Goal: Task Accomplishment & Management: Use online tool/utility

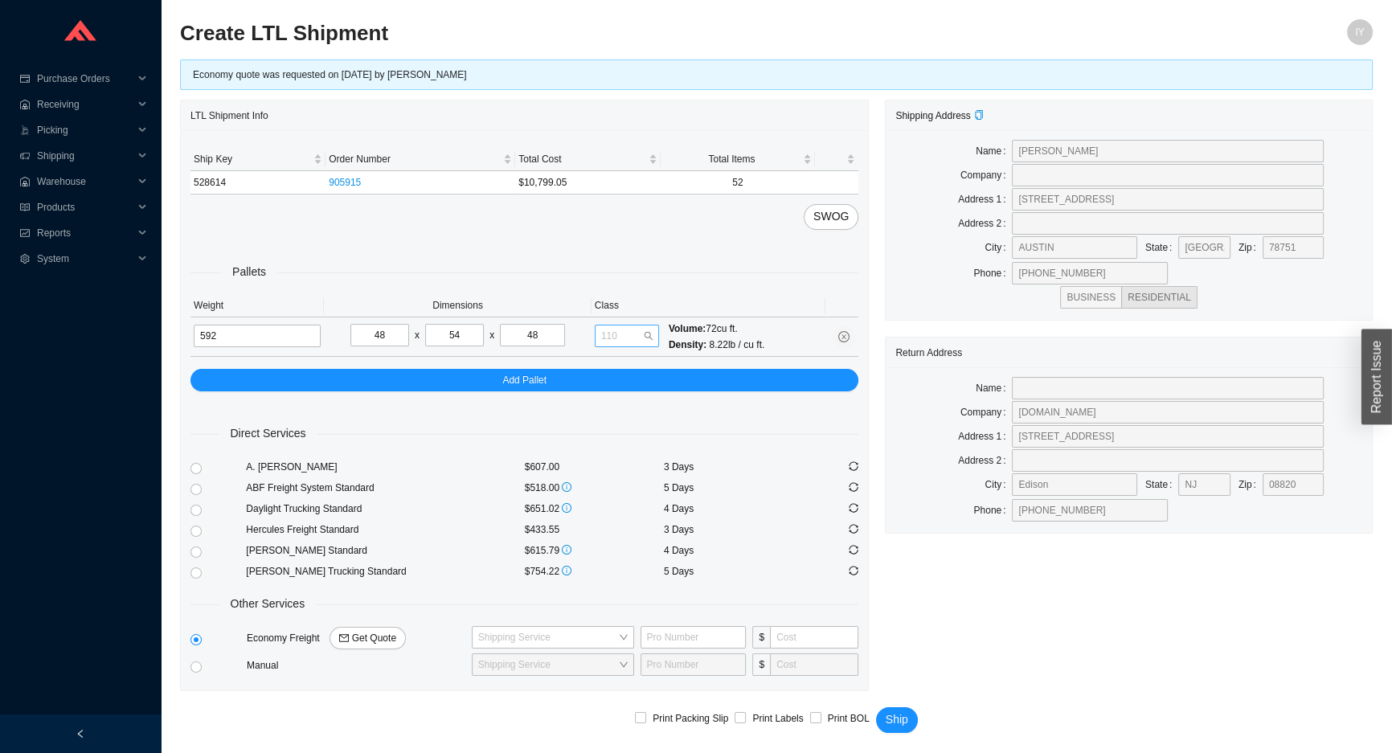
click at [610, 334] on span "110" at bounding box center [626, 335] width 51 height 21
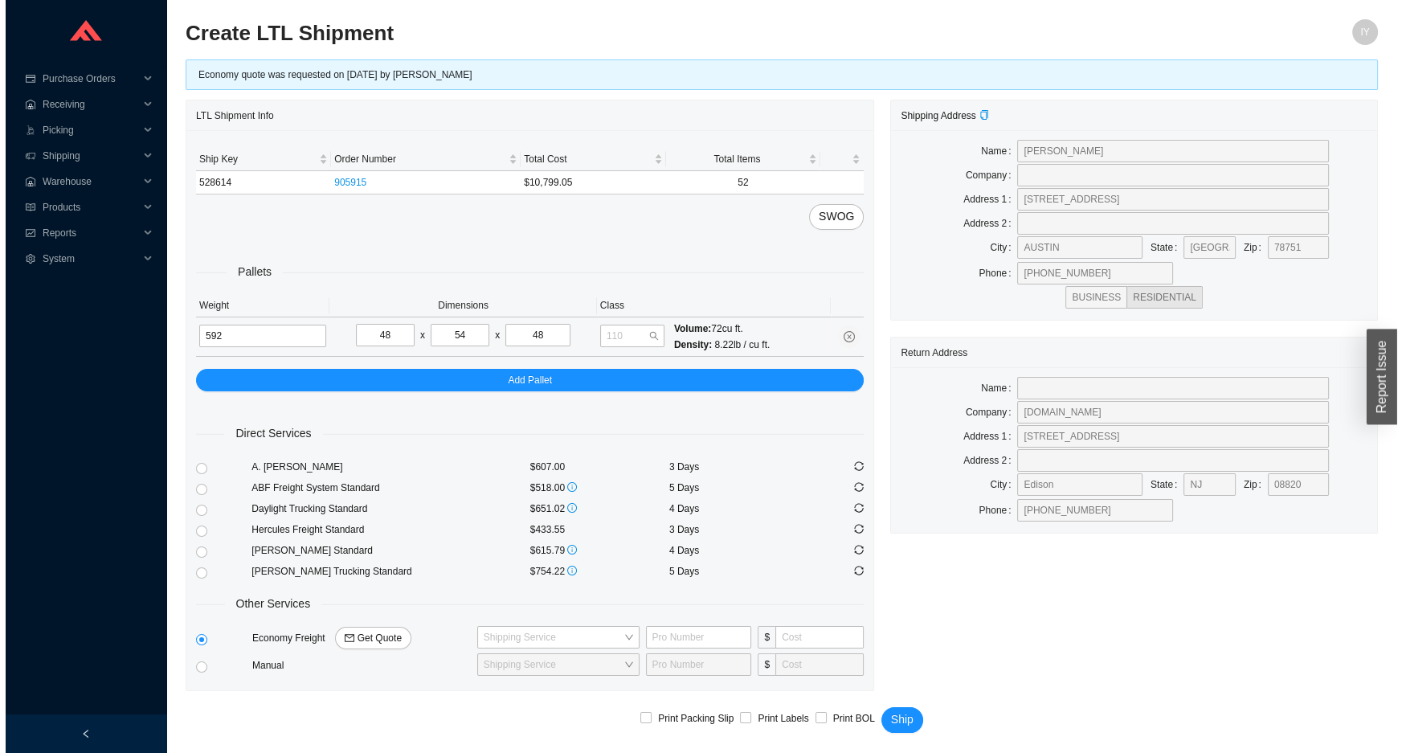
scroll to position [18, 0]
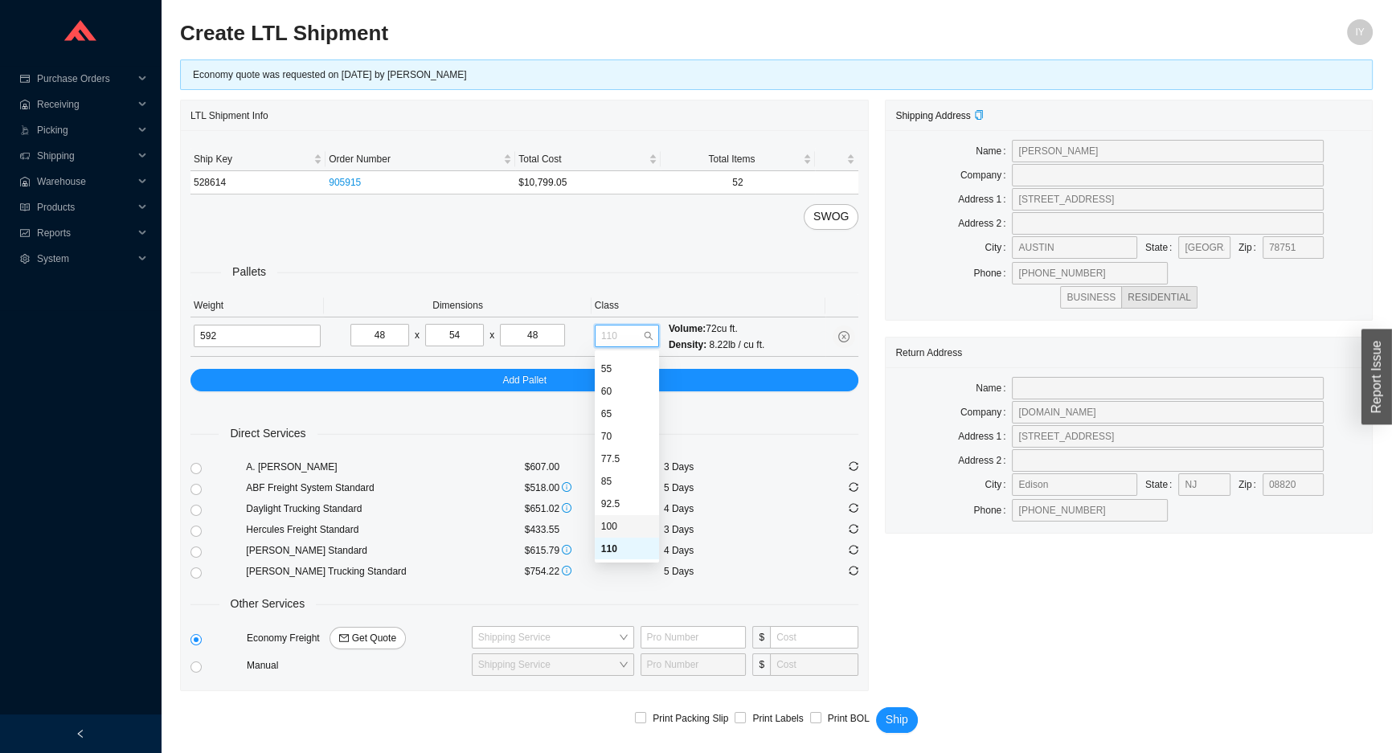
click at [606, 526] on div "100" at bounding box center [626, 526] width 51 height 14
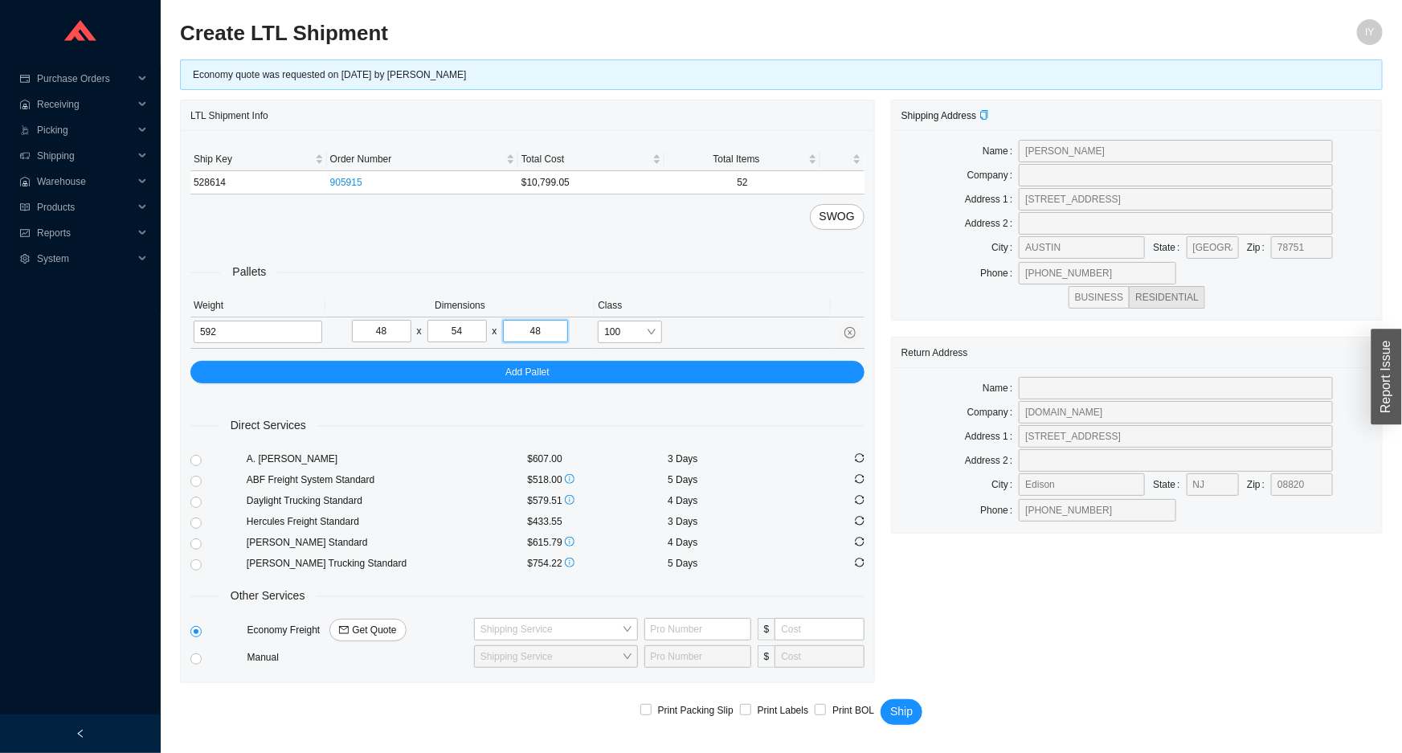
click at [559, 332] on input "48" at bounding box center [536, 331] width 66 height 23
click at [636, 329] on span "100" at bounding box center [629, 331] width 51 height 21
click at [620, 548] on div "110" at bounding box center [629, 545] width 51 height 14
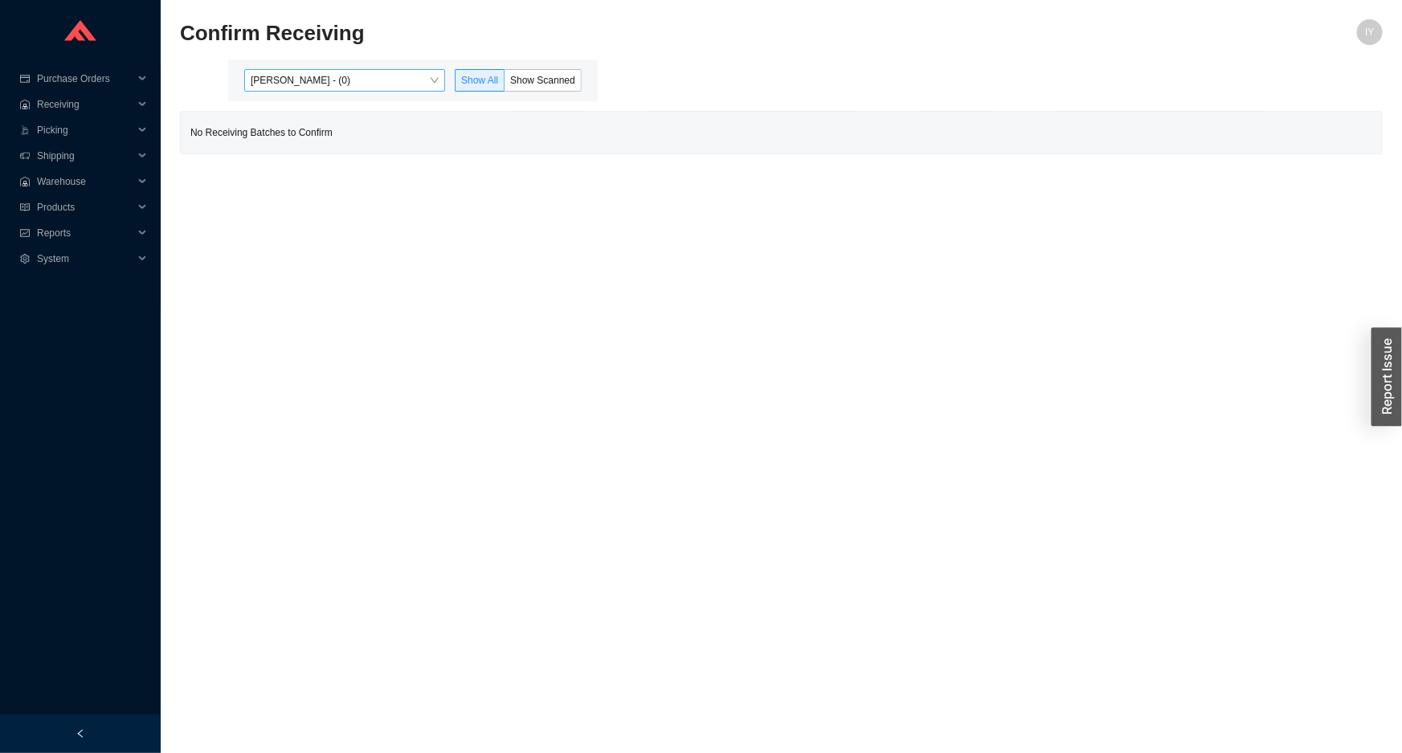
drag, startPoint x: 368, startPoint y: 63, endPoint x: 367, endPoint y: 82, distance: 18.5
click at [367, 76] on div "Issac Yoselovsky - (0) Show All Show Scanned" at bounding box center [413, 80] width 370 height 42
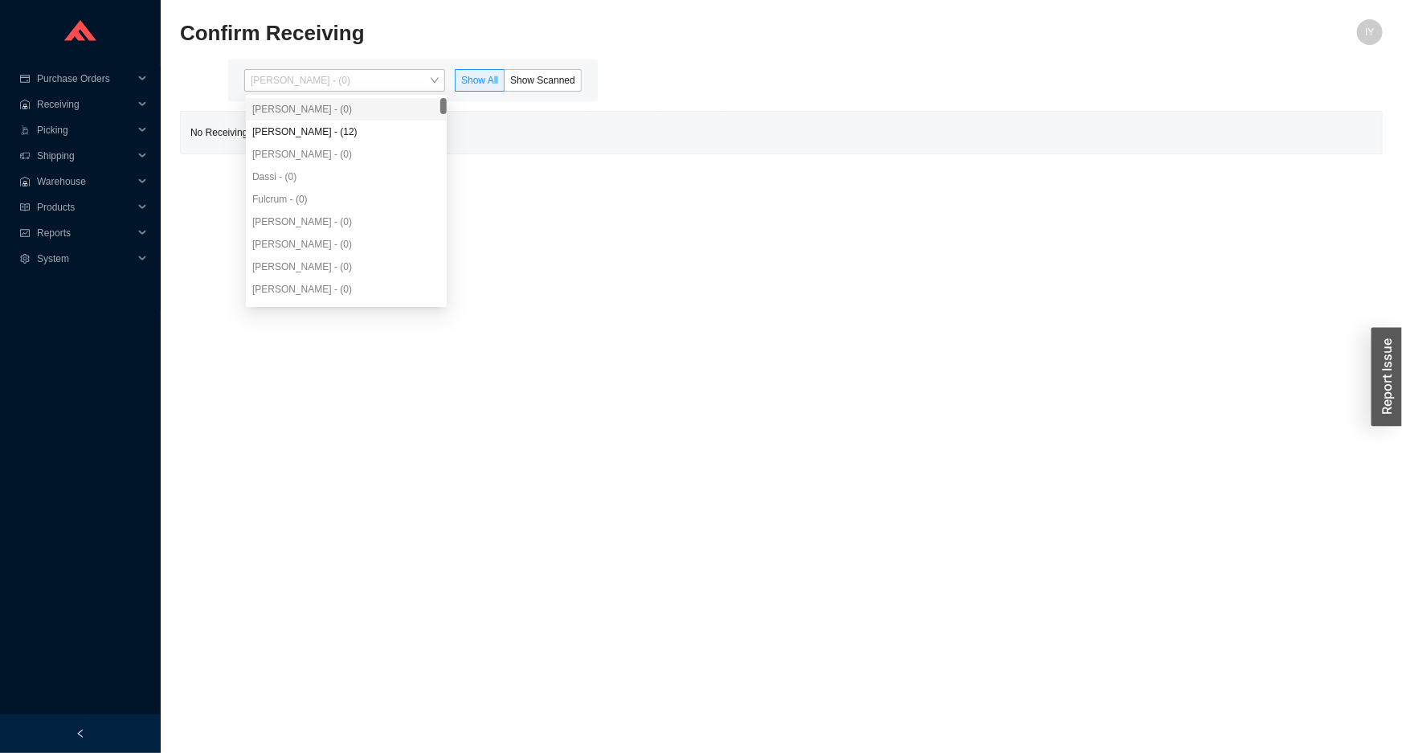
drag, startPoint x: 367, startPoint y: 82, endPoint x: 376, endPoint y: 121, distance: 40.4
click at [366, 86] on span "Issac Yoselovsky - (0)" at bounding box center [345, 80] width 188 height 21
click at [379, 143] on div "Aron - (0)" at bounding box center [346, 154] width 201 height 23
click at [379, 135] on div "Angel Negron - (12)" at bounding box center [346, 132] width 188 height 14
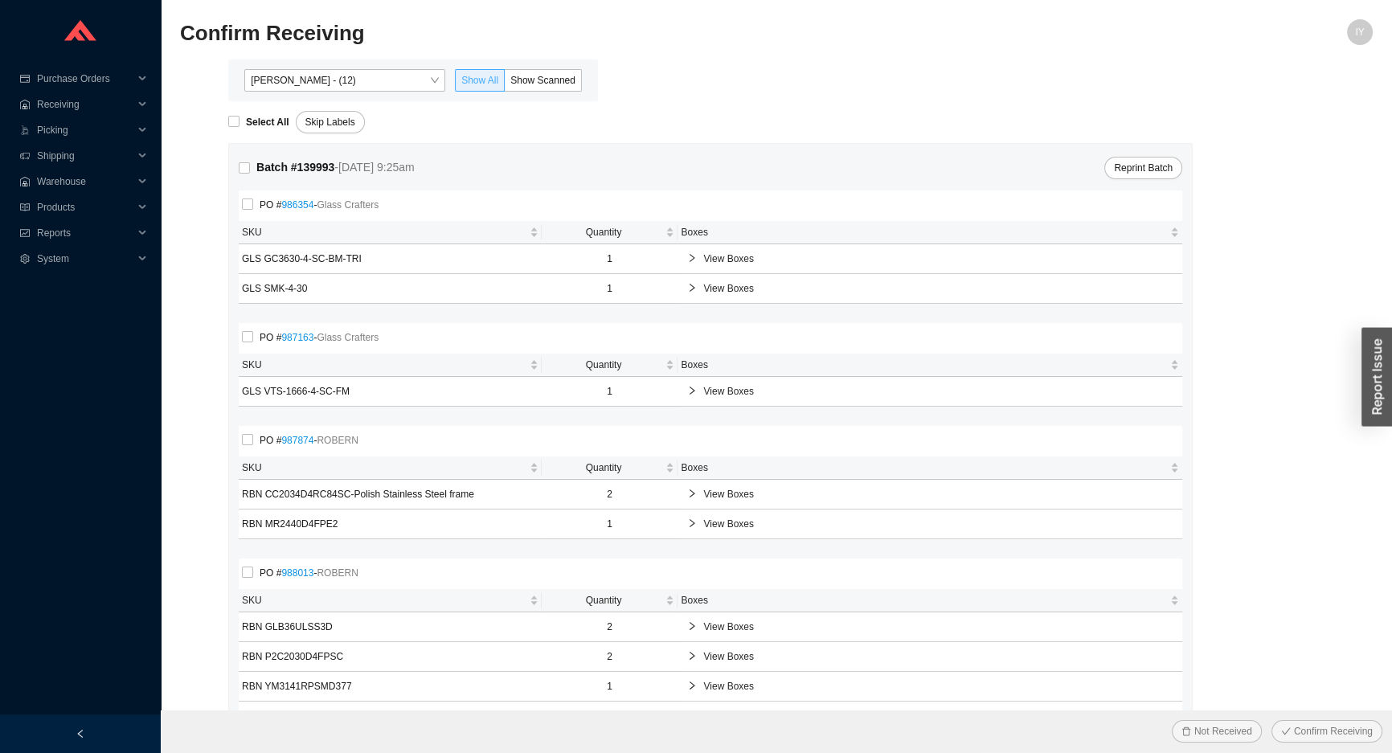
click at [496, 80] on span "Show All" at bounding box center [479, 80] width 37 height 11
click at [456, 84] on input "Show All" at bounding box center [456, 84] width 0 height 0
click at [502, 80] on span at bounding box center [480, 80] width 48 height 21
click at [456, 84] on input "Show All" at bounding box center [456, 84] width 0 height 0
click at [517, 84] on span "Show Scanned" at bounding box center [542, 80] width 65 height 11
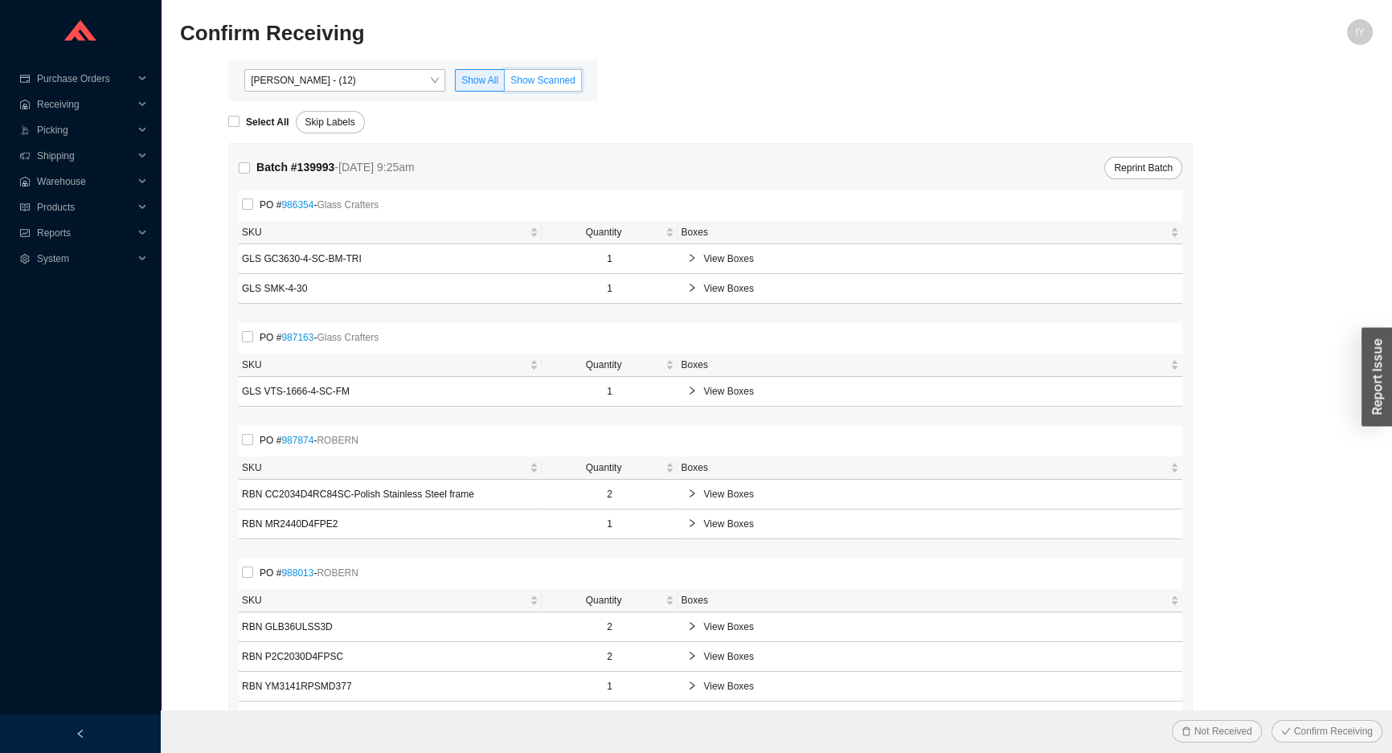
click at [505, 84] on input "Show Scanned" at bounding box center [505, 84] width 0 height 0
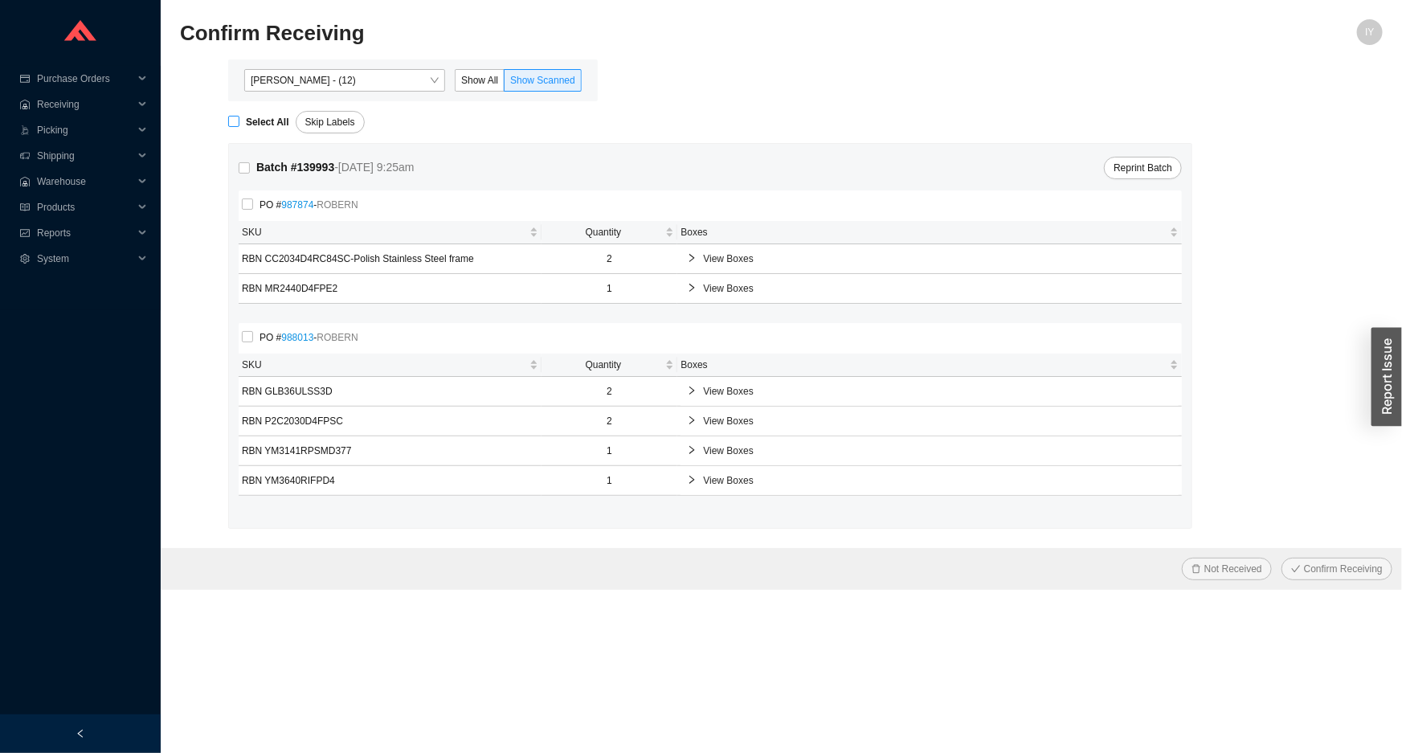
click at [235, 125] on input "Select All" at bounding box center [233, 121] width 11 height 11
checkbox input "true"
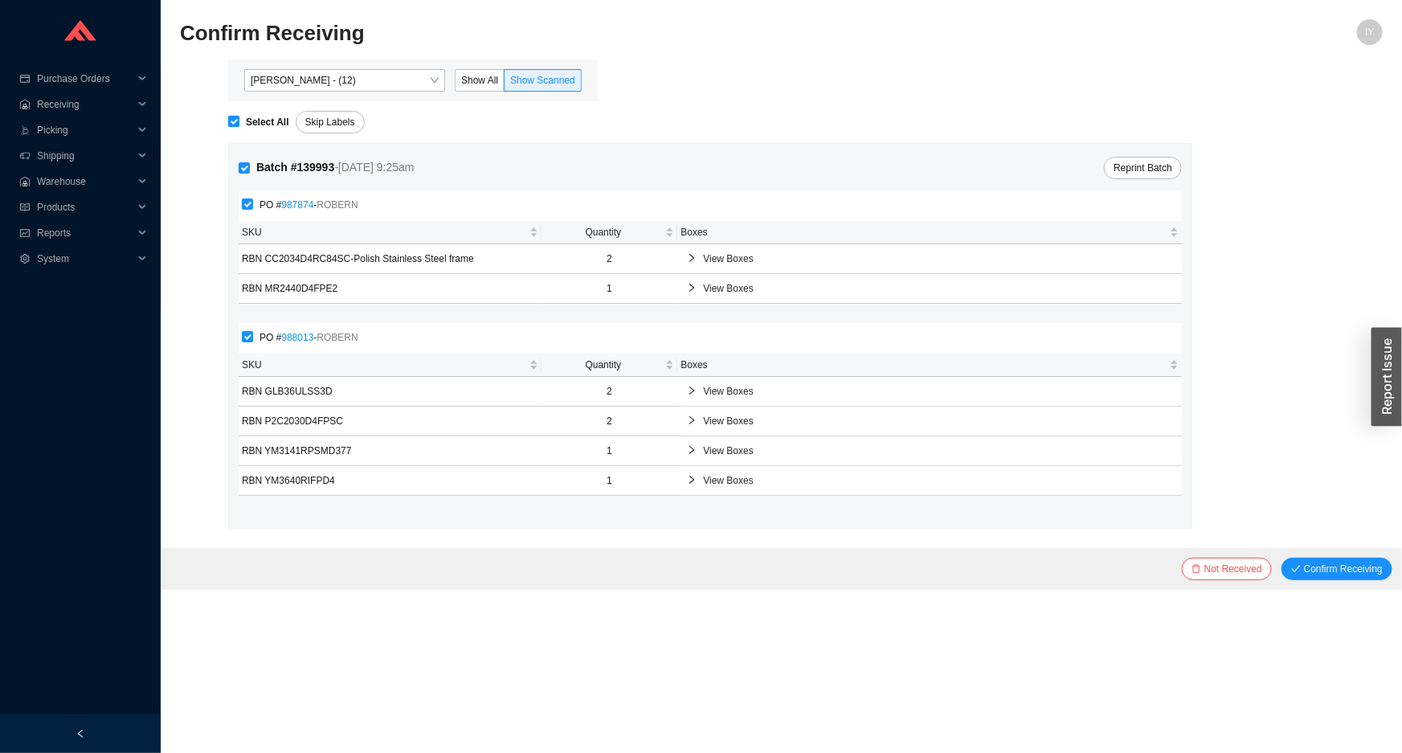
click at [1282, 558] on button "Confirm Receiving" at bounding box center [1337, 569] width 111 height 23
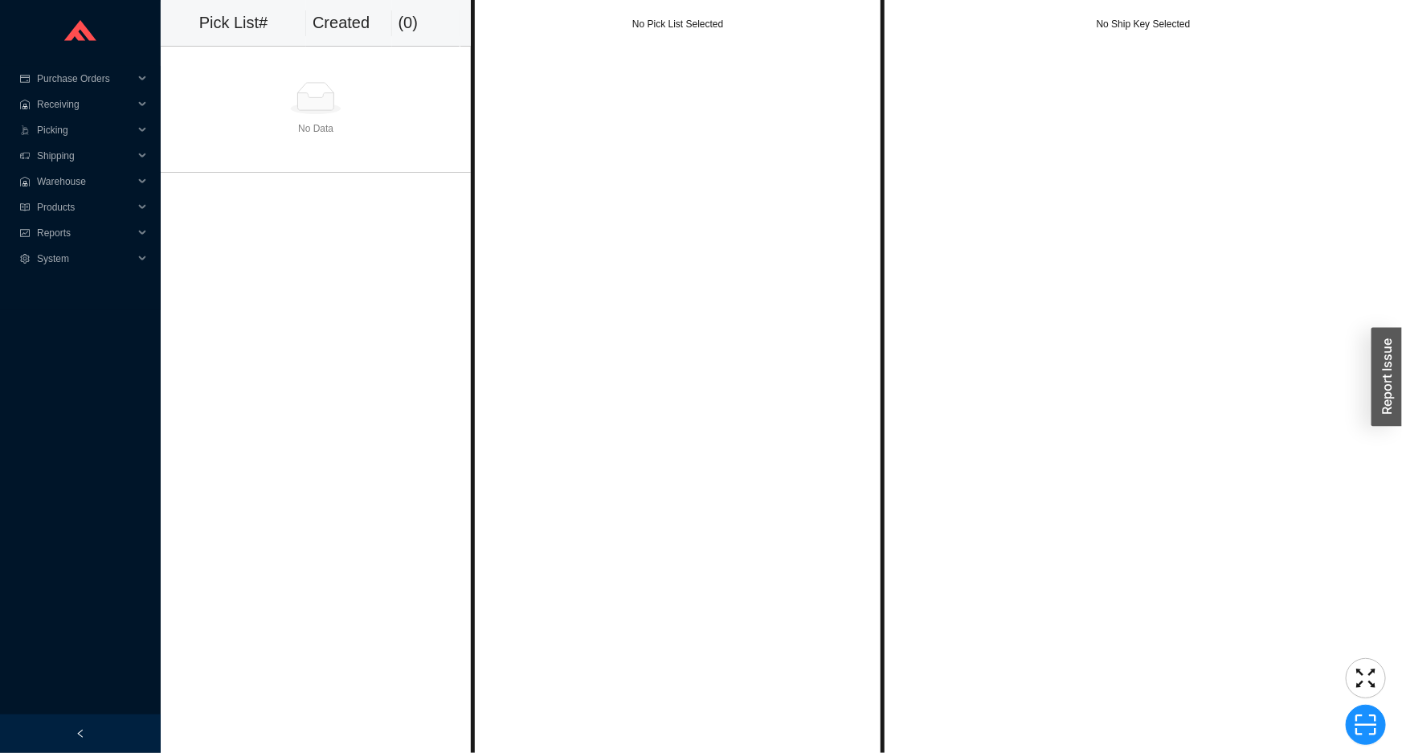
click at [367, 149] on td "No Data" at bounding box center [316, 110] width 310 height 126
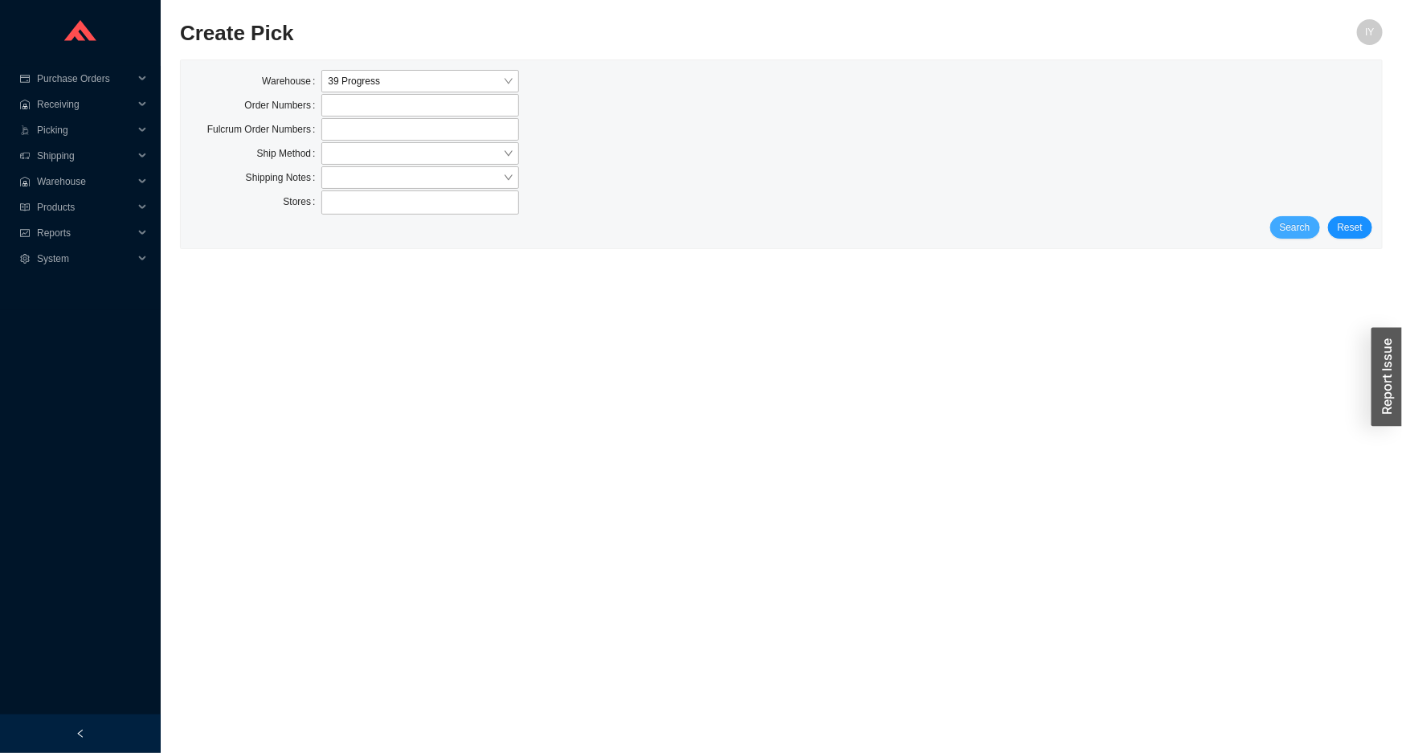
click at [1286, 225] on span "Search" at bounding box center [1295, 227] width 31 height 16
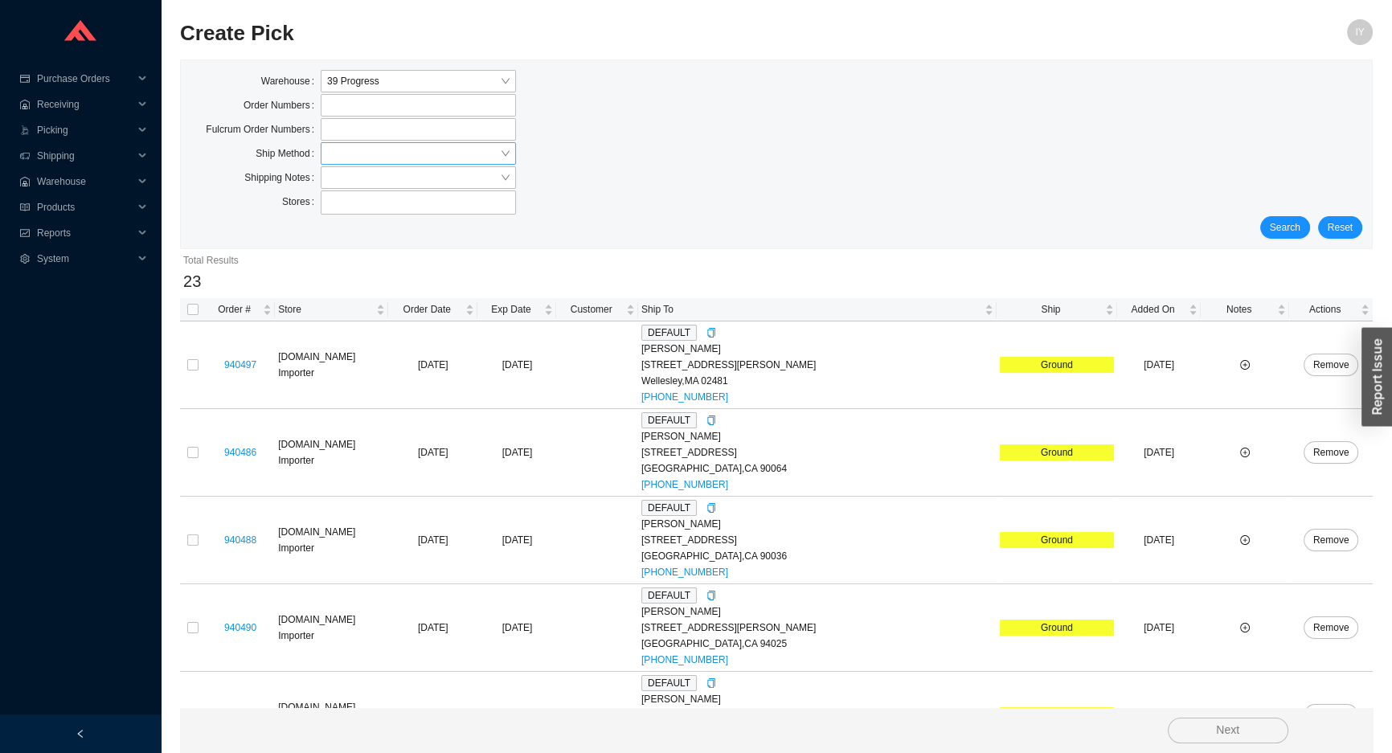
click at [385, 146] on input "search" at bounding box center [413, 153] width 173 height 21
click at [417, 225] on div "LTL" at bounding box center [418, 227] width 182 height 14
click at [1295, 221] on span "Search" at bounding box center [1285, 227] width 31 height 16
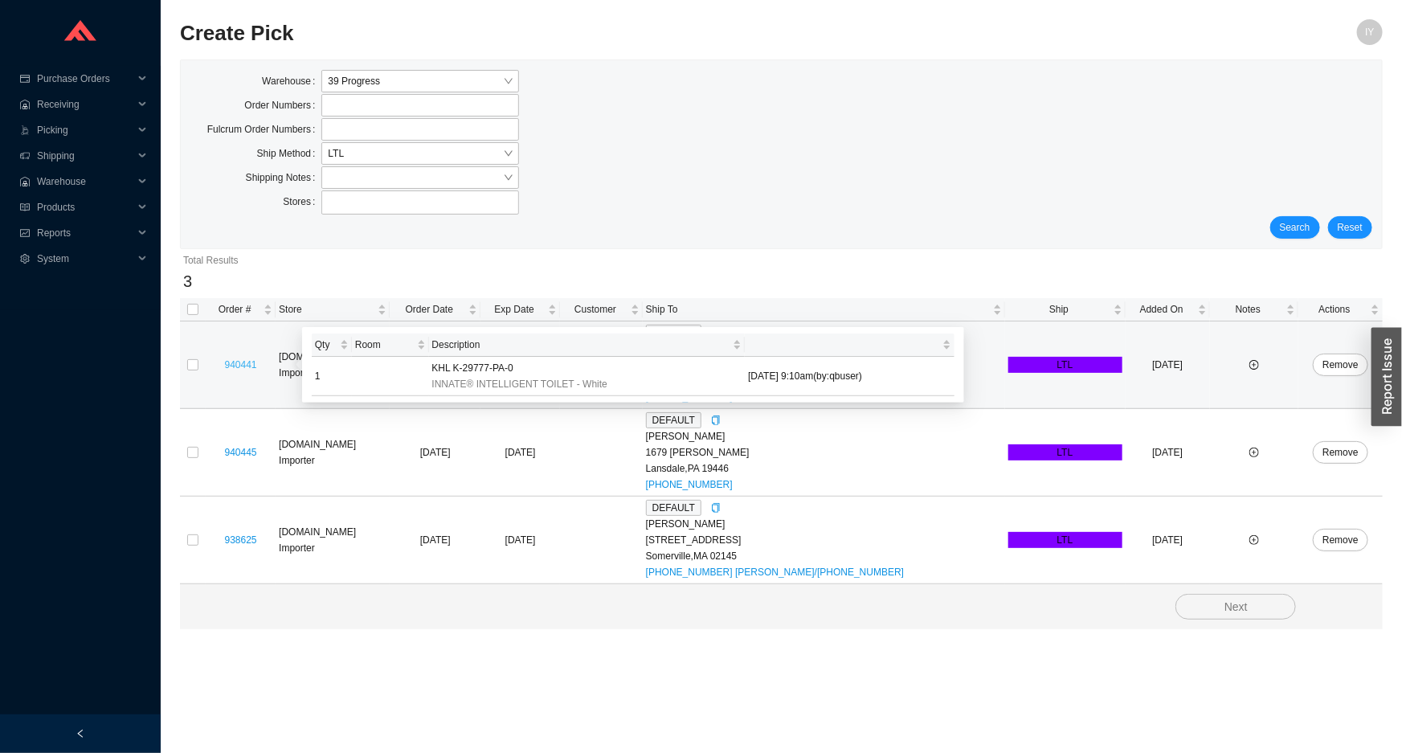
click at [246, 368] on link "940441" at bounding box center [241, 364] width 32 height 11
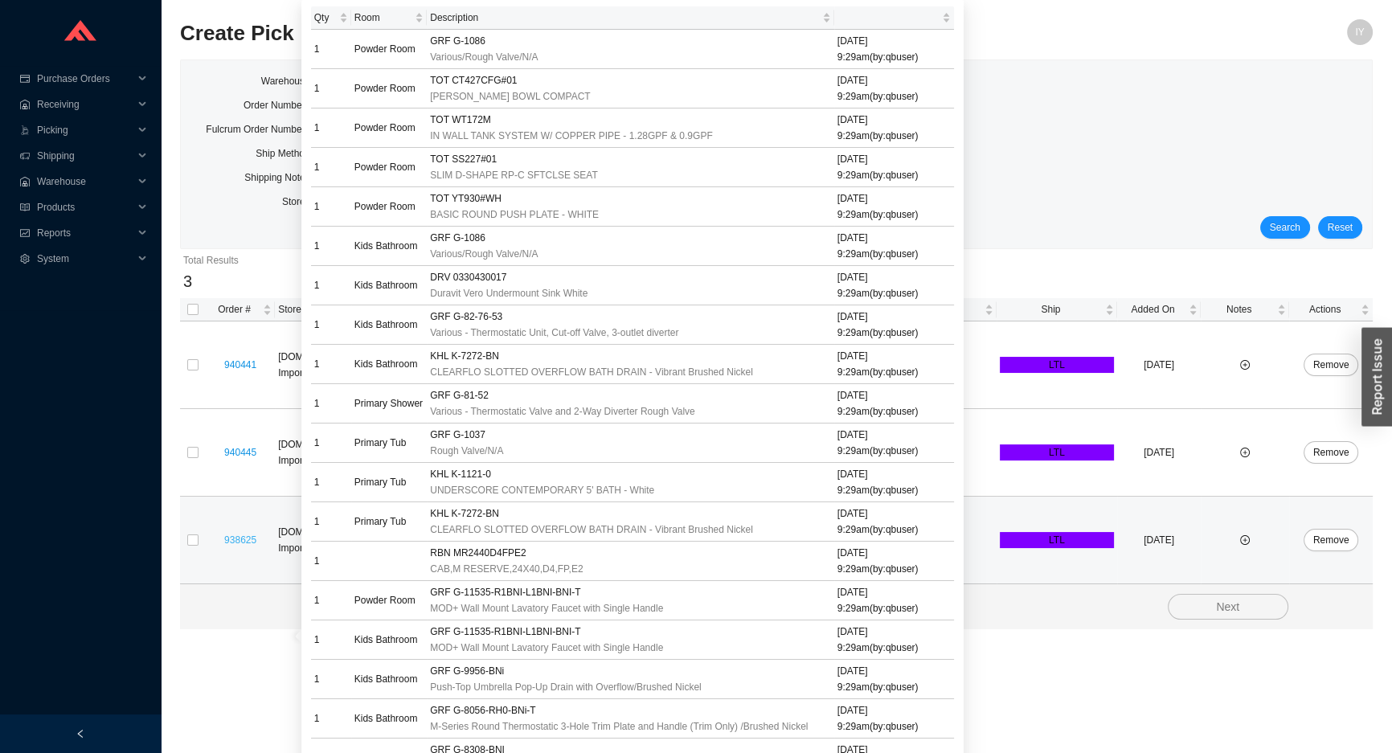
click at [256, 542] on link "938625" at bounding box center [240, 539] width 32 height 11
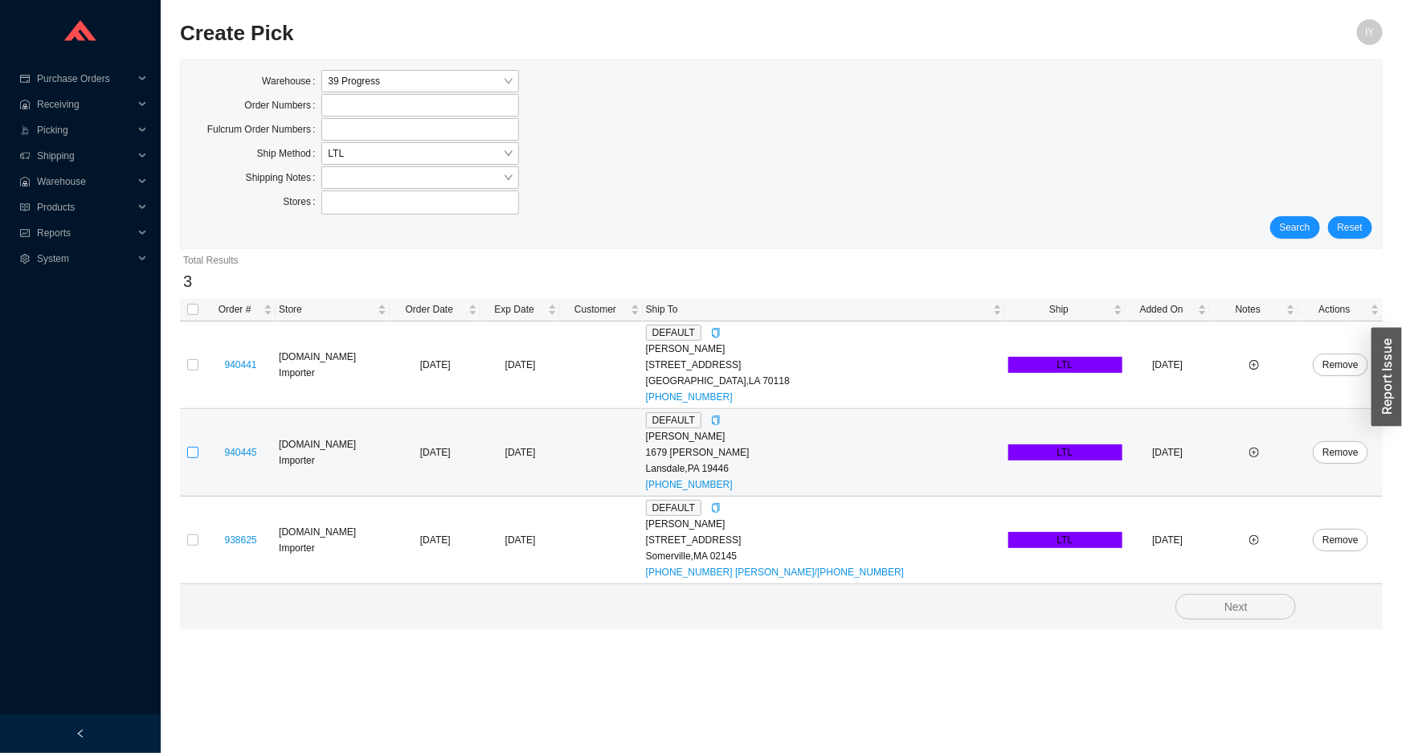
click at [194, 451] on input "checkbox" at bounding box center [192, 452] width 11 height 11
checkbox input "true"
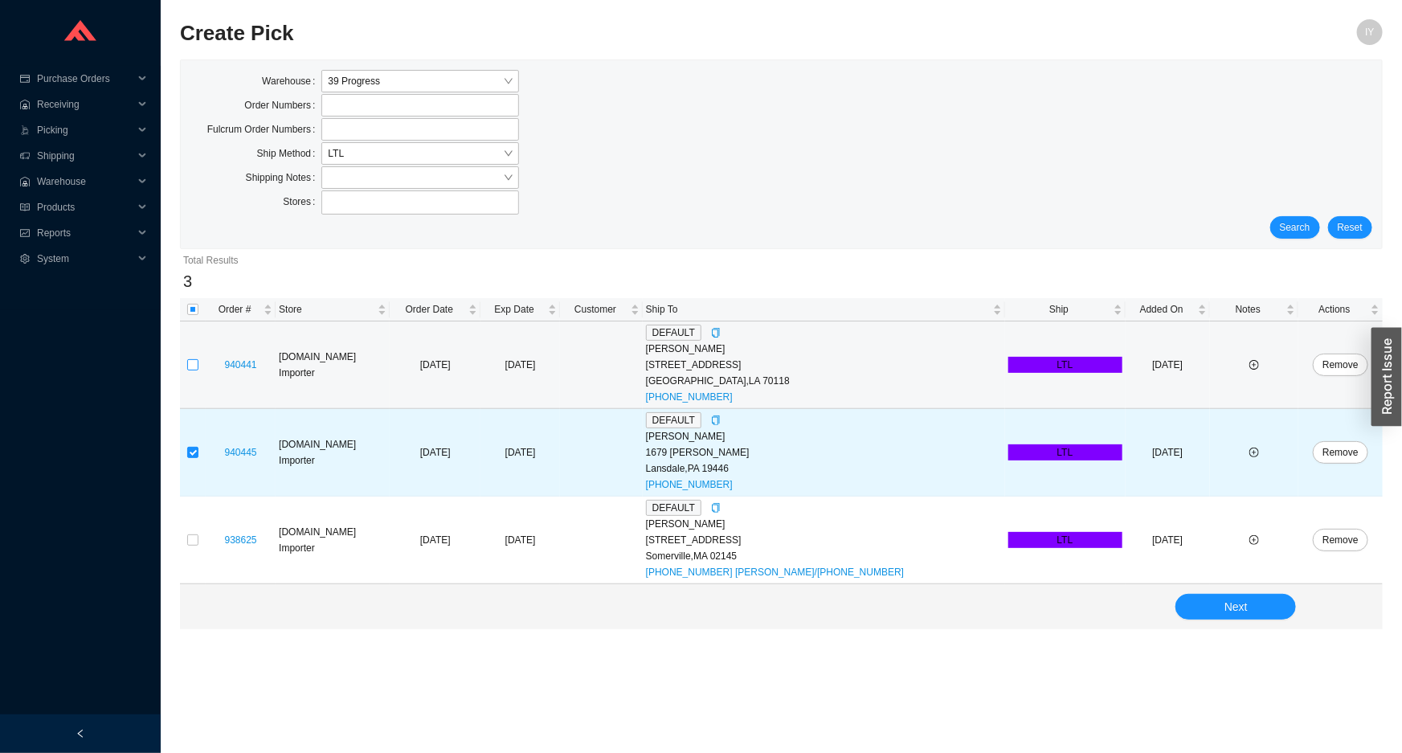
click at [196, 358] on label at bounding box center [192, 365] width 11 height 16
click at [196, 359] on input "checkbox" at bounding box center [192, 364] width 11 height 11
checkbox input "true"
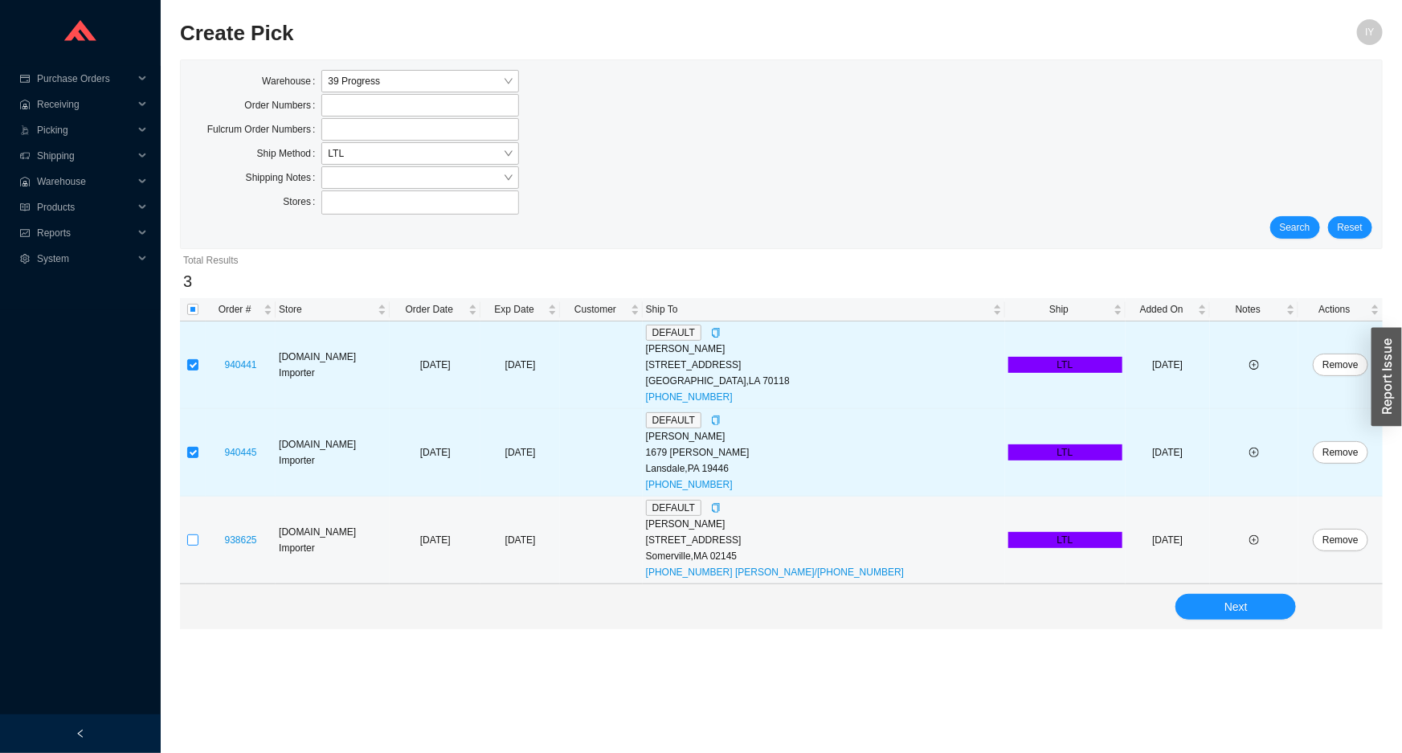
click at [192, 538] on input "checkbox" at bounding box center [192, 539] width 11 height 11
checkbox input "true"
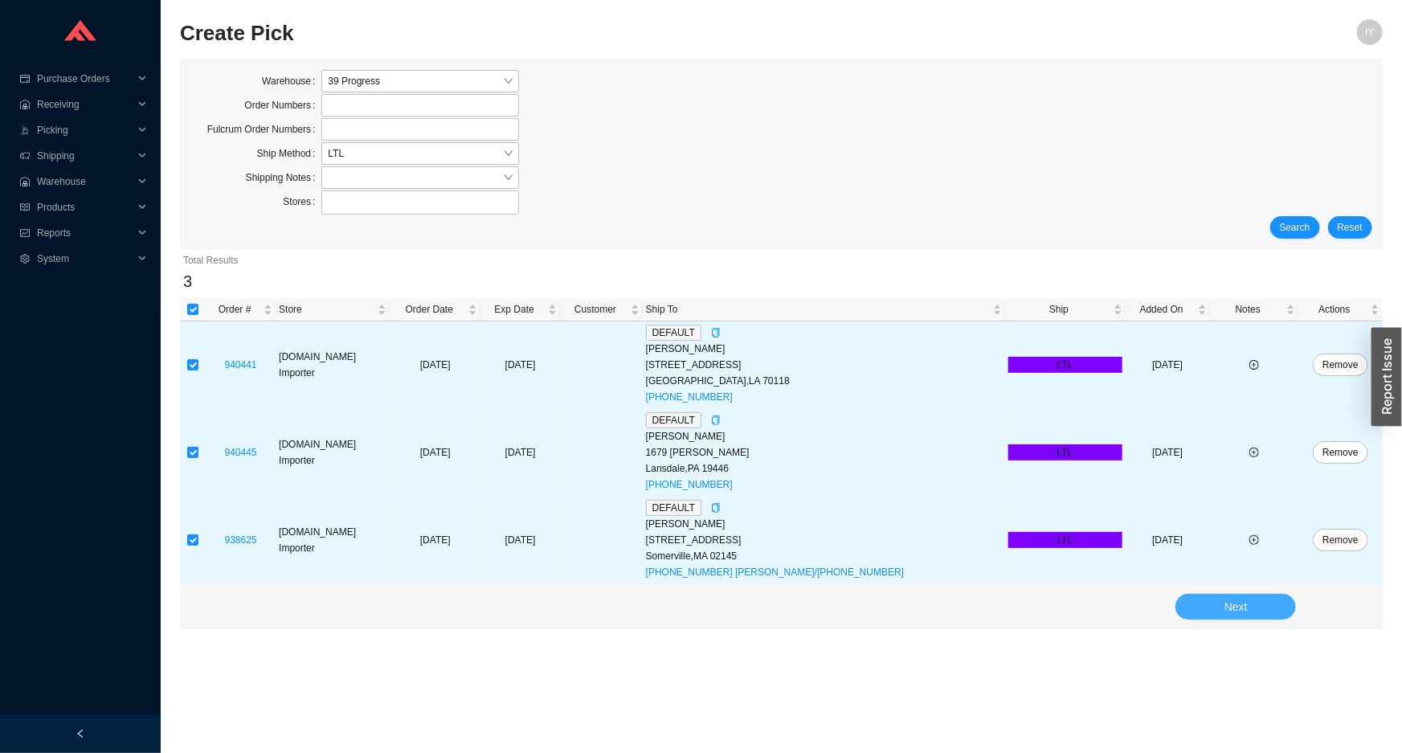
click at [1267, 602] on button "Next" at bounding box center [1236, 607] width 121 height 26
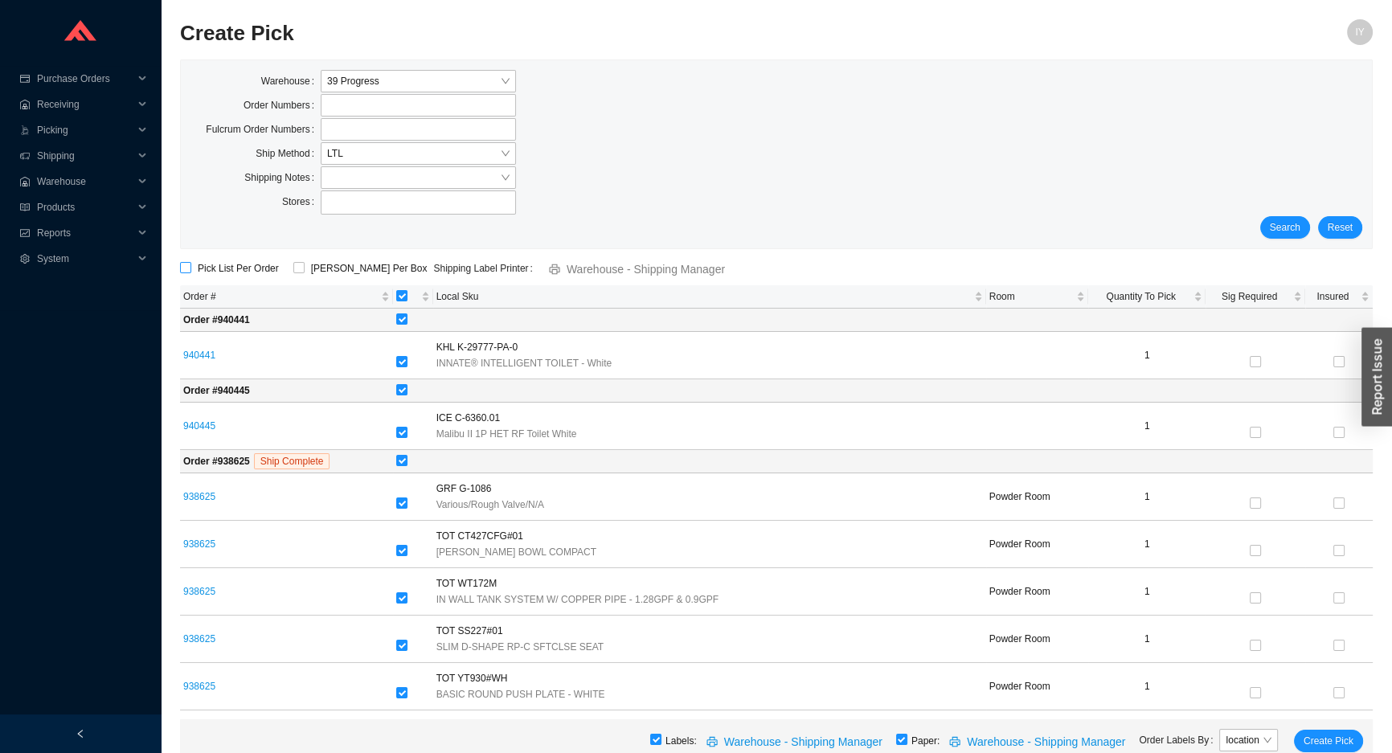
click at [187, 268] on input "Pick List Per Order" at bounding box center [185, 267] width 11 height 11
click at [188, 269] on input "Pick List Per Order" at bounding box center [185, 267] width 11 height 11
checkbox input "false"
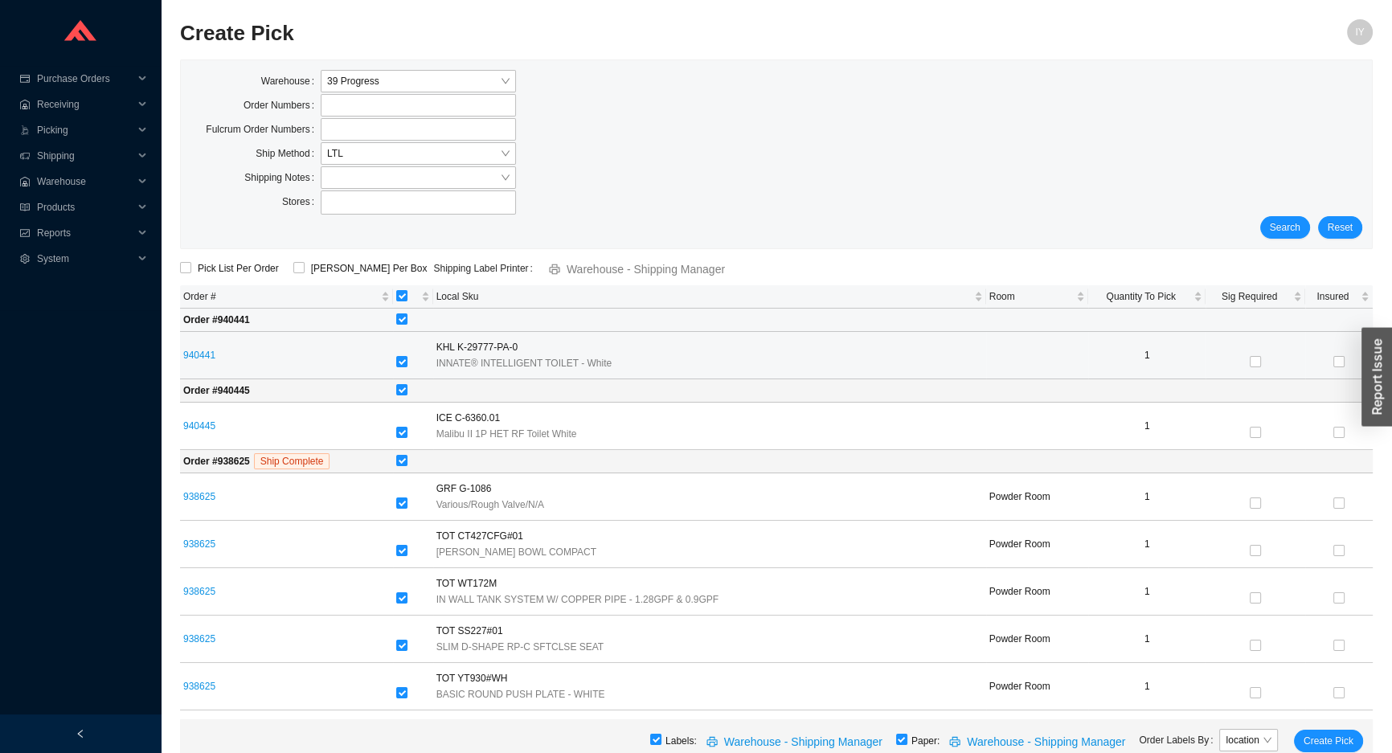
drag, startPoint x: 398, startPoint y: 321, endPoint x: 399, endPoint y: 340, distance: 18.5
click at [399, 321] on input "checkbox" at bounding box center [401, 318] width 11 height 11
checkbox input "false"
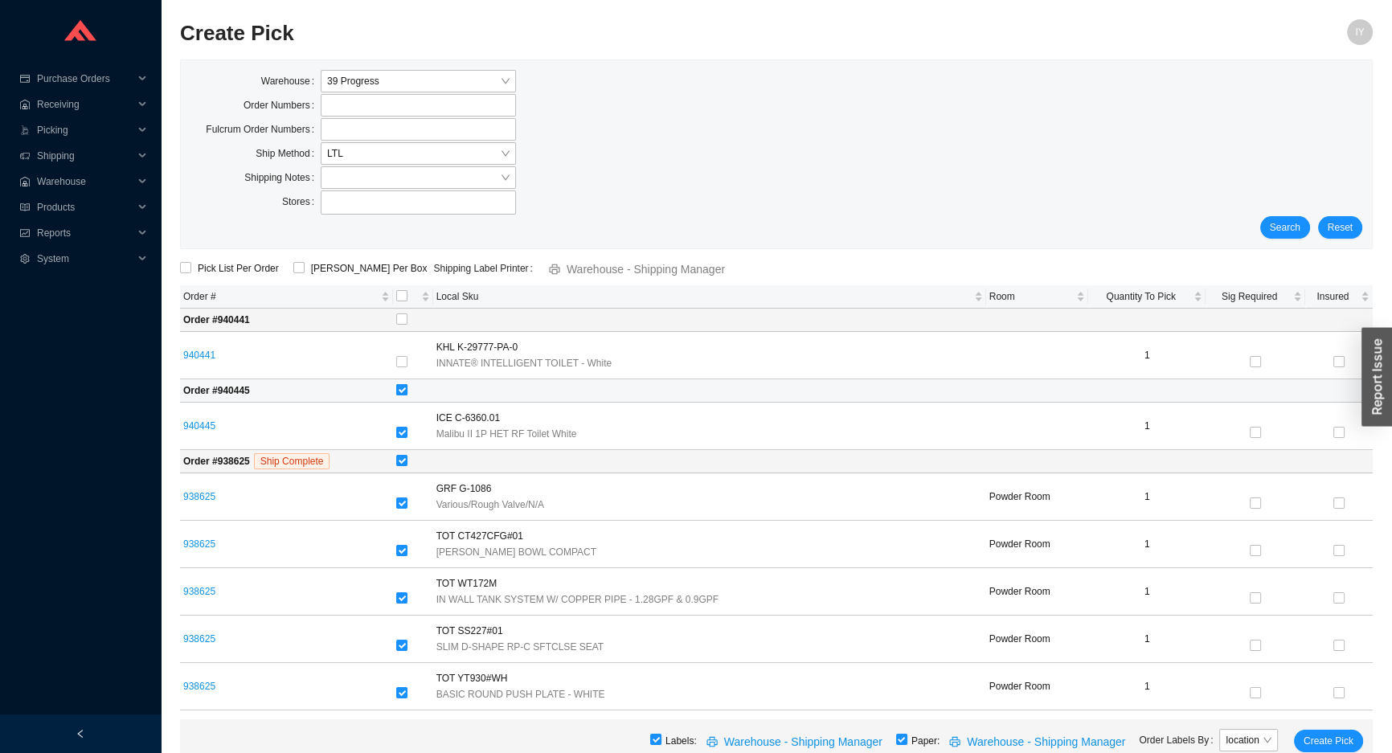
click at [401, 383] on label at bounding box center [401, 391] width 11 height 16
click at [401, 384] on input "checkbox" at bounding box center [401, 389] width 11 height 11
checkbox input "false"
click at [1316, 736] on span "Create Pick" at bounding box center [1329, 741] width 50 height 16
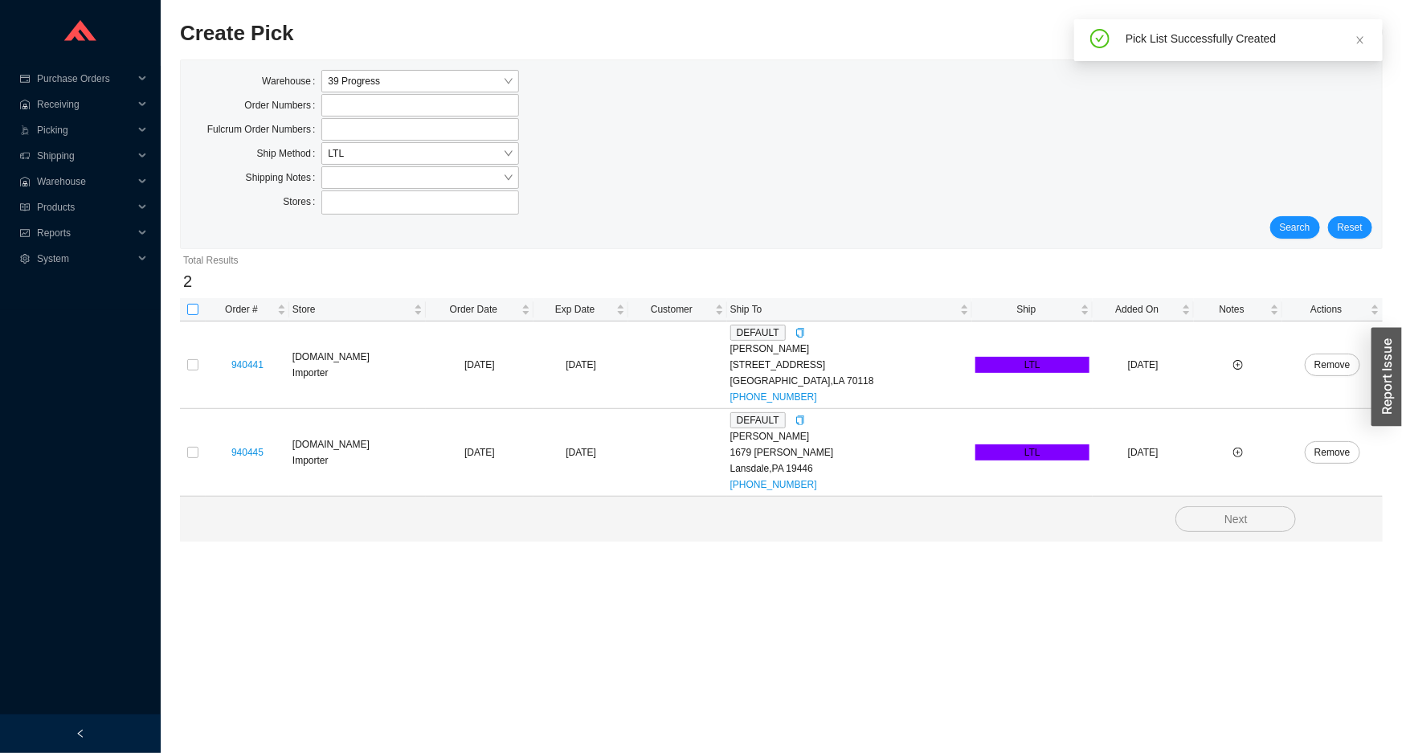
click at [192, 307] on input "checkbox" at bounding box center [192, 309] width 11 height 11
checkbox input "true"
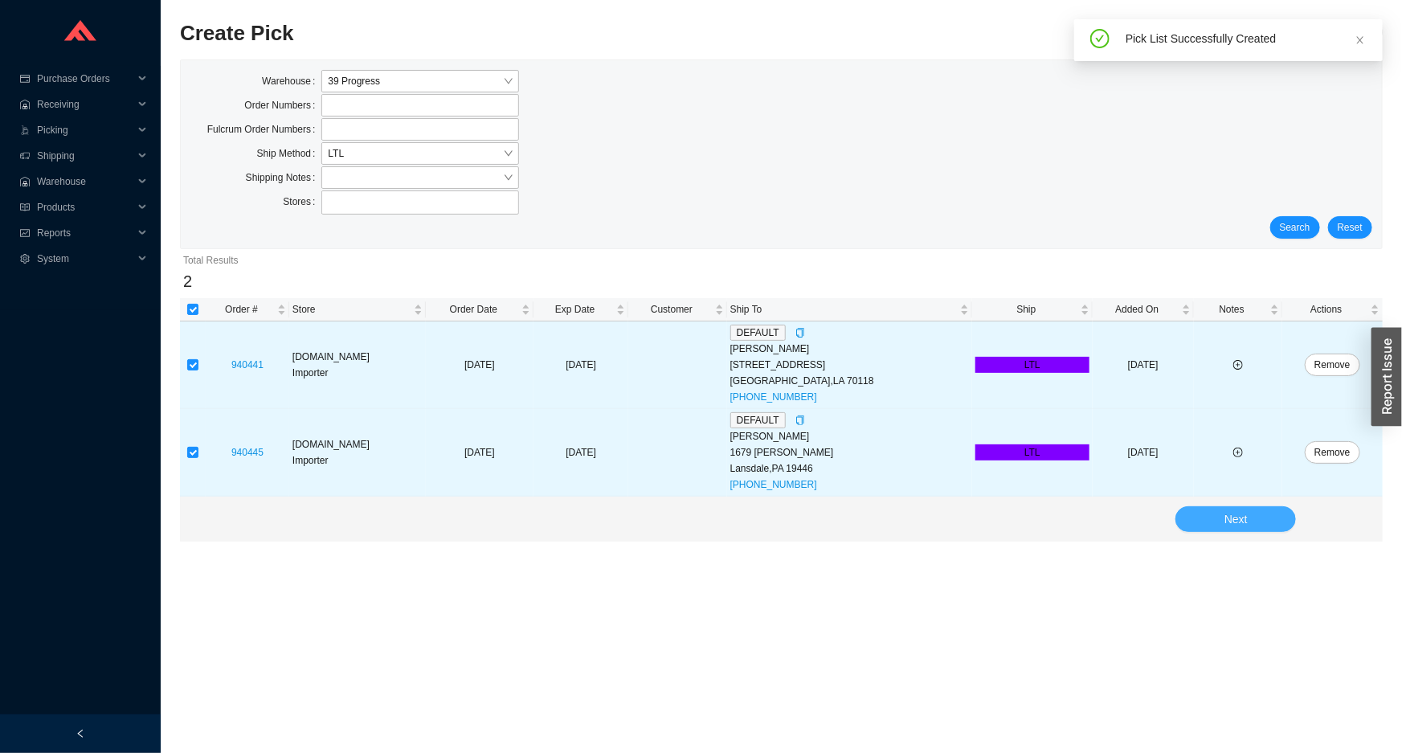
click at [1222, 517] on button "Next" at bounding box center [1236, 519] width 121 height 26
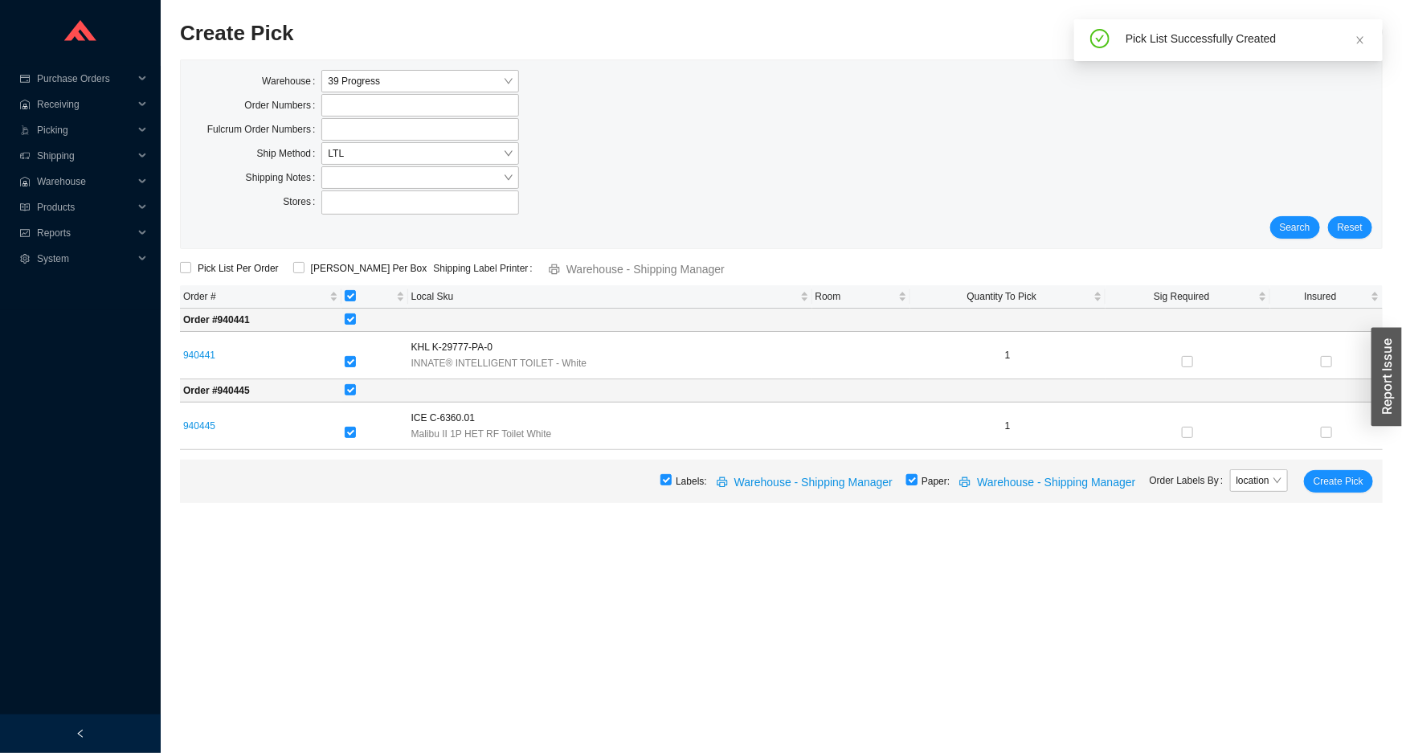
click at [917, 476] on input "checkbox" at bounding box center [912, 479] width 11 height 11
checkbox input "false"
click at [1324, 479] on span "Create Pick" at bounding box center [1339, 481] width 50 height 16
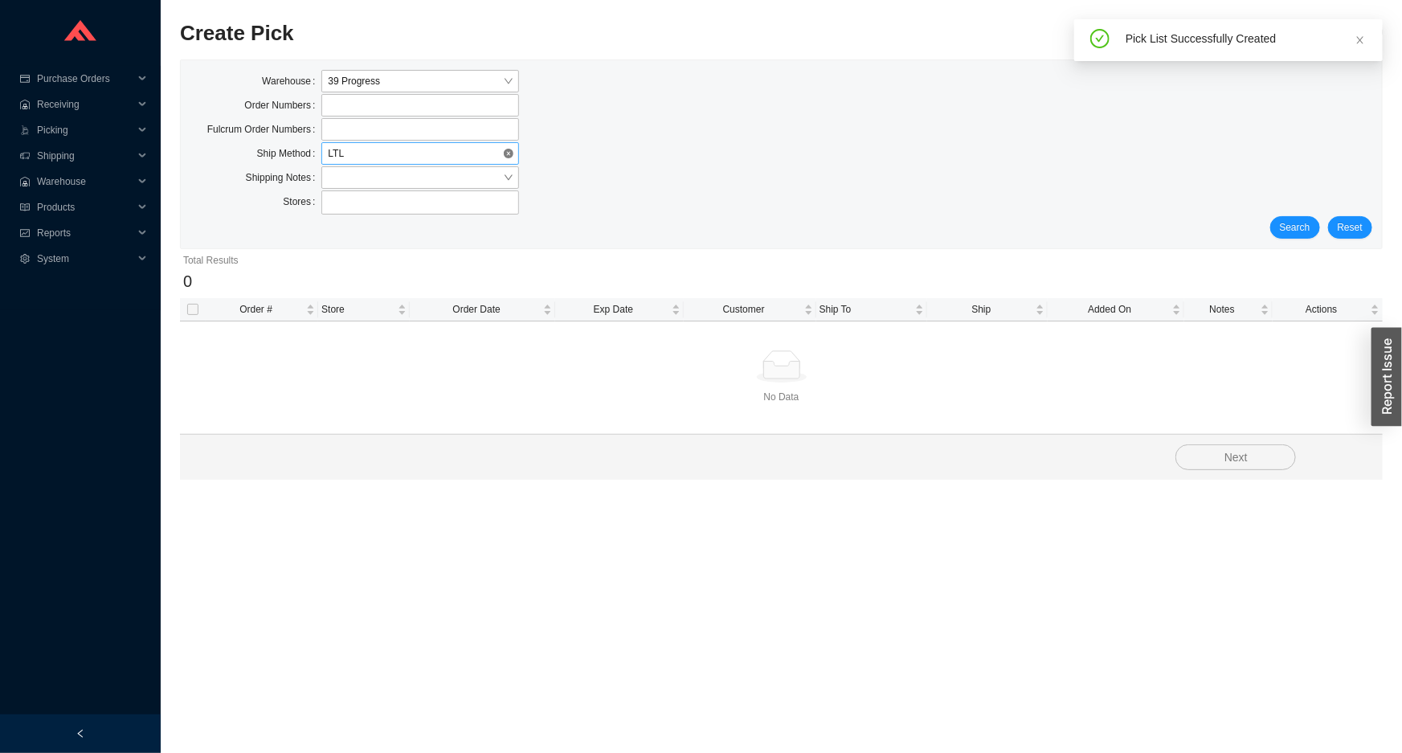
click at [477, 161] on span "LTL" at bounding box center [420, 153] width 184 height 21
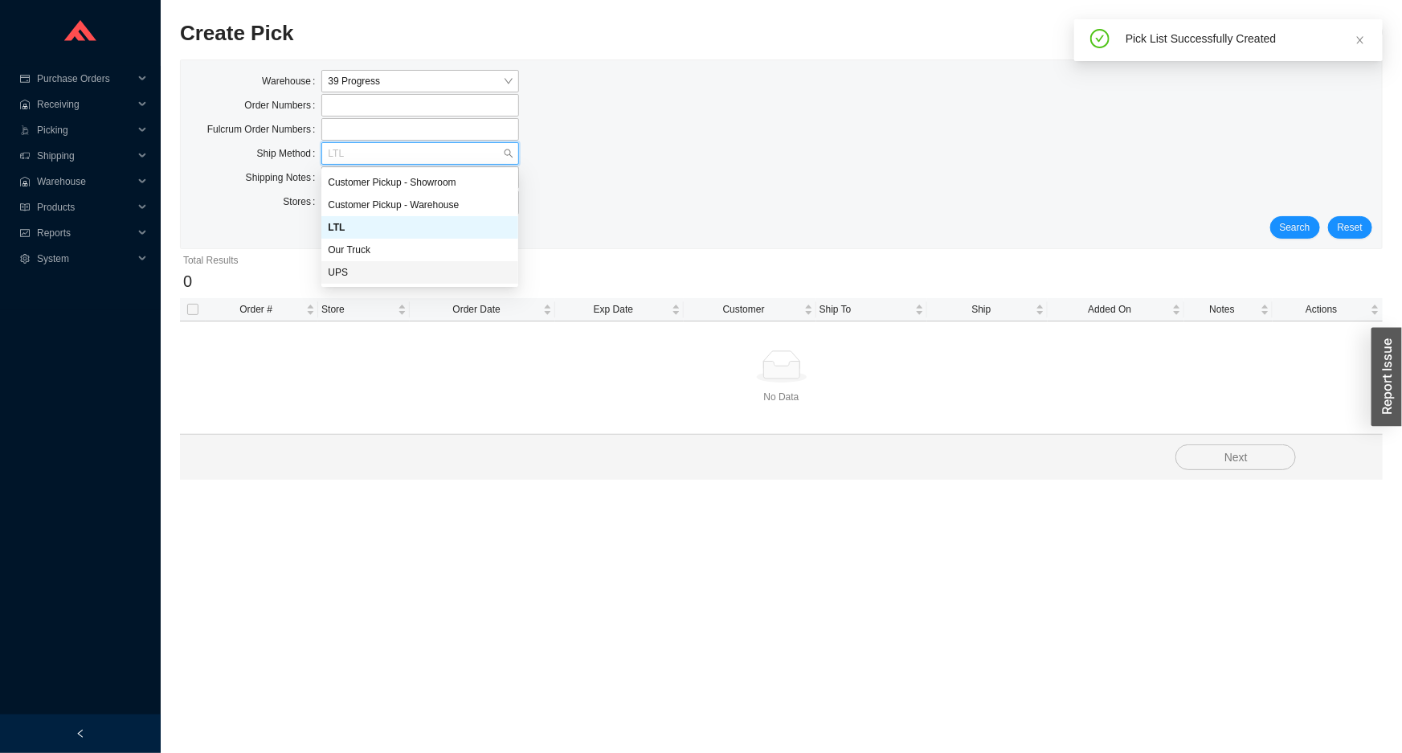
click at [471, 265] on div "UPS" at bounding box center [420, 272] width 184 height 14
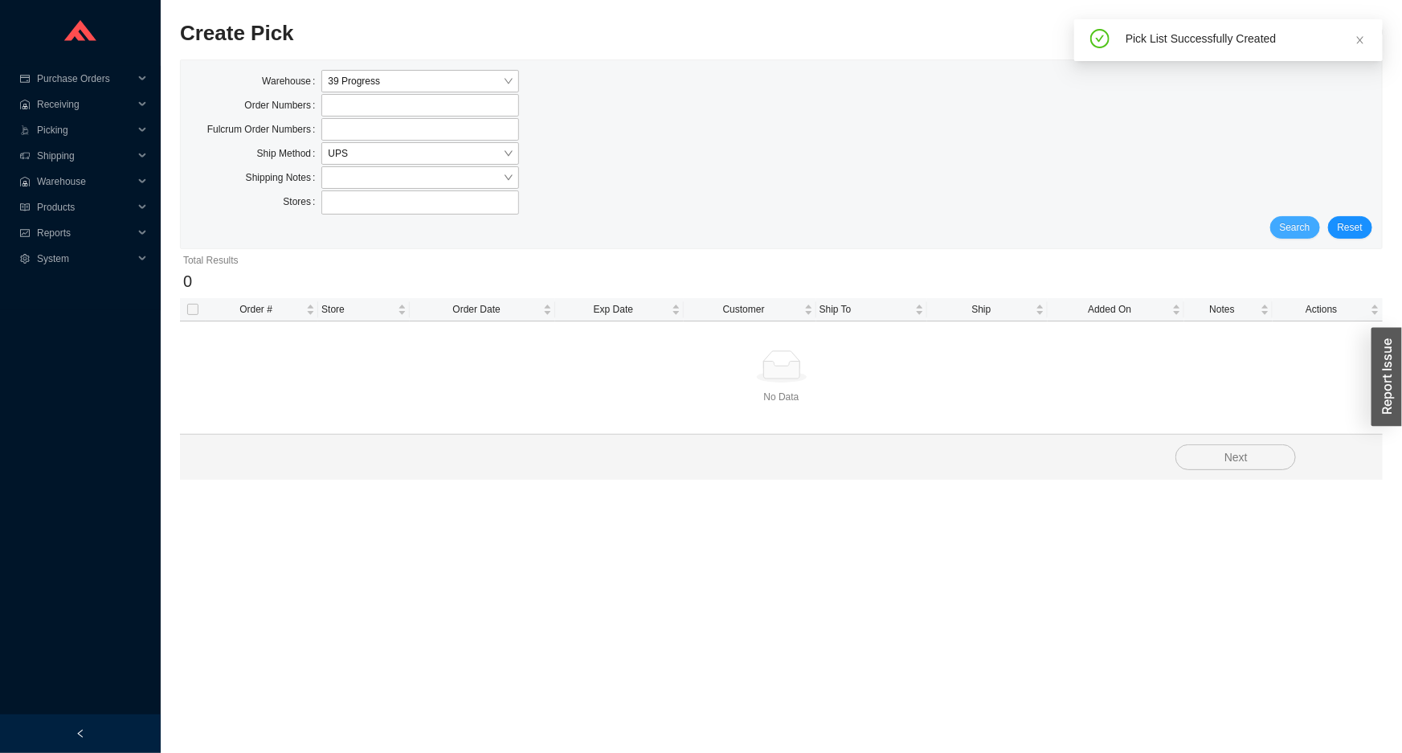
click at [1286, 223] on button "Search" at bounding box center [1296, 227] width 50 height 23
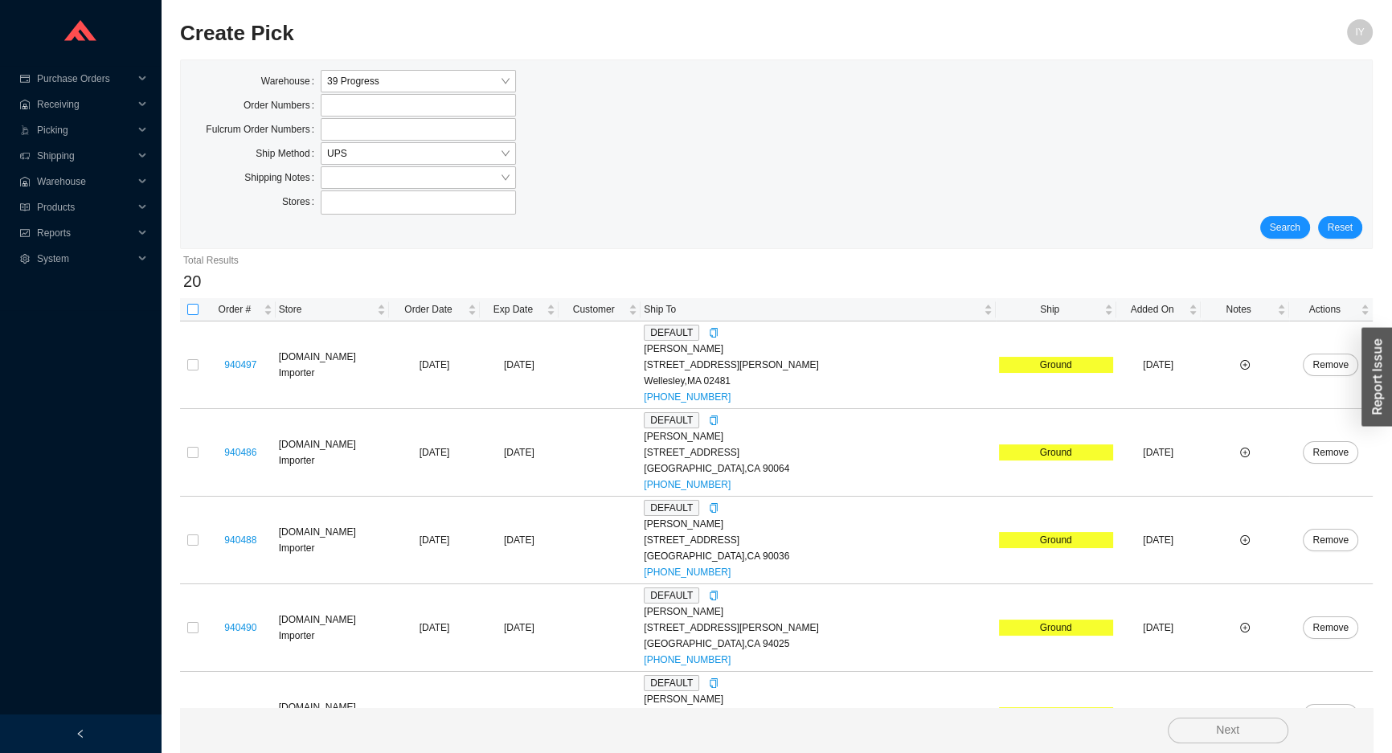
click at [187, 312] on input "checkbox" at bounding box center [192, 309] width 11 height 11
checkbox input "true"
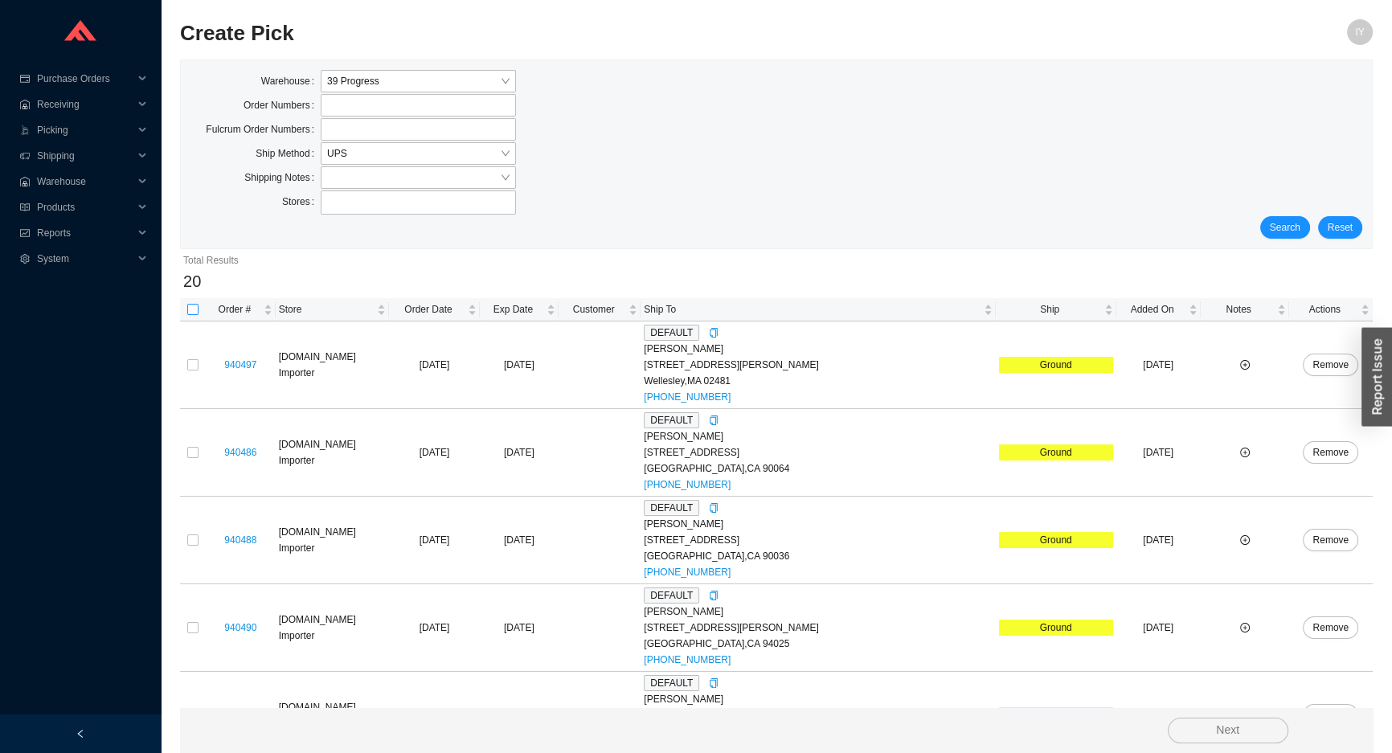
checkbox input "true"
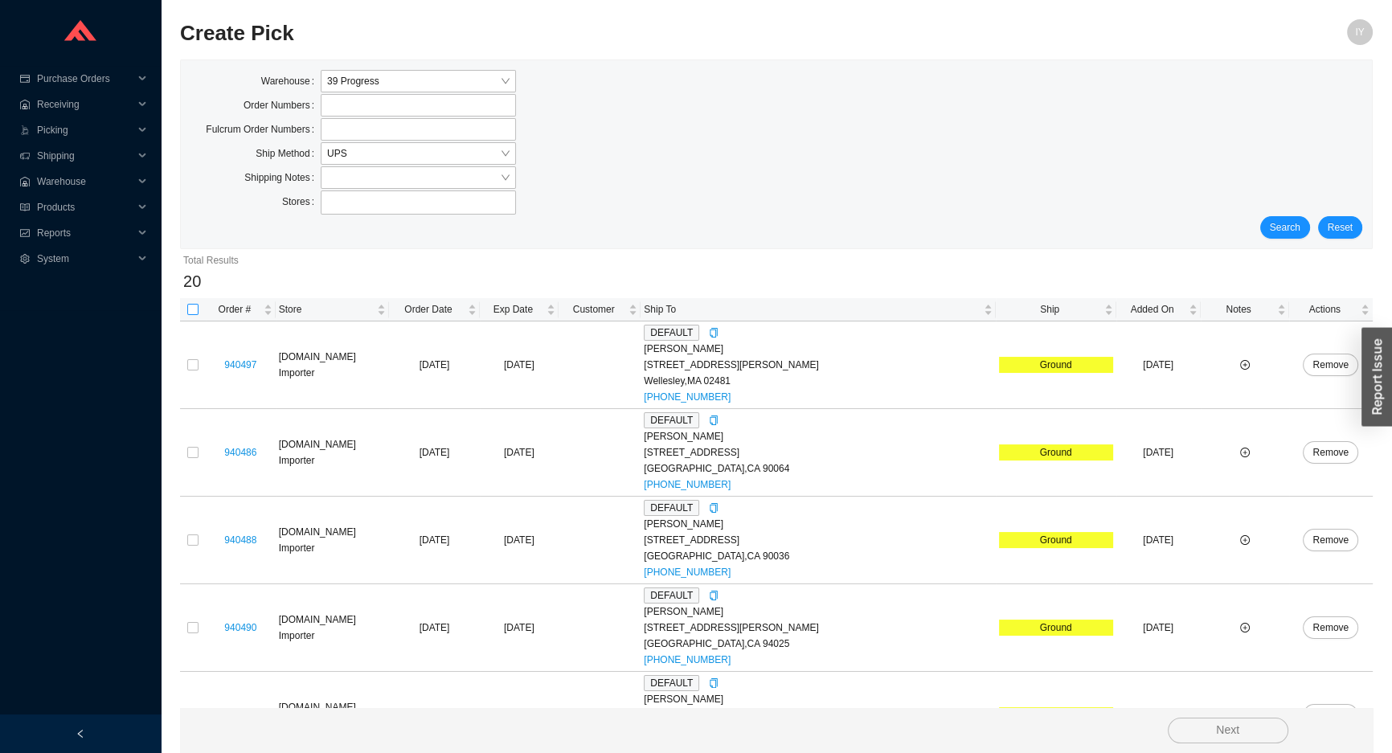
checkbox input "true"
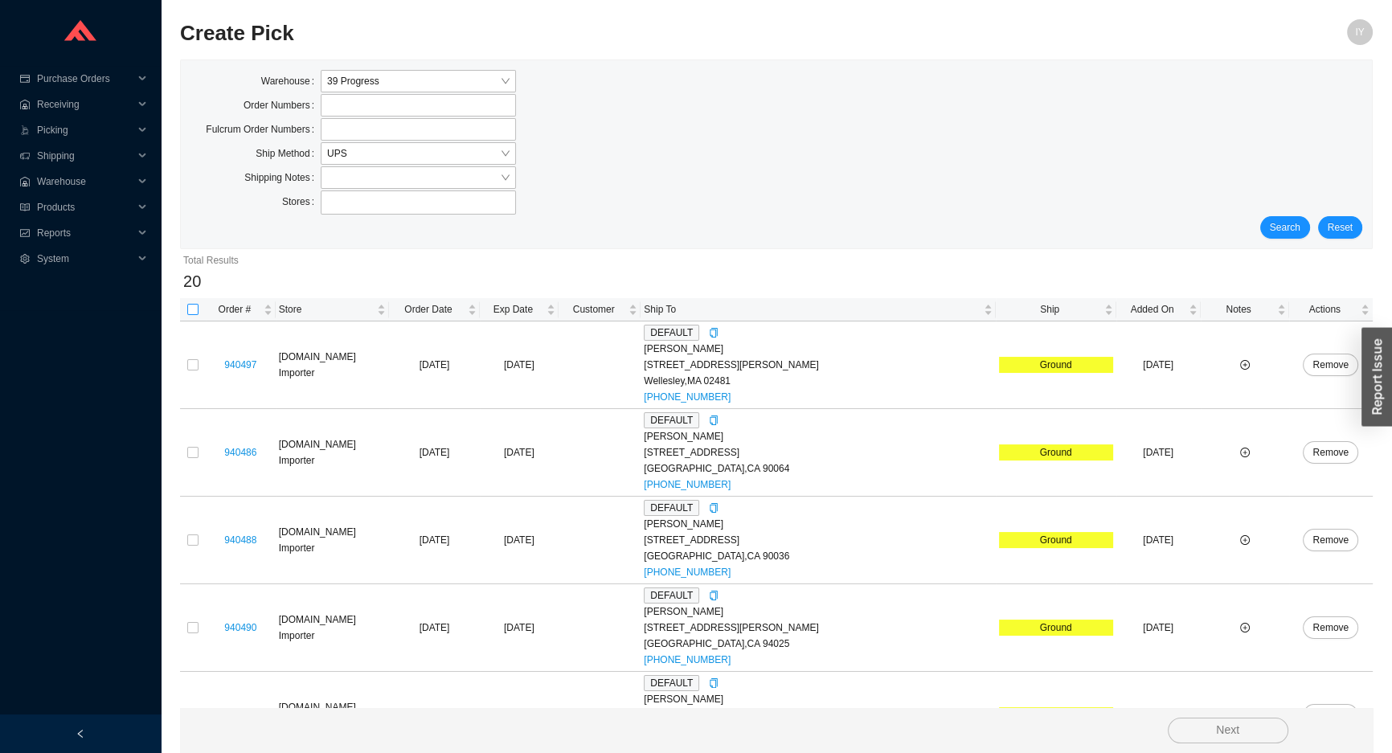
checkbox input "true"
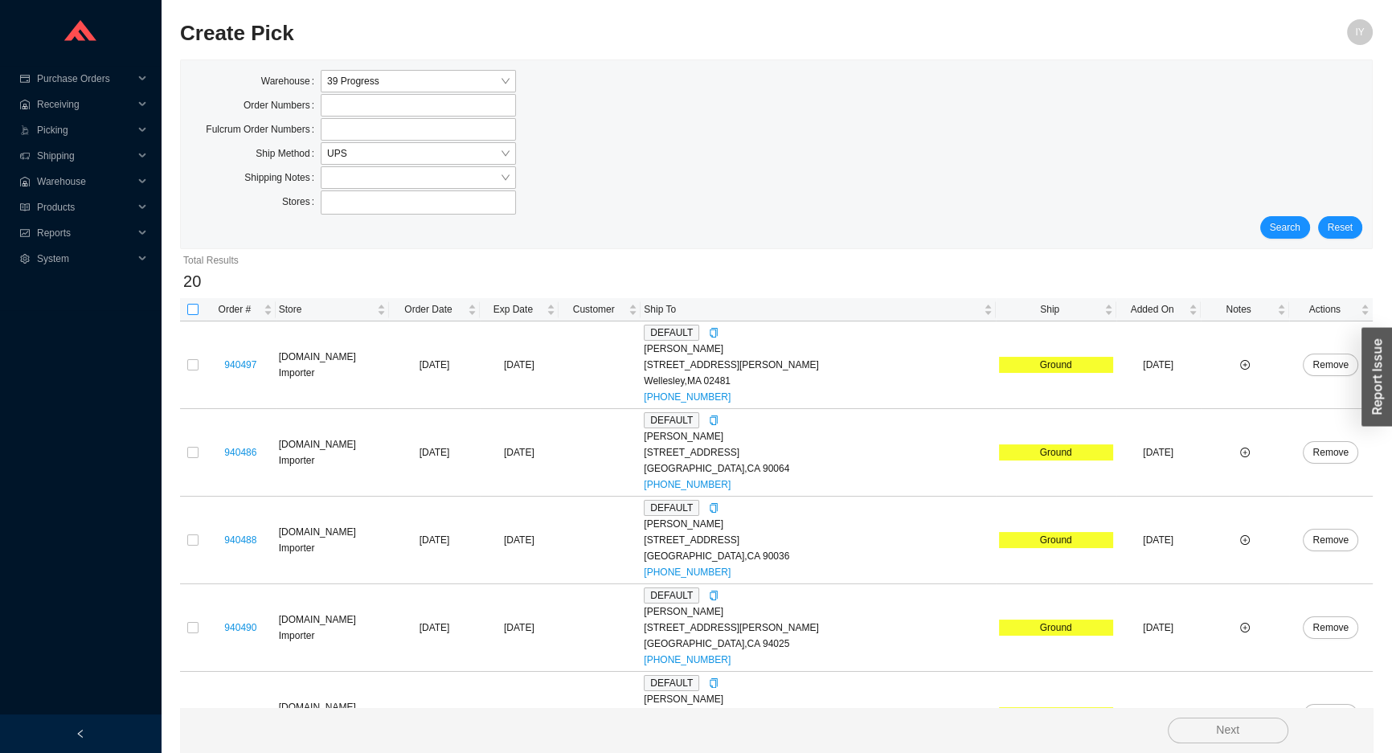
checkbox input "true"
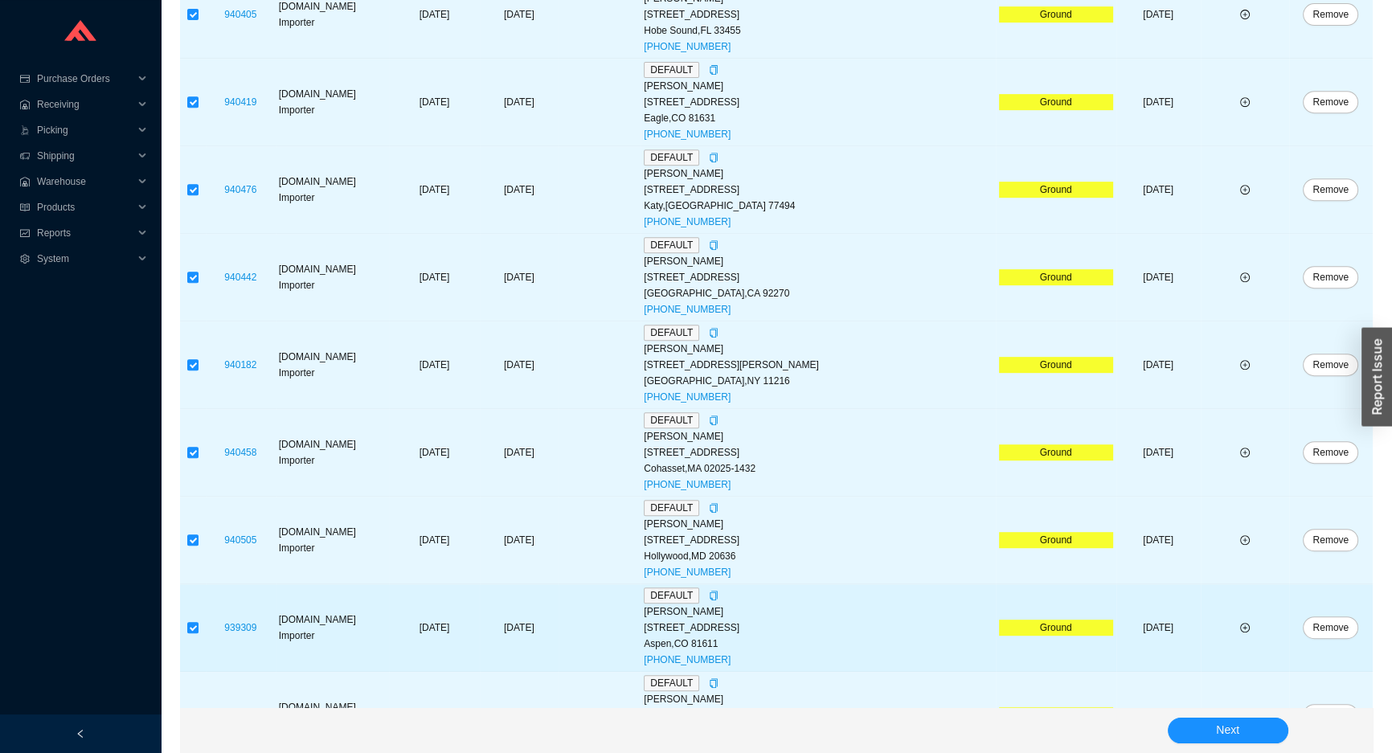
scroll to position [1363, 0]
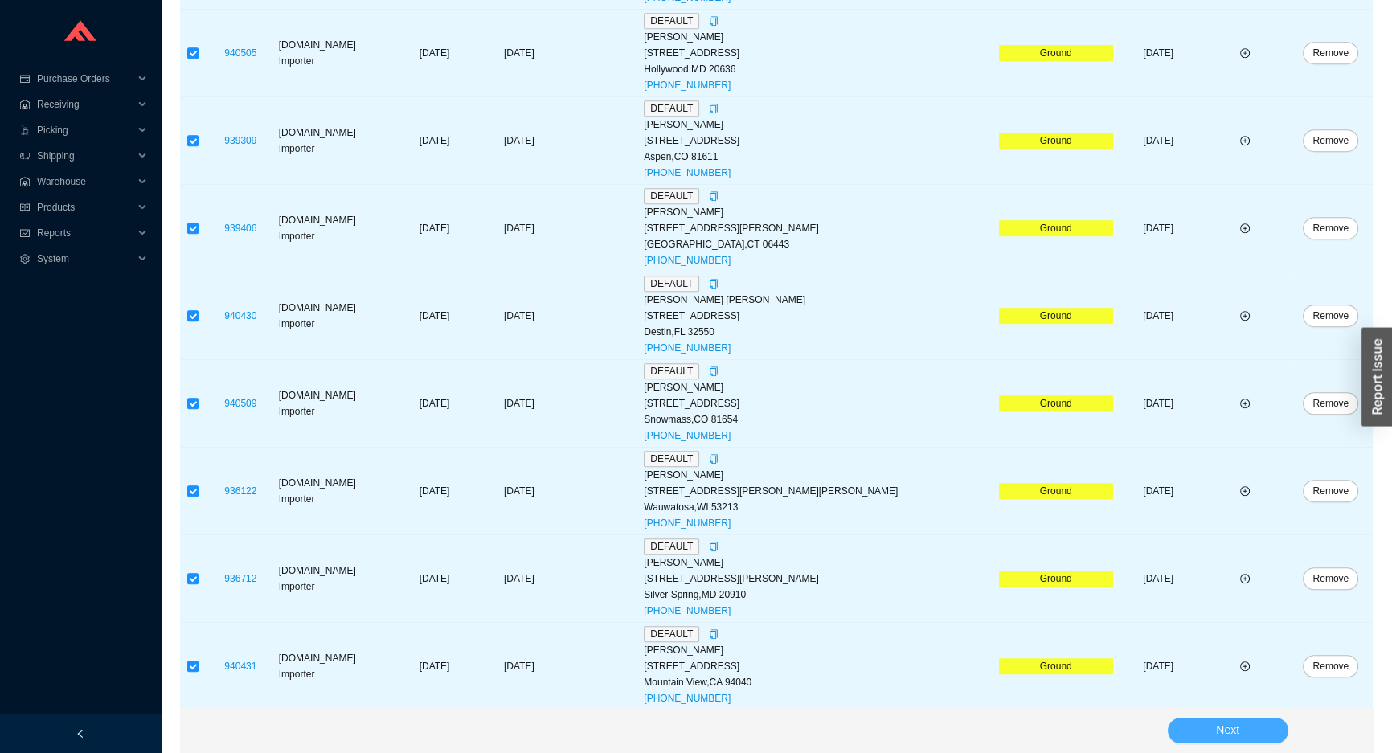
click at [1253, 731] on button "Next" at bounding box center [1228, 731] width 121 height 26
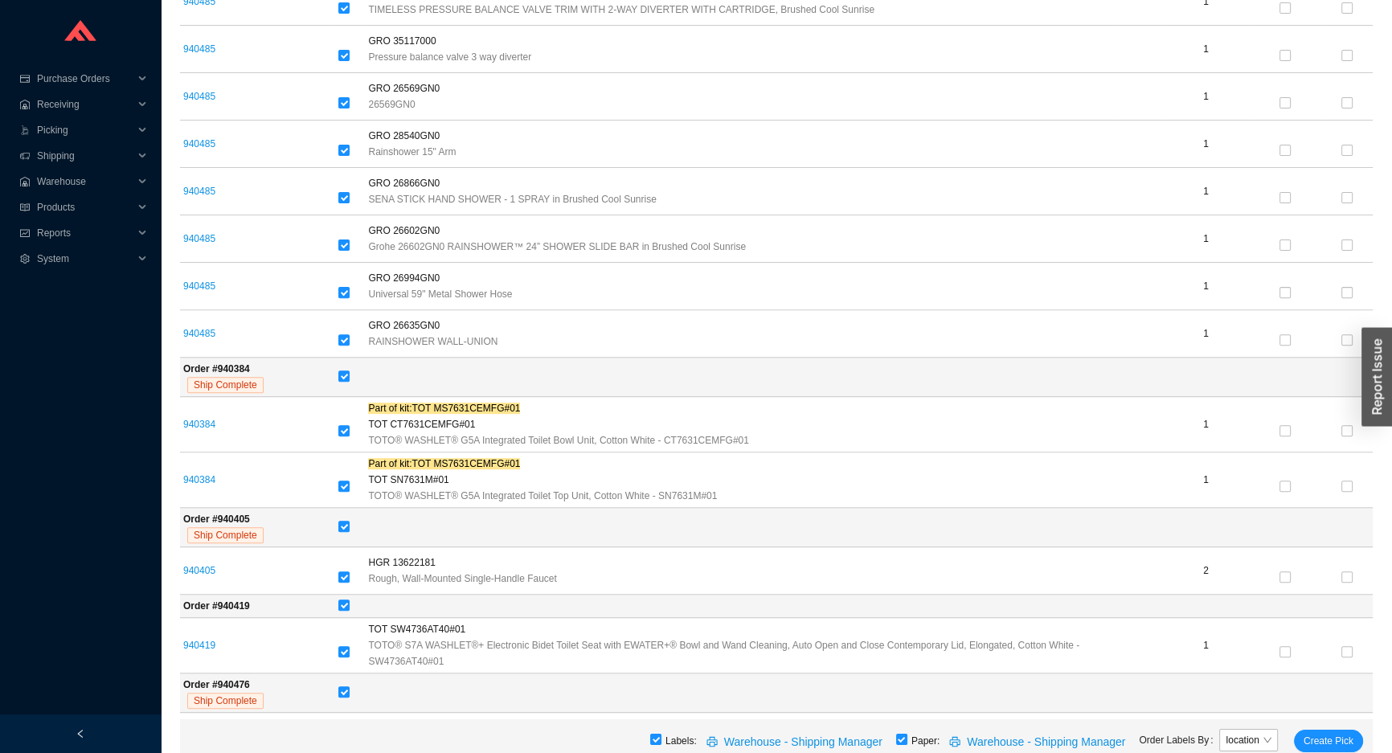
scroll to position [486, 0]
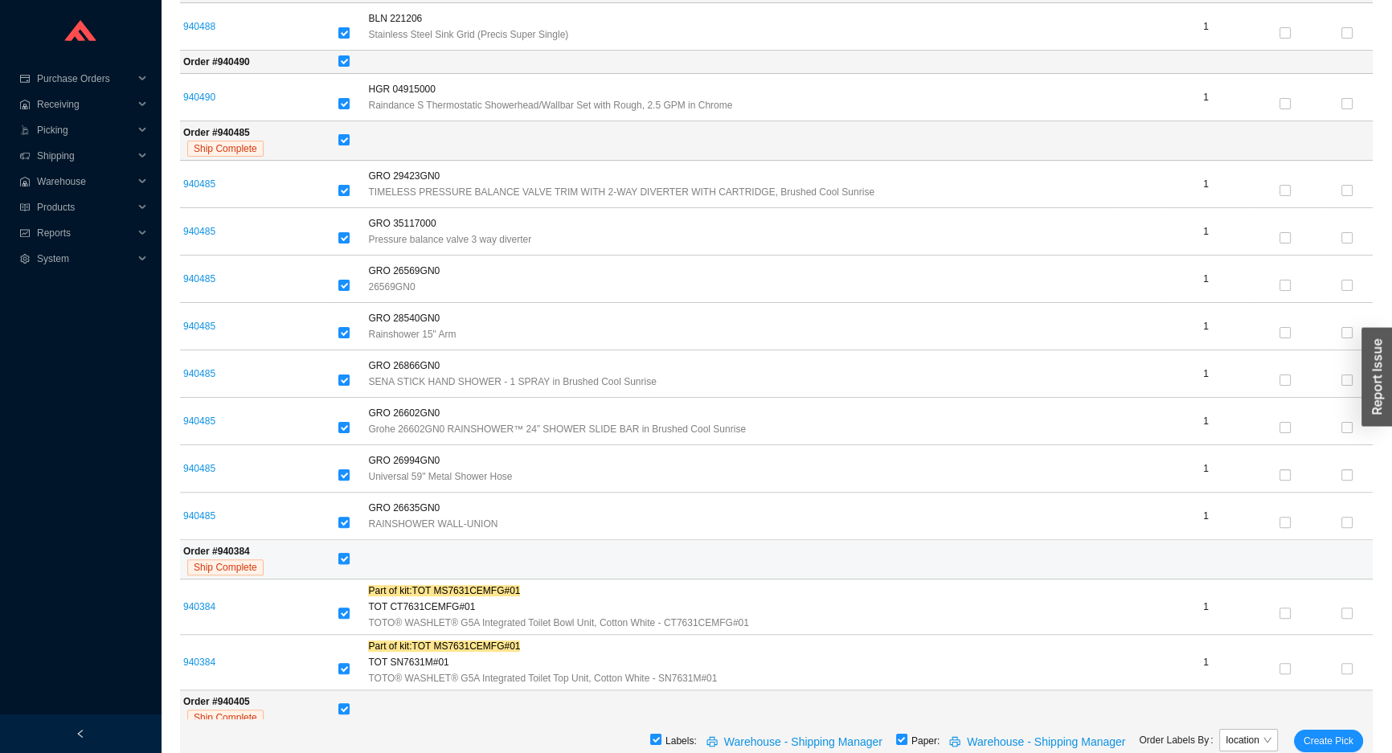
click at [346, 558] on input "checkbox" at bounding box center [343, 558] width 11 height 11
checkbox input "false"
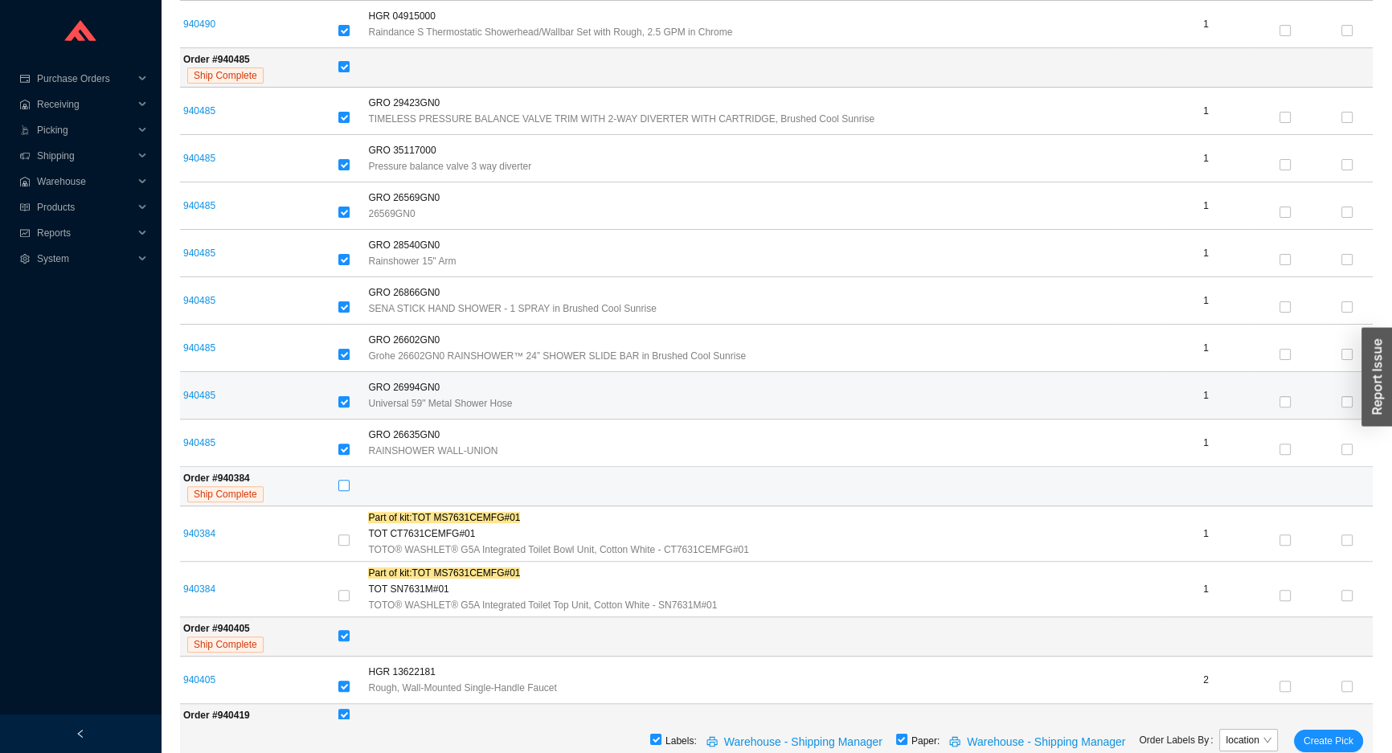
scroll to position [997, 0]
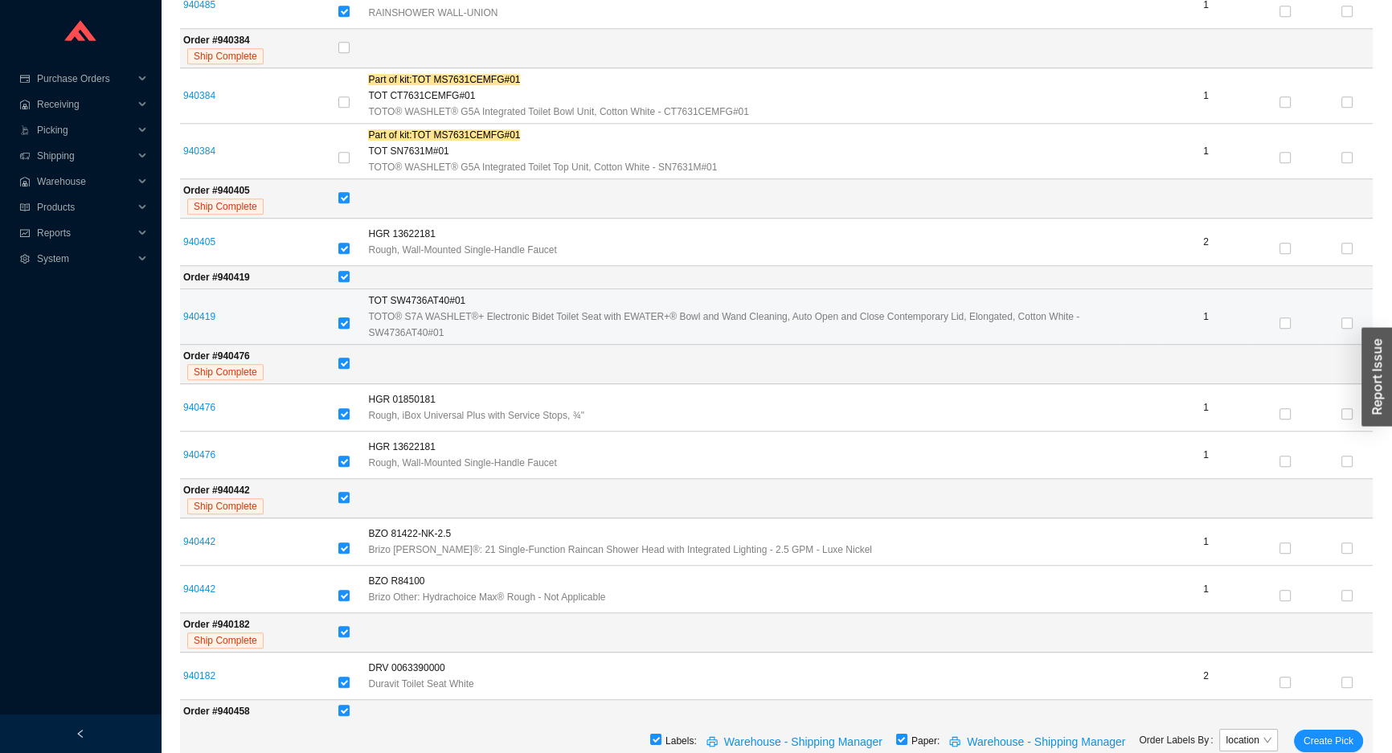
click at [342, 320] on input "checkbox" at bounding box center [343, 322] width 11 height 11
checkbox input "false"
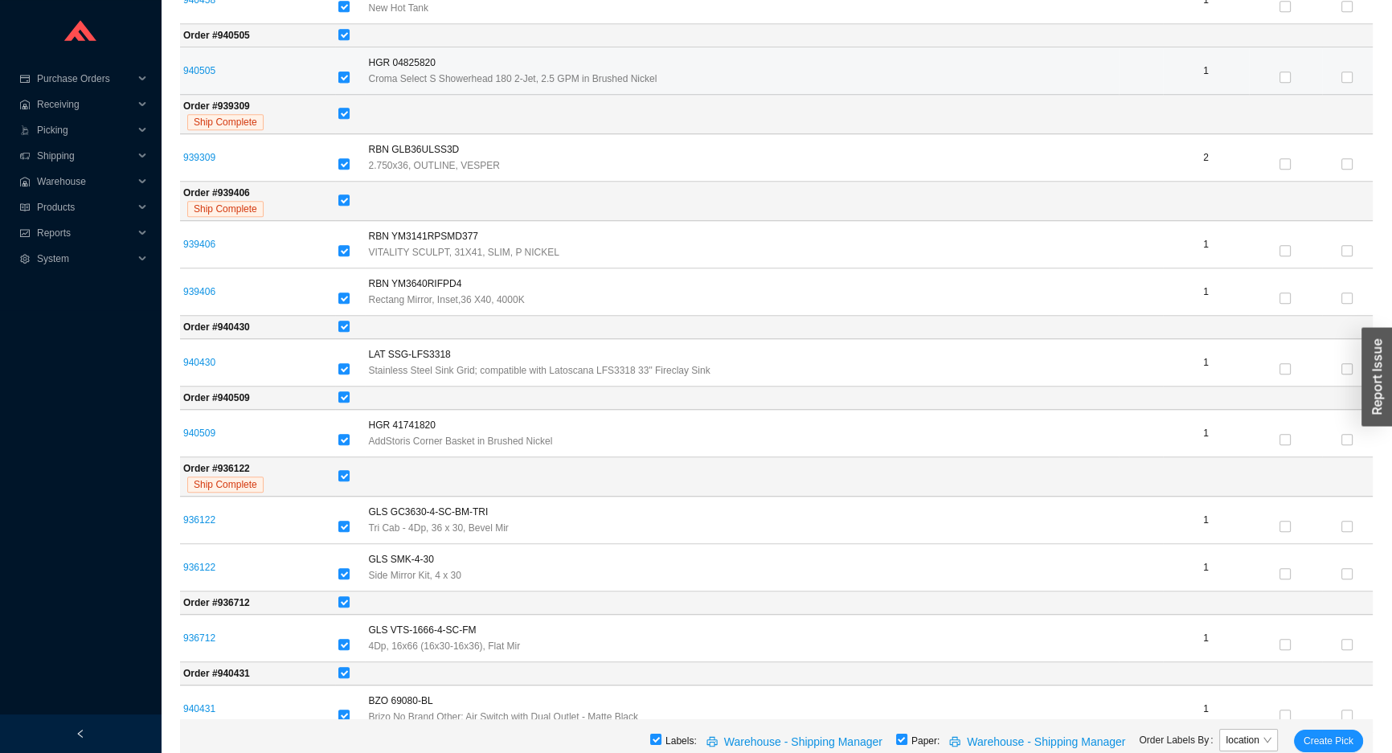
scroll to position [1761, 0]
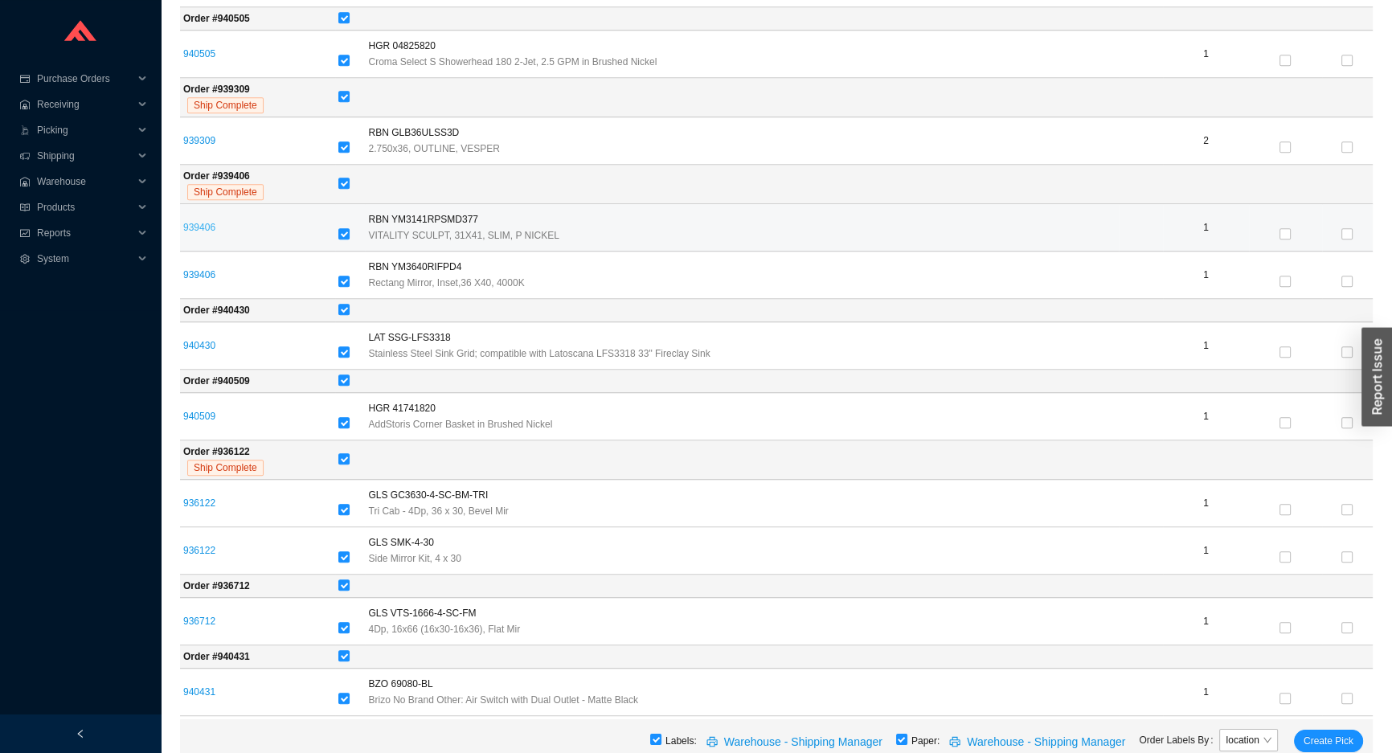
click at [207, 224] on link "939406" at bounding box center [199, 227] width 32 height 11
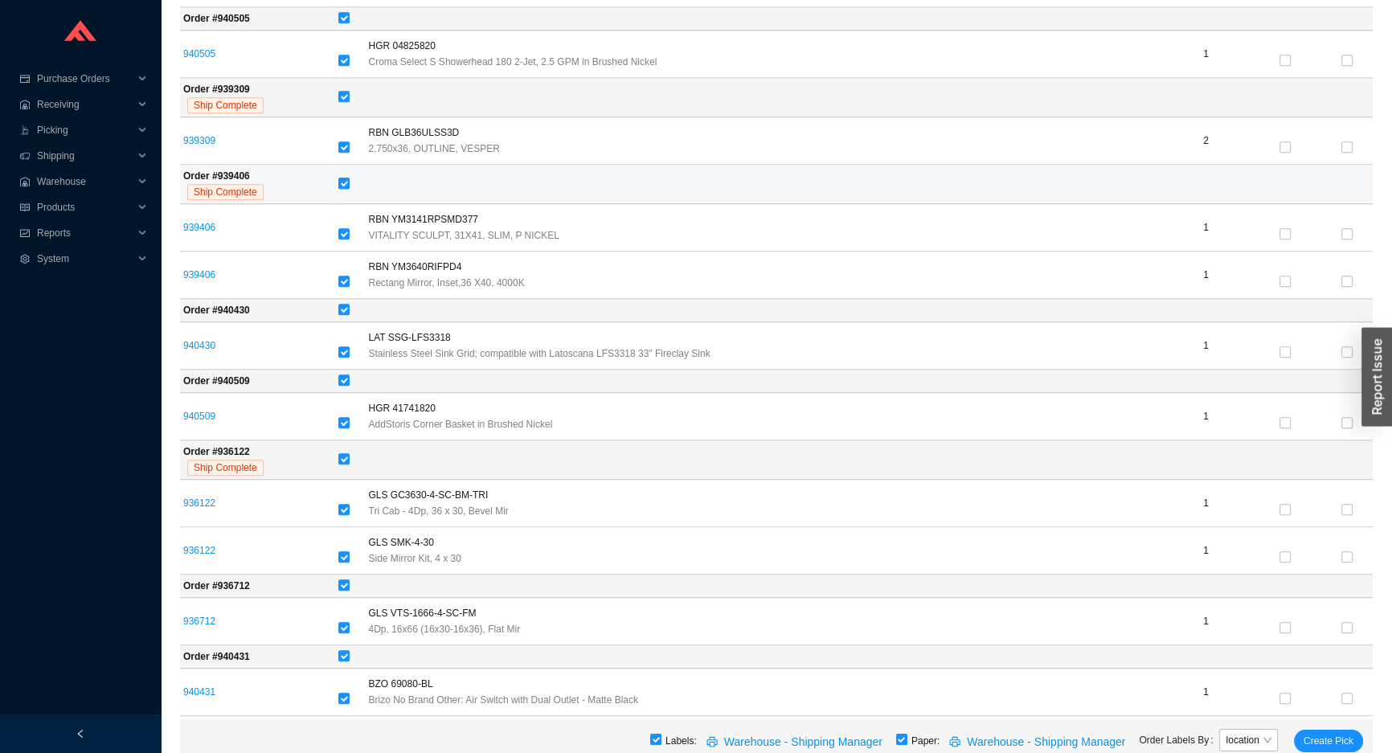
click at [343, 182] on input "checkbox" at bounding box center [343, 183] width 11 height 11
checkbox input "false"
click at [346, 453] on input "checkbox" at bounding box center [343, 458] width 11 height 11
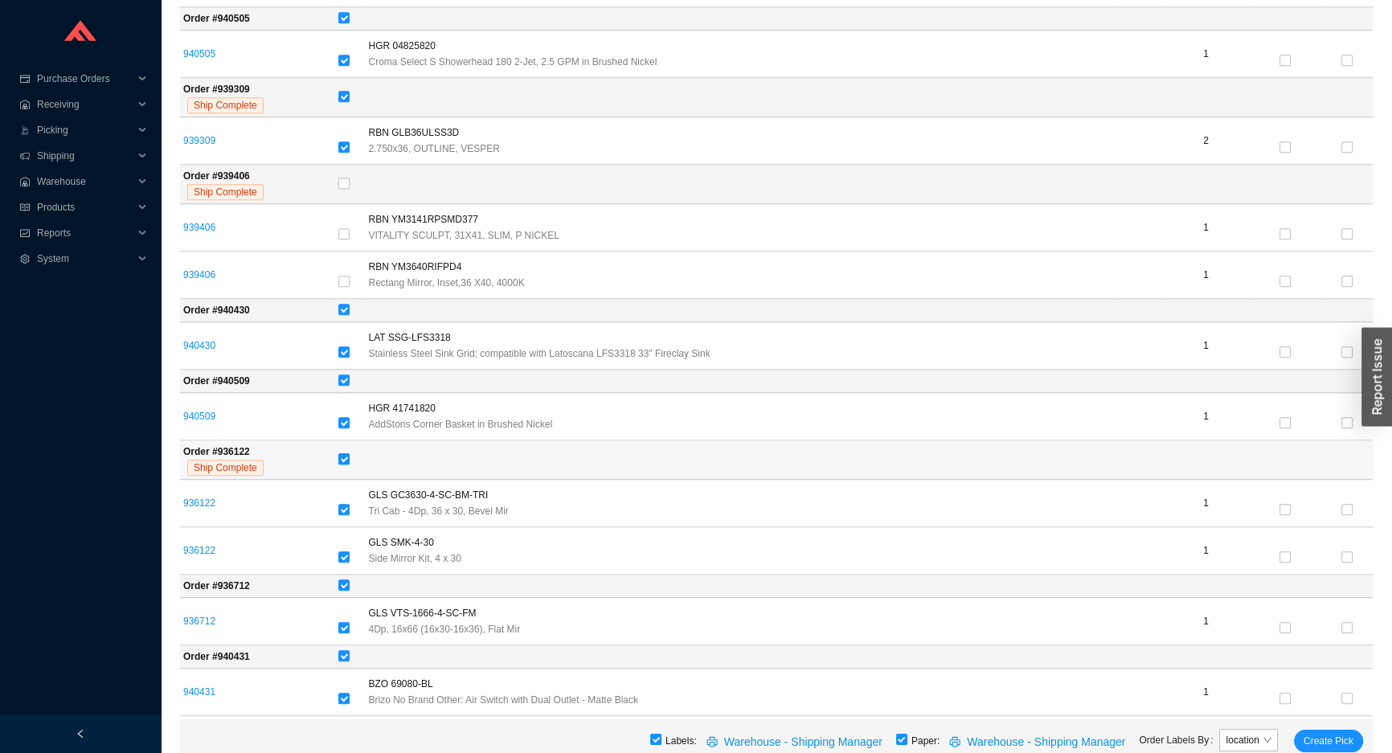
checkbox input "false"
click at [341, 583] on input "checkbox" at bounding box center [343, 584] width 11 height 11
checkbox input "false"
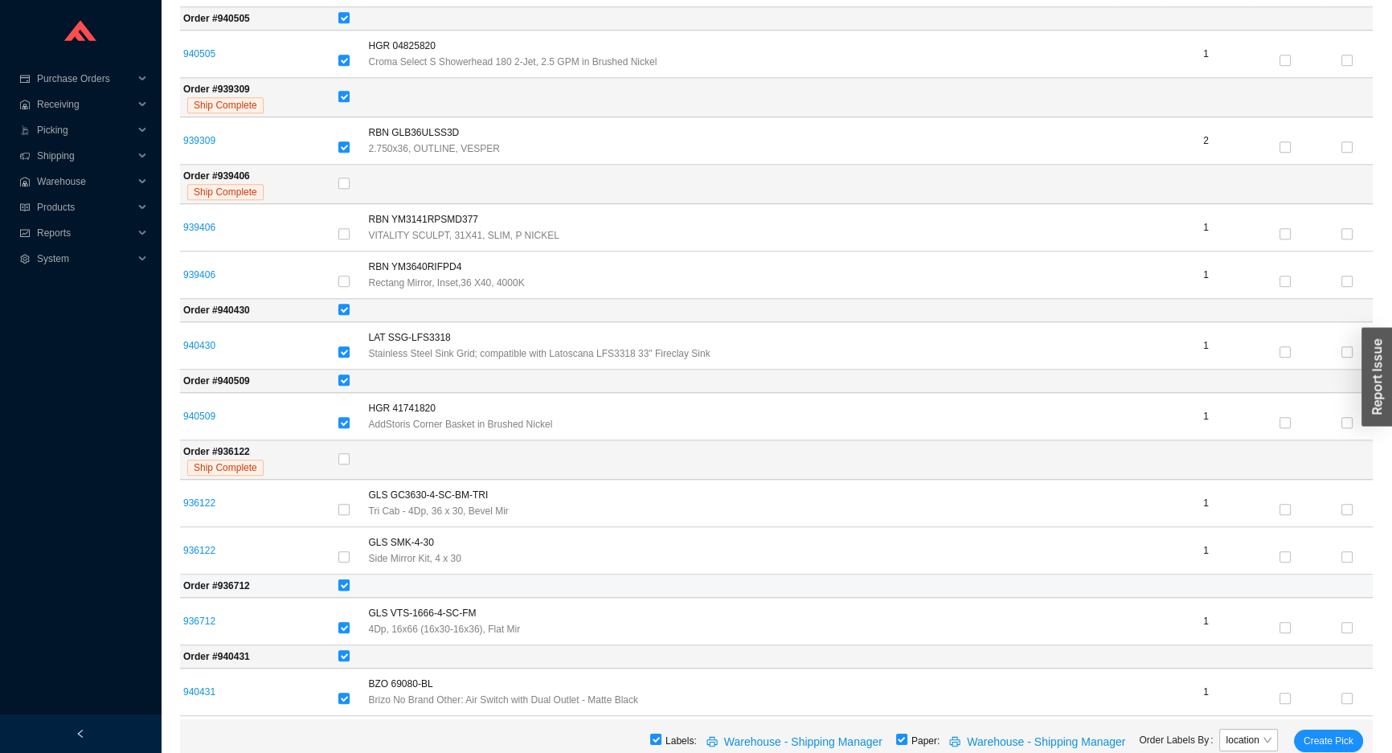
checkbox input "false"
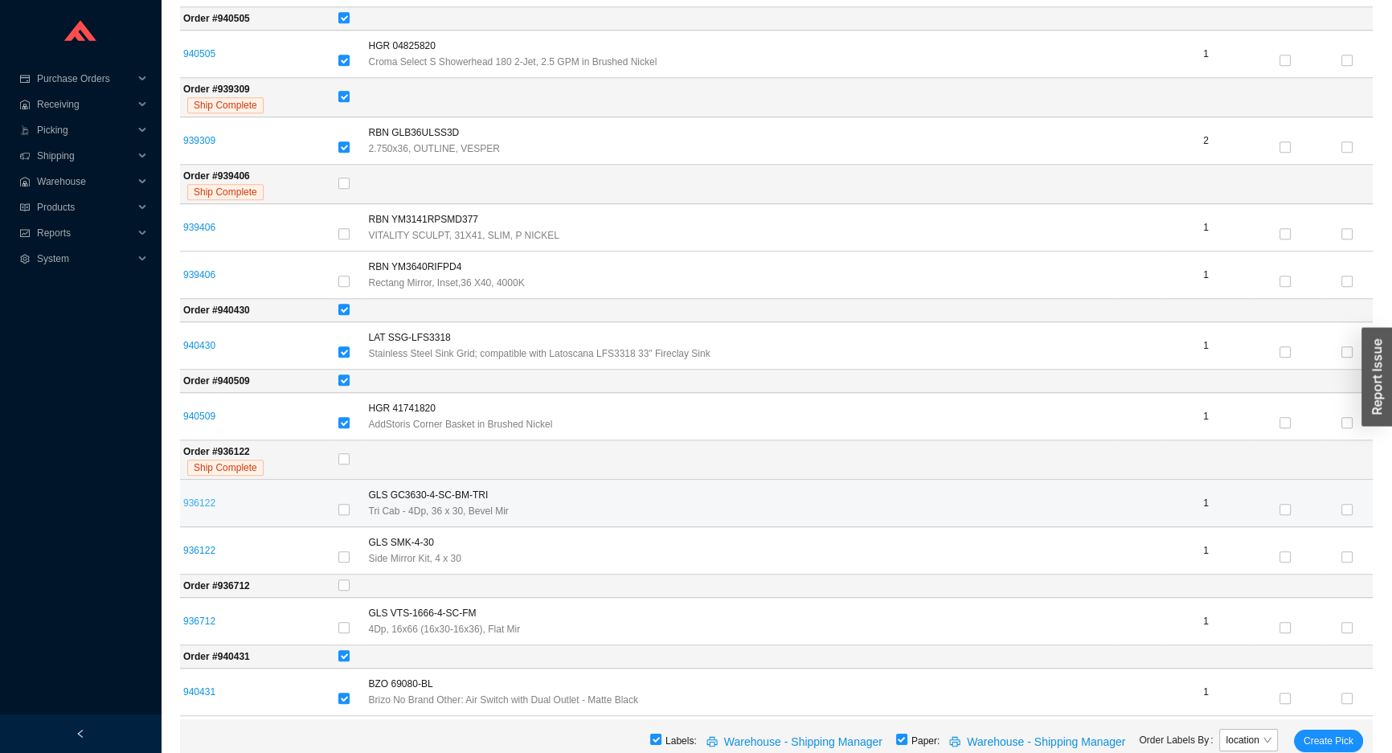
click at [193, 501] on link "936122" at bounding box center [199, 502] width 32 height 11
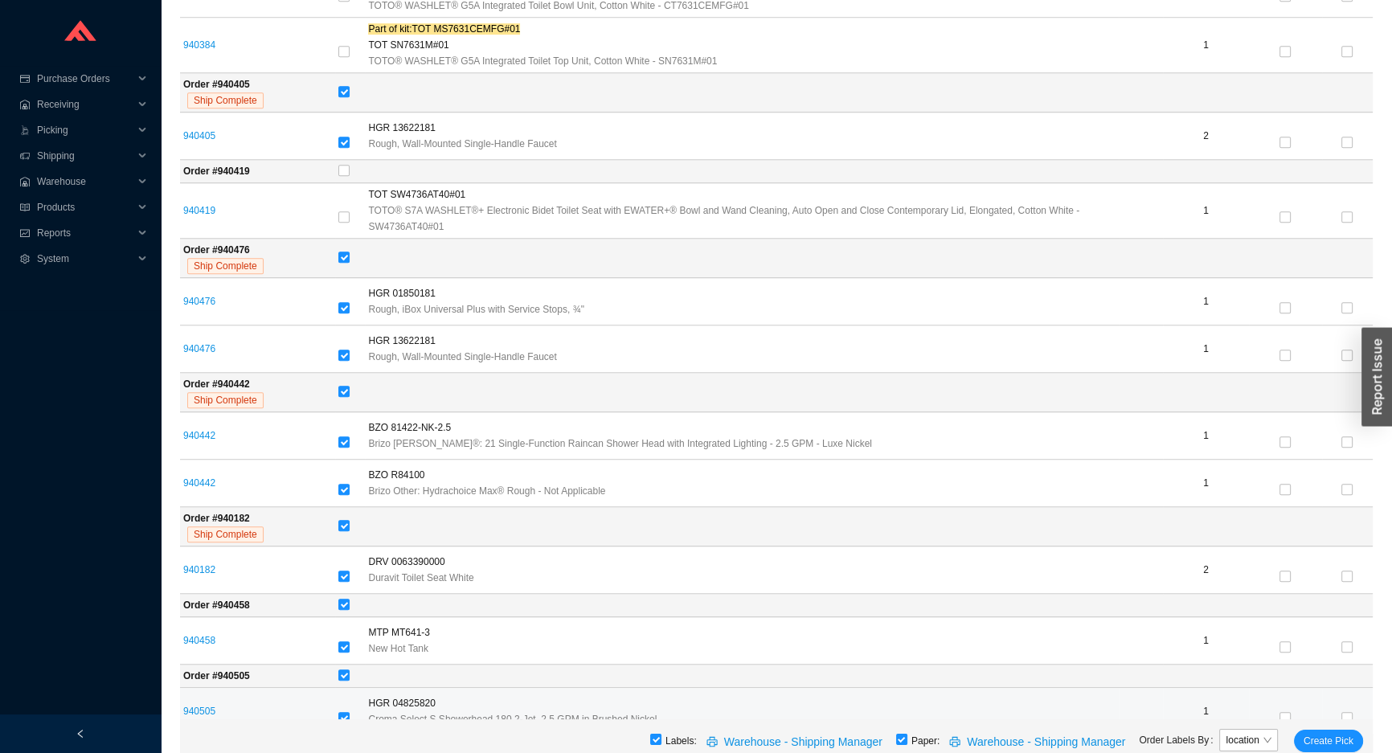
scroll to position [1177, 0]
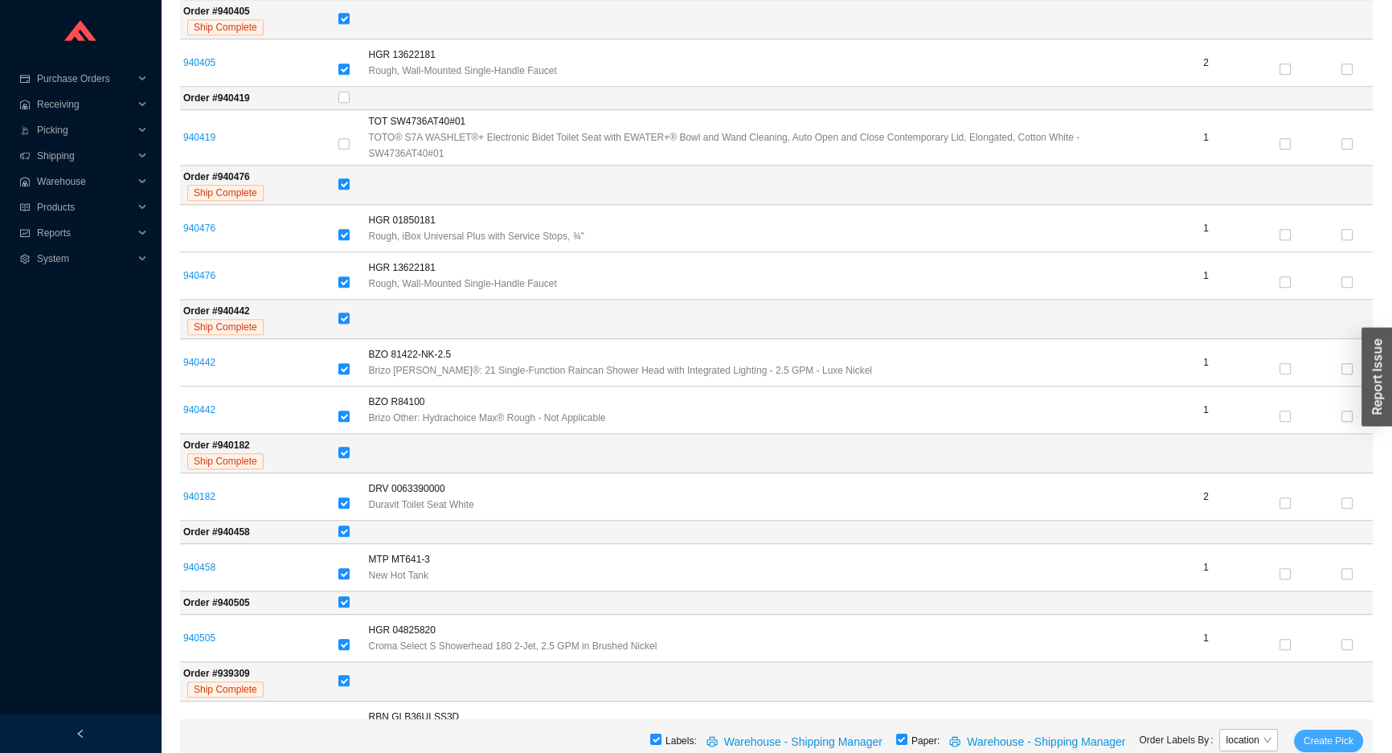
click at [1320, 734] on span "Create Pick" at bounding box center [1329, 741] width 50 height 16
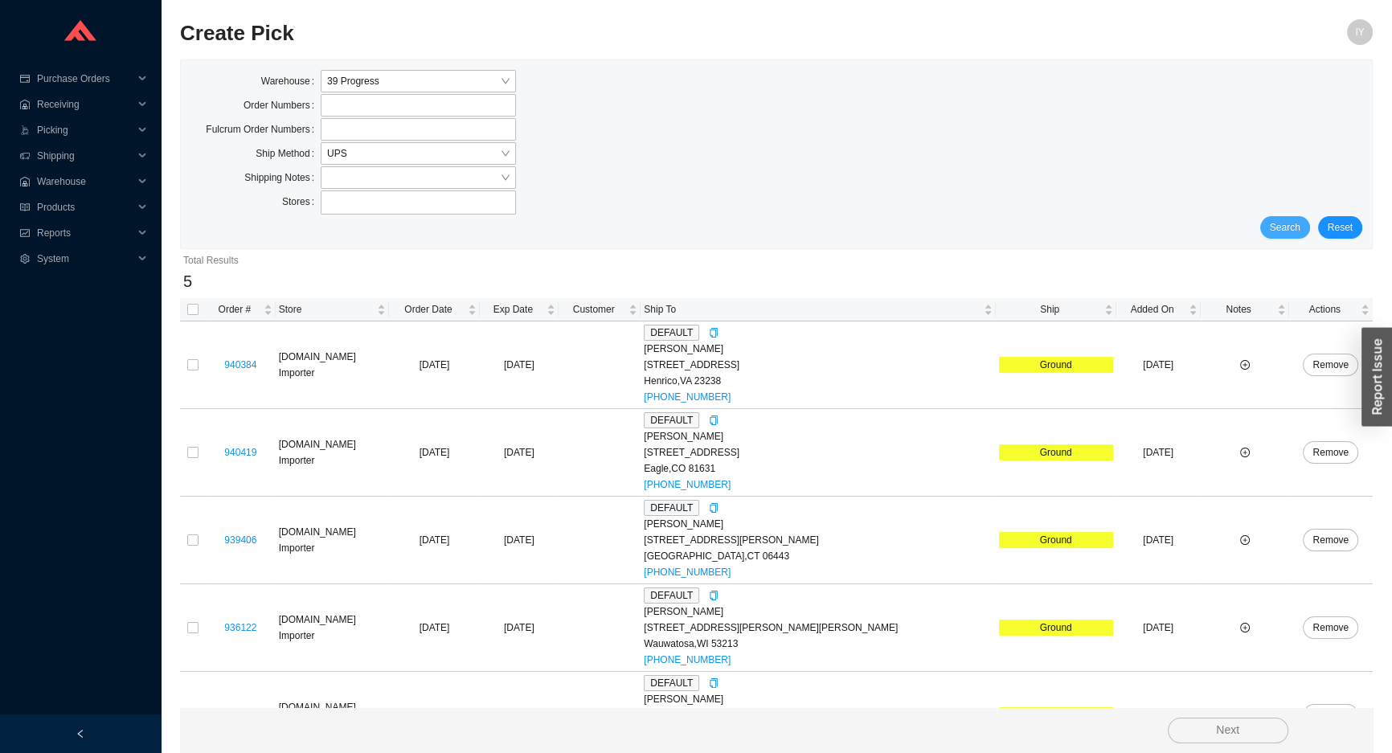
click at [1303, 237] on button "Search" at bounding box center [1285, 227] width 50 height 23
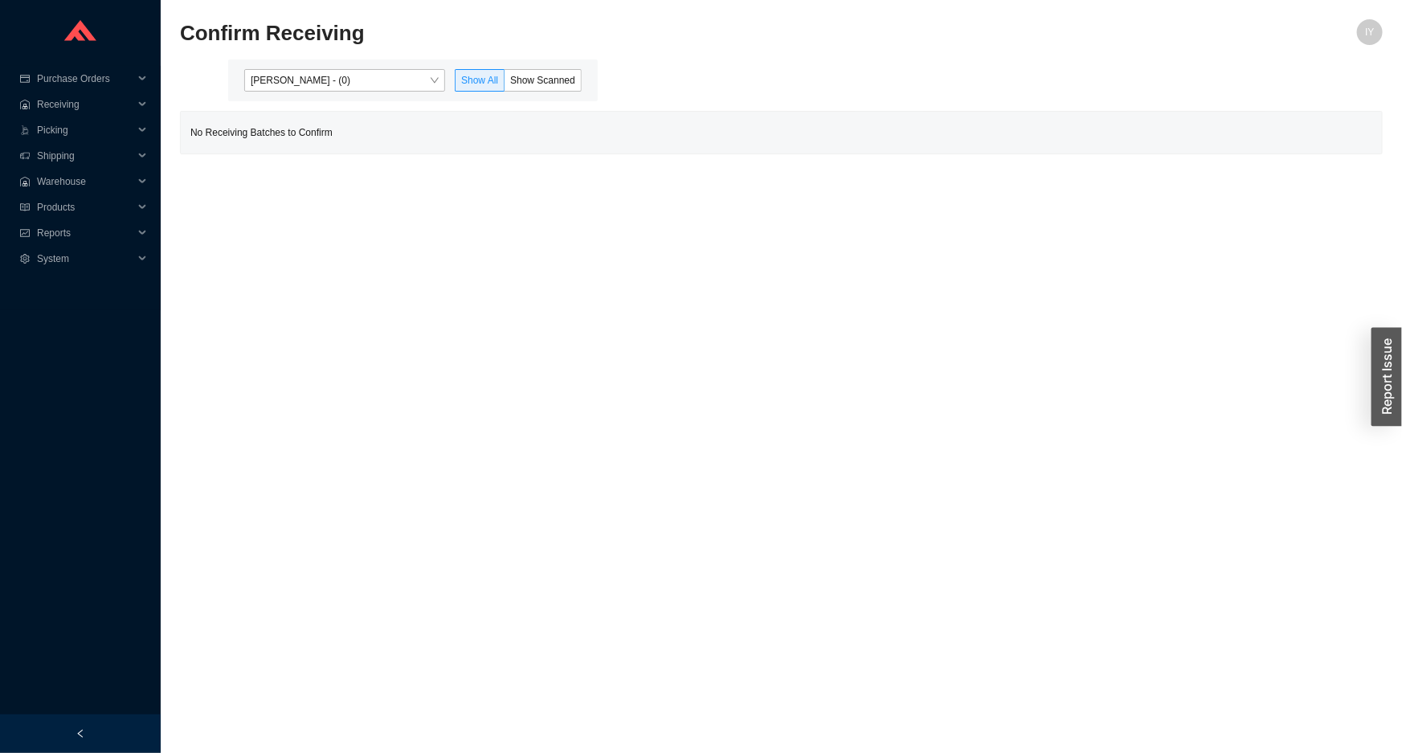
click at [414, 96] on div "Issac Yoselovsky - (0) Show All Show Scanned" at bounding box center [413, 80] width 370 height 42
click at [414, 80] on span "[PERSON_NAME] - (0)" at bounding box center [345, 80] width 188 height 21
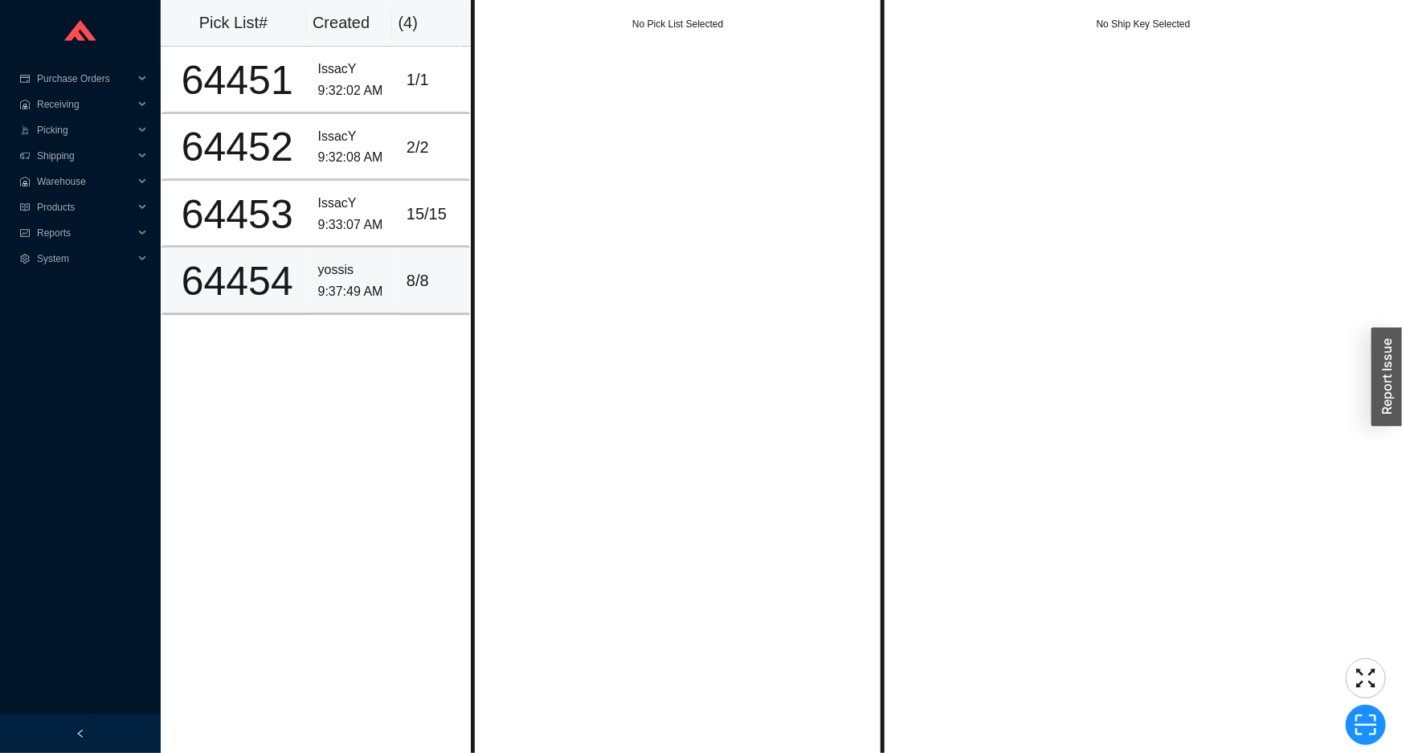
click at [447, 286] on div "8 / 8" at bounding box center [434, 281] width 55 height 27
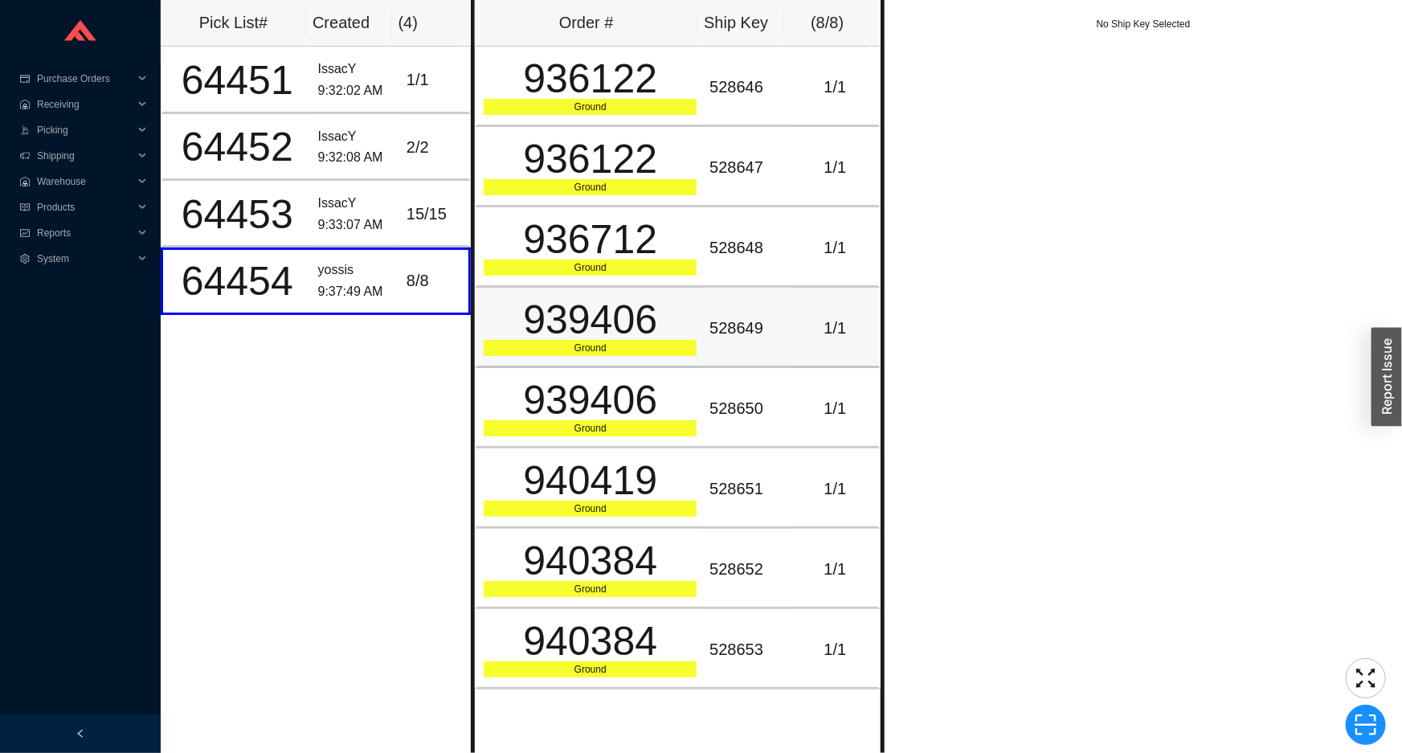
drag, startPoint x: 692, startPoint y: 305, endPoint x: 667, endPoint y: 149, distance: 157.9
click at [692, 303] on td "939406 Ground" at bounding box center [589, 328] width 228 height 80
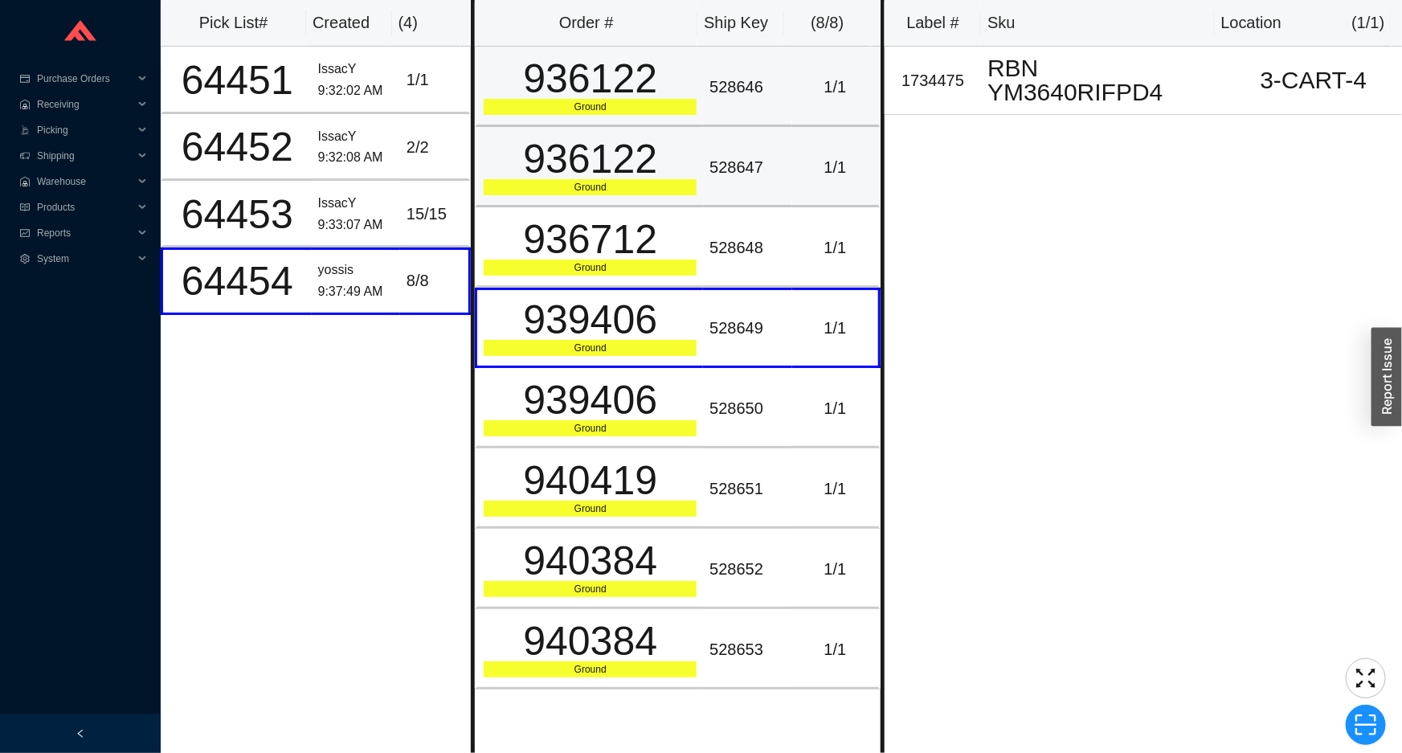
click at [661, 125] on td "936122 Ground" at bounding box center [589, 87] width 228 height 80
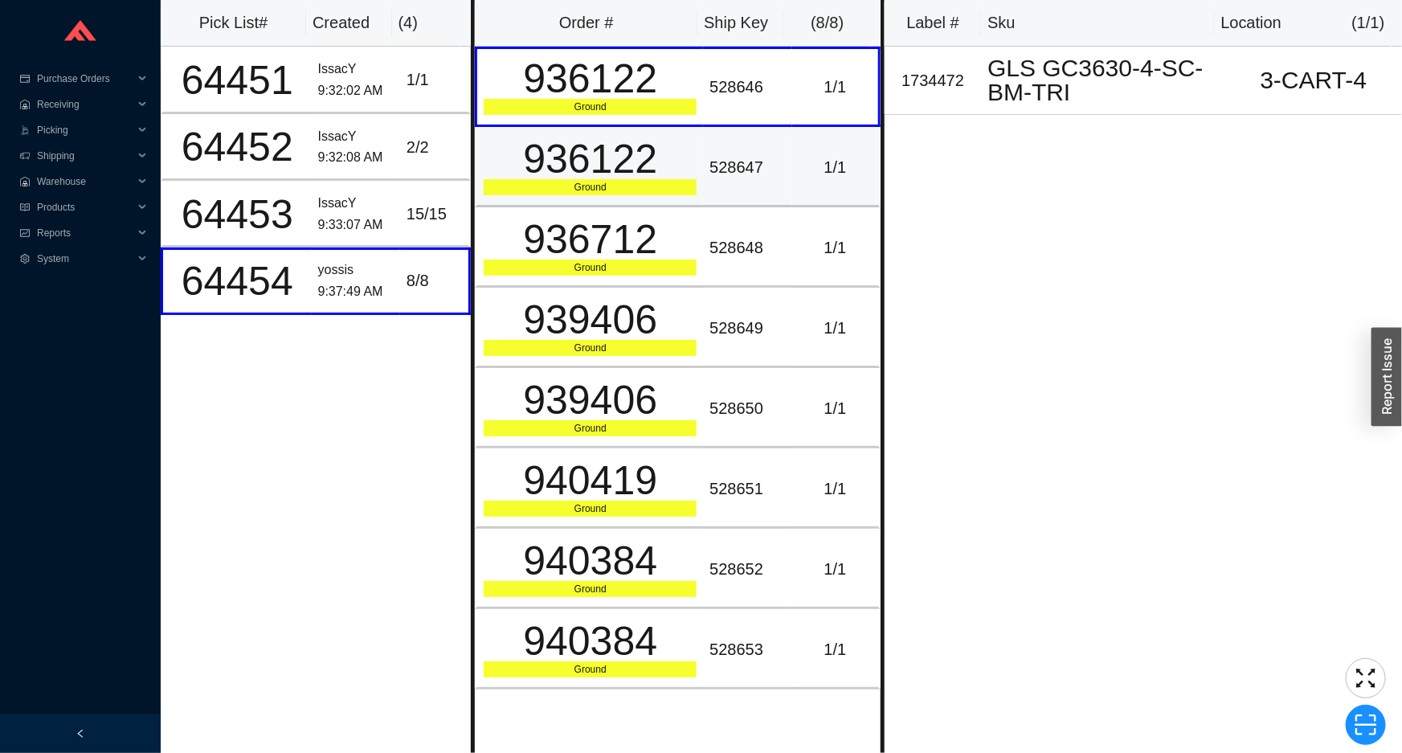
click at [636, 199] on td "936122 Ground" at bounding box center [589, 167] width 228 height 80
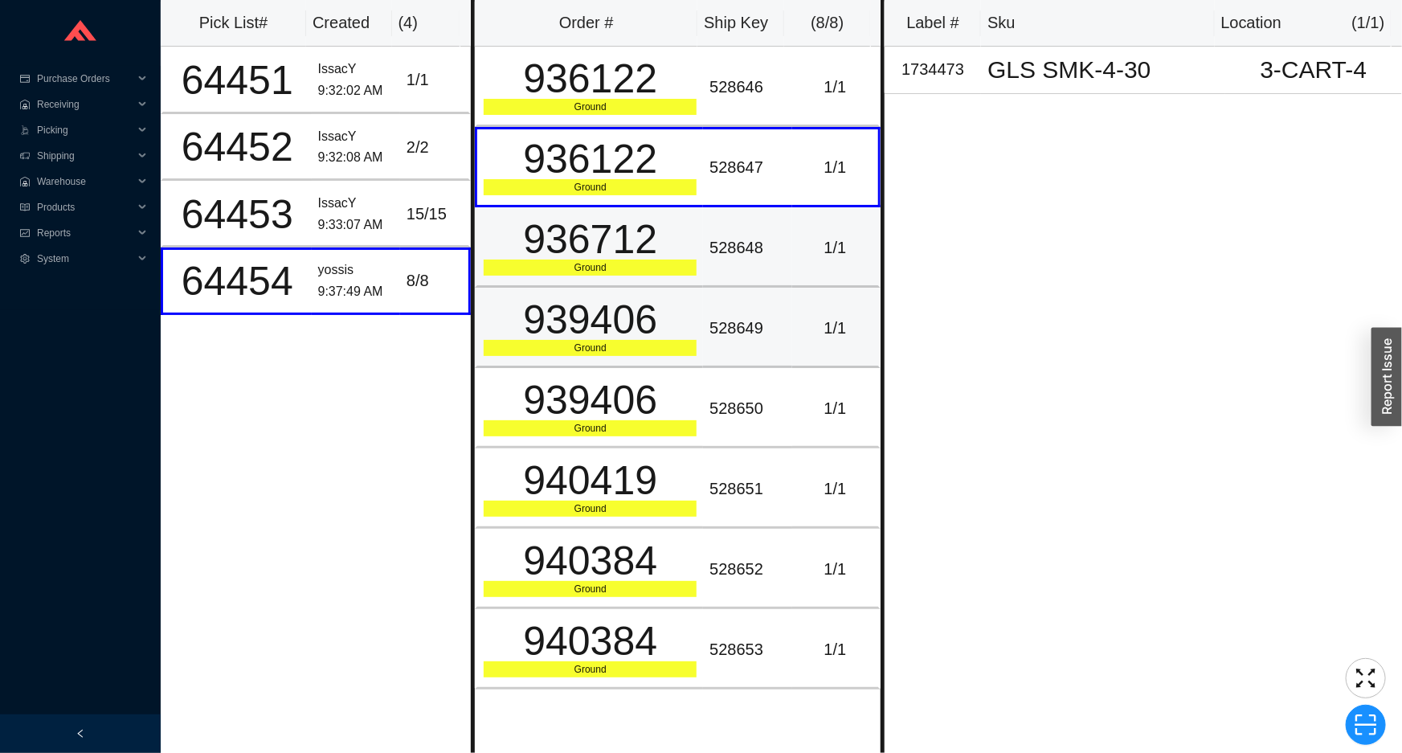
drag, startPoint x: 640, startPoint y: 265, endPoint x: 636, endPoint y: 328, distance: 62.8
click at [640, 268] on div "Ground" at bounding box center [590, 268] width 213 height 16
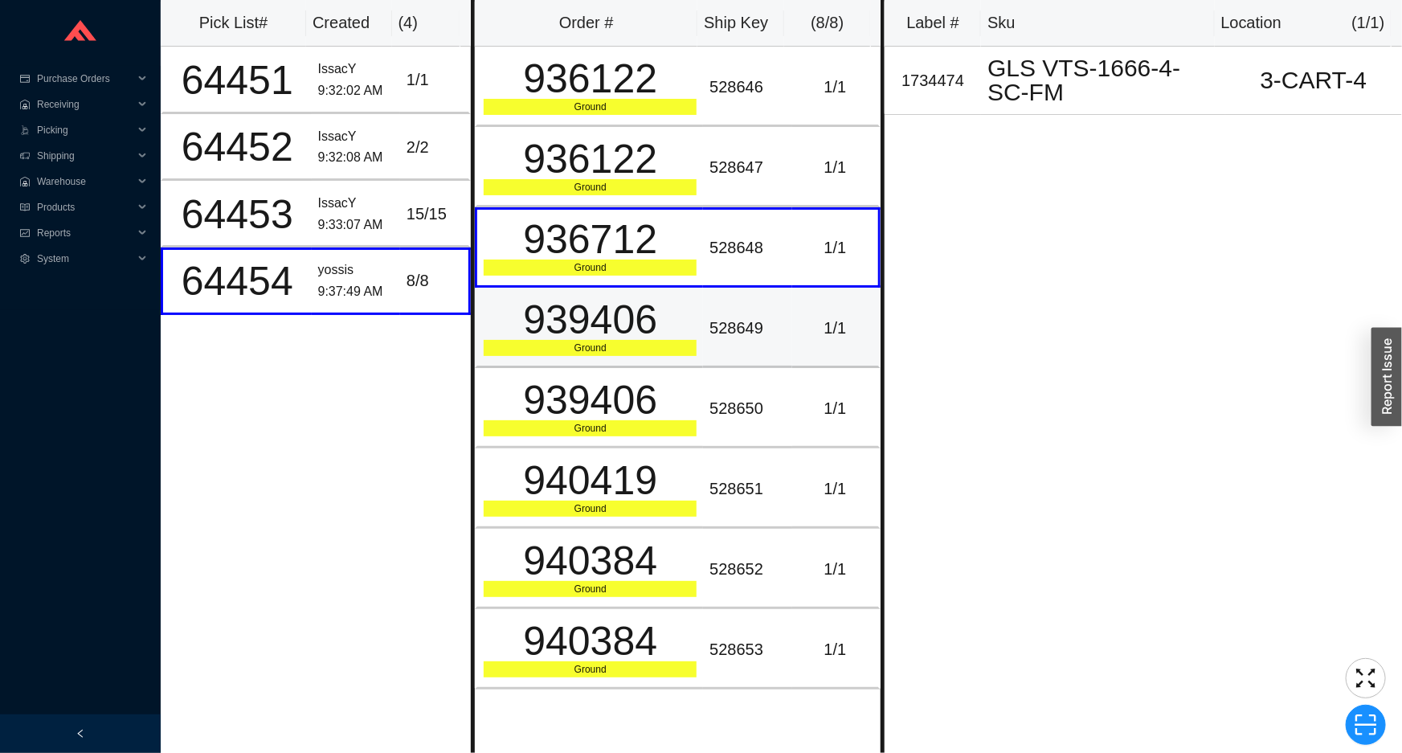
click at [636, 332] on div "939406" at bounding box center [590, 320] width 213 height 40
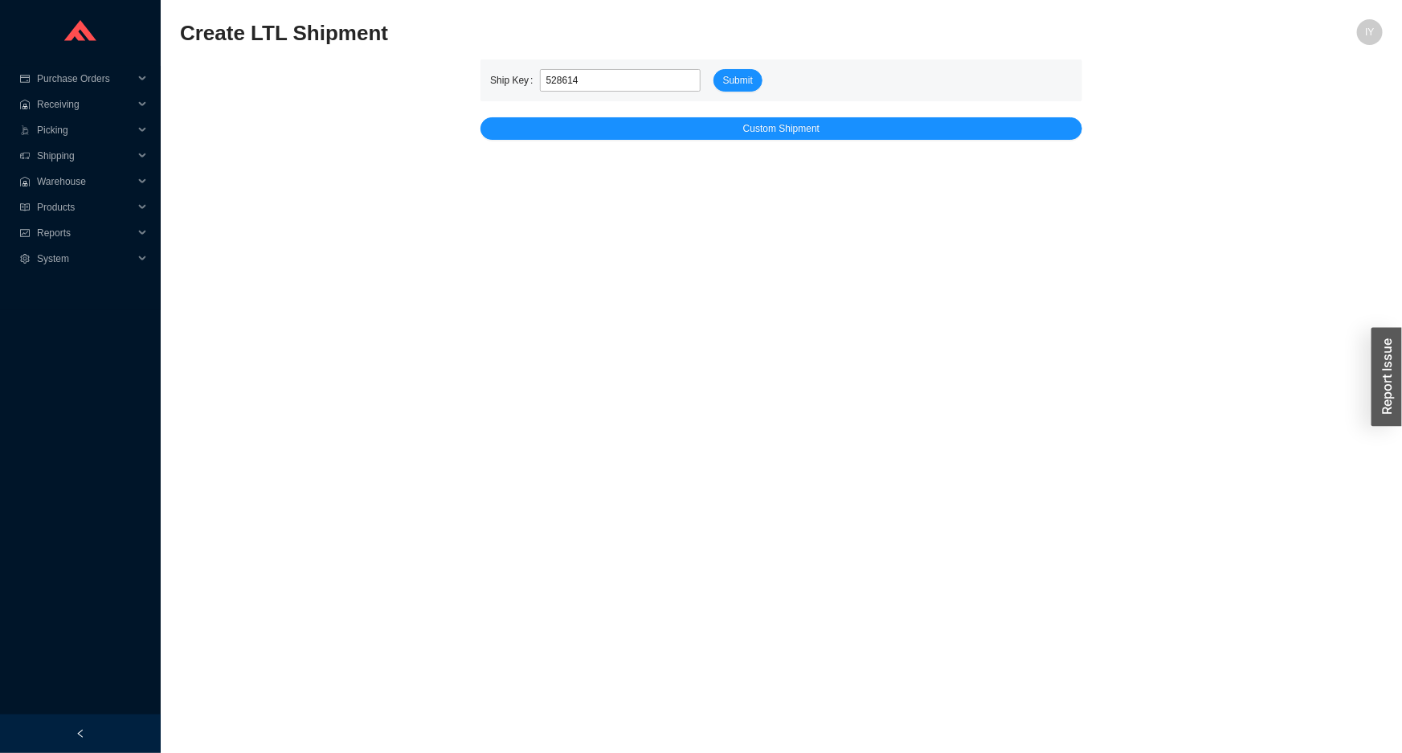
type input "528614"
click at [714, 69] on button "Submit" at bounding box center [738, 80] width 49 height 23
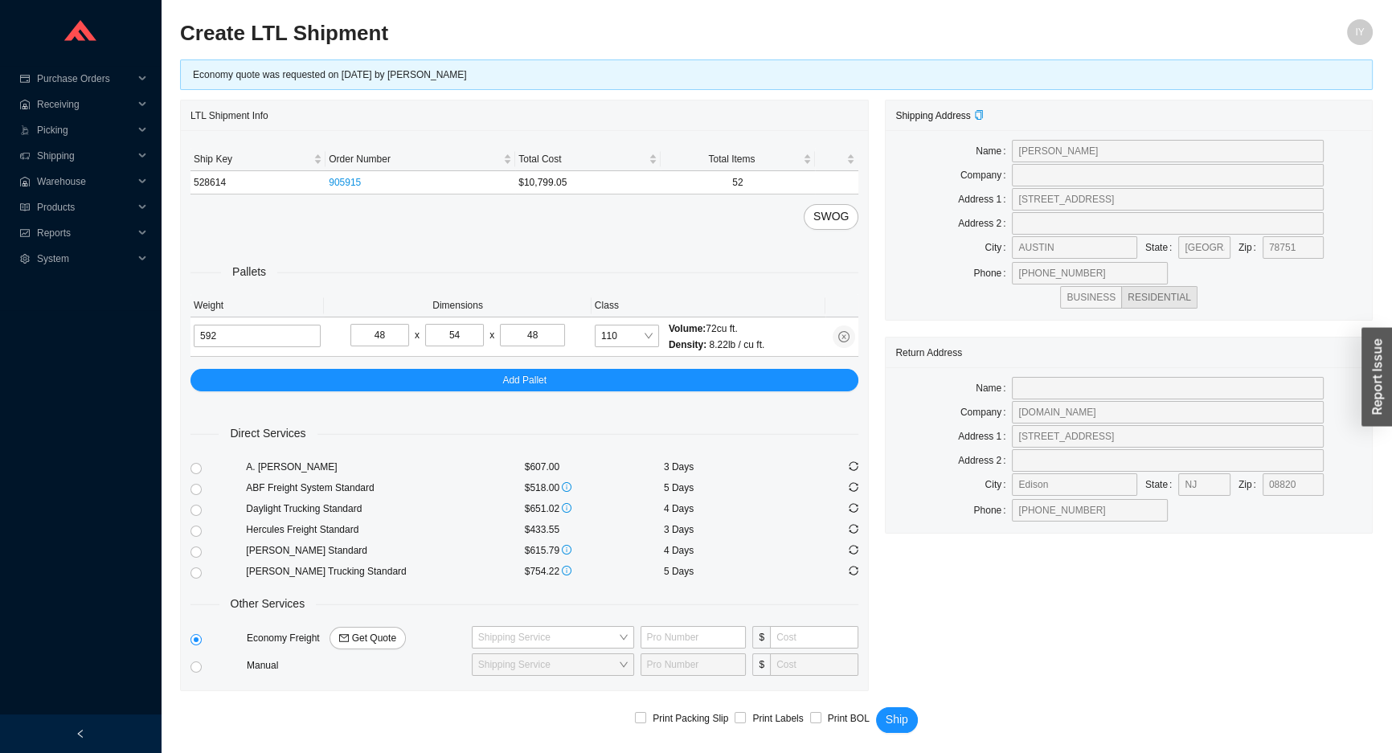
click at [699, 621] on div "Direct Services A. [PERSON_NAME] $607.00 3 Days ABF Freight System Standard $51…" at bounding box center [524, 534] width 668 height 286
click at [702, 638] on input "text" at bounding box center [694, 637] width 106 height 23
type input "667149443"
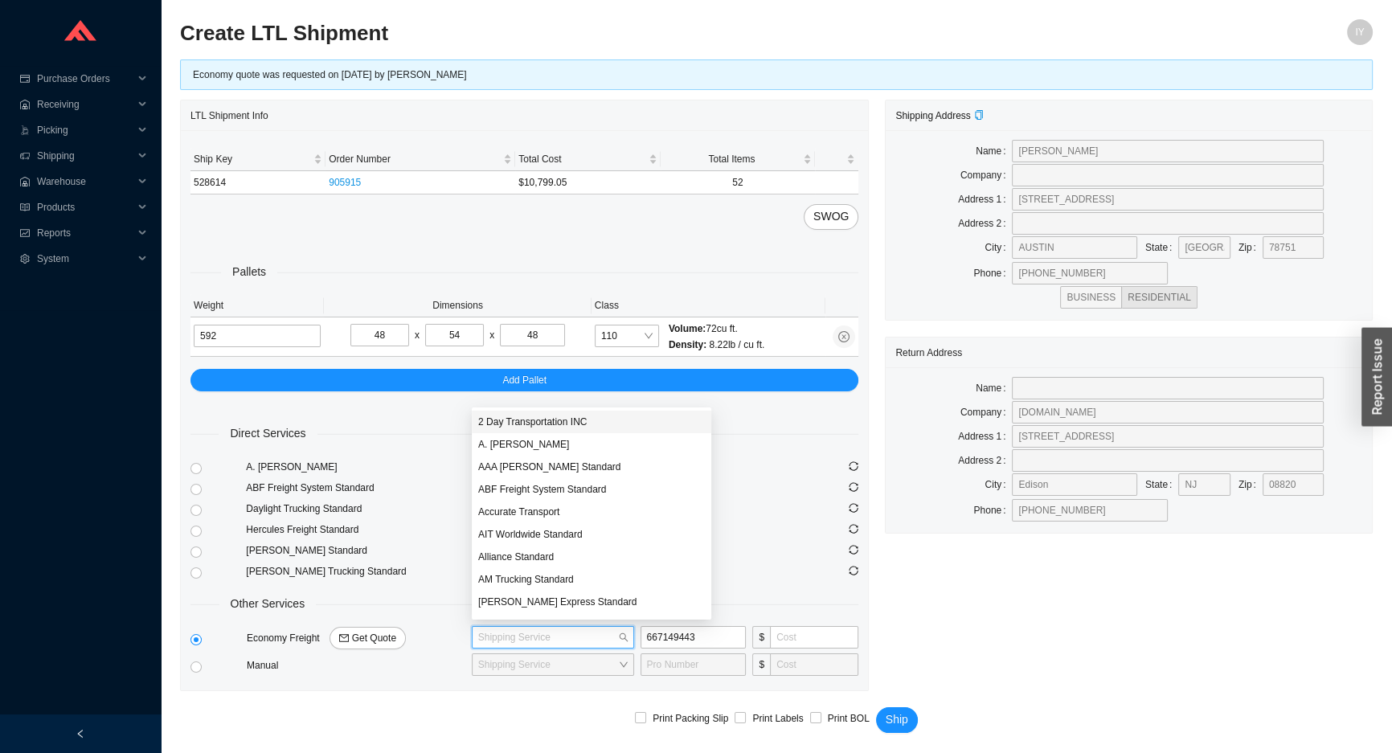
click at [510, 627] on input "search" at bounding box center [548, 637] width 140 height 21
type input "edi"
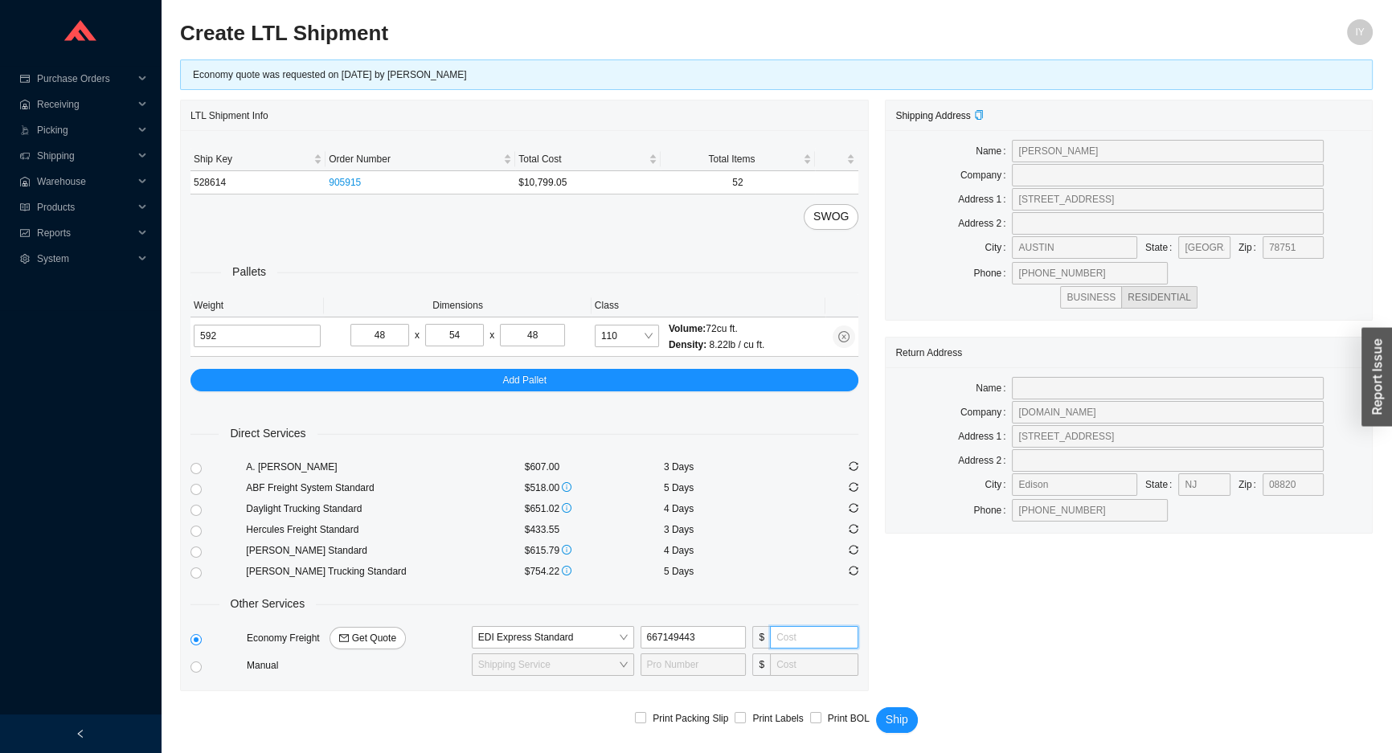
click at [795, 631] on input "tel" at bounding box center [814, 637] width 88 height 23
type input "325"
click at [902, 721] on span "Ship" at bounding box center [897, 719] width 23 height 18
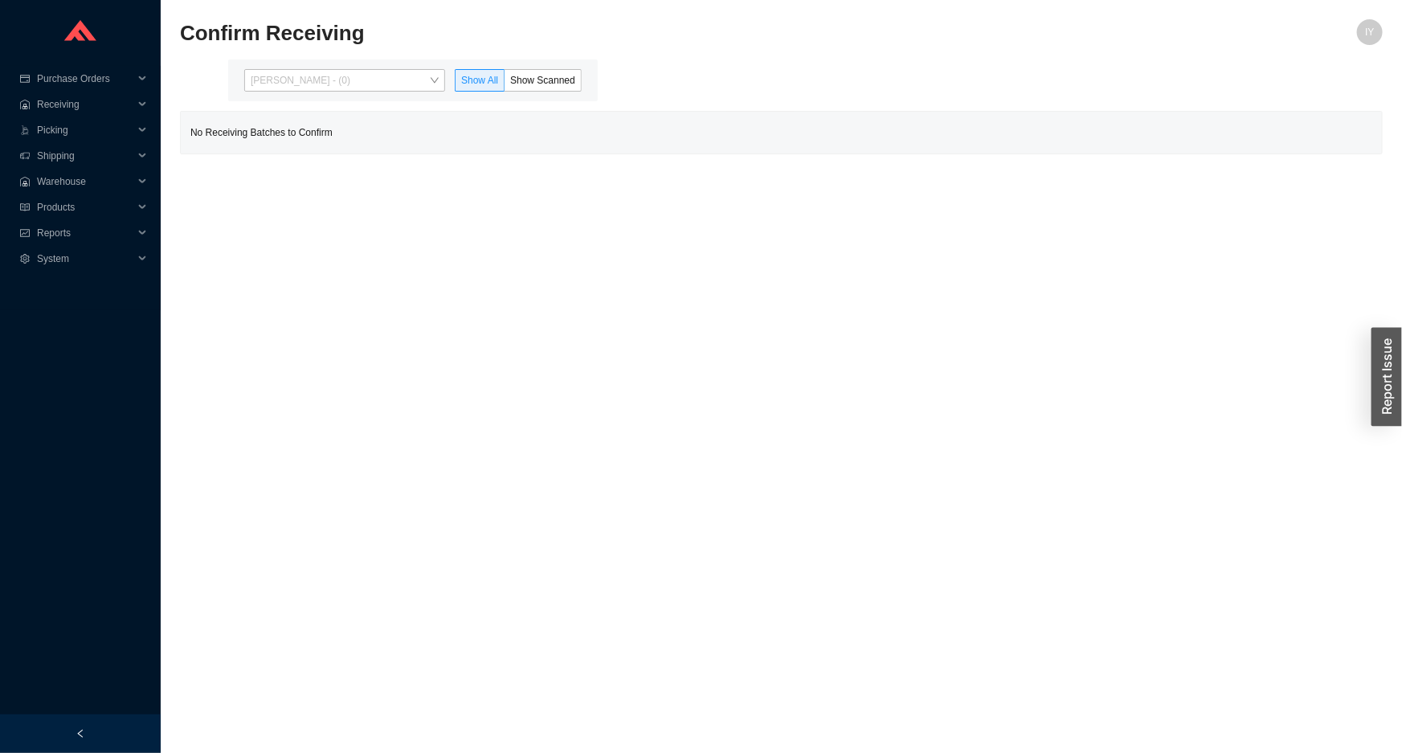
drag, startPoint x: 346, startPoint y: 70, endPoint x: 349, endPoint y: 95, distance: 25.1
click at [346, 74] on span "[PERSON_NAME] - (0)" at bounding box center [345, 80] width 188 height 21
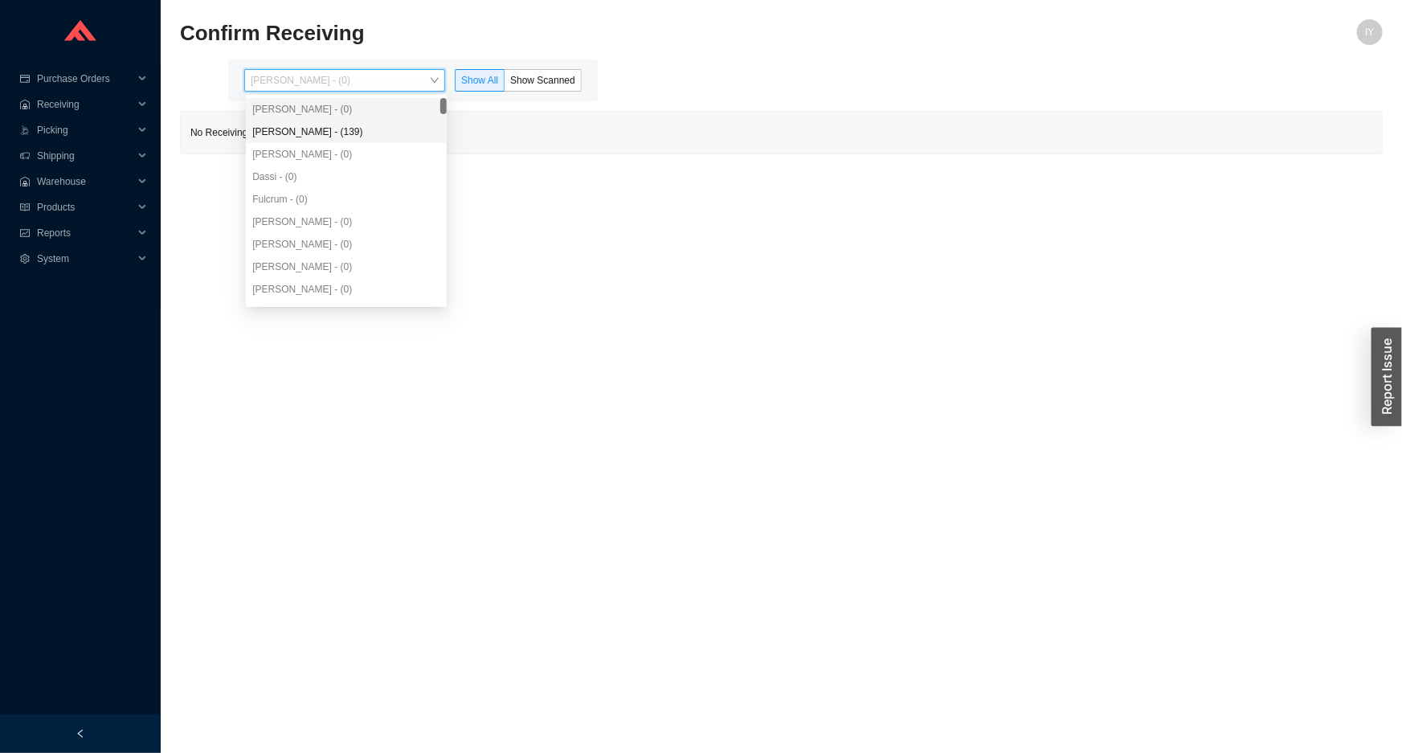
click at [352, 133] on div "[PERSON_NAME] - (139)" at bounding box center [346, 132] width 188 height 14
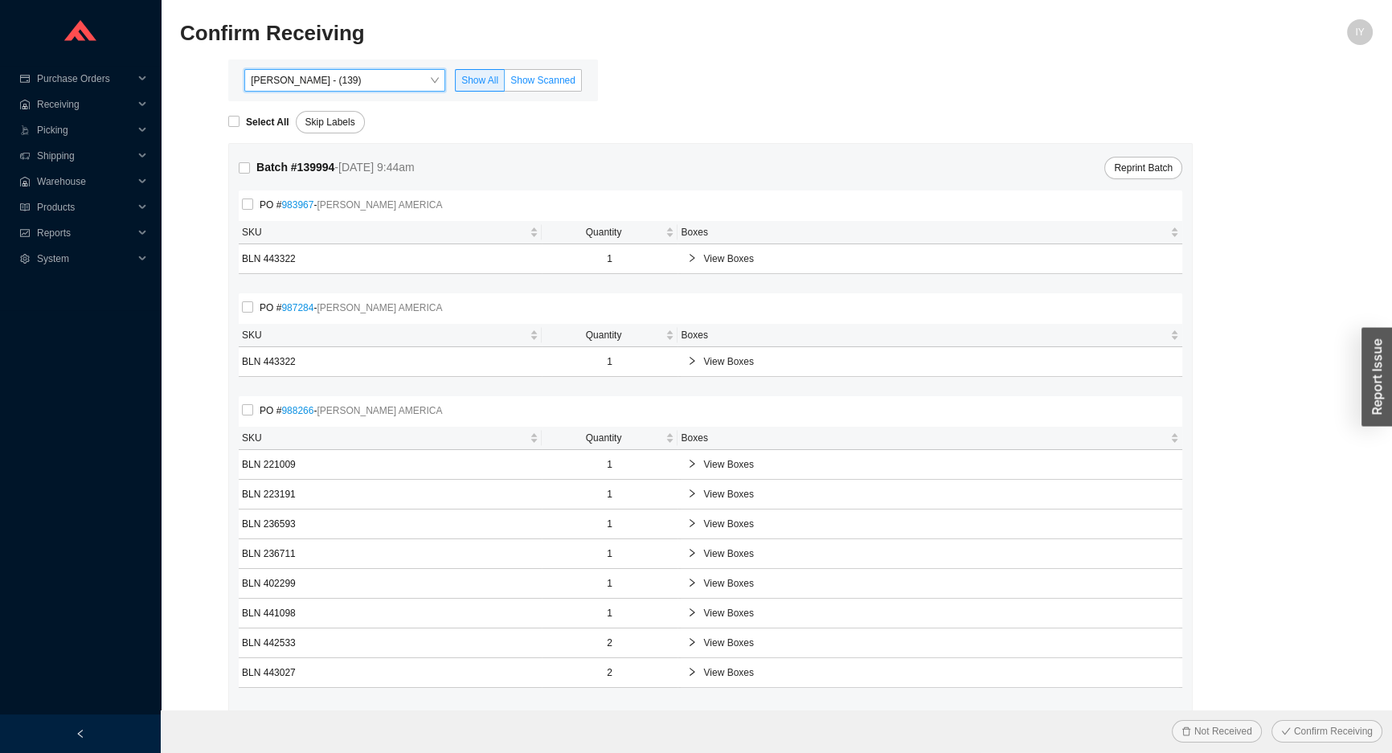
click at [579, 83] on label "Show Scanned" at bounding box center [543, 80] width 77 height 23
click at [505, 84] on input "Show Scanned" at bounding box center [505, 84] width 0 height 0
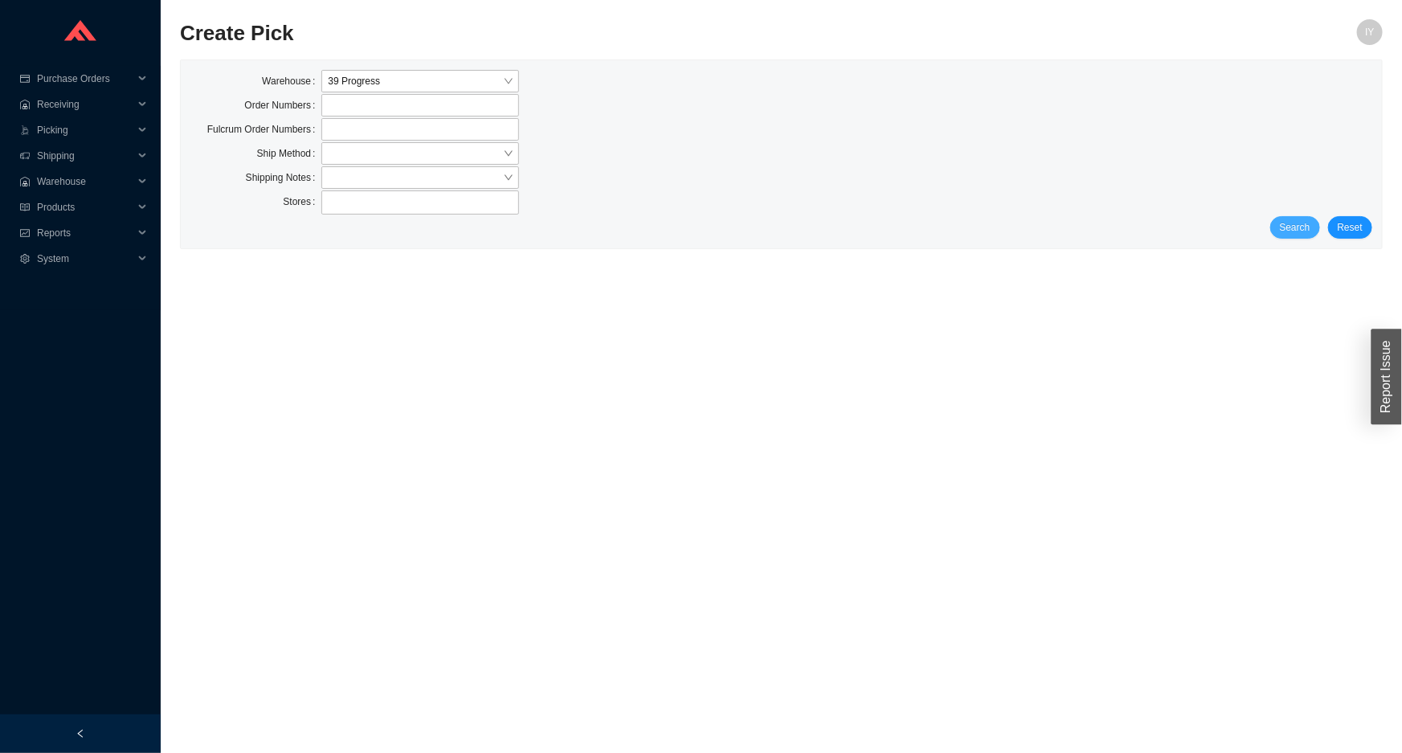
click at [1307, 232] on span "Search" at bounding box center [1295, 227] width 31 height 16
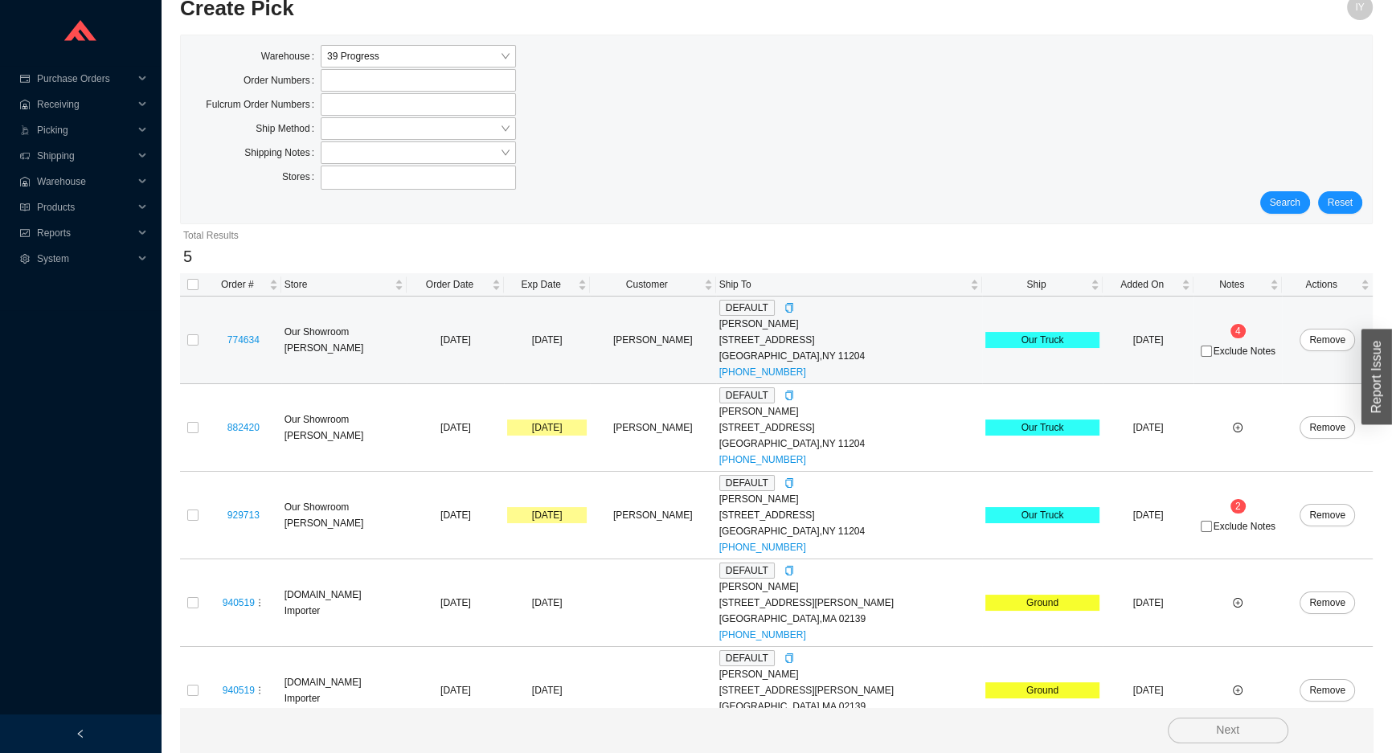
scroll to position [50, 0]
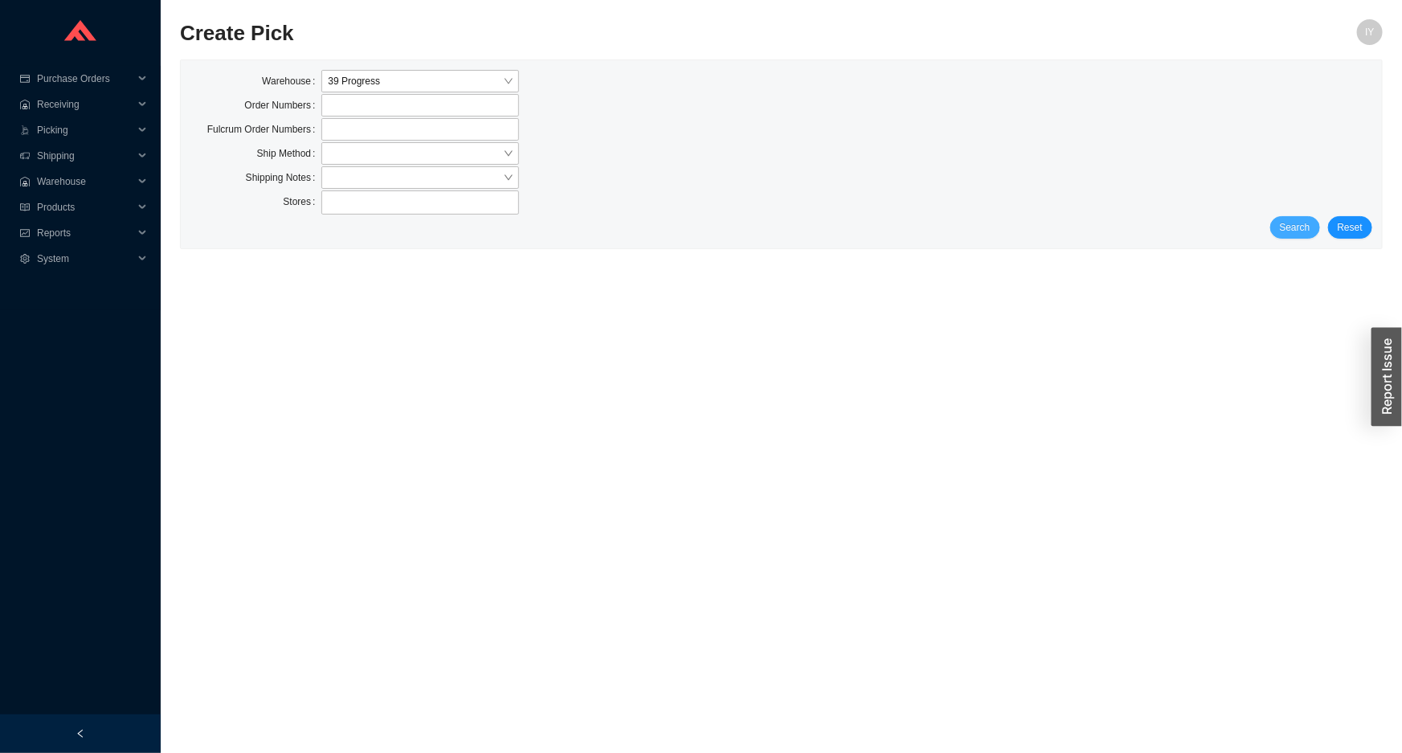
click at [1299, 223] on span "Search" at bounding box center [1295, 227] width 31 height 16
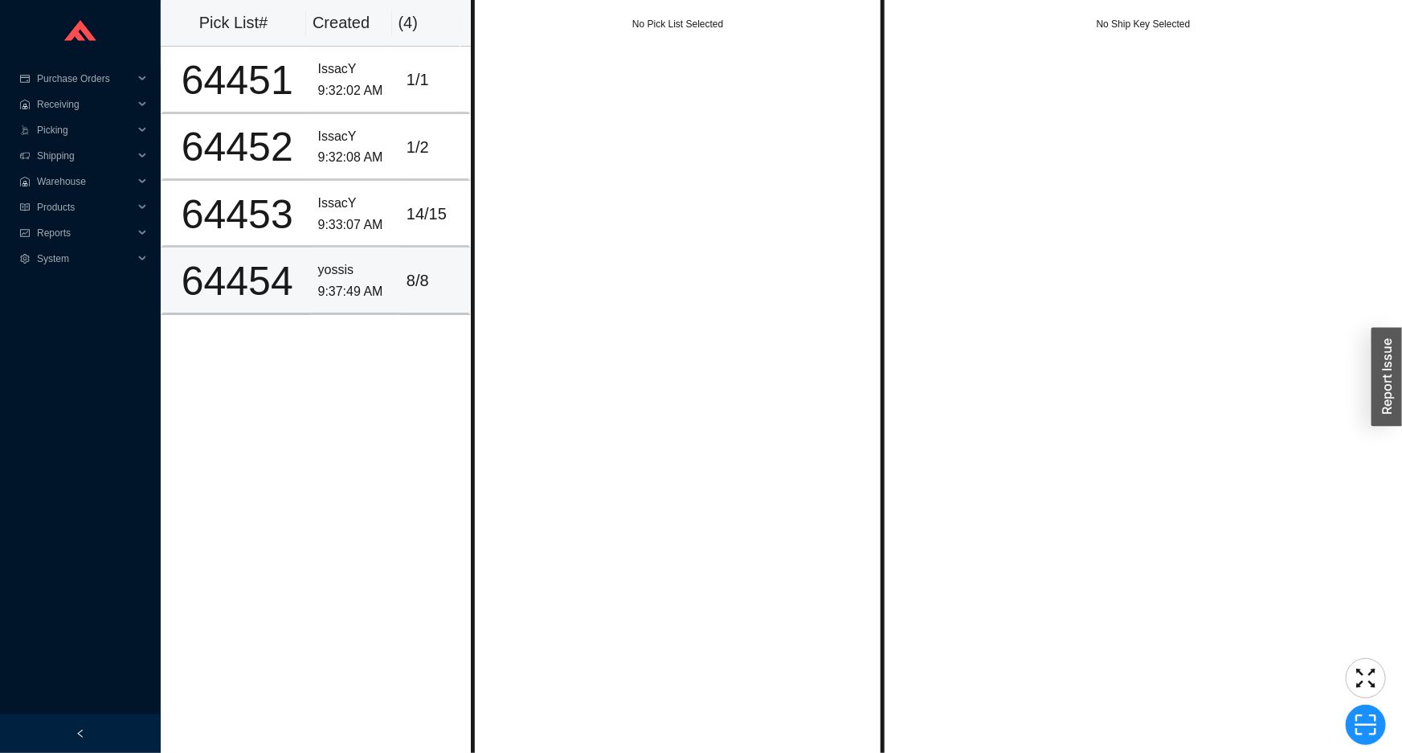
click at [226, 285] on div "64454" at bounding box center [238, 281] width 136 height 40
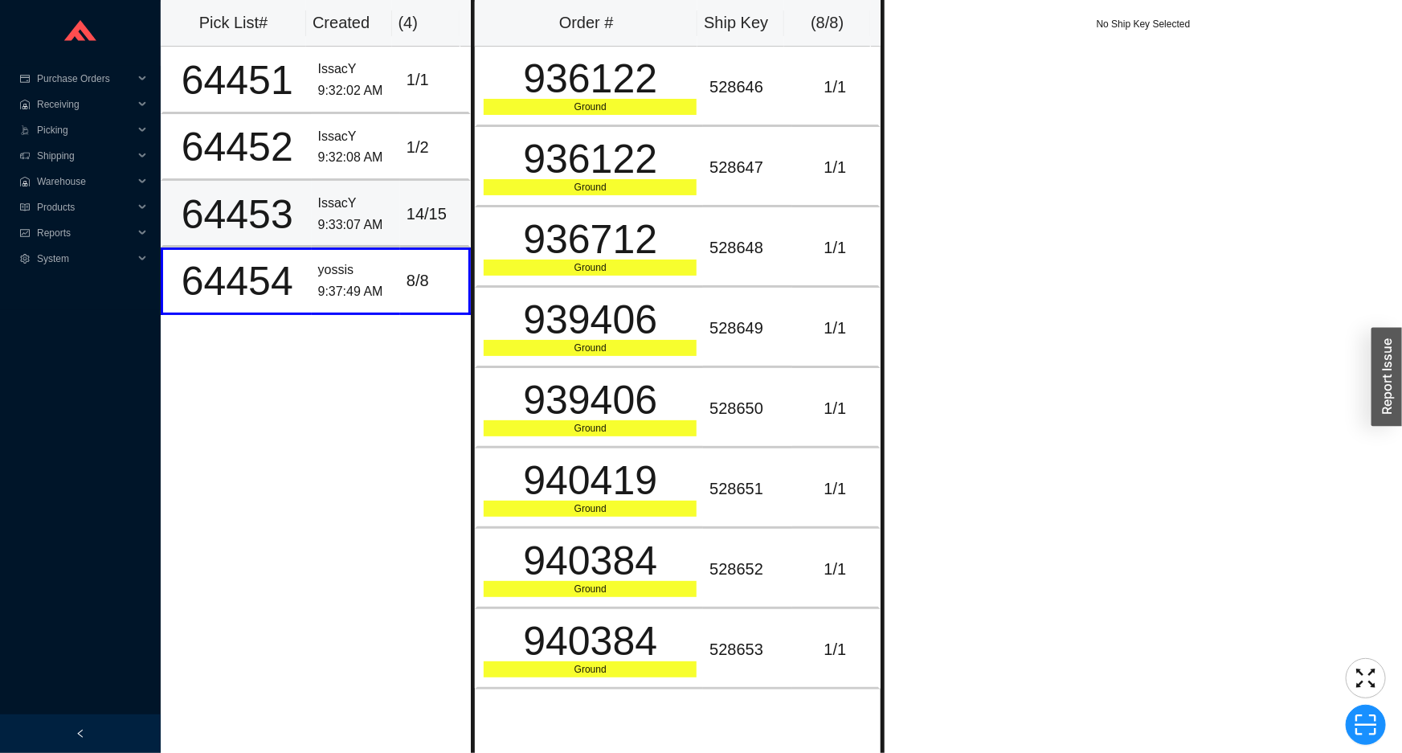
click at [312, 216] on td "IssacY 9:33:07 AM" at bounding box center [356, 214] width 88 height 67
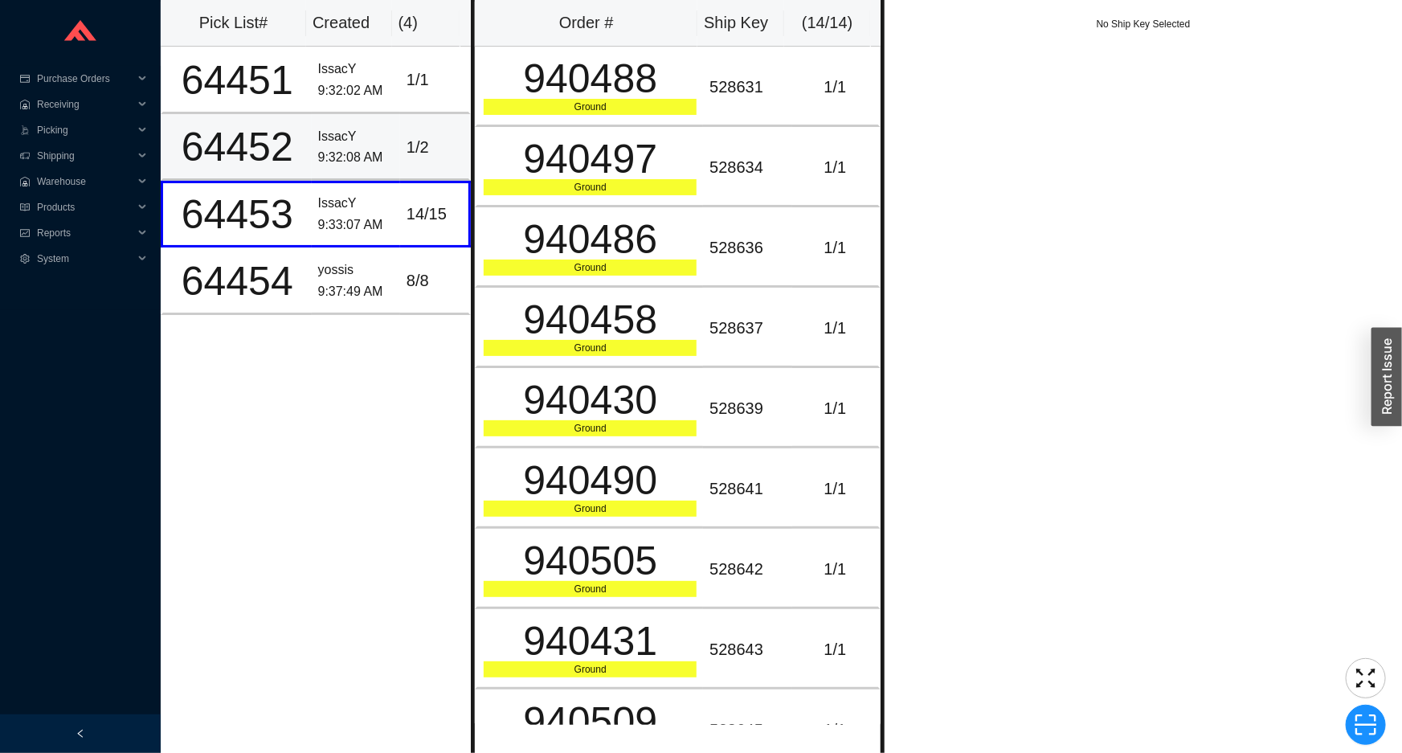
click at [342, 137] on div "IssacY" at bounding box center [356, 137] width 76 height 22
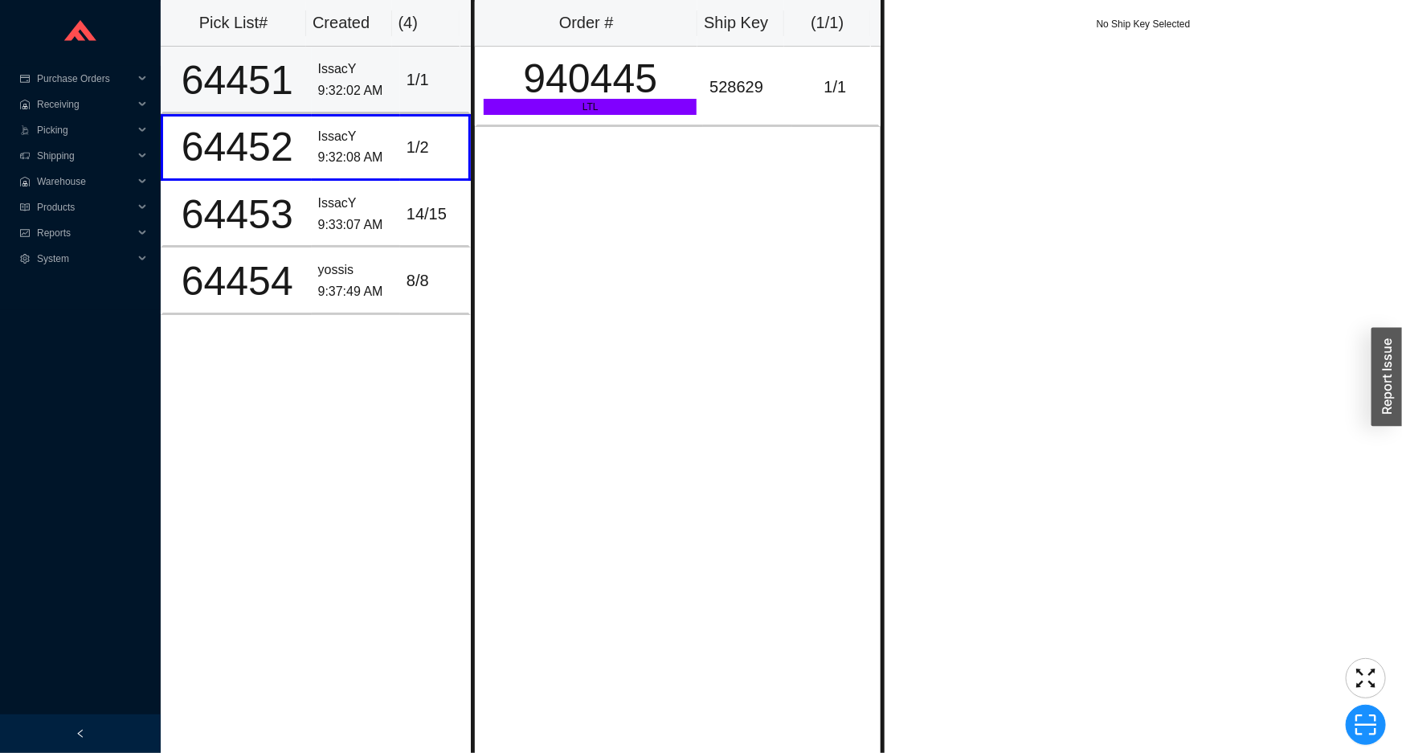
click at [360, 89] on div "9:32:02 AM" at bounding box center [356, 91] width 76 height 22
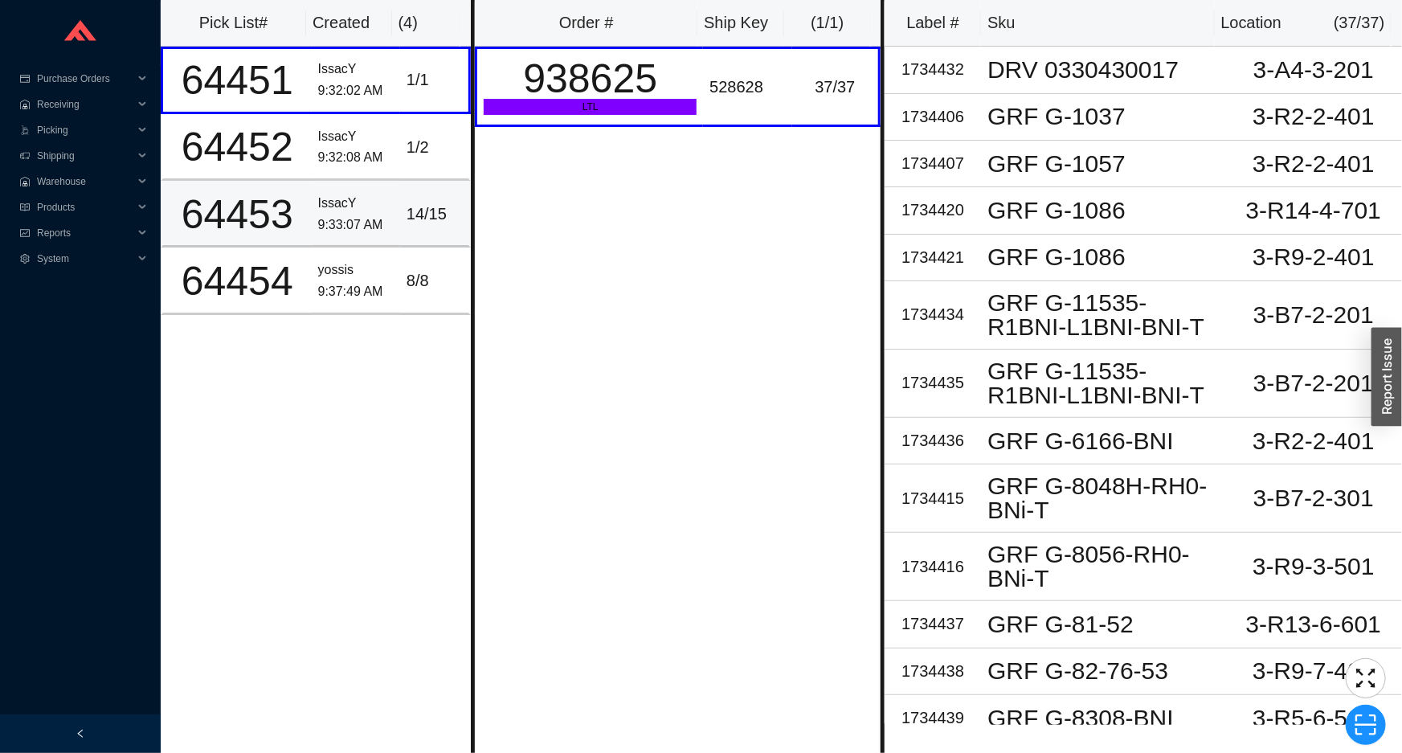
click at [350, 182] on td "IssacY 9:33:07 AM" at bounding box center [356, 214] width 88 height 67
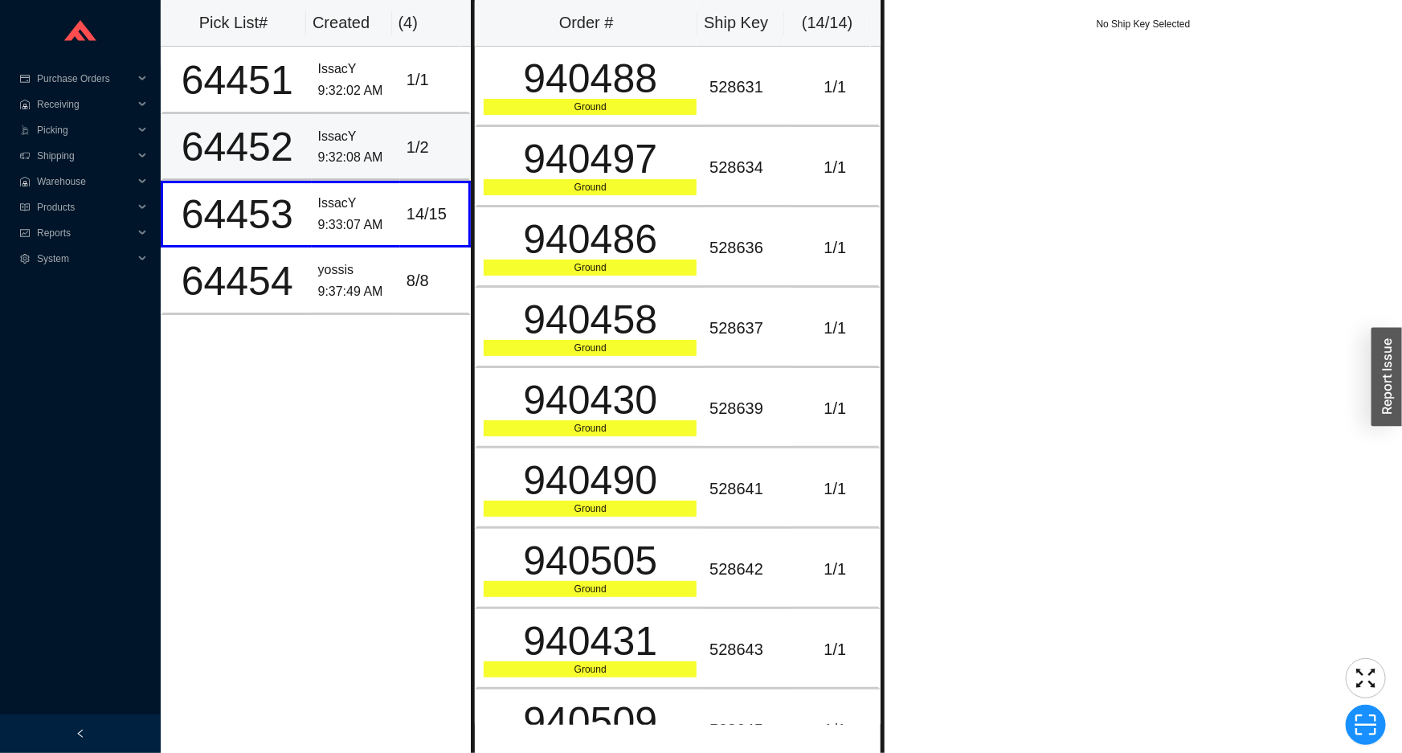
click at [356, 137] on div "IssacY" at bounding box center [356, 137] width 76 height 22
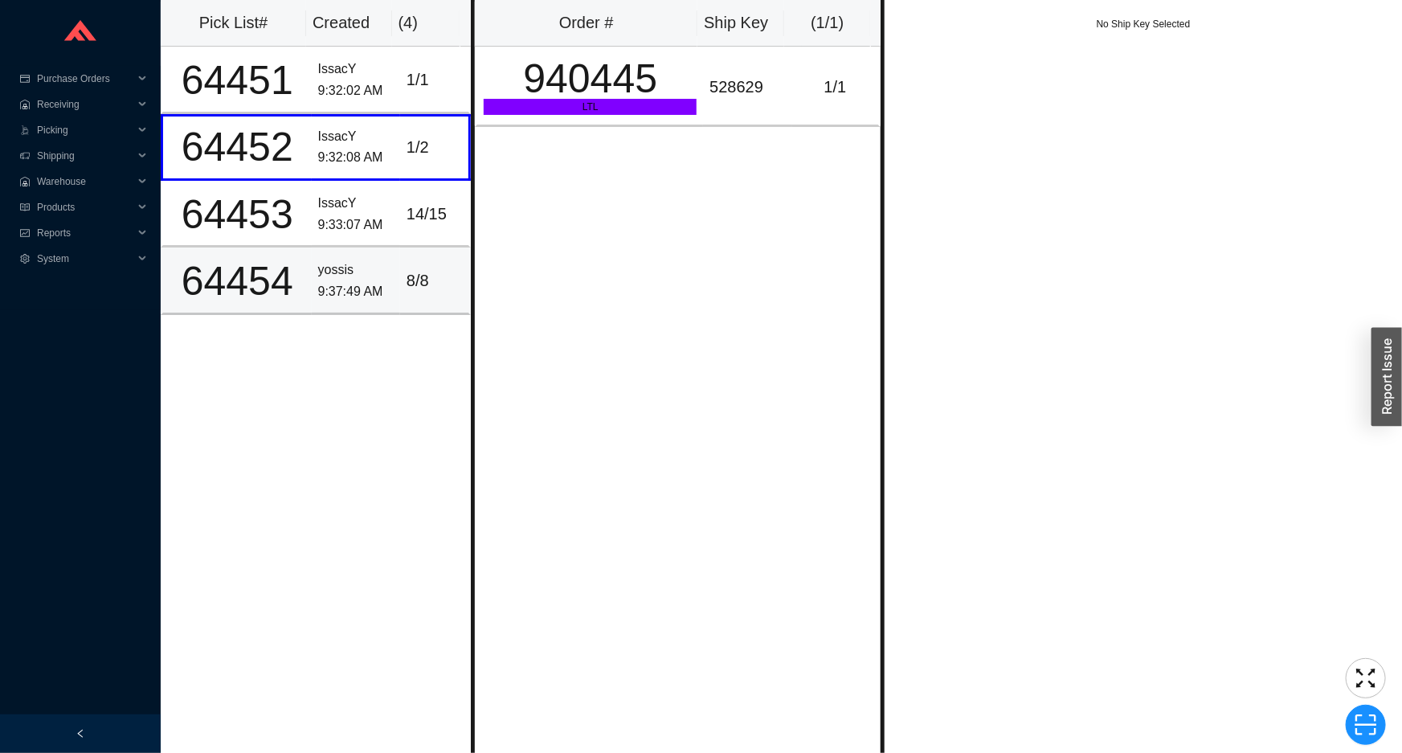
click at [329, 267] on div "yossis" at bounding box center [356, 271] width 76 height 22
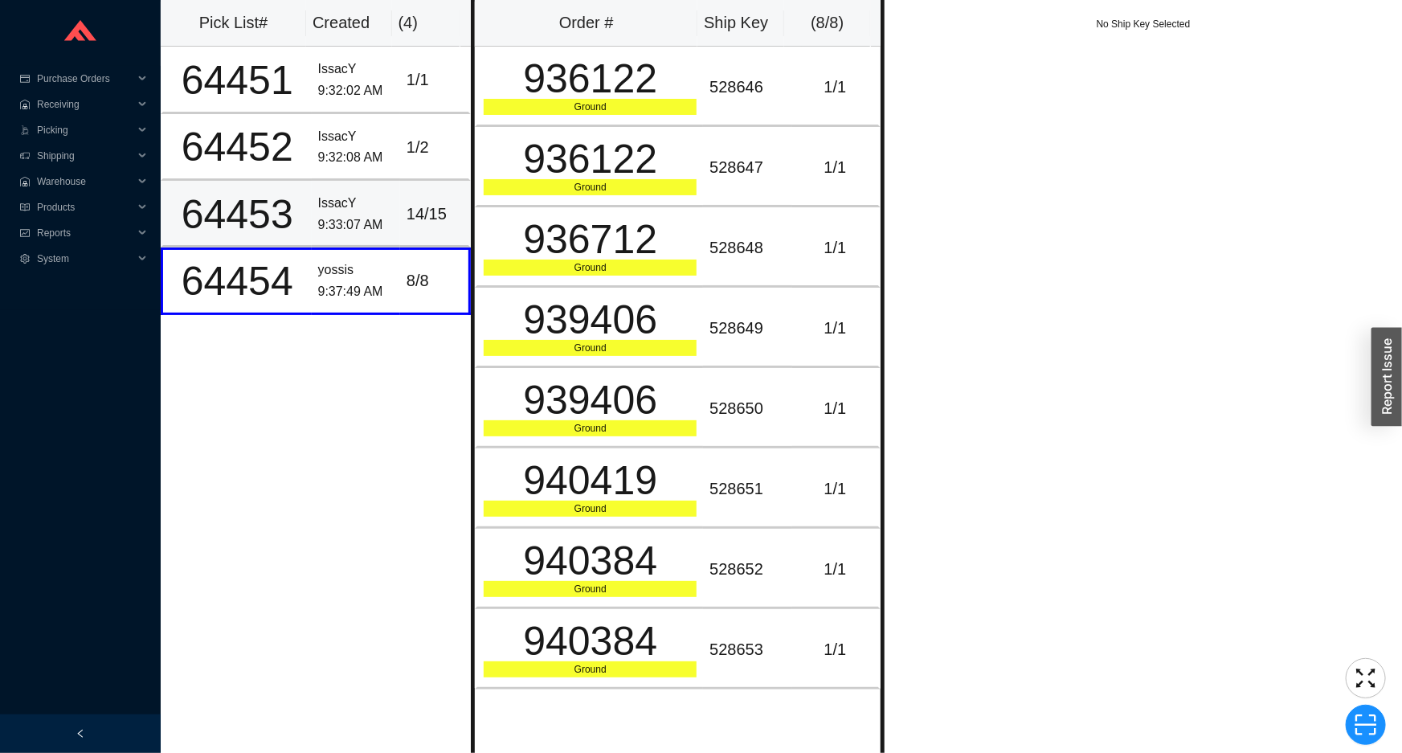
click at [346, 232] on div "9:33:07 AM" at bounding box center [356, 226] width 76 height 22
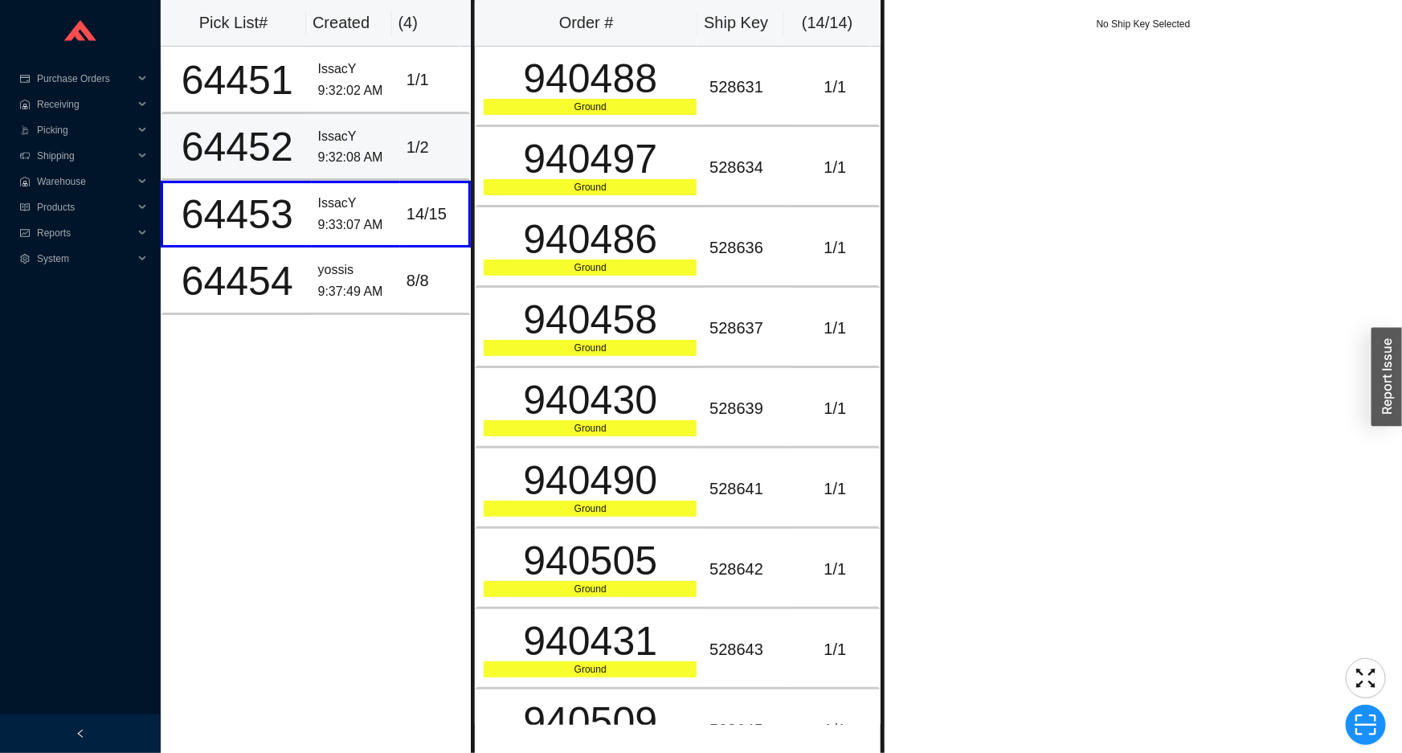
click at [384, 166] on div "9:32:08 AM" at bounding box center [356, 158] width 76 height 22
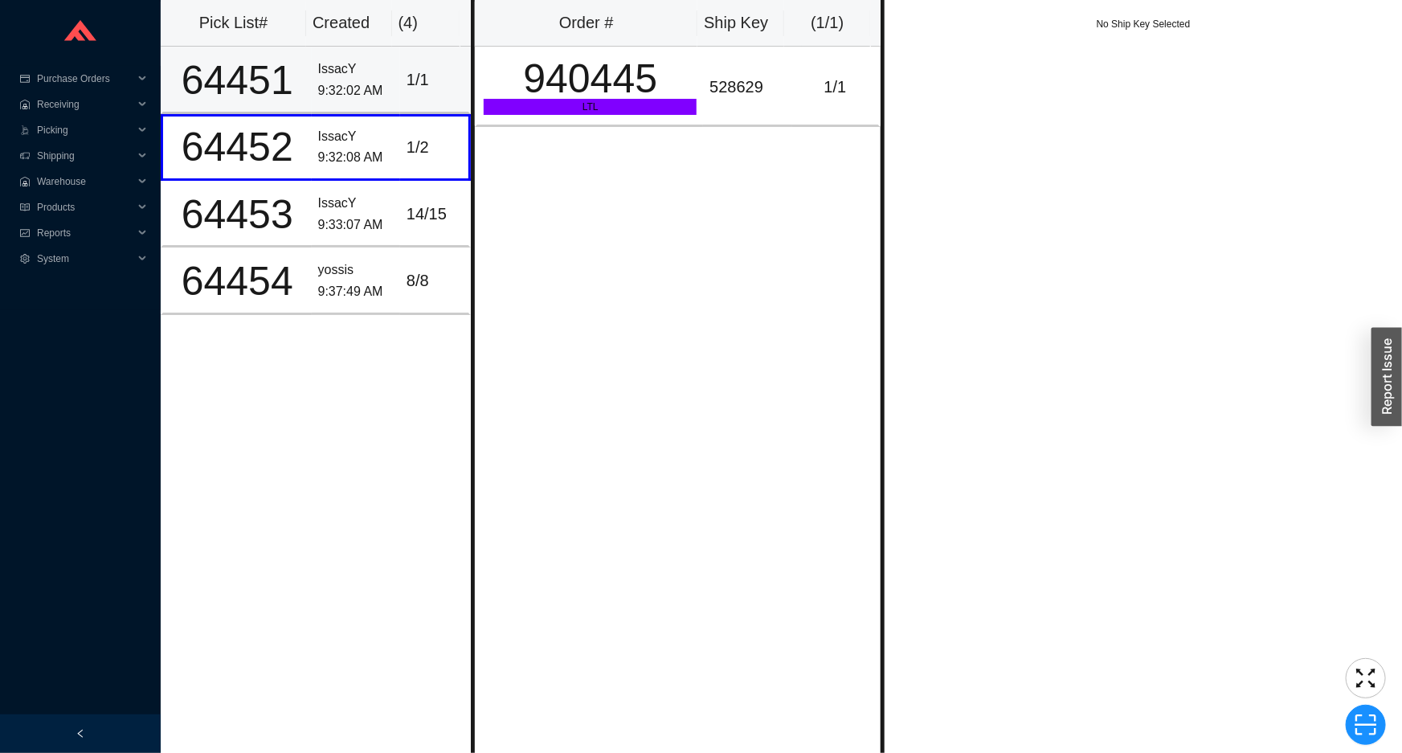
click at [383, 99] on div "9:32:02 AM" at bounding box center [356, 91] width 76 height 22
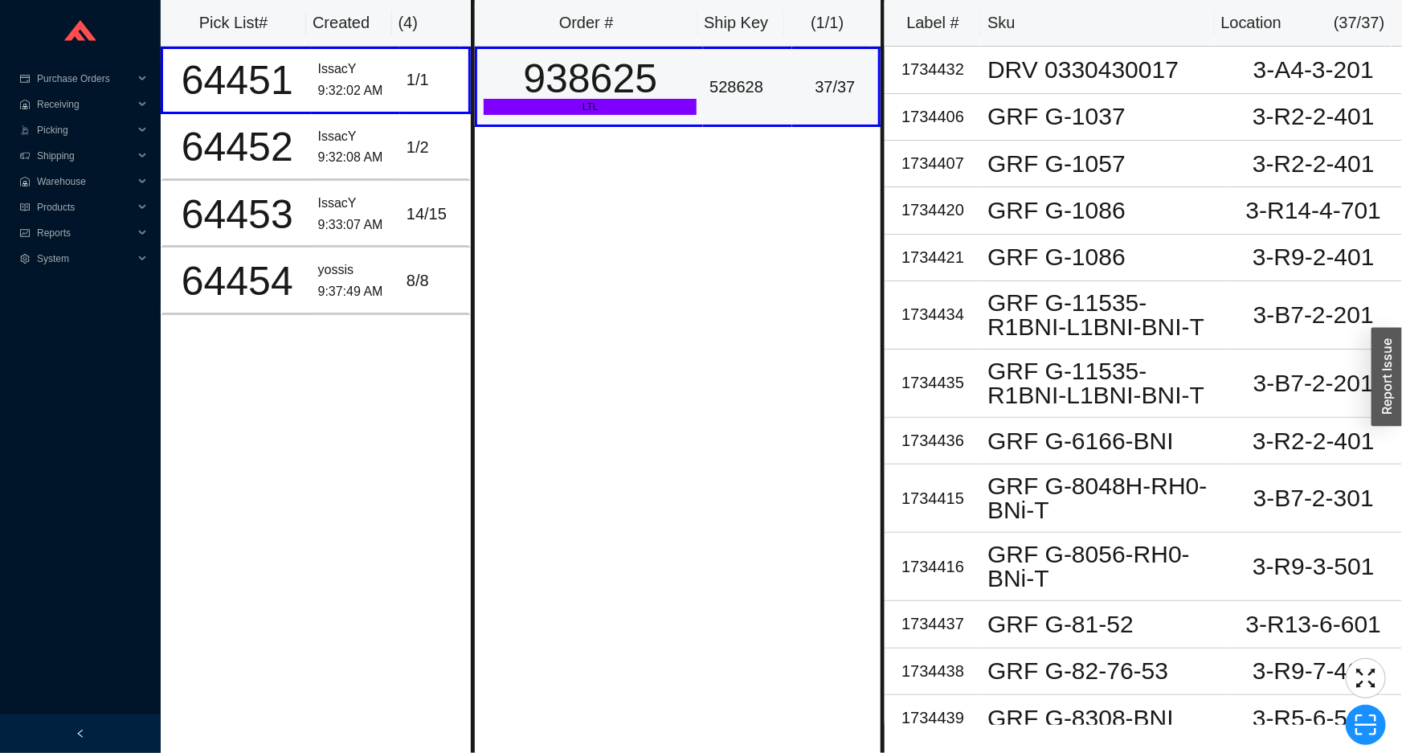
click at [514, 102] on div "LTL" at bounding box center [590, 107] width 213 height 16
drag, startPoint x: 403, startPoint y: 153, endPoint x: 545, endPoint y: 153, distance: 142.2
click at [407, 153] on div "1 / 2" at bounding box center [434, 147] width 55 height 27
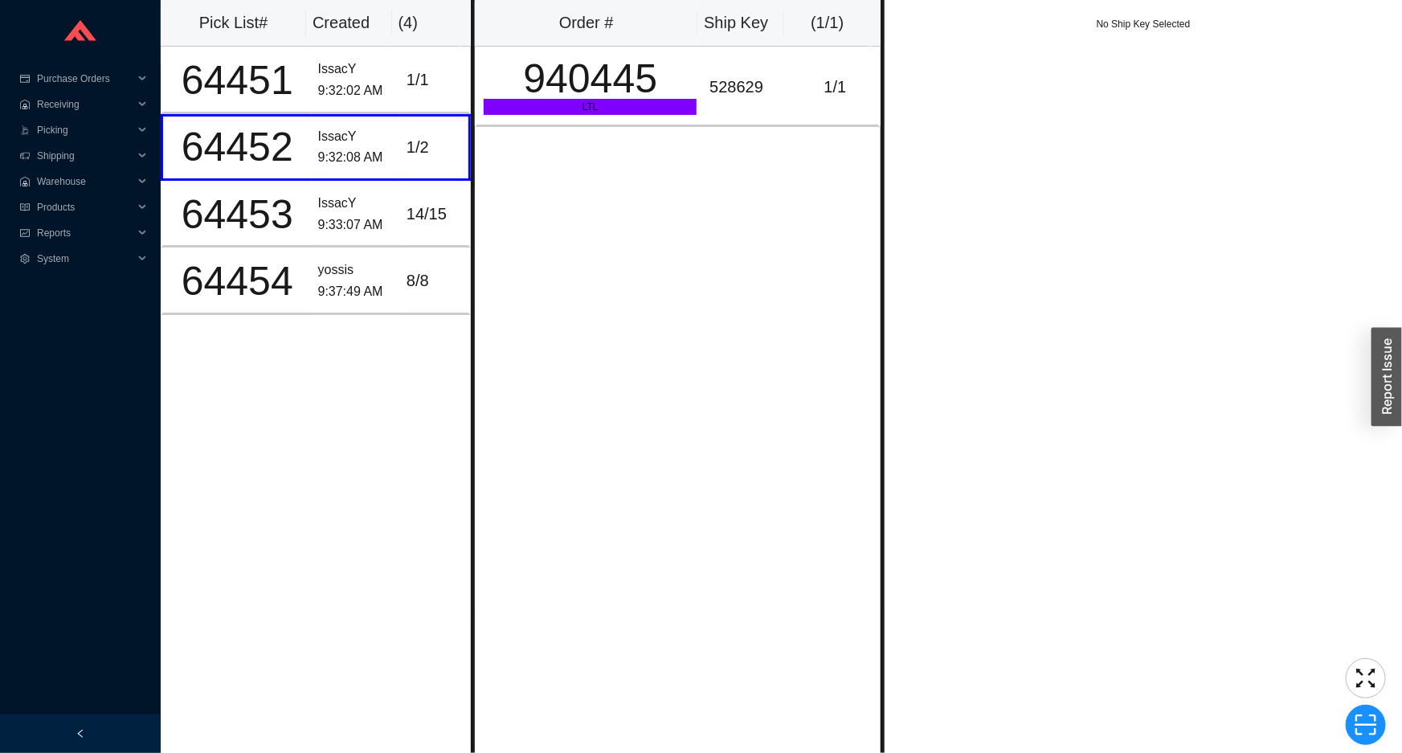
click at [563, 150] on div "Order # Ship Key ( 1 / 1 ) 940445 LTL 528629 1 / 1" at bounding box center [678, 376] width 414 height 753
drag, startPoint x: 372, startPoint y: 213, endPoint x: 460, endPoint y: 149, distance: 108.8
click at [382, 203] on div "IssacY 9:33:07 AM" at bounding box center [356, 214] width 76 height 43
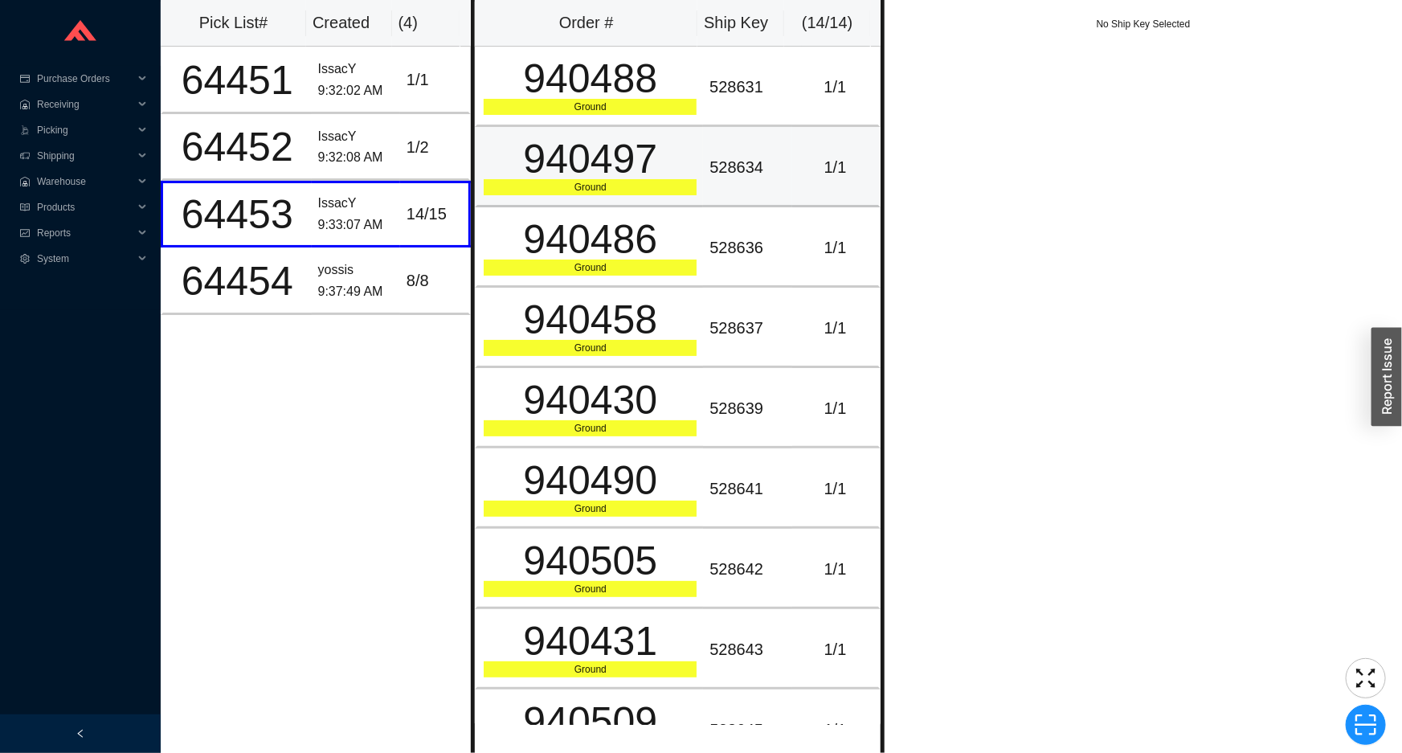
click at [527, 127] on td "940497 Ground" at bounding box center [589, 167] width 228 height 80
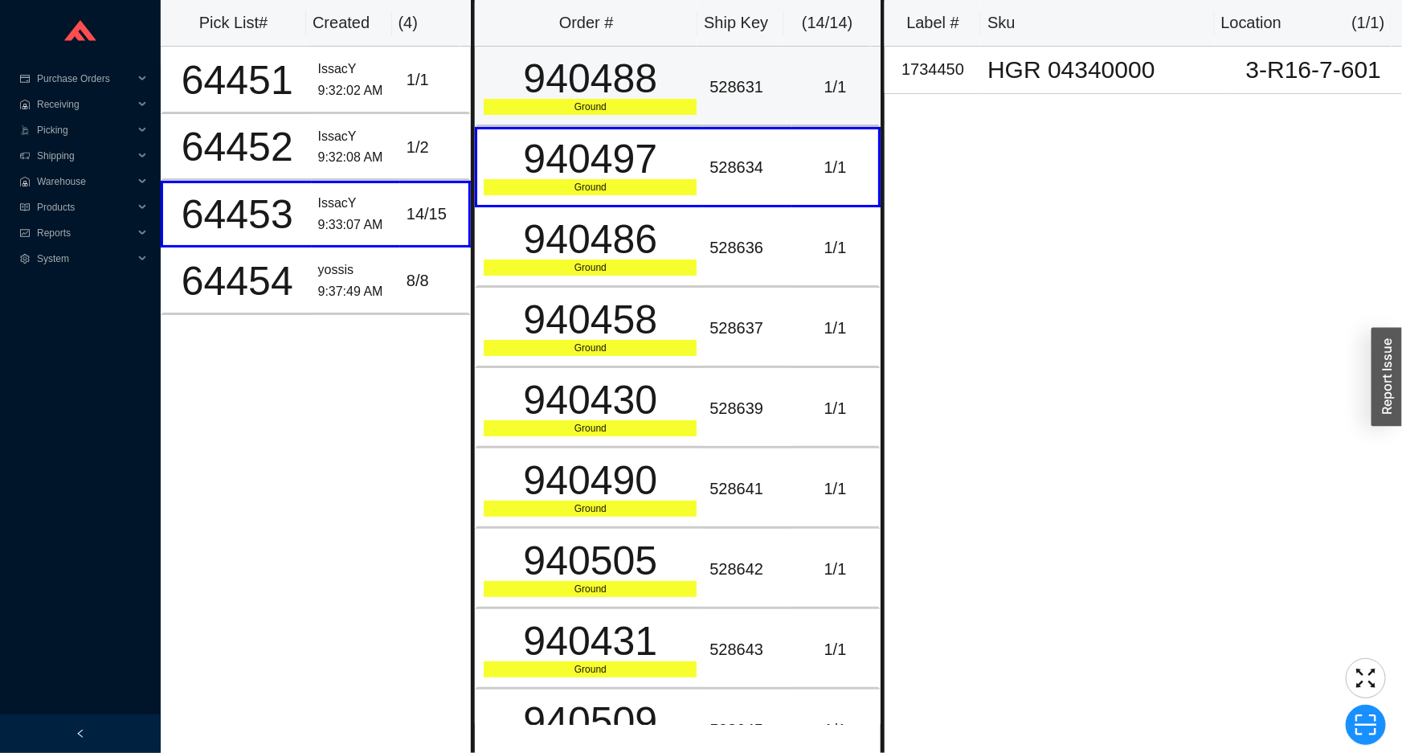
click at [557, 72] on div "940488" at bounding box center [590, 79] width 213 height 40
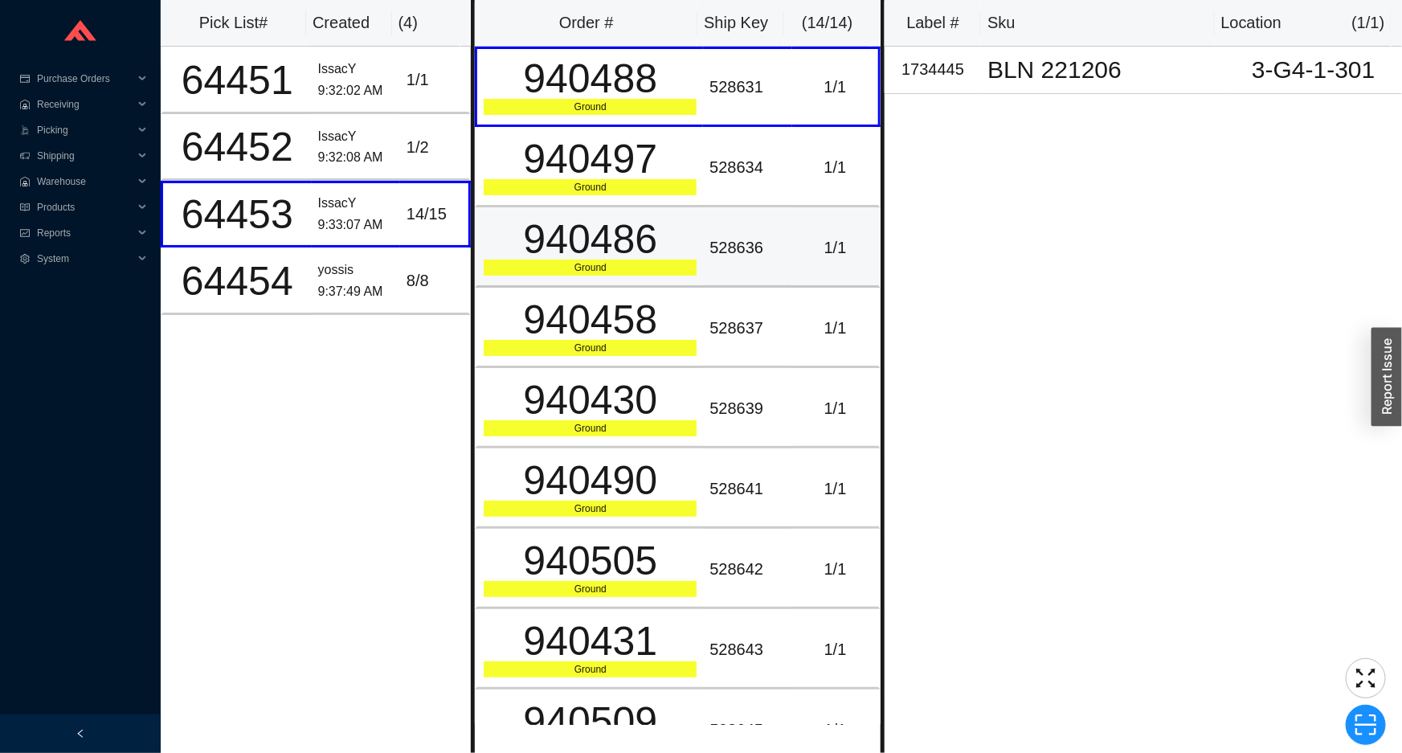
click at [556, 222] on div "940486" at bounding box center [590, 239] width 213 height 40
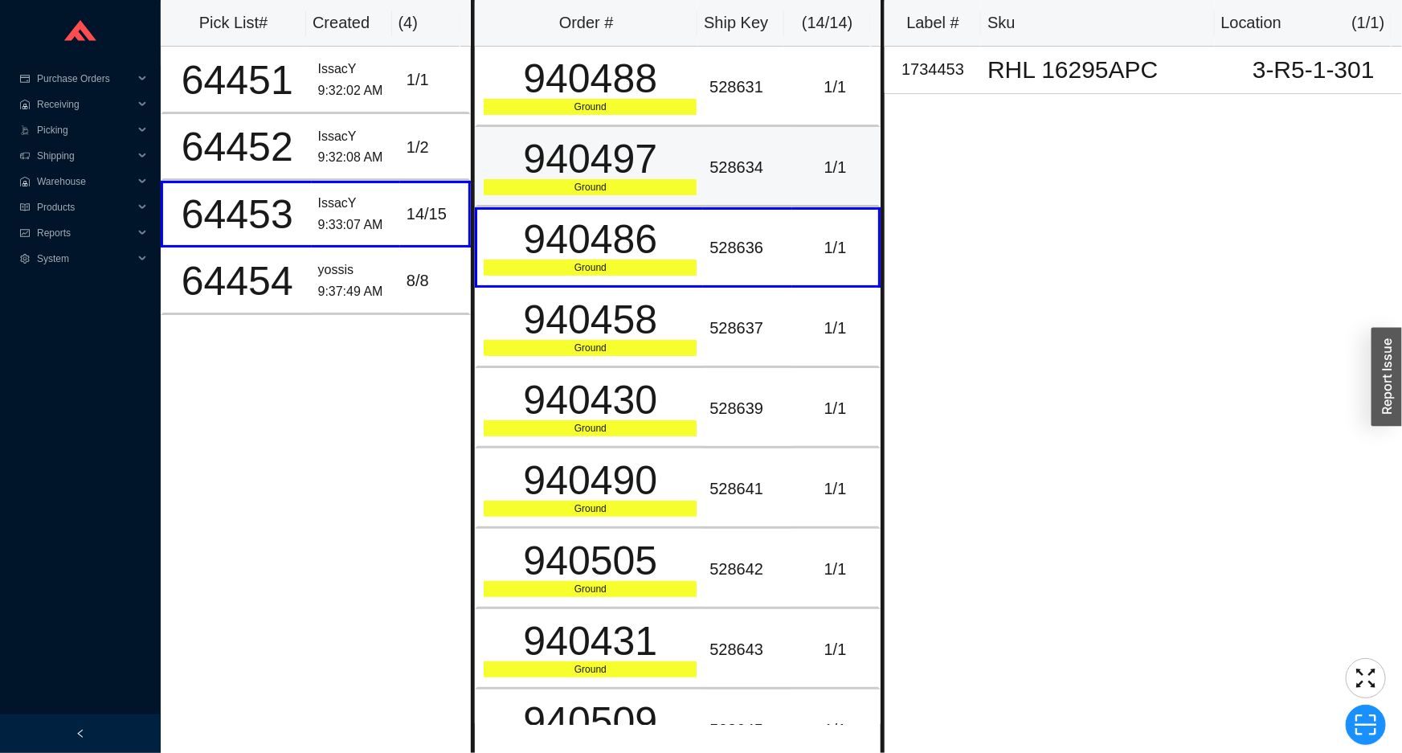
click at [558, 187] on div "Ground" at bounding box center [590, 187] width 213 height 16
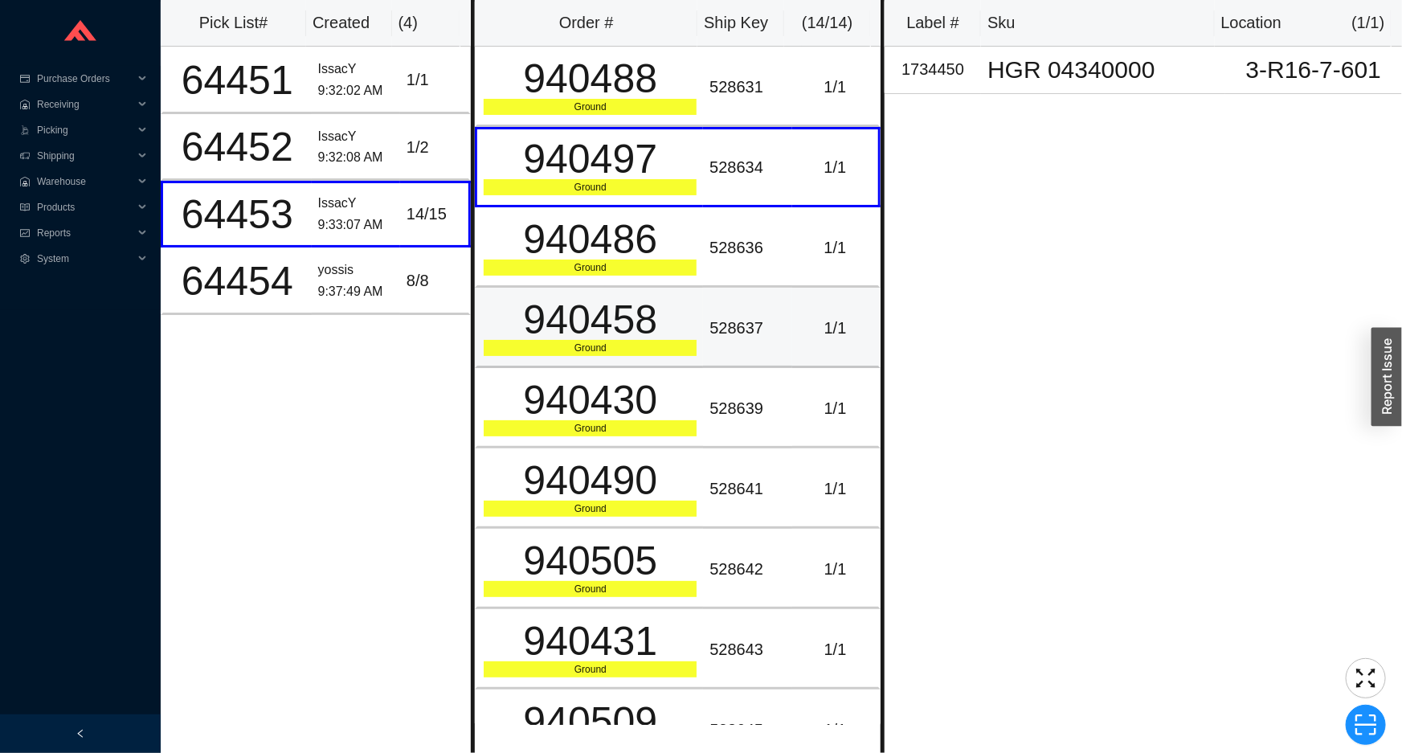
click at [546, 337] on div "940458" at bounding box center [590, 320] width 213 height 40
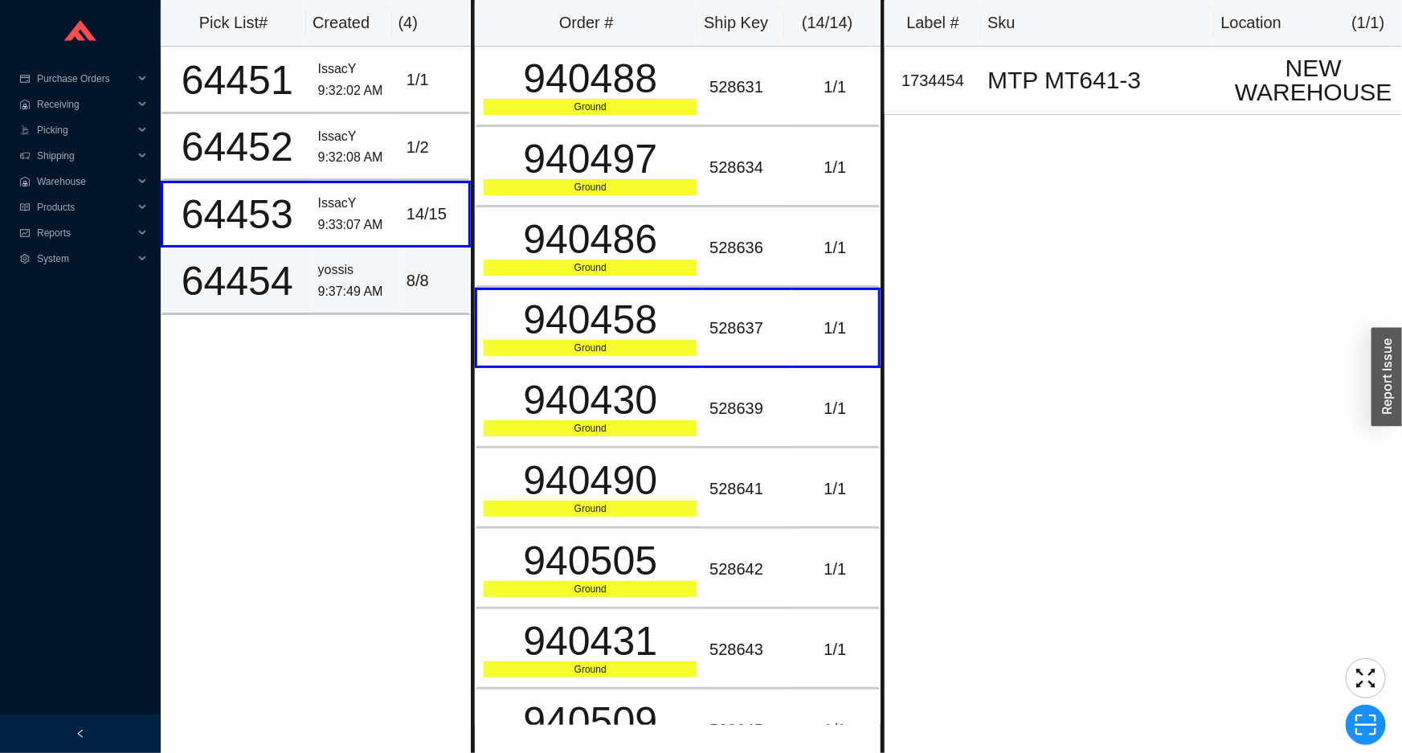
click at [433, 268] on div "8 / 8" at bounding box center [434, 281] width 55 height 27
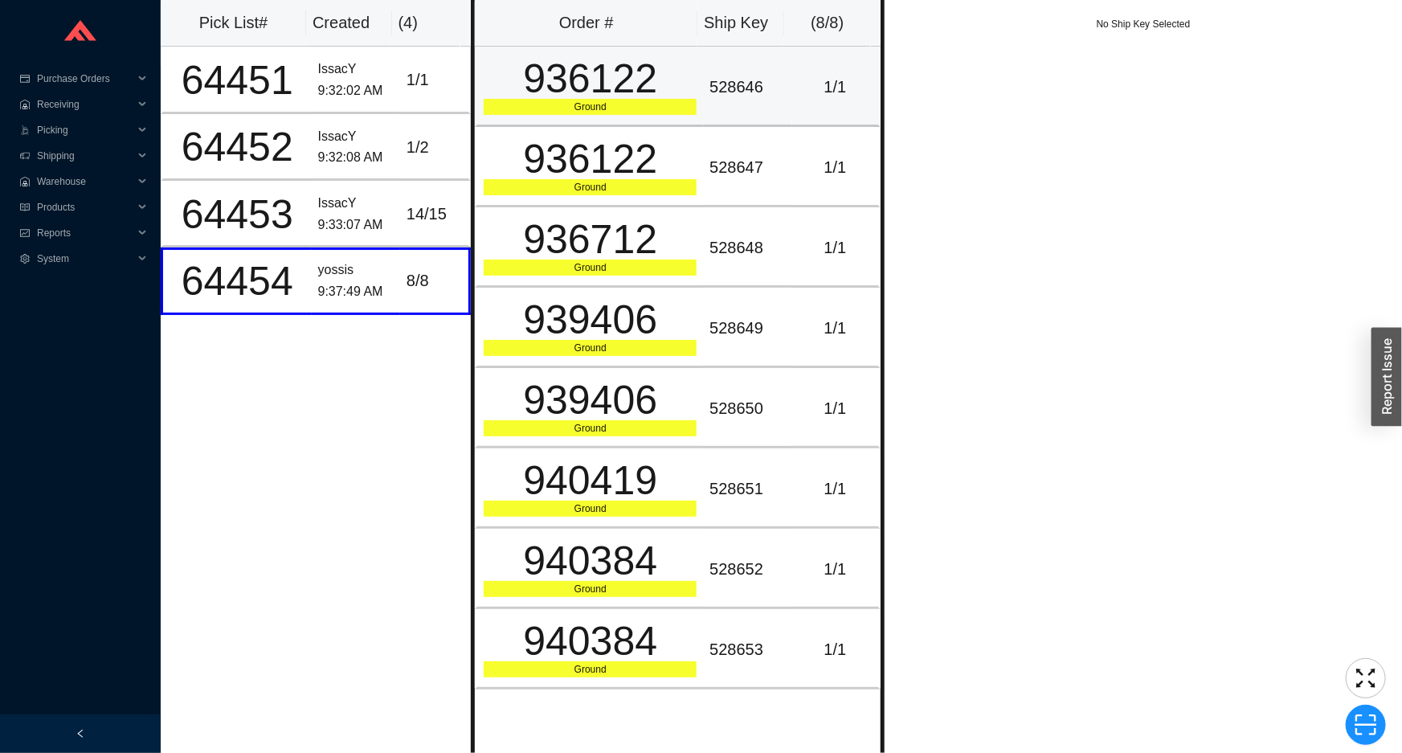
click at [596, 99] on div "Ground" at bounding box center [590, 107] width 213 height 16
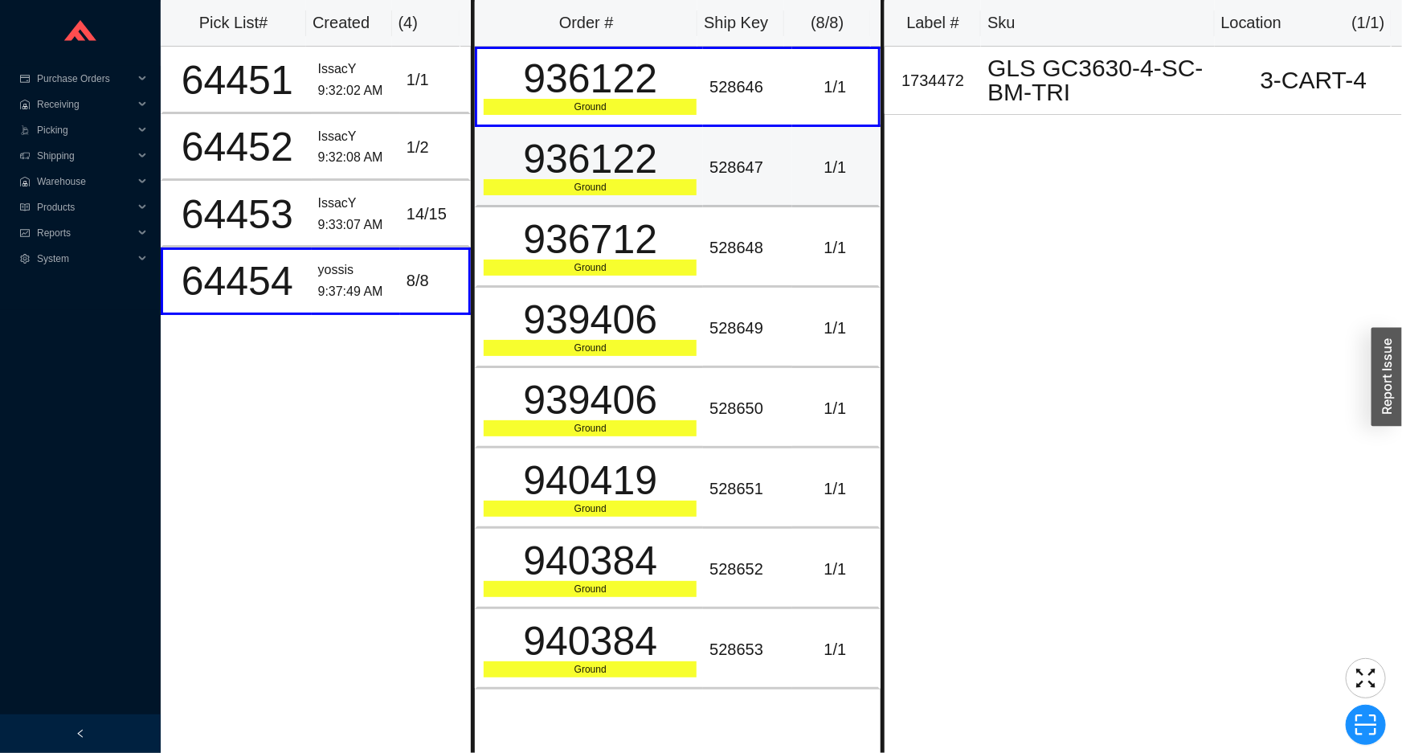
click at [591, 154] on div "936122" at bounding box center [590, 159] width 213 height 40
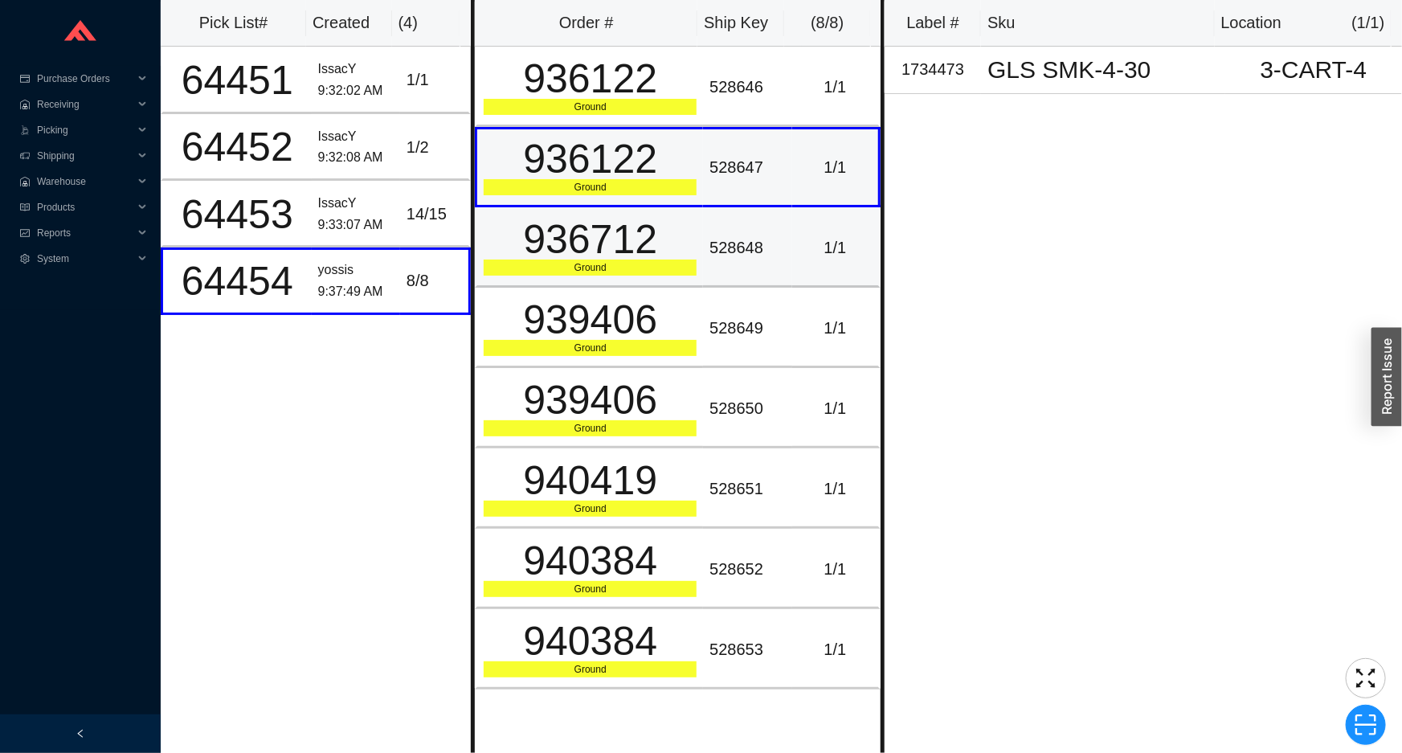
drag, startPoint x: 569, startPoint y: 248, endPoint x: 519, endPoint y: 201, distance: 68.2
click at [567, 246] on div "936712" at bounding box center [590, 239] width 213 height 40
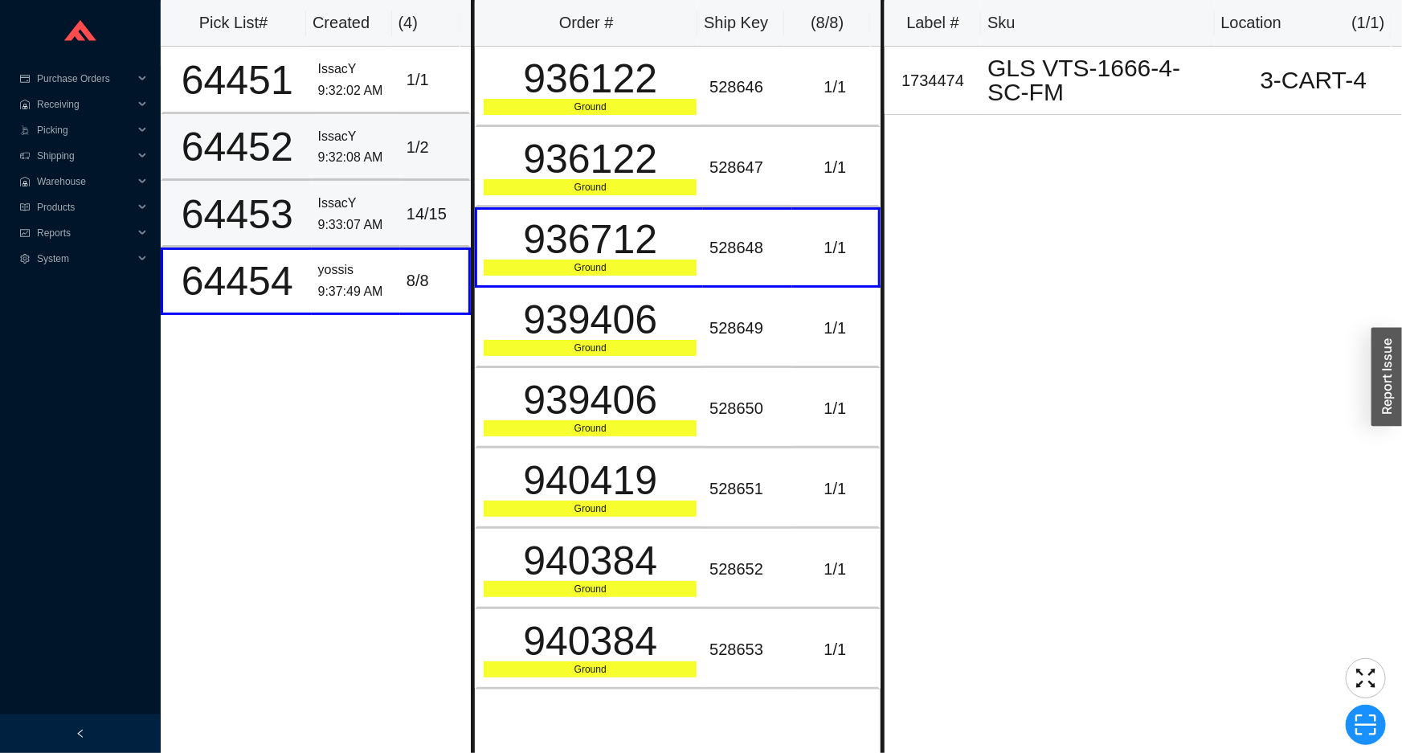
drag, startPoint x: 433, startPoint y: 204, endPoint x: 434, endPoint y: 162, distance: 42.6
click at [433, 203] on div "14 / 15" at bounding box center [434, 214] width 55 height 27
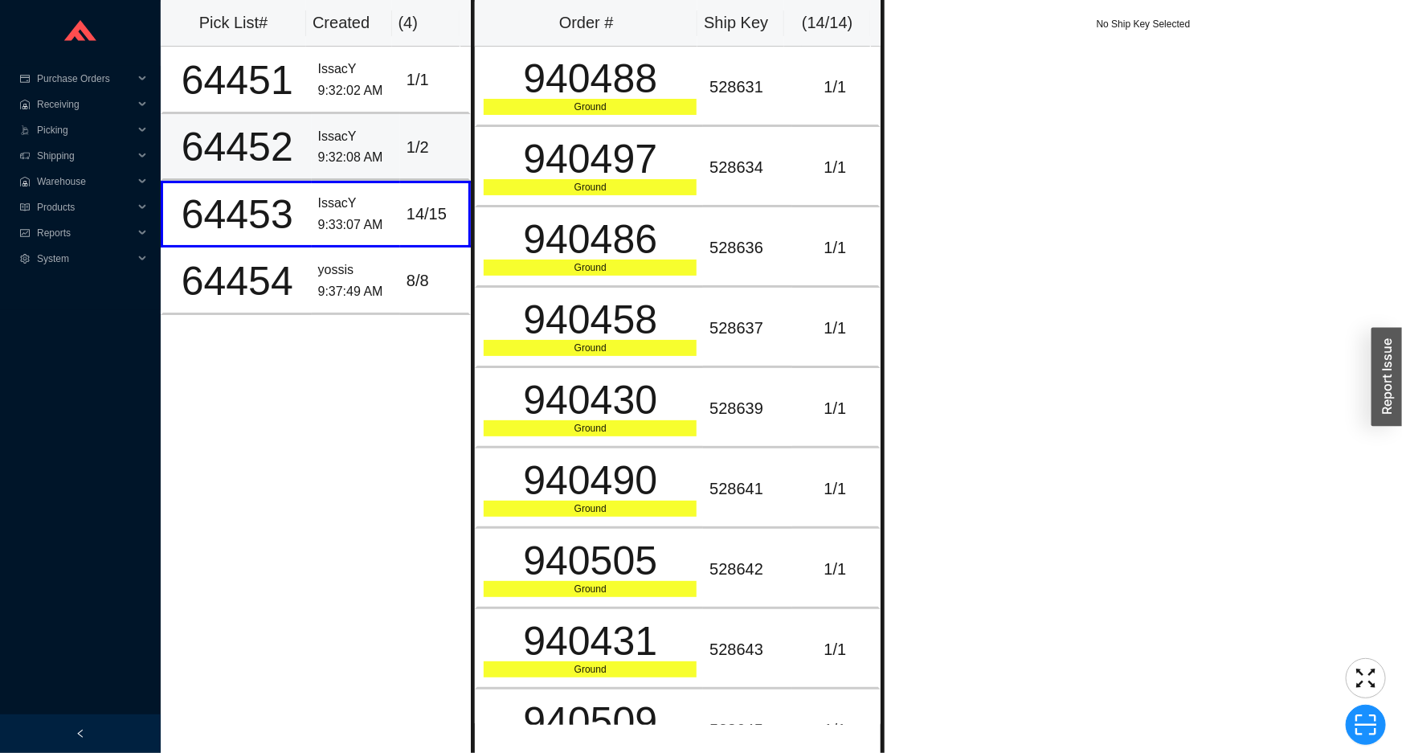
click at [441, 136] on div "1 / 2" at bounding box center [434, 147] width 55 height 27
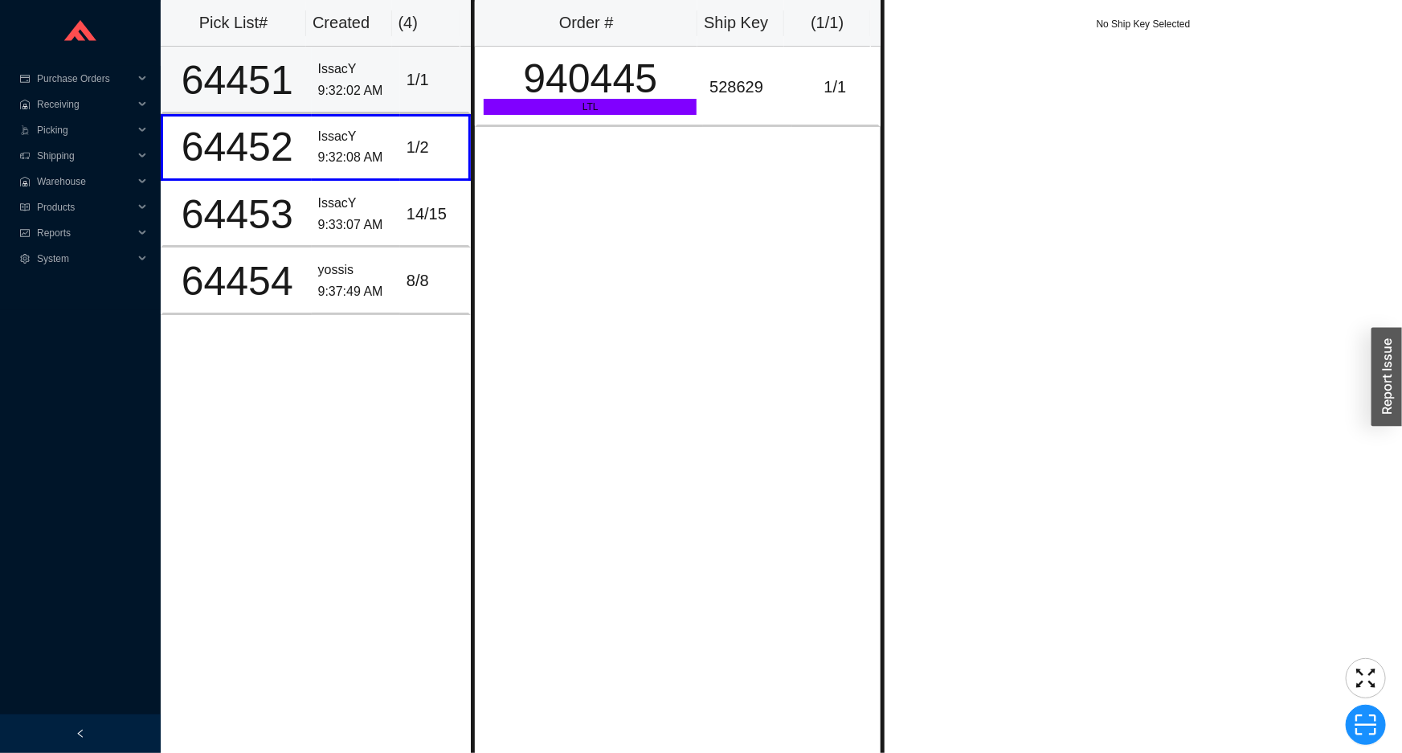
click at [437, 87] on div "1 / 1" at bounding box center [434, 80] width 55 height 27
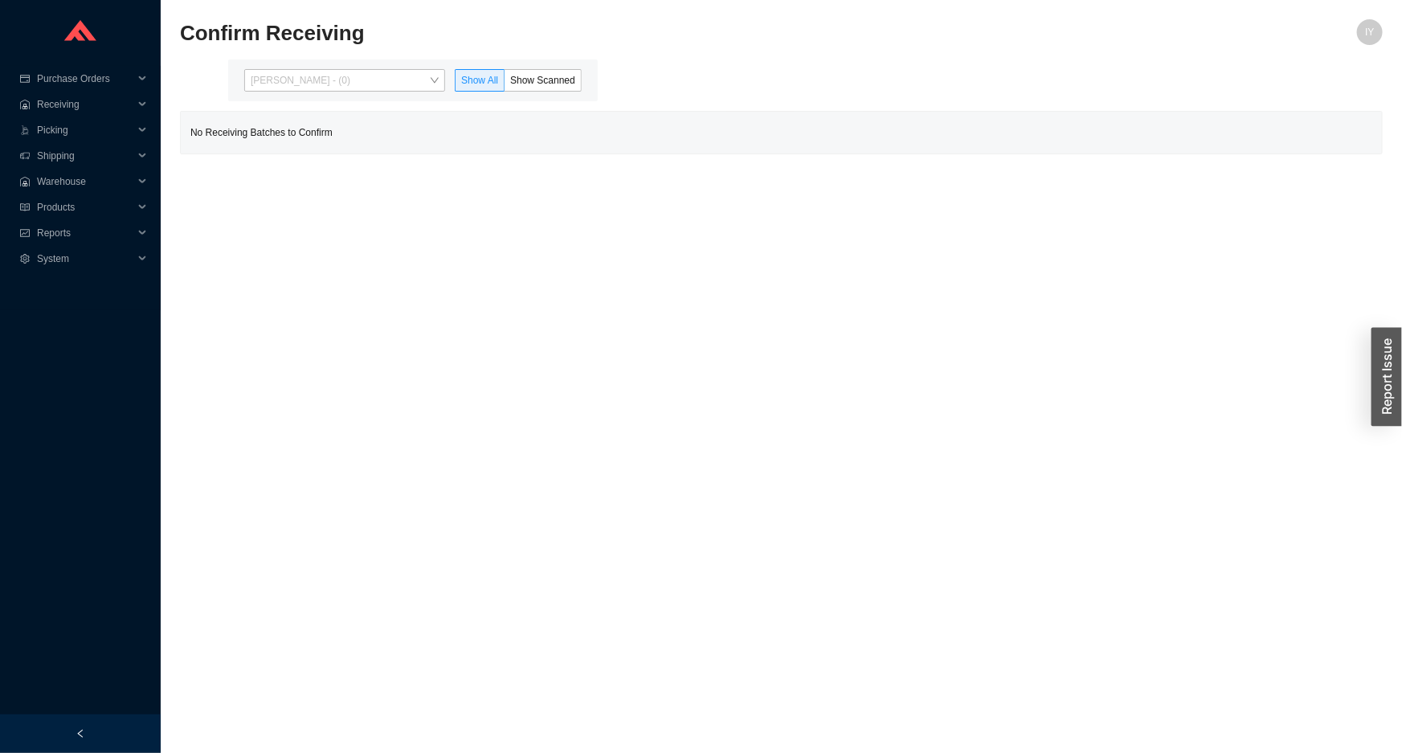
drag, startPoint x: 0, startPoint y: 0, endPoint x: 353, endPoint y: 137, distance: 378.3
click at [364, 72] on span "[PERSON_NAME] - (0)" at bounding box center [345, 80] width 188 height 21
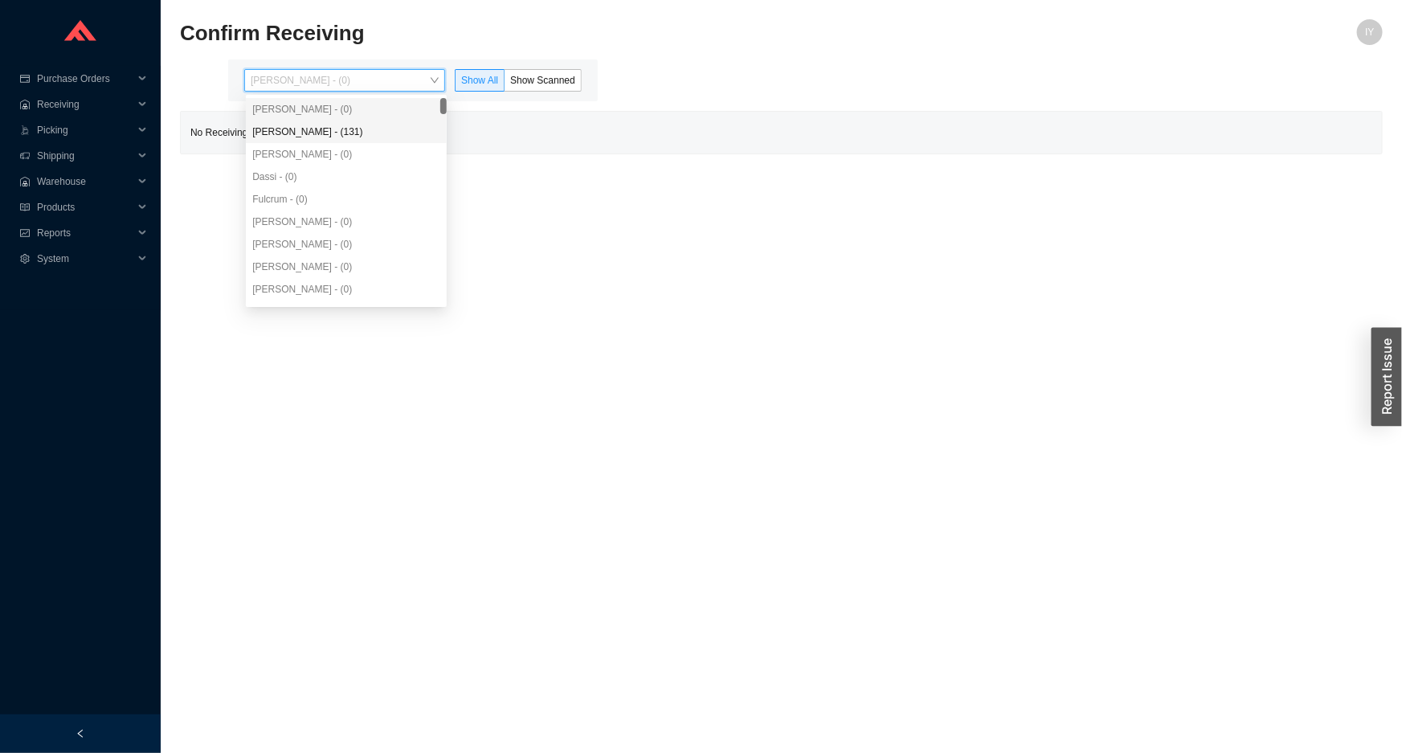
click at [359, 133] on div "[PERSON_NAME] - (131)" at bounding box center [346, 132] width 188 height 14
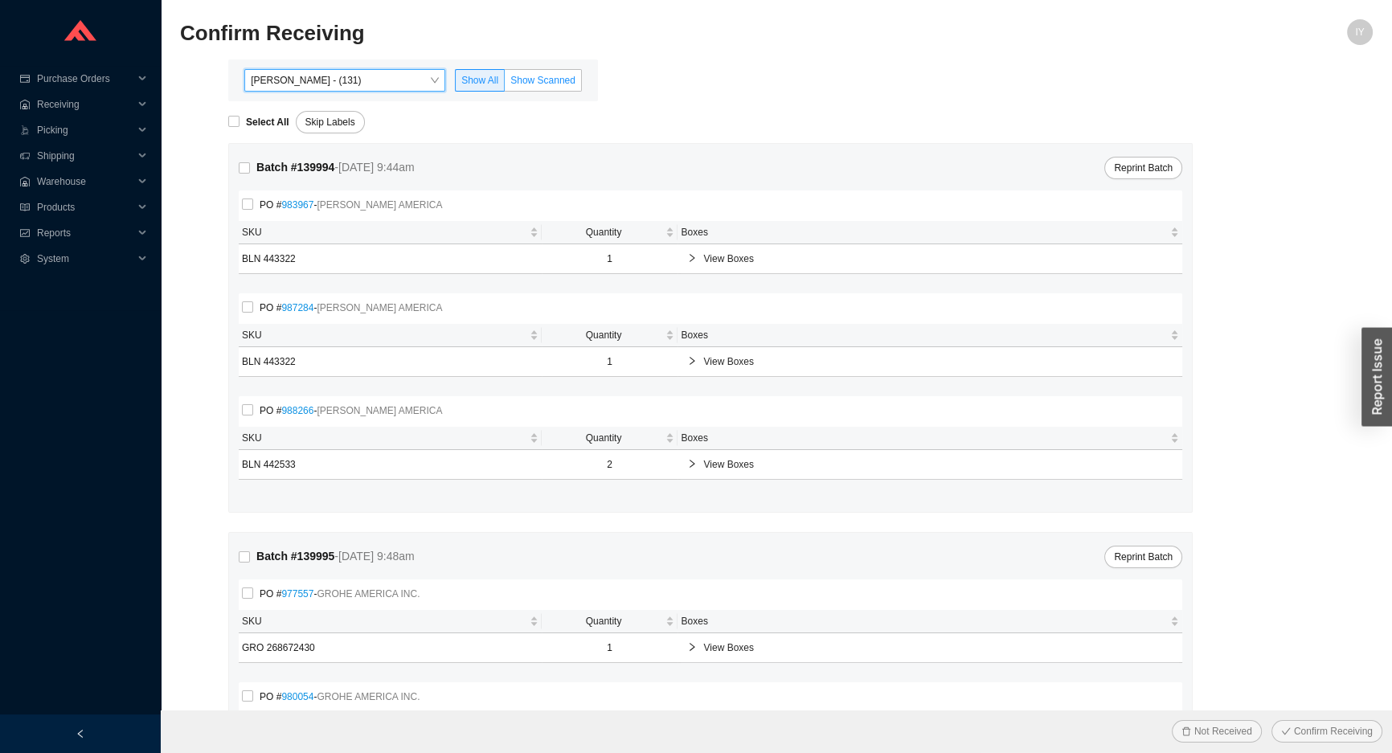
click at [558, 80] on span "Show Scanned" at bounding box center [542, 80] width 65 height 11
click at [505, 84] on input "Show Scanned" at bounding box center [505, 84] width 0 height 0
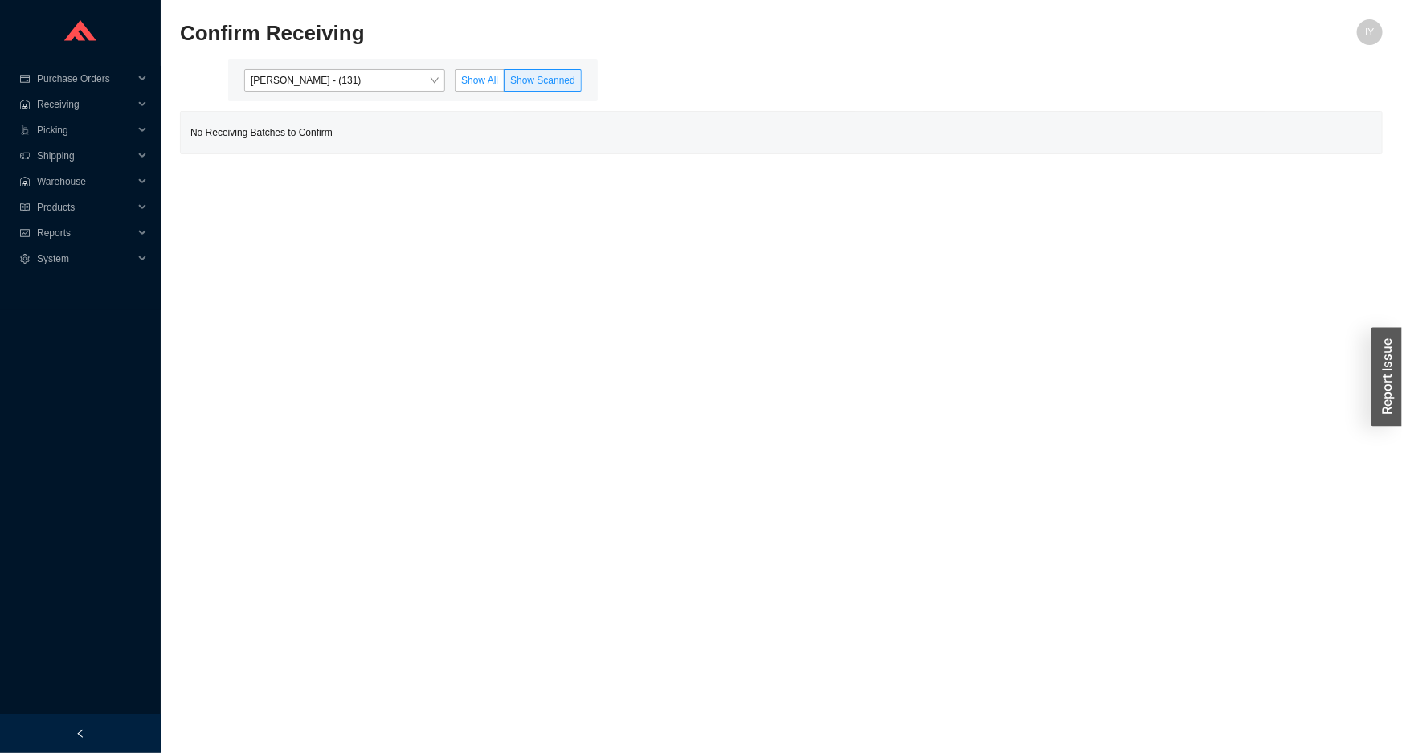
click at [492, 91] on label "Show All" at bounding box center [480, 80] width 50 height 23
click at [456, 84] on input "Show All" at bounding box center [456, 84] width 0 height 0
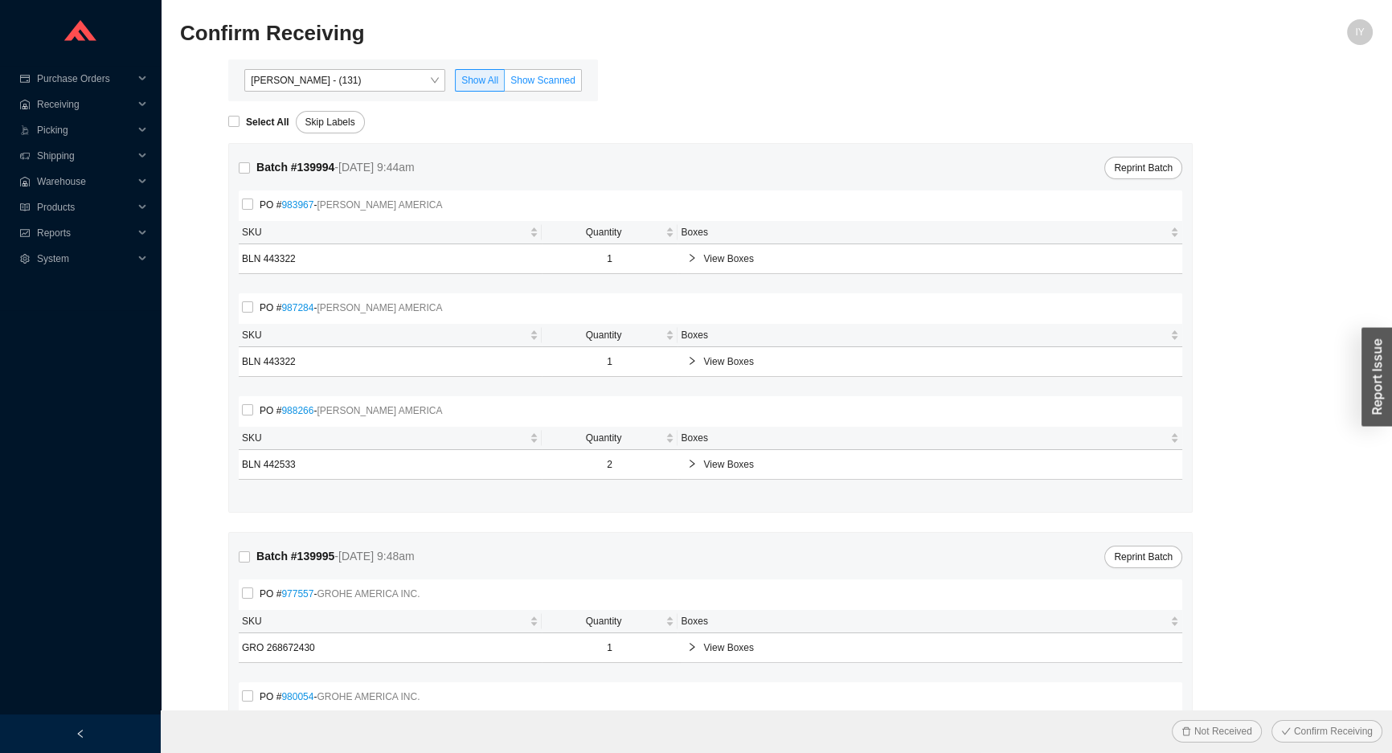
click at [550, 76] on span "Show Scanned" at bounding box center [542, 80] width 65 height 11
click at [505, 84] on input "Show Scanned" at bounding box center [505, 84] width 0 height 0
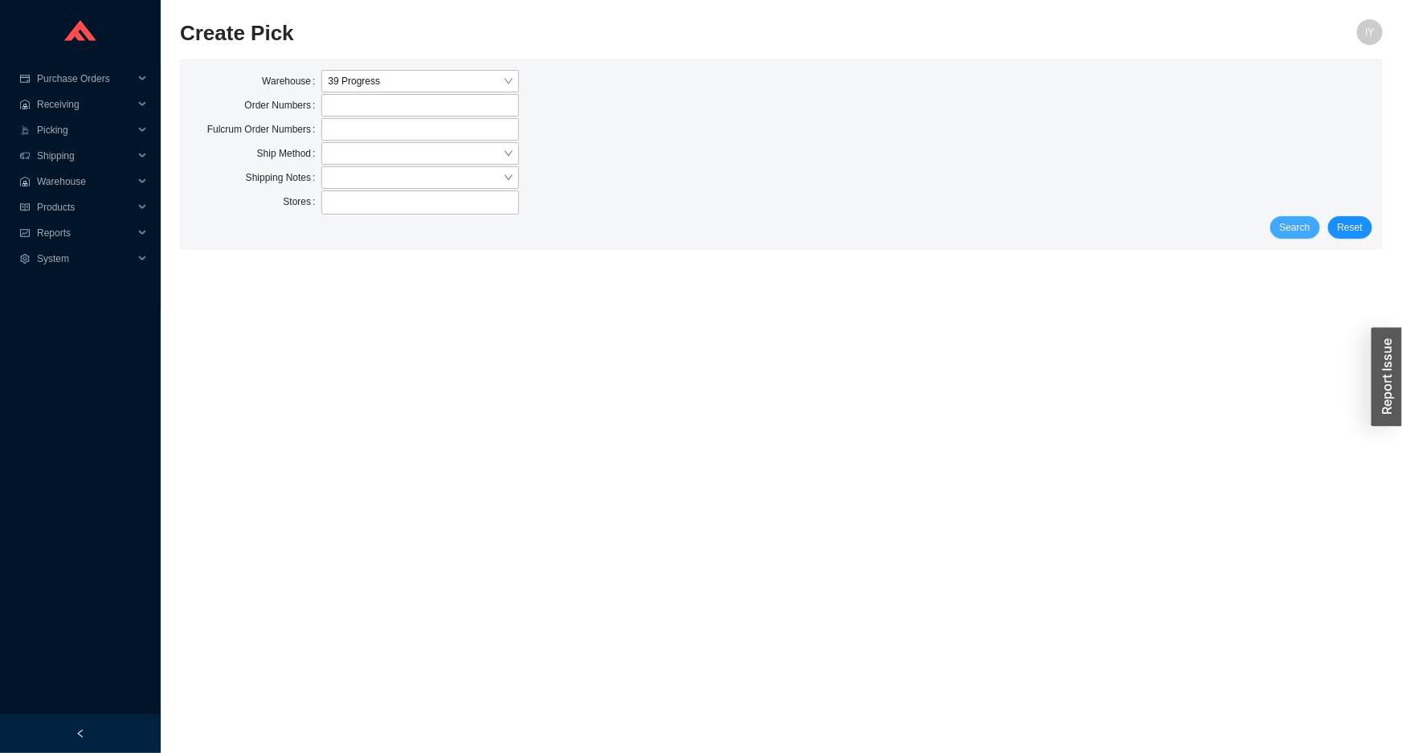
click at [1308, 229] on span "Search" at bounding box center [1295, 227] width 31 height 16
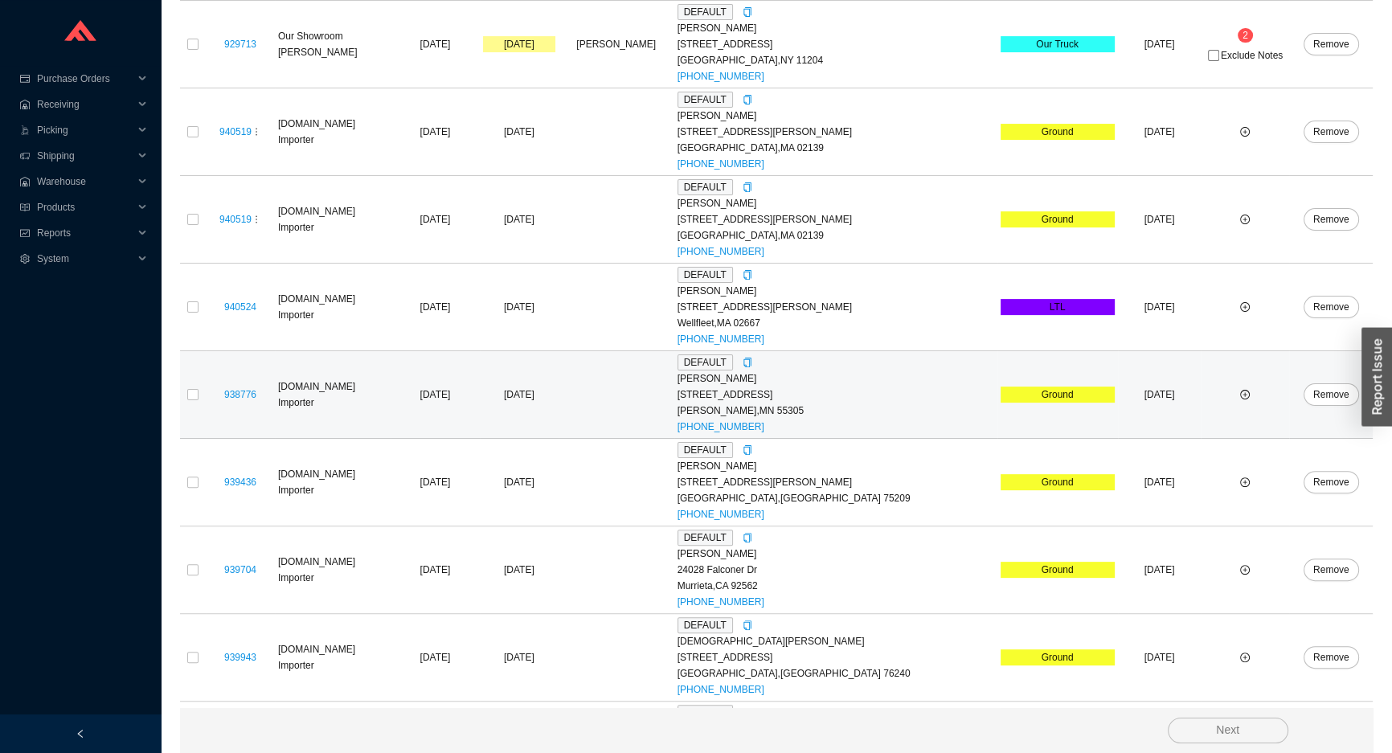
scroll to position [575, 0]
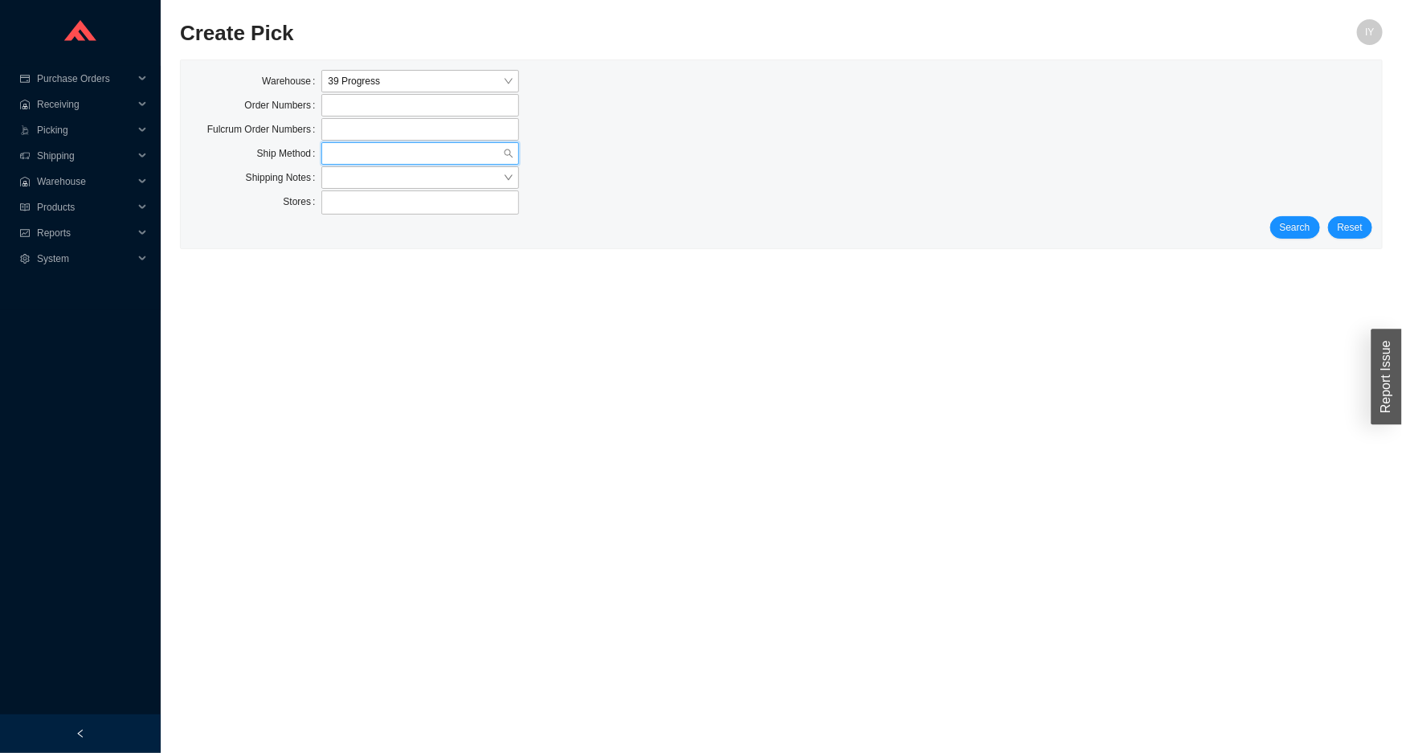
click at [480, 153] on input "search" at bounding box center [415, 153] width 174 height 21
drag, startPoint x: 478, startPoint y: 272, endPoint x: 1053, endPoint y: 235, distance: 575.7
click at [491, 265] on div "UPS" at bounding box center [420, 272] width 184 height 14
click at [1290, 224] on span "Search" at bounding box center [1295, 227] width 31 height 16
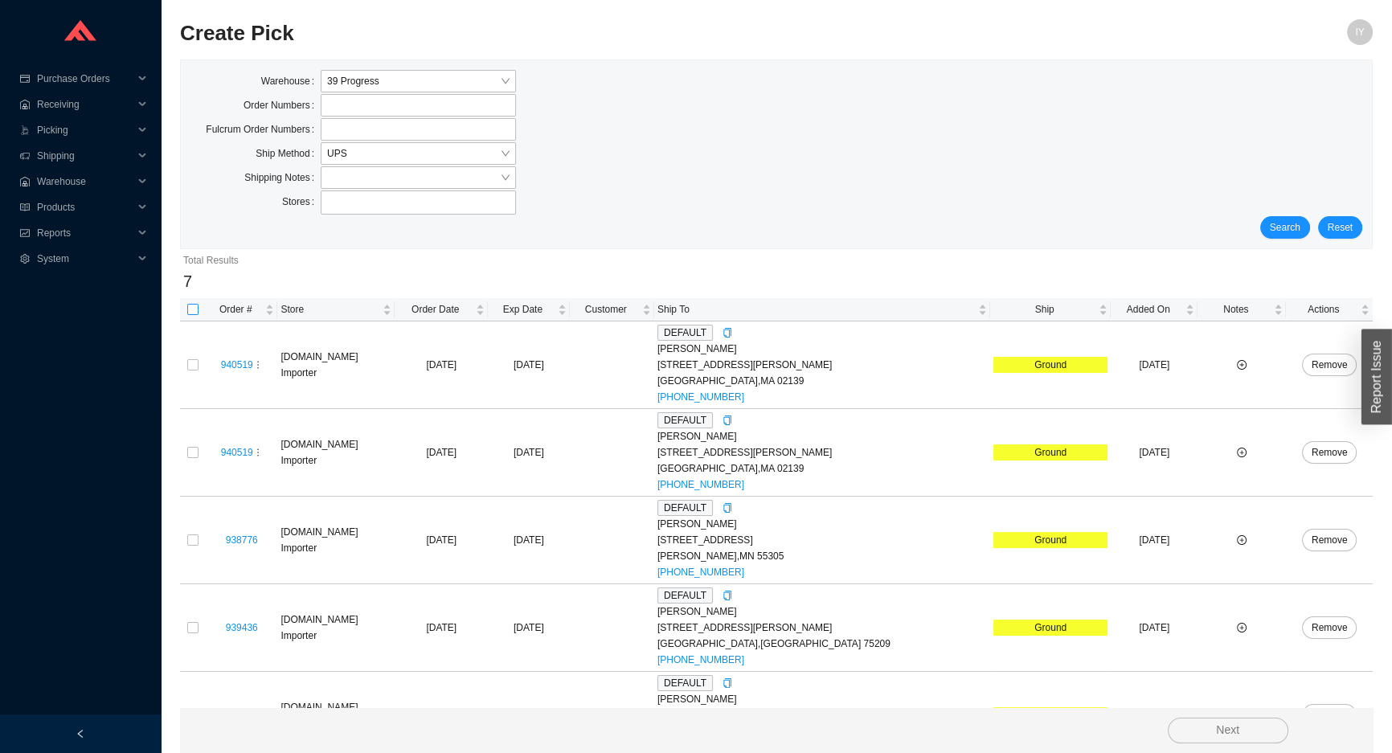
click at [190, 312] on input "checkbox" at bounding box center [192, 309] width 11 height 11
checkbox input "true"
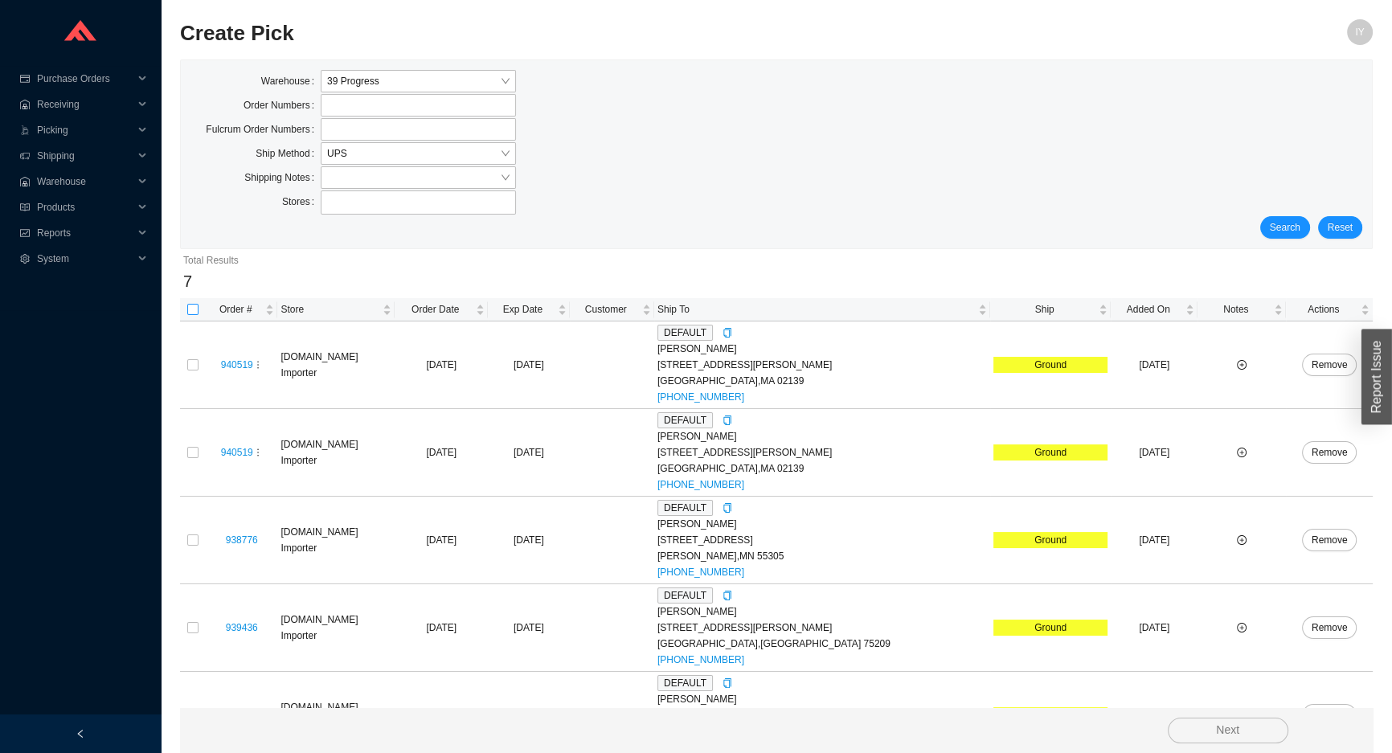
checkbox input "true"
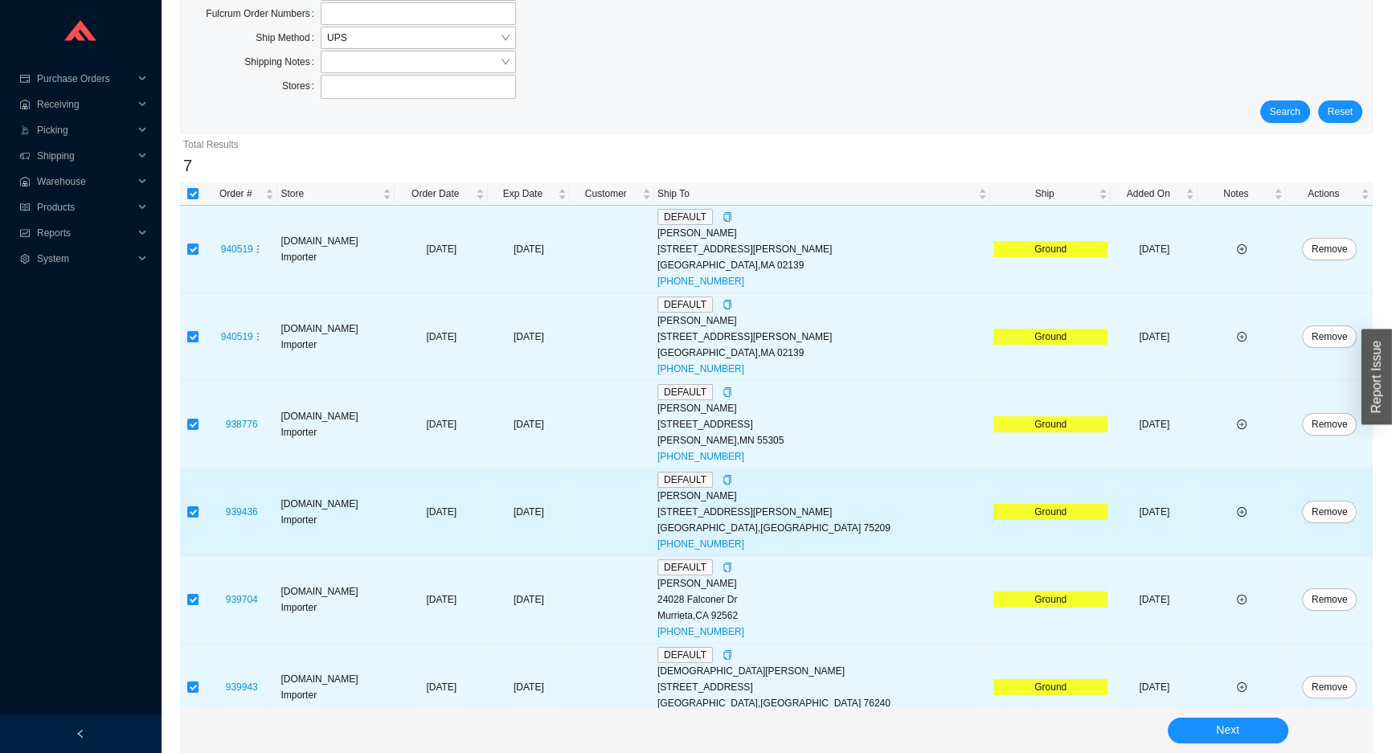
scroll to position [225, 0]
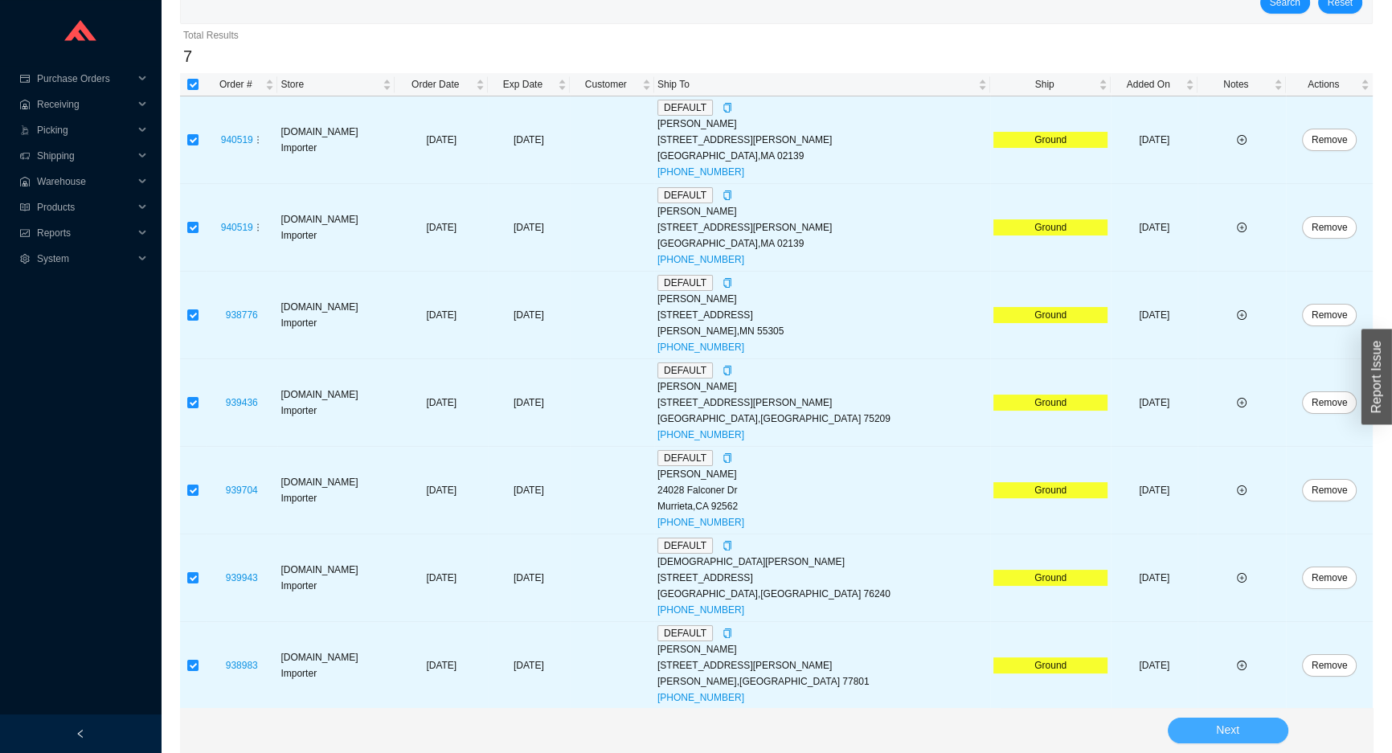
click at [1234, 731] on span "Next" at bounding box center [1227, 730] width 23 height 18
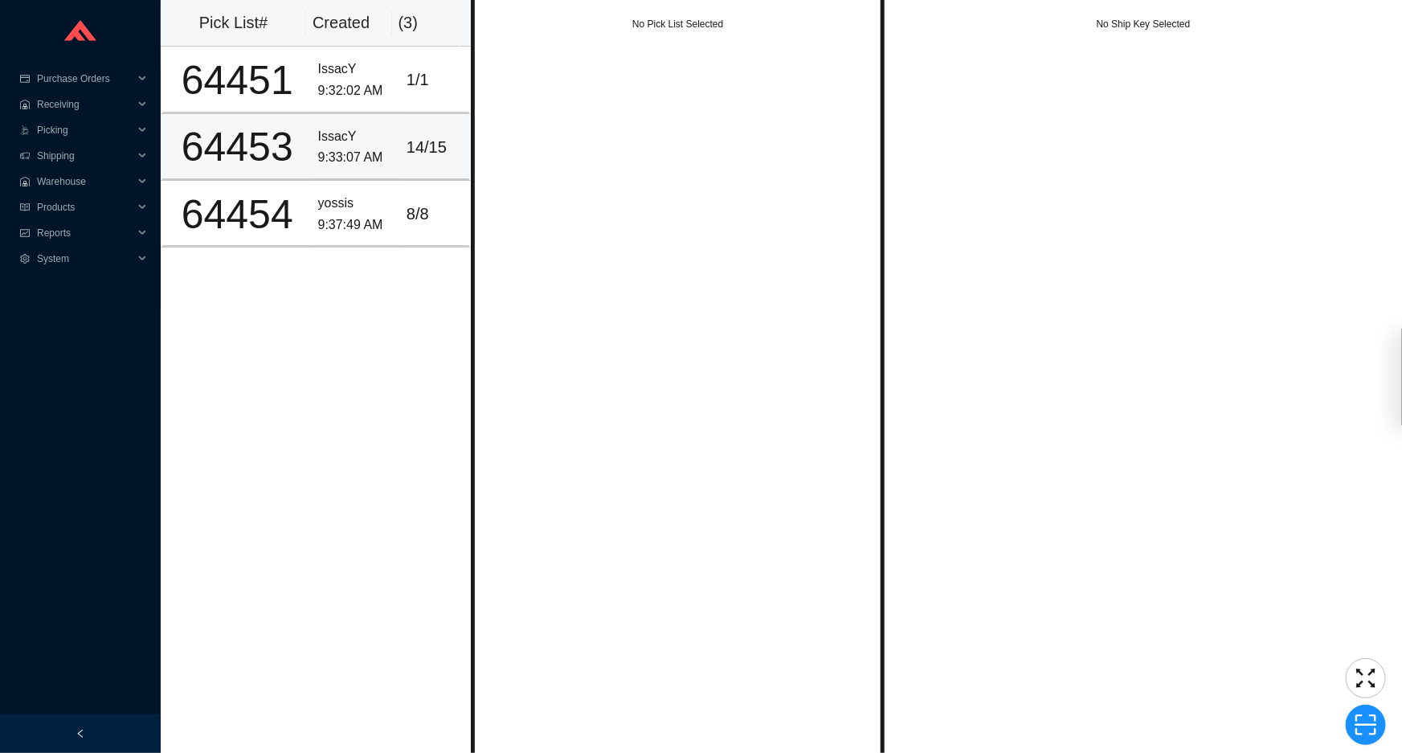
click at [361, 175] on td "IssacY 9:33:07 AM" at bounding box center [356, 147] width 88 height 67
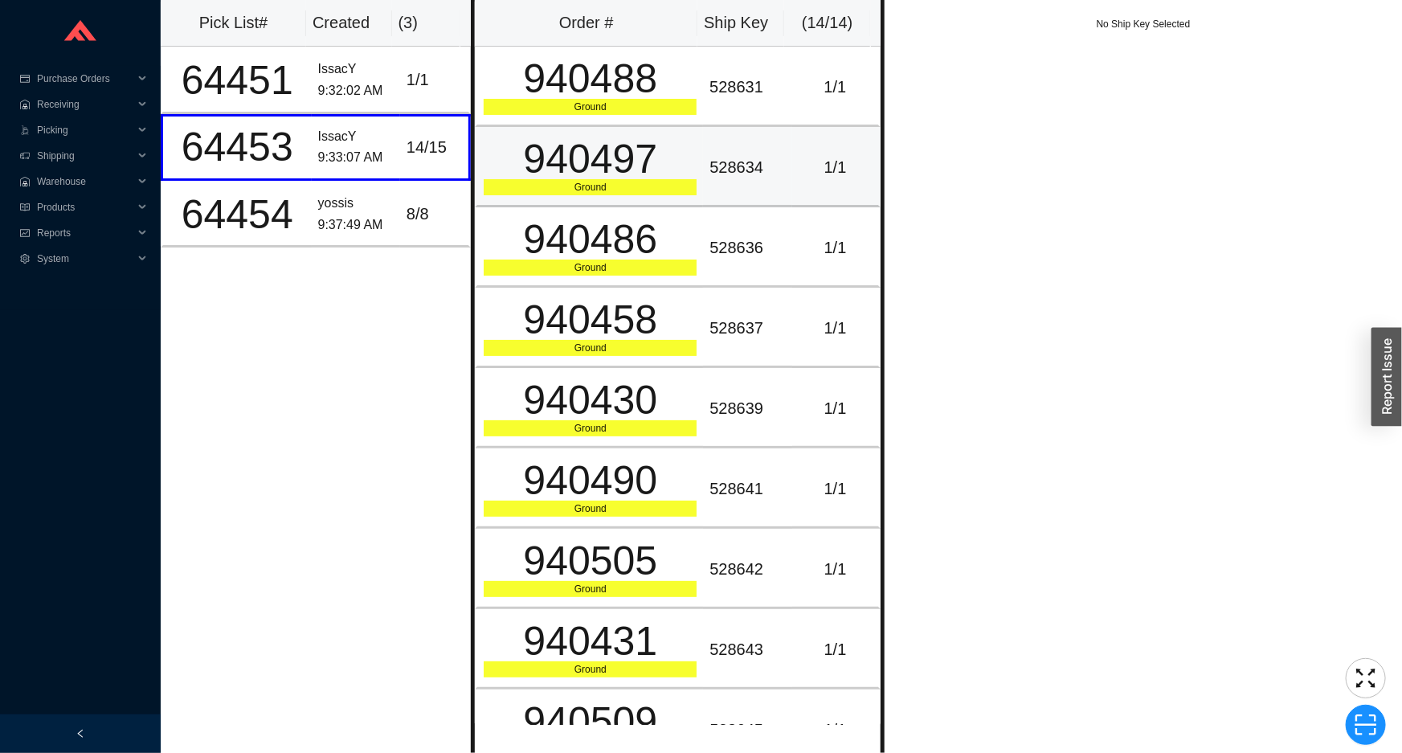
click at [659, 179] on div "Ground" at bounding box center [590, 187] width 213 height 16
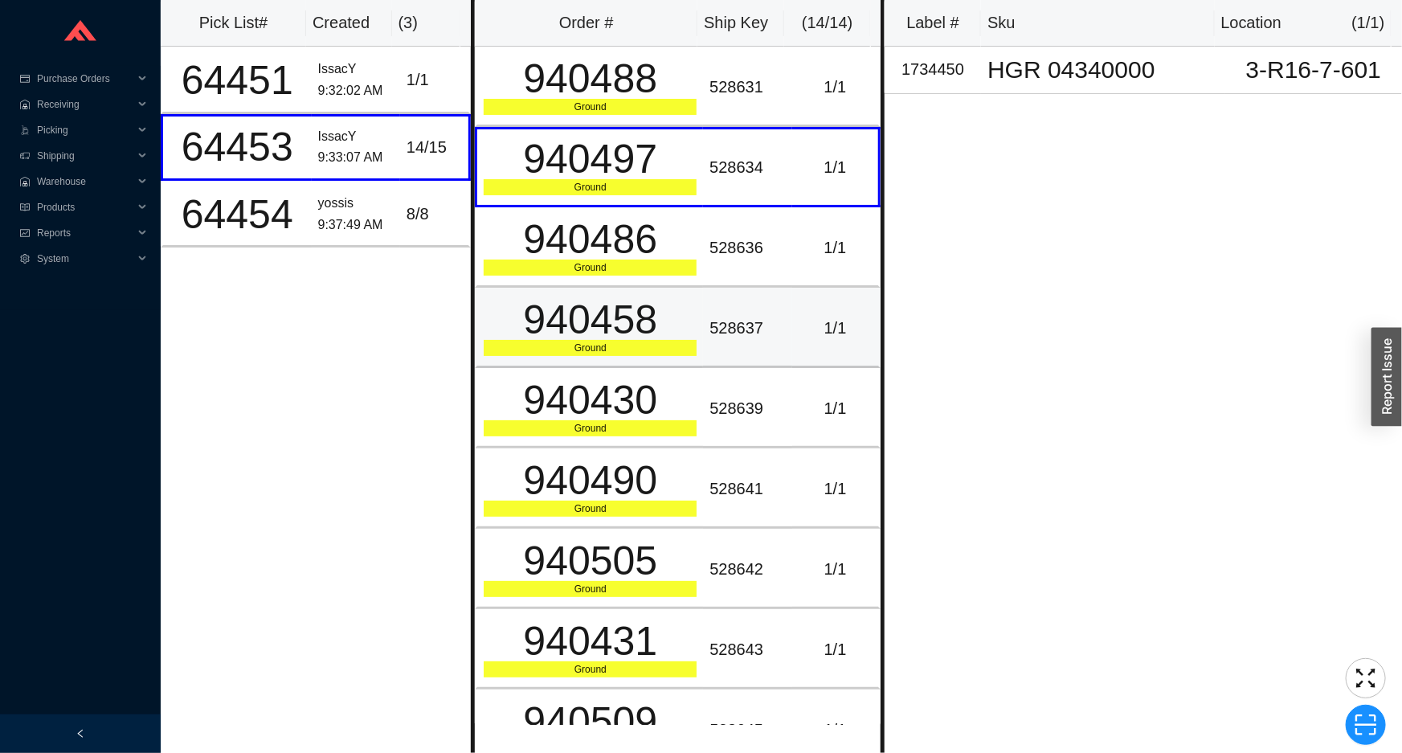
drag, startPoint x: 631, startPoint y: 330, endPoint x: 637, endPoint y: 321, distance: 11.6
click at [631, 328] on div "940458" at bounding box center [590, 320] width 213 height 40
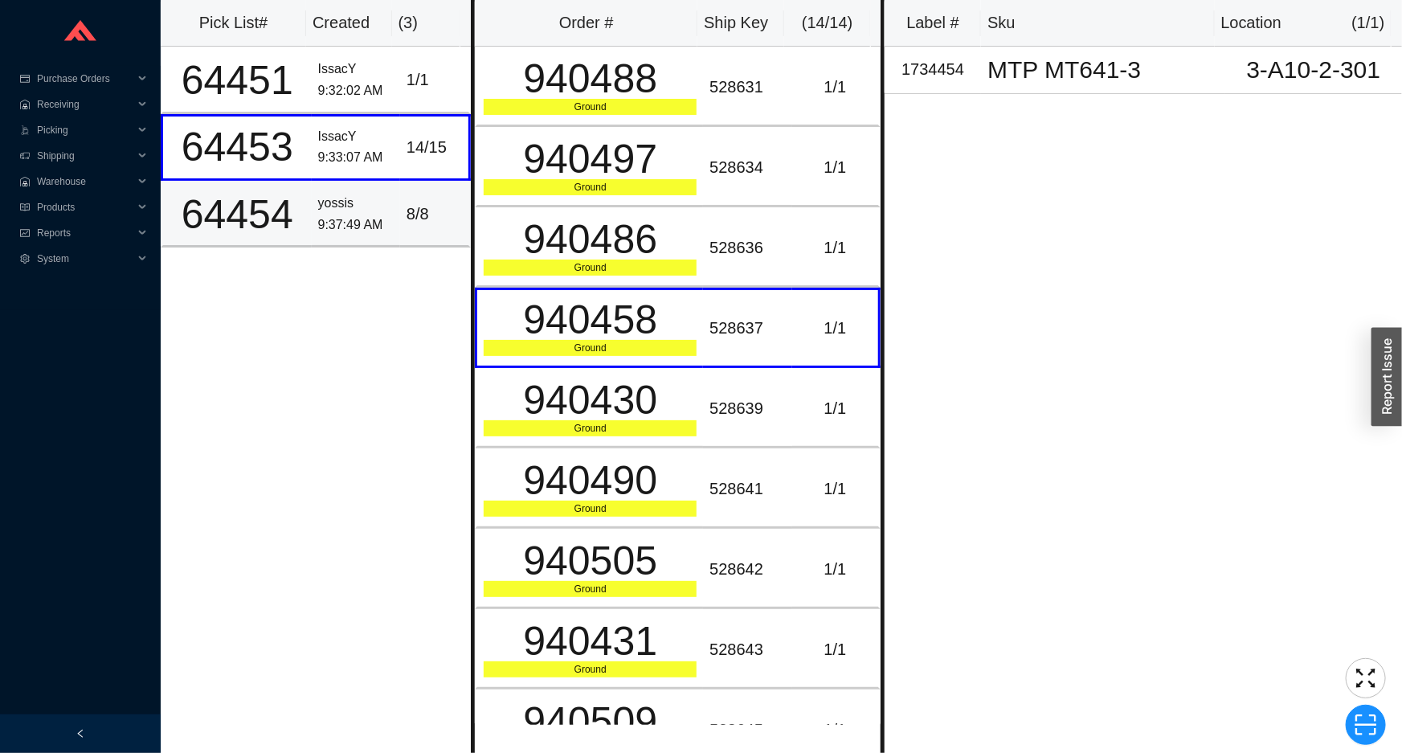
click at [359, 215] on div "9:37:49 AM" at bounding box center [356, 226] width 76 height 22
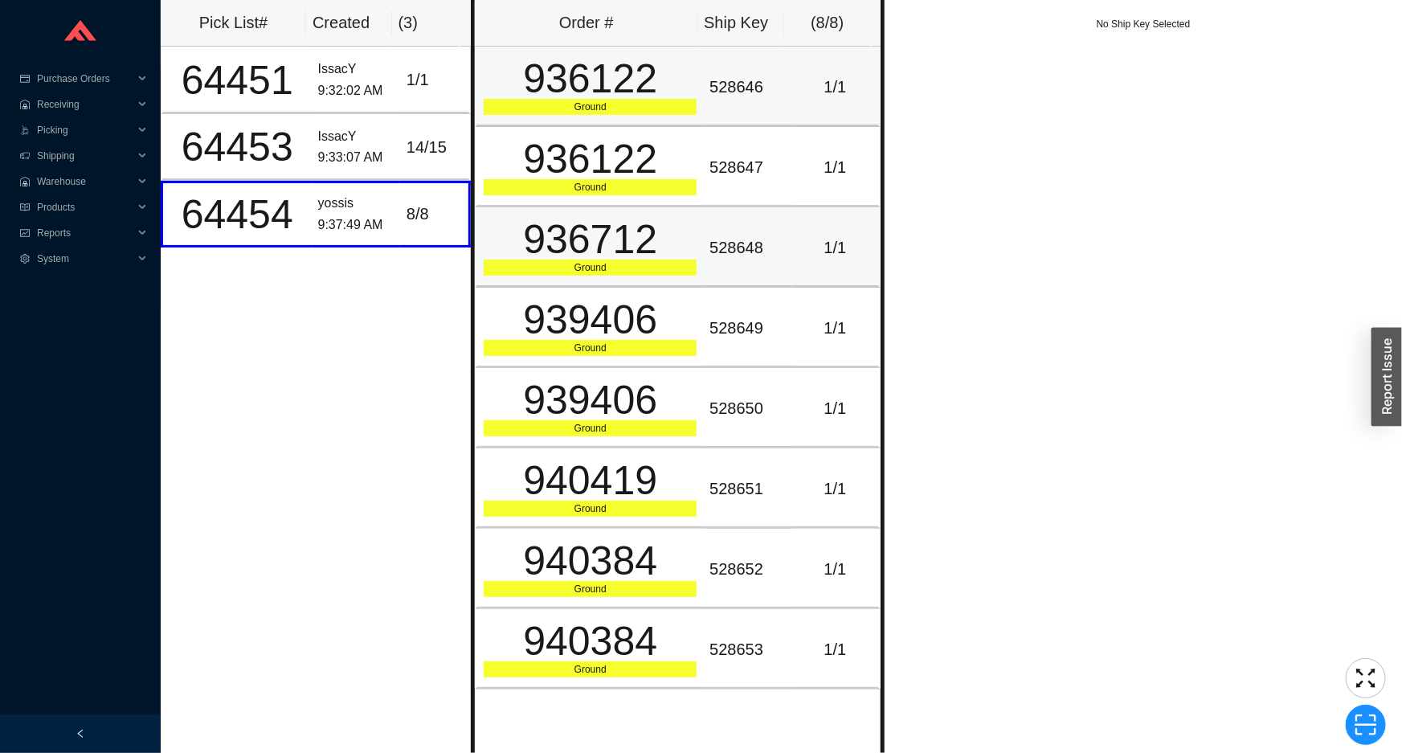
drag, startPoint x: 573, startPoint y: 111, endPoint x: 600, endPoint y: 213, distance: 105.7
click at [575, 112] on div "Ground" at bounding box center [590, 107] width 213 height 16
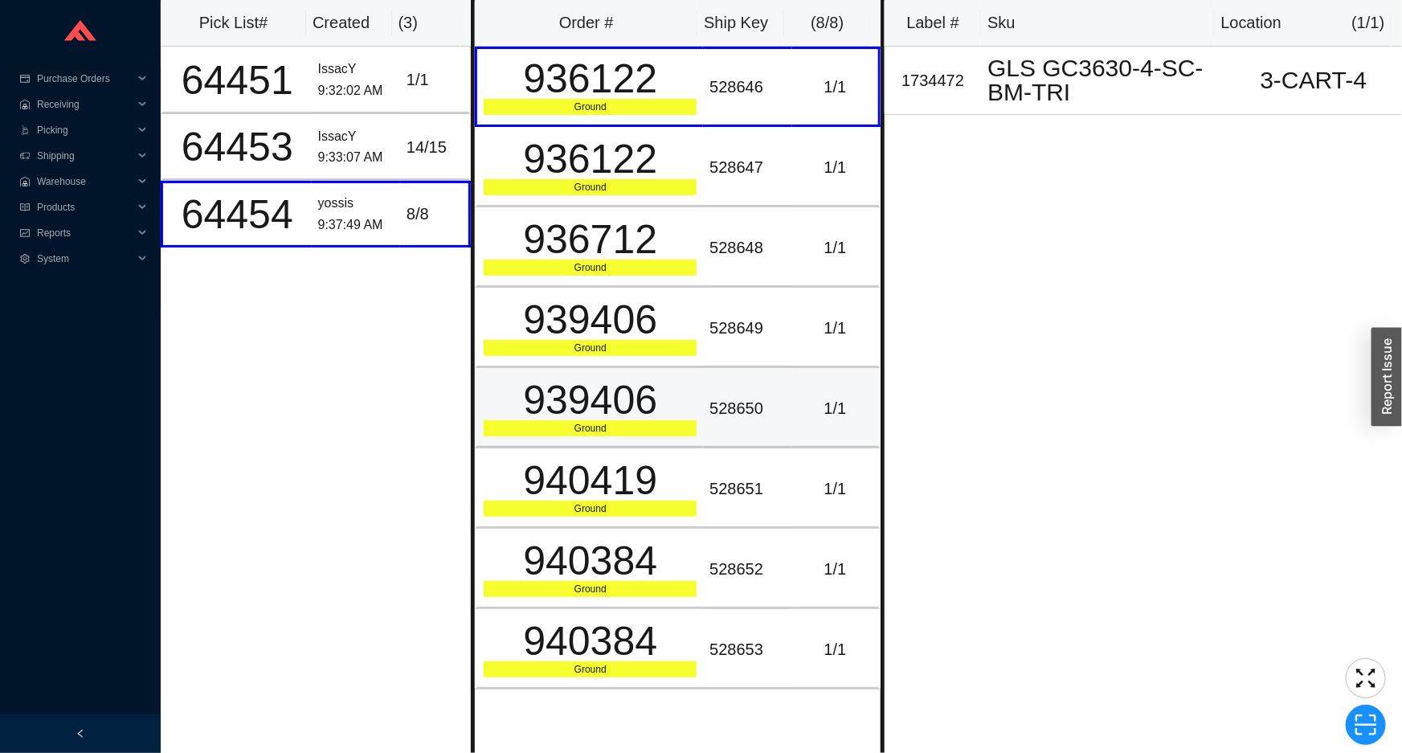
click at [587, 370] on td "939406 Ground" at bounding box center [589, 408] width 228 height 80
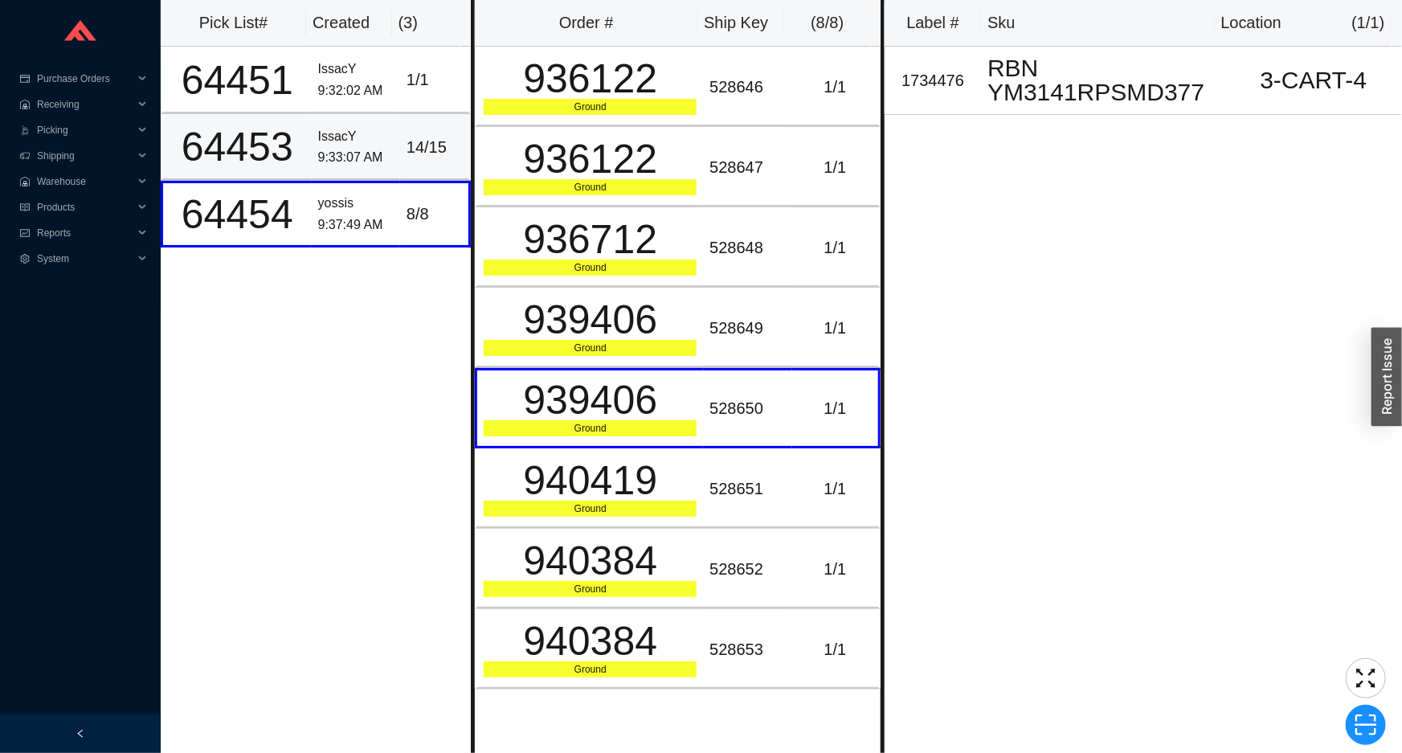
click at [370, 121] on td "IssacY 9:33:07 AM" at bounding box center [356, 147] width 88 height 67
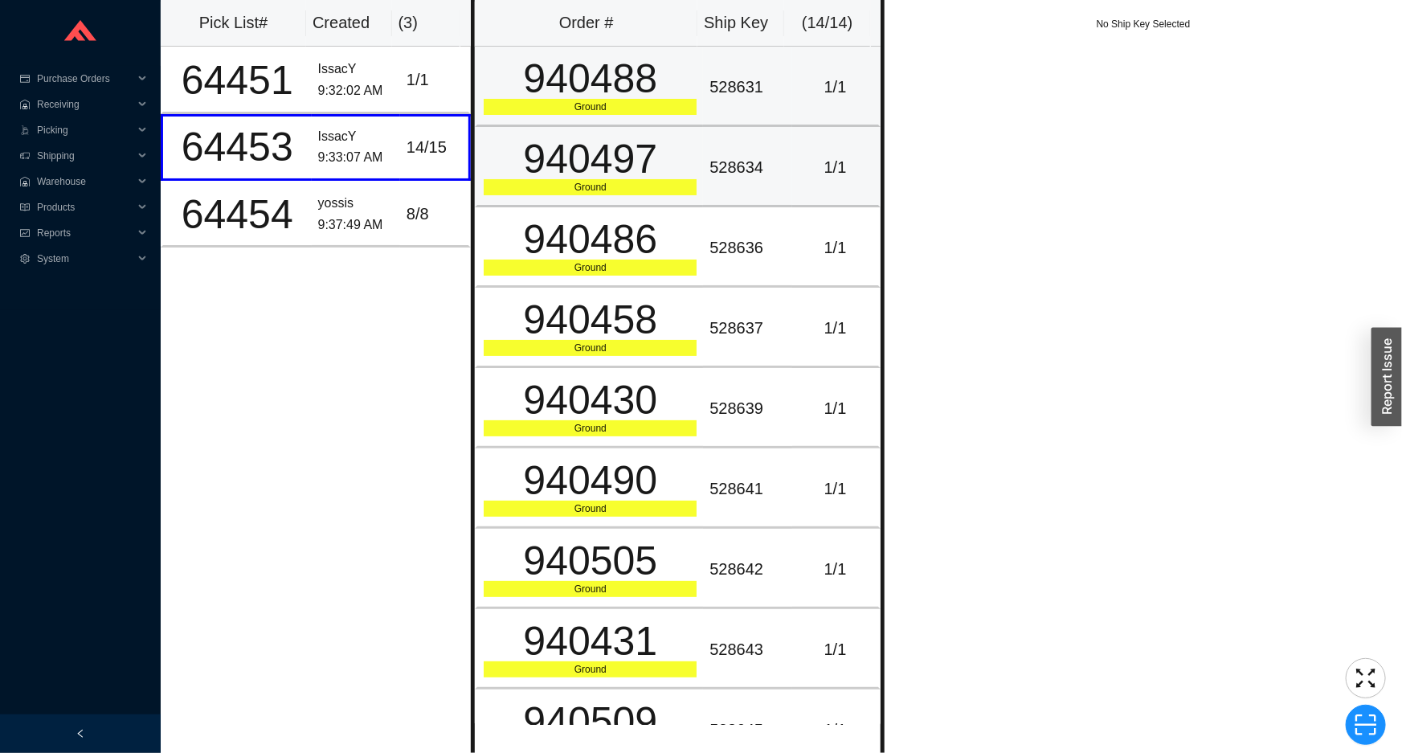
drag, startPoint x: 635, startPoint y: 68, endPoint x: 617, endPoint y: 173, distance: 106.0
click at [635, 70] on div "940488" at bounding box center [590, 79] width 213 height 40
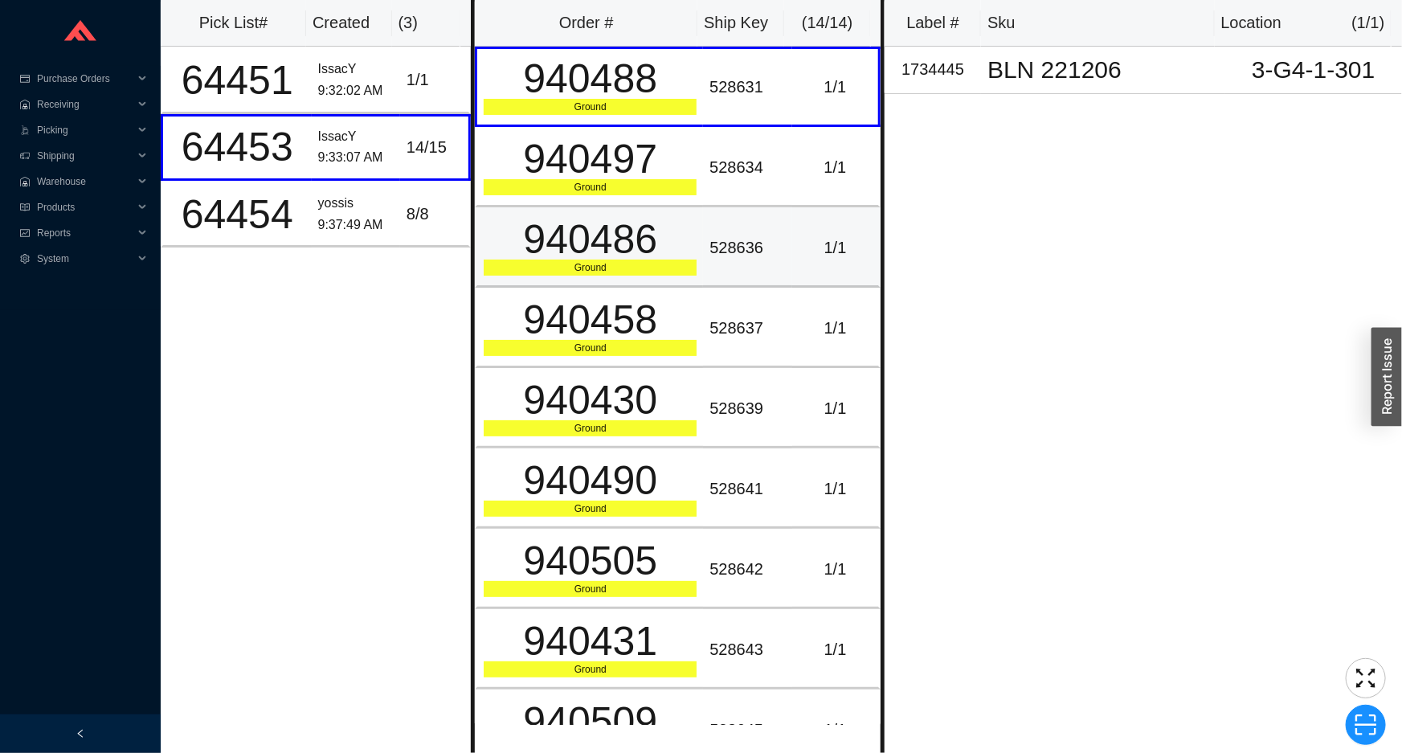
click at [608, 219] on div "940486" at bounding box center [590, 239] width 213 height 40
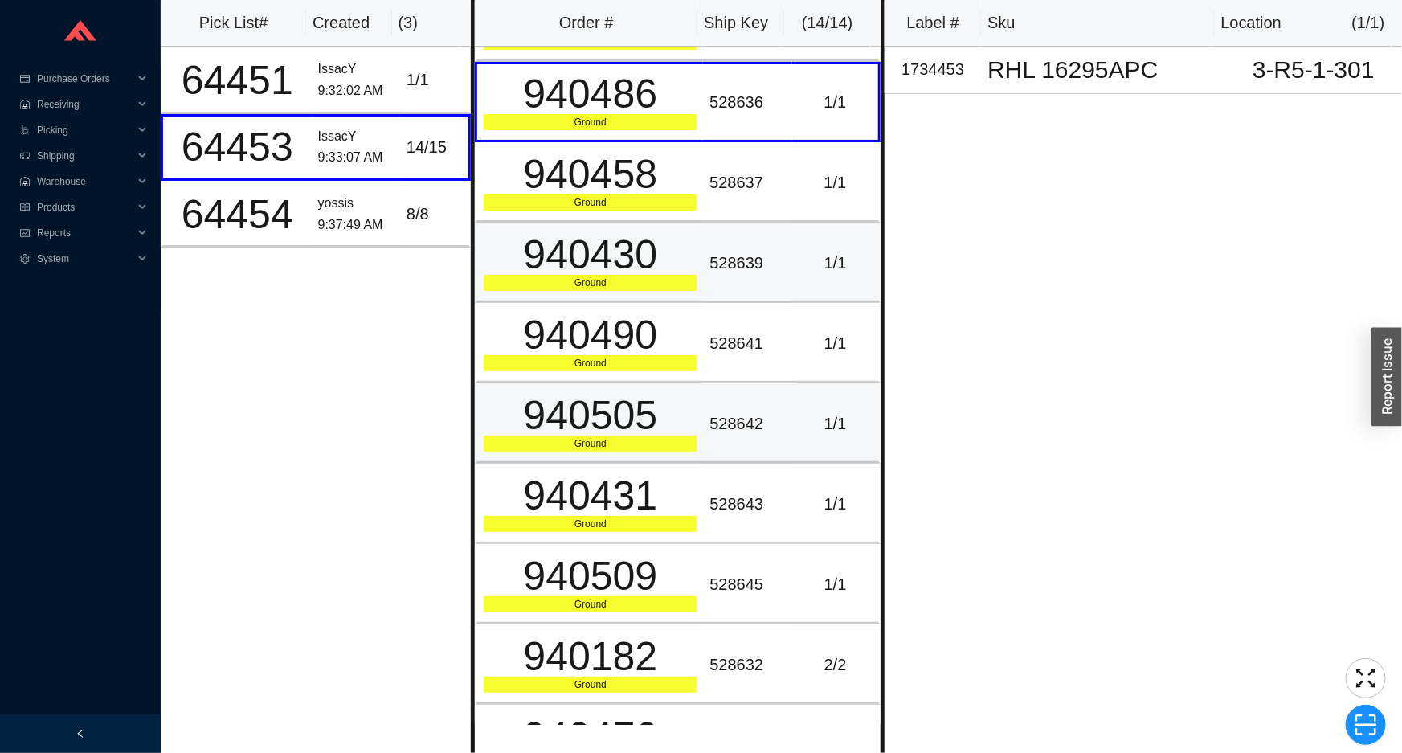
click at [573, 395] on div "940505" at bounding box center [590, 415] width 213 height 40
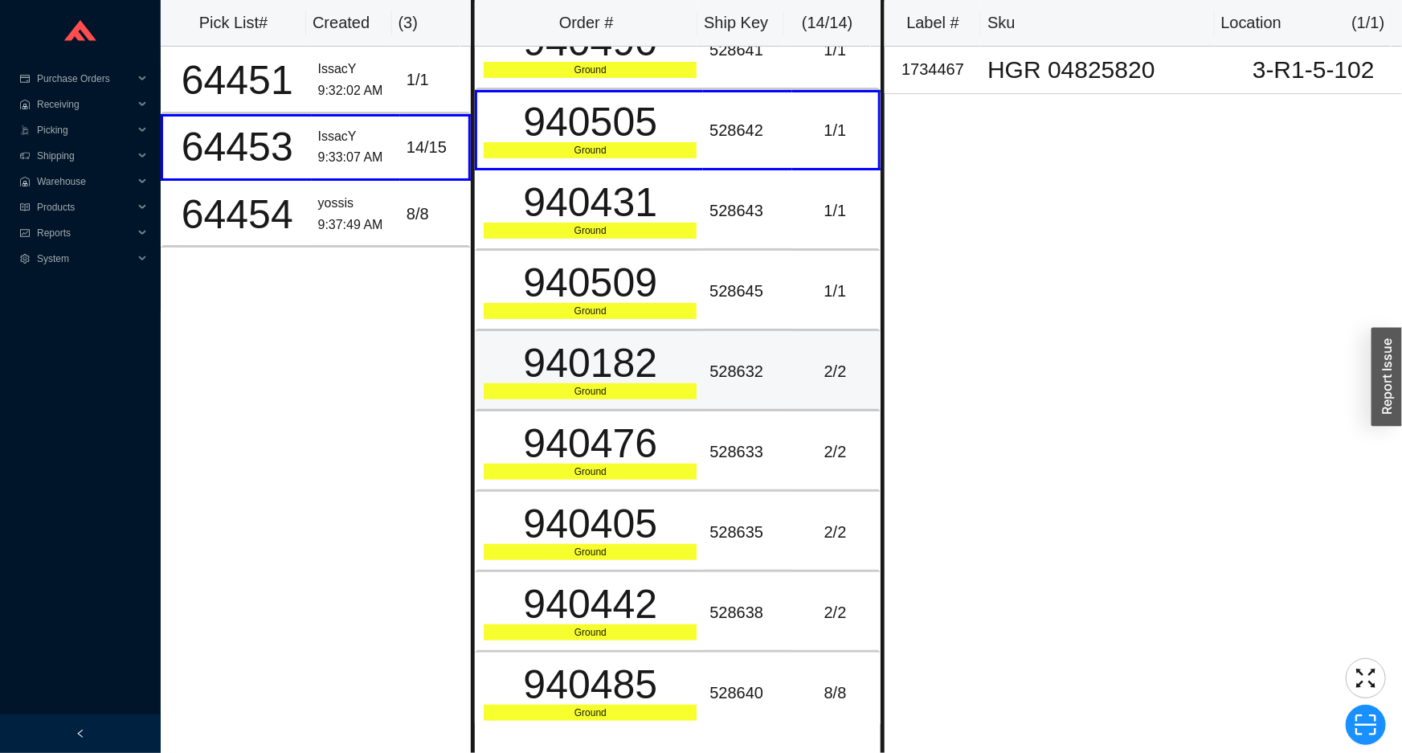
scroll to position [440, 0]
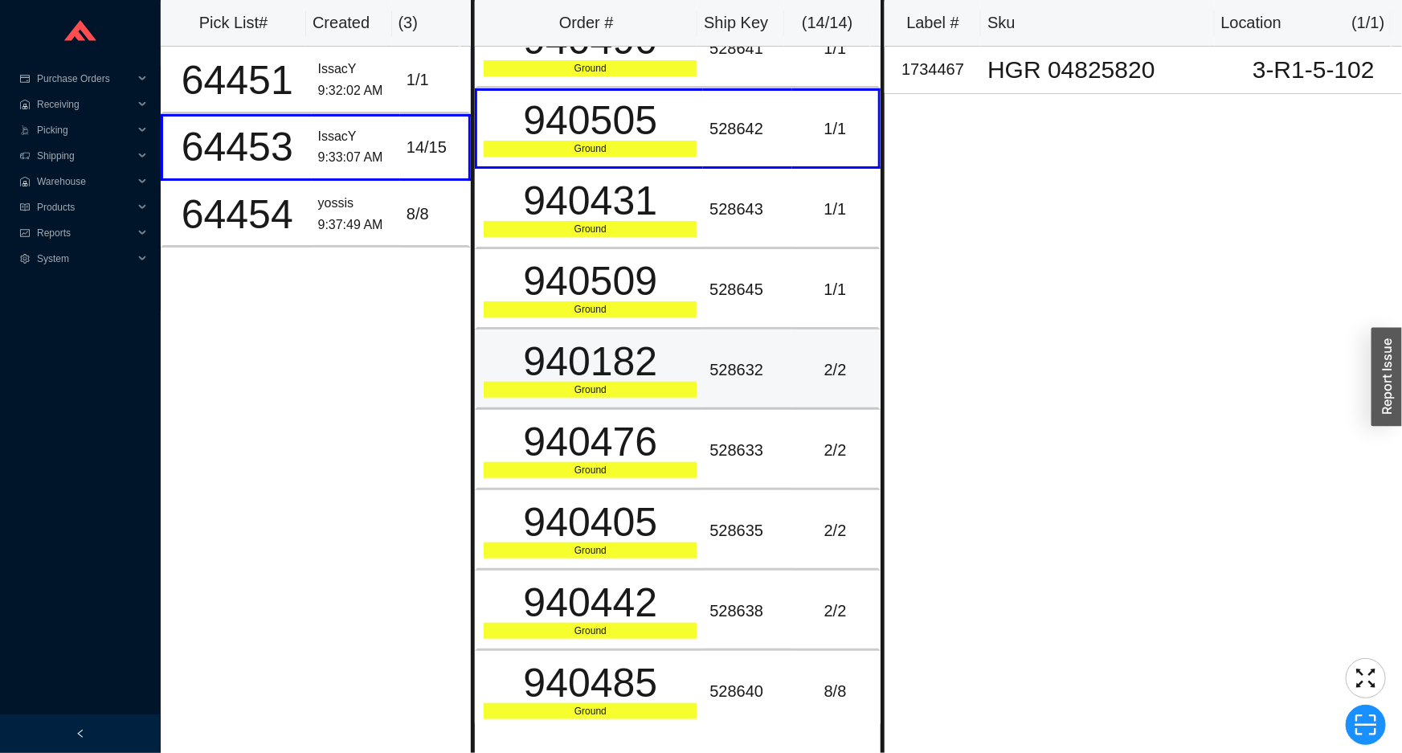
click at [571, 392] on div "Ground" at bounding box center [590, 390] width 213 height 16
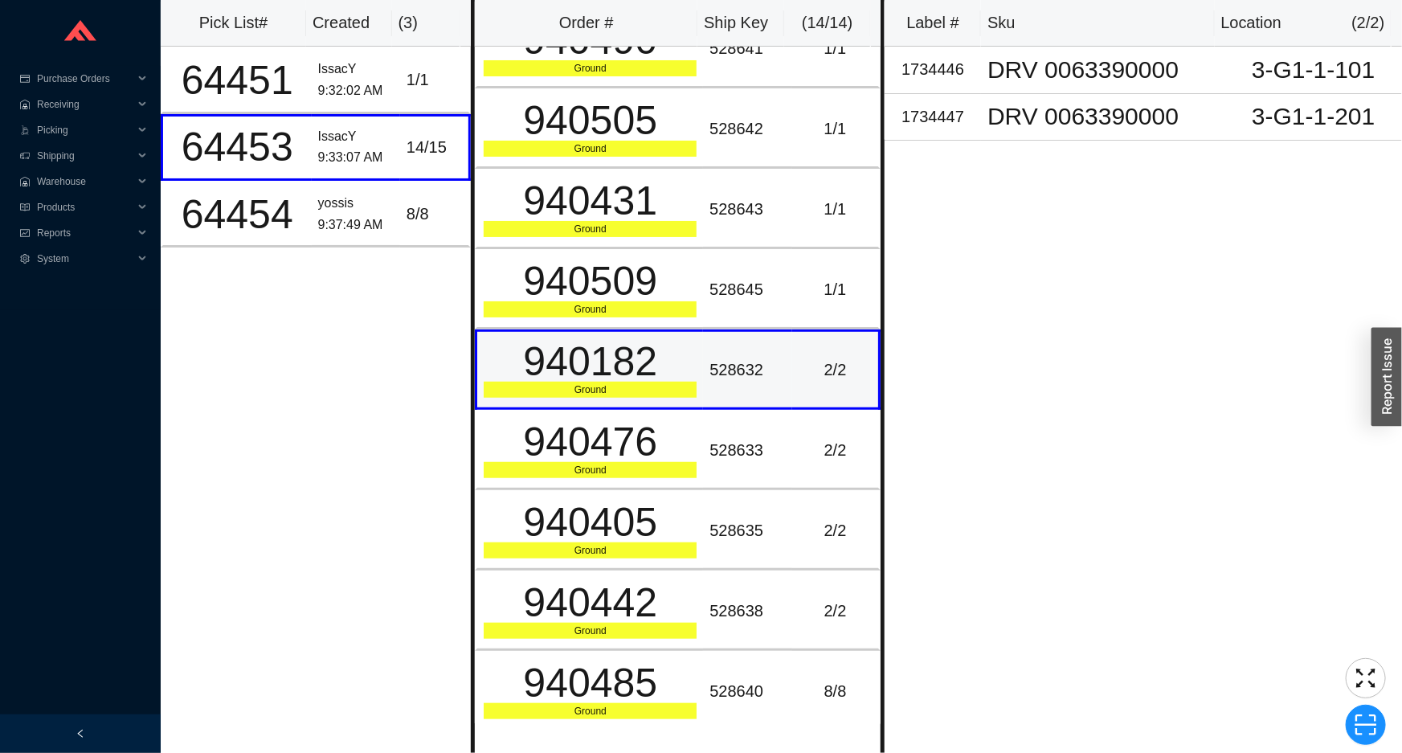
click at [571, 403] on td "940182 Ground" at bounding box center [589, 369] width 228 height 80
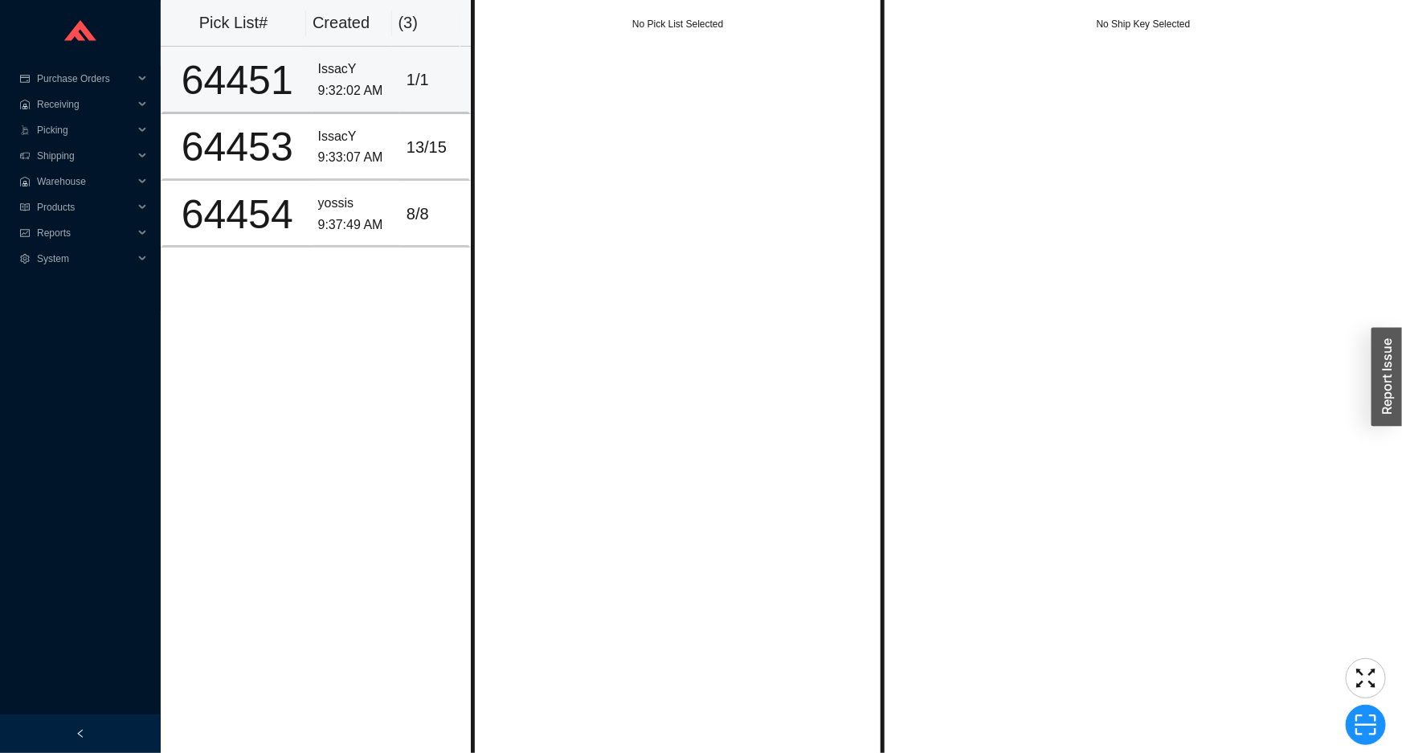
click at [424, 92] on div "1 / 1" at bounding box center [434, 80] width 55 height 27
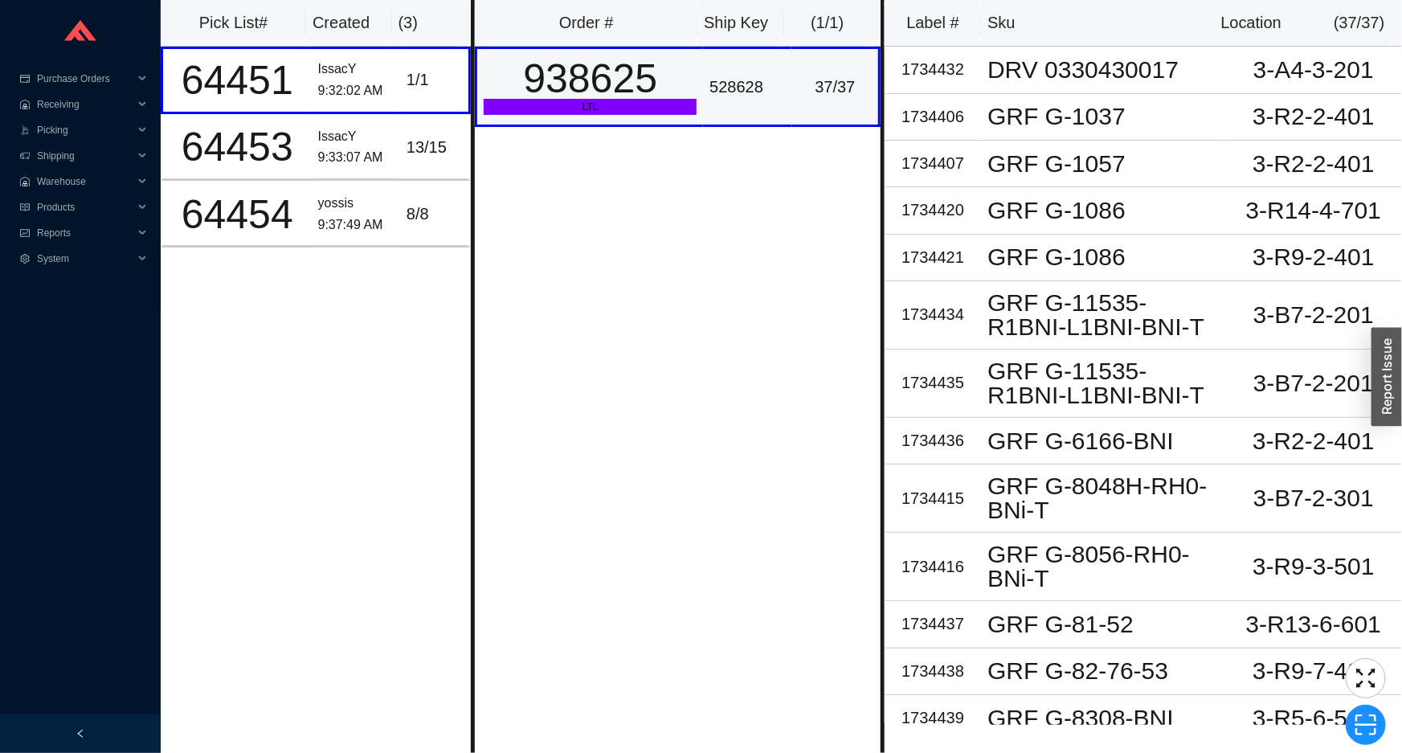
click at [669, 91] on div "938625" at bounding box center [590, 79] width 213 height 40
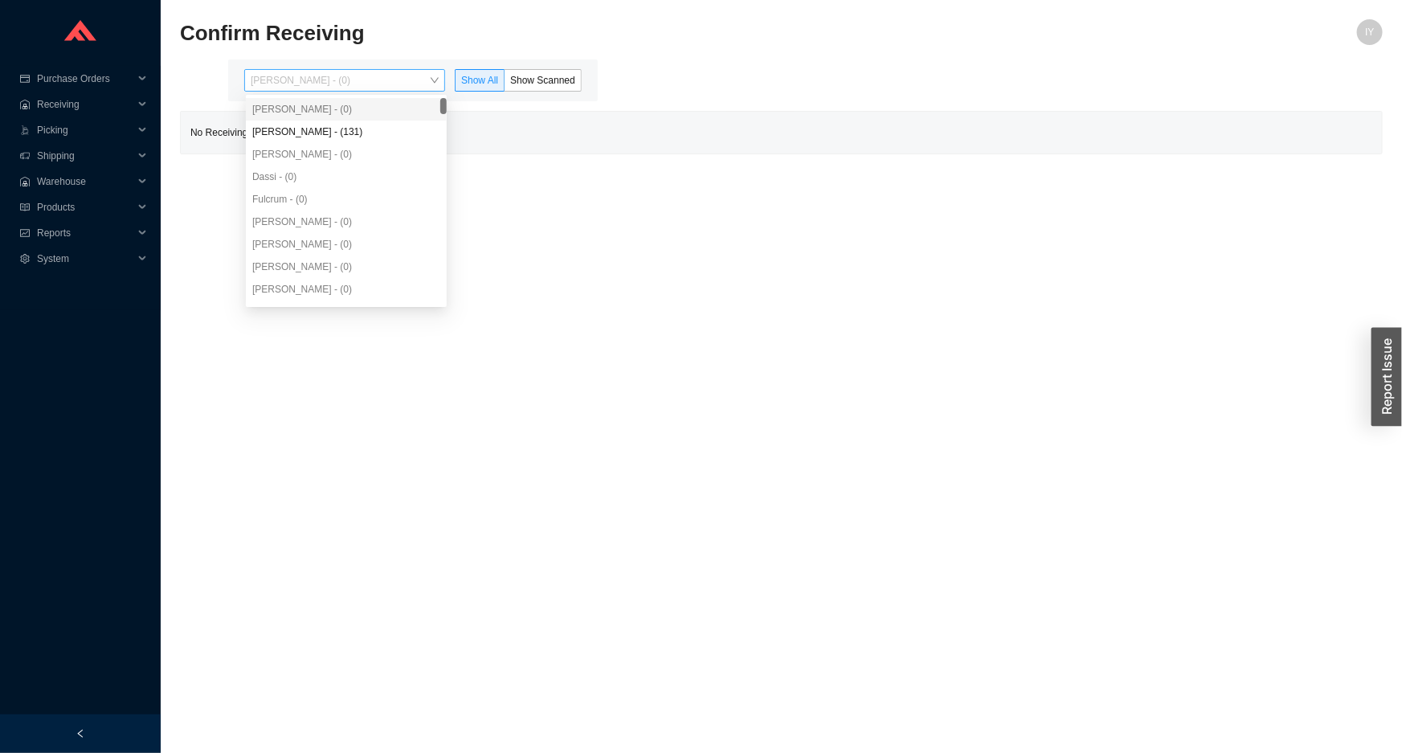
click at [392, 82] on span "Issac Yoselovsky - (0)" at bounding box center [345, 80] width 188 height 21
click at [393, 141] on div "Angel Negron - (131)" at bounding box center [346, 132] width 201 height 23
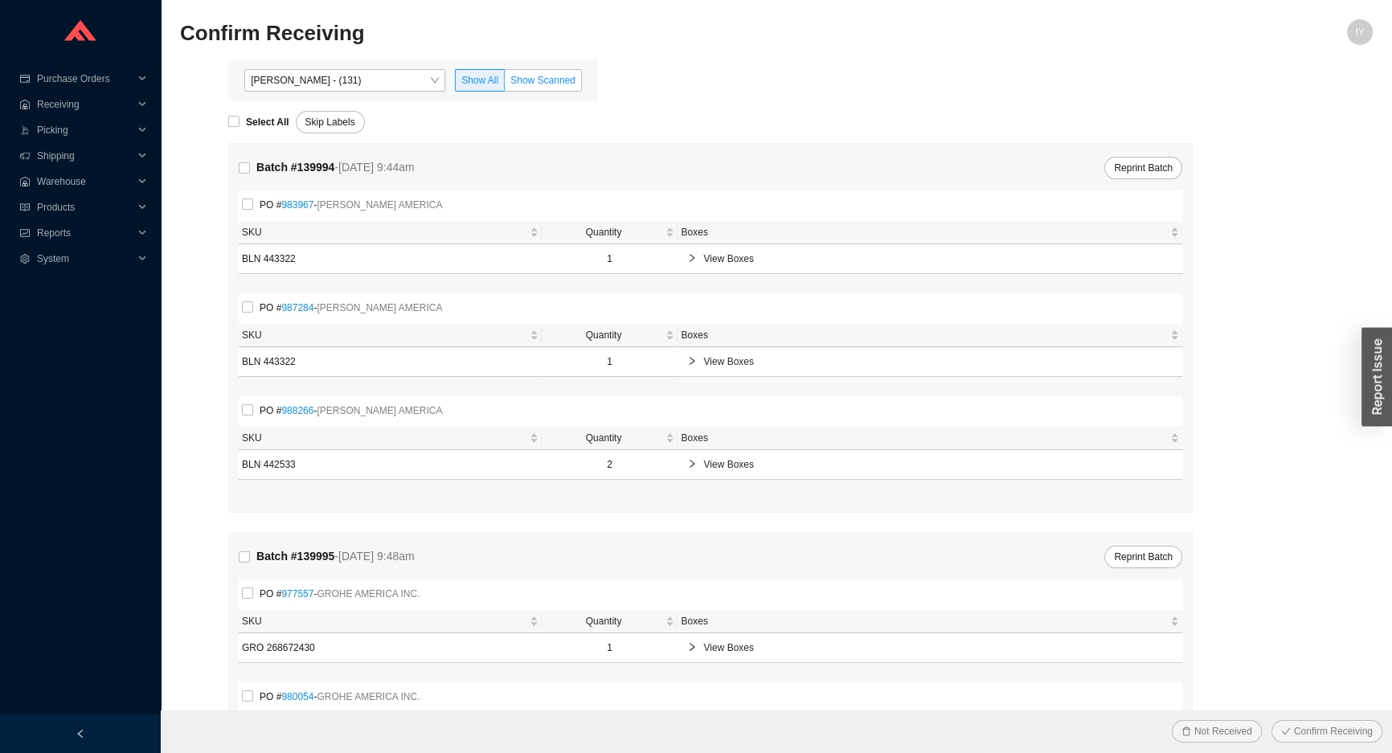
click at [517, 80] on span "Show Scanned" at bounding box center [542, 80] width 65 height 11
click at [505, 84] on input "Show Scanned" at bounding box center [505, 84] width 0 height 0
click at [244, 121] on span "Select All" at bounding box center [267, 122] width 56 height 16
click at [239, 121] on input "Select All" at bounding box center [233, 121] width 11 height 11
checkbox input "true"
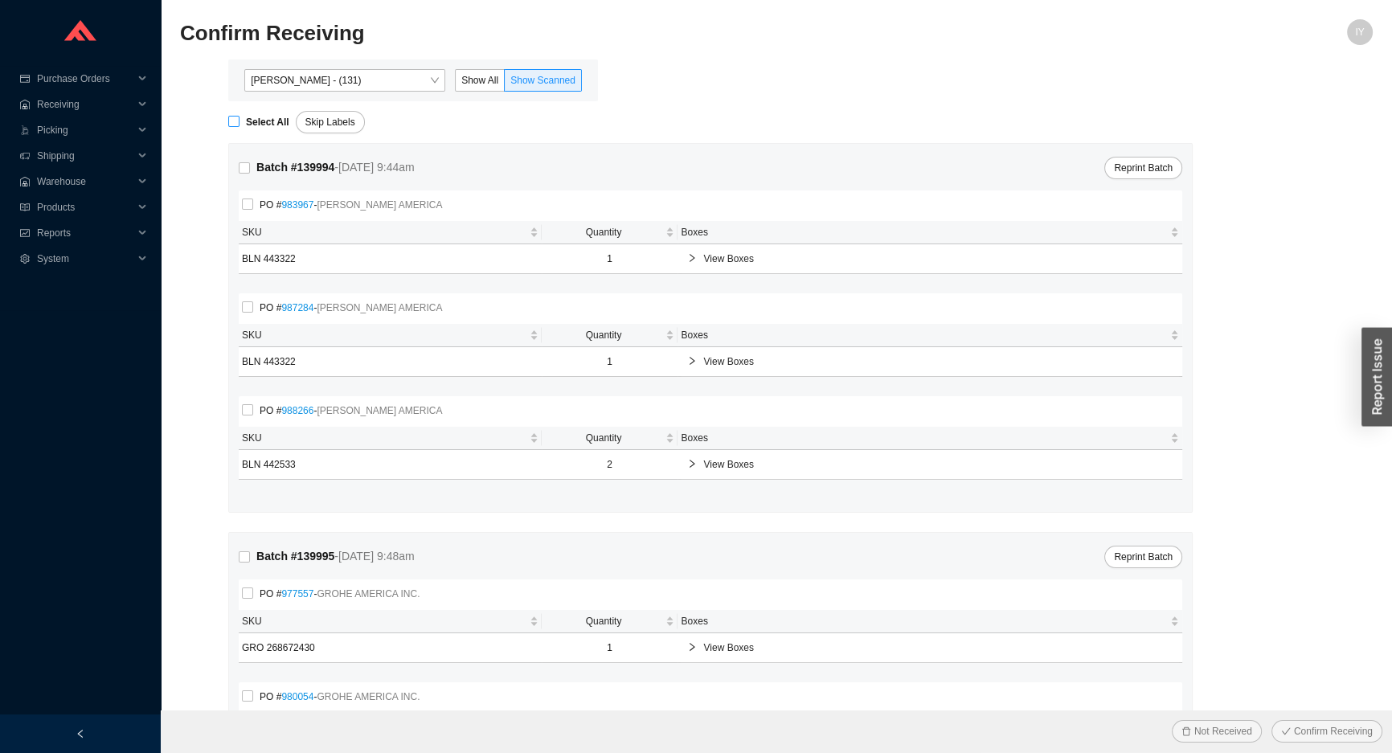
checkbox input "true"
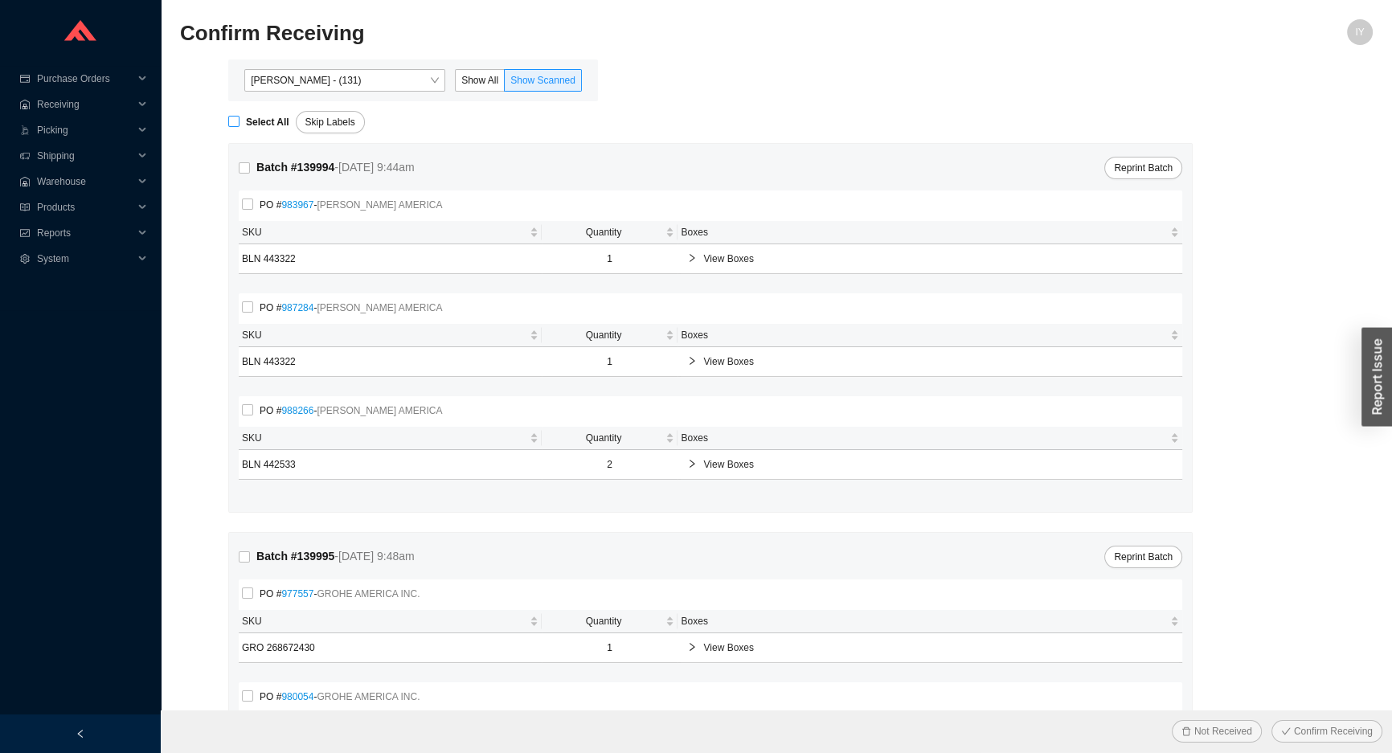
checkbox input "true"
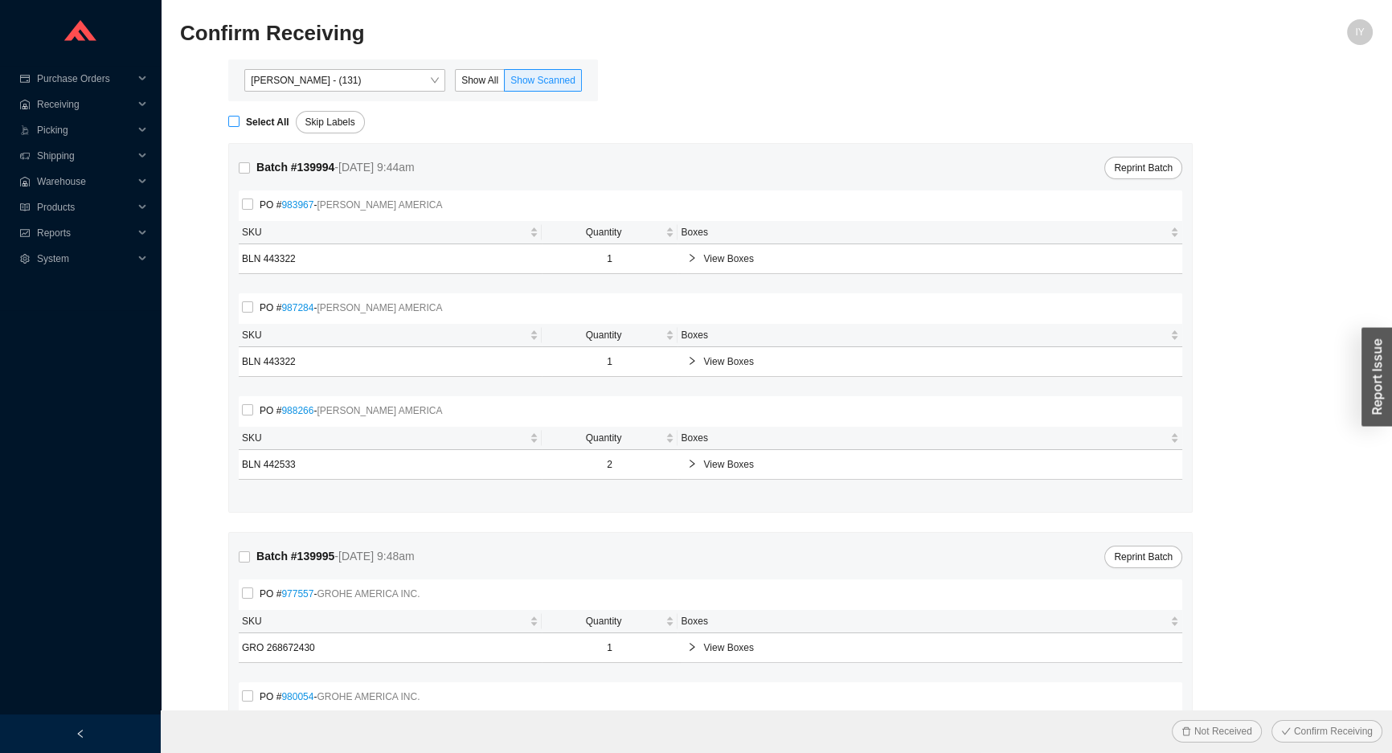
checkbox input "true"
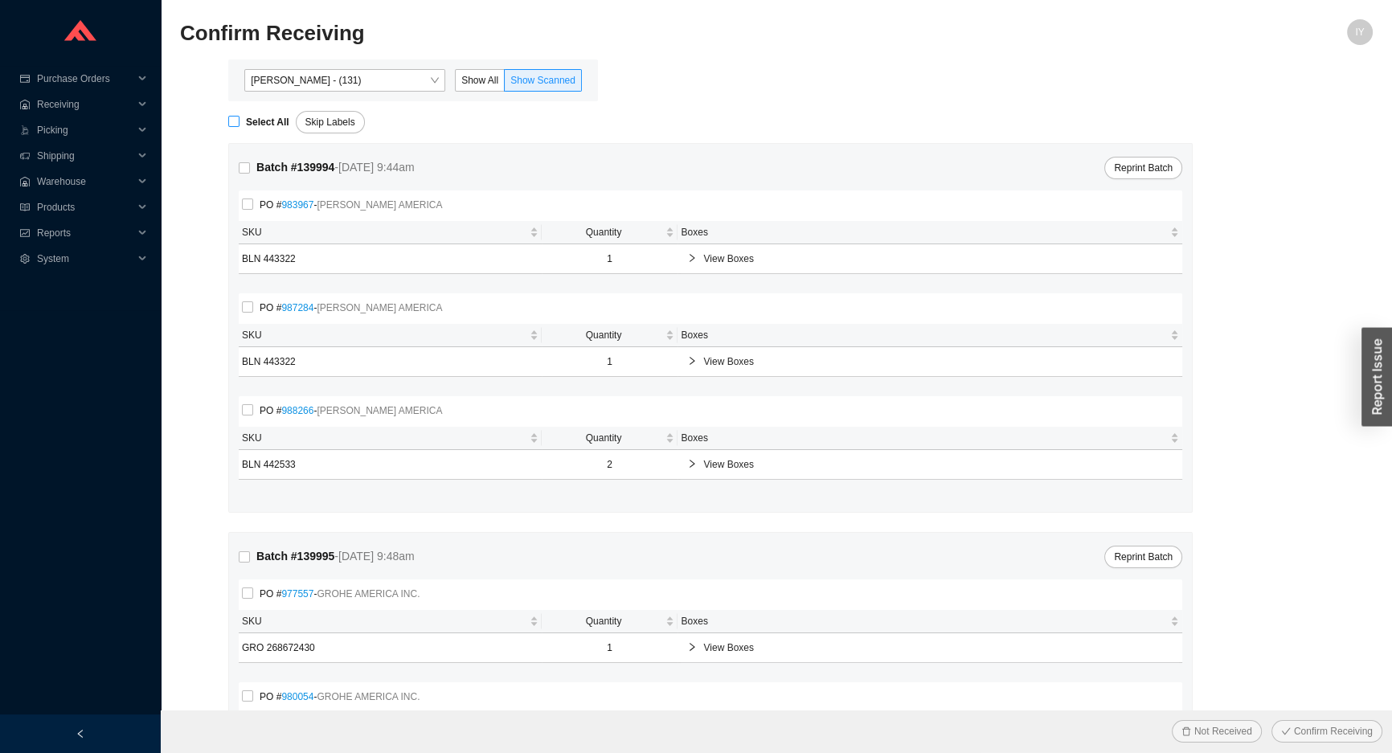
checkbox input "true"
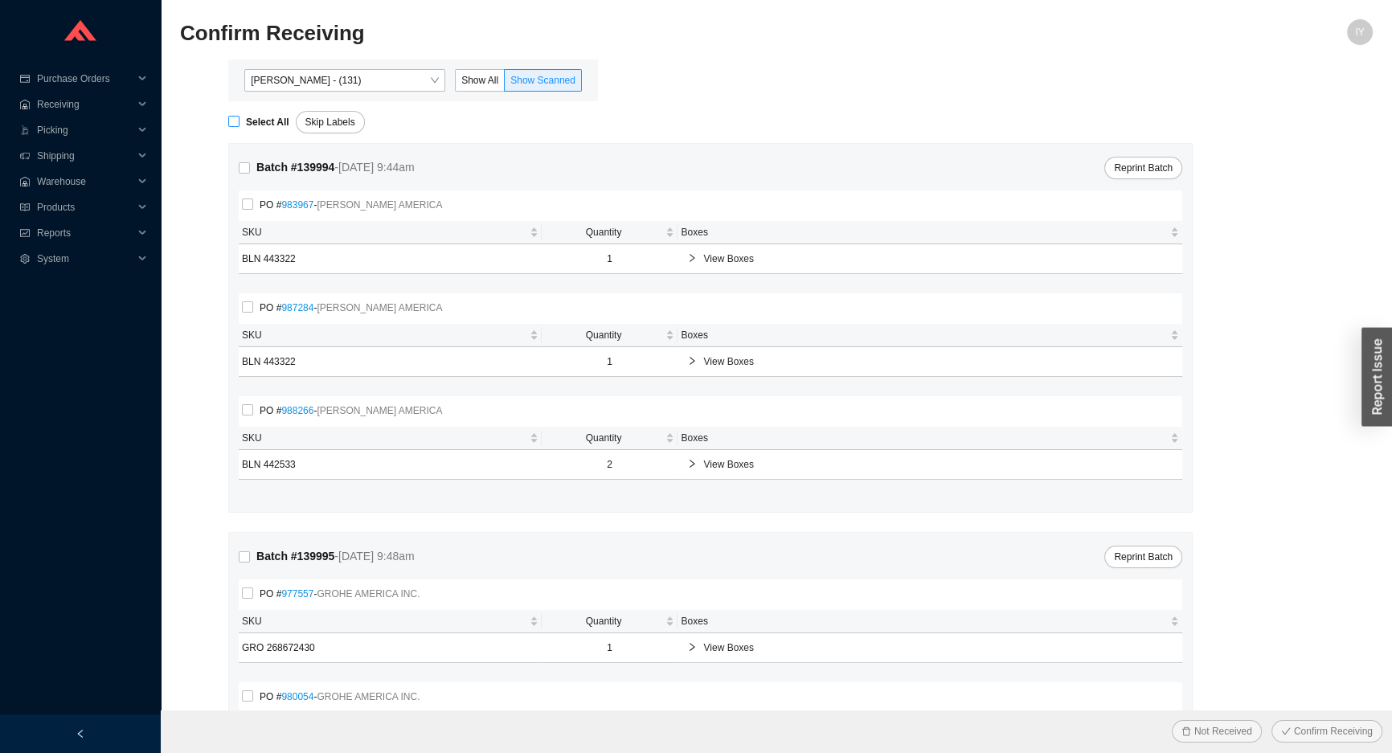
checkbox input "true"
click at [1271, 720] on button "Confirm Receiving" at bounding box center [1326, 731] width 111 height 23
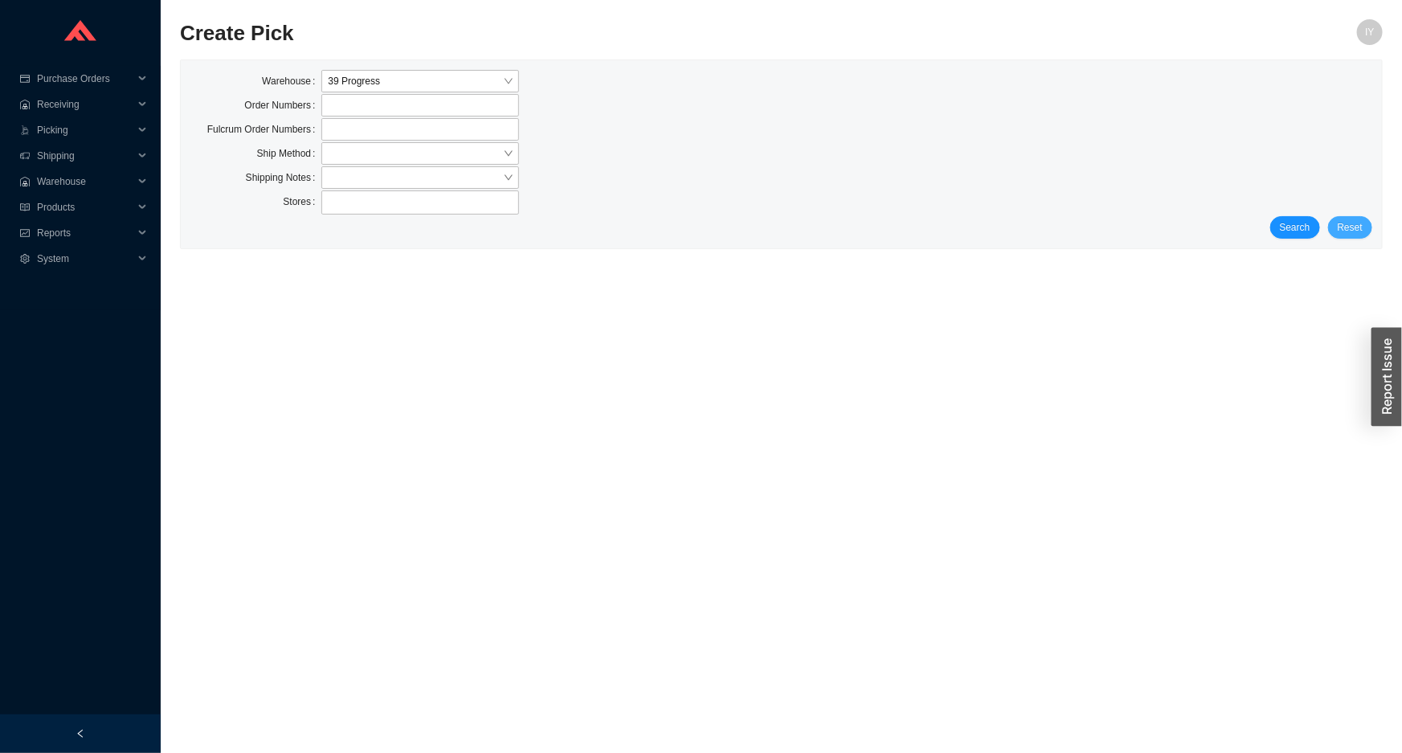
click at [1338, 219] on button "Reset" at bounding box center [1350, 227] width 44 height 23
click at [1310, 220] on div "Search Reset" at bounding box center [781, 227] width 1182 height 23
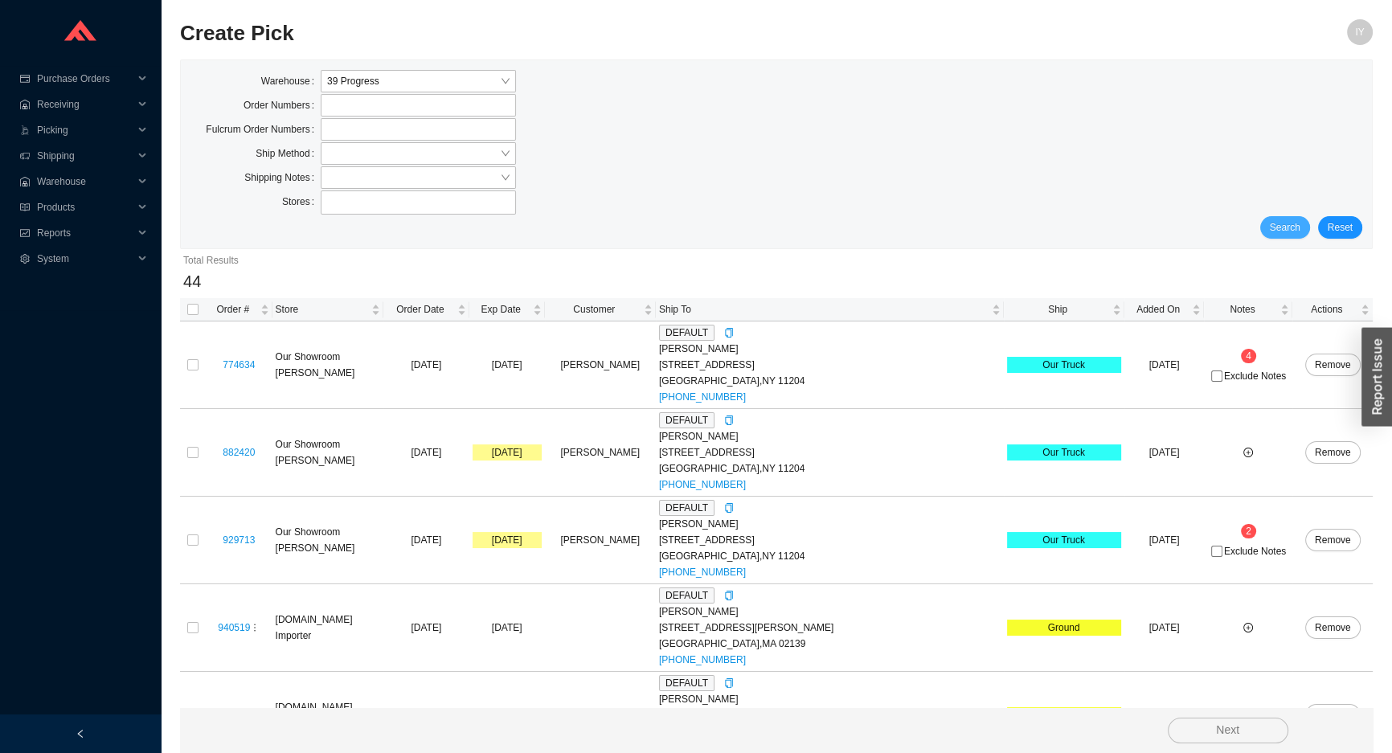
click at [1310, 220] on button "Search" at bounding box center [1285, 227] width 50 height 23
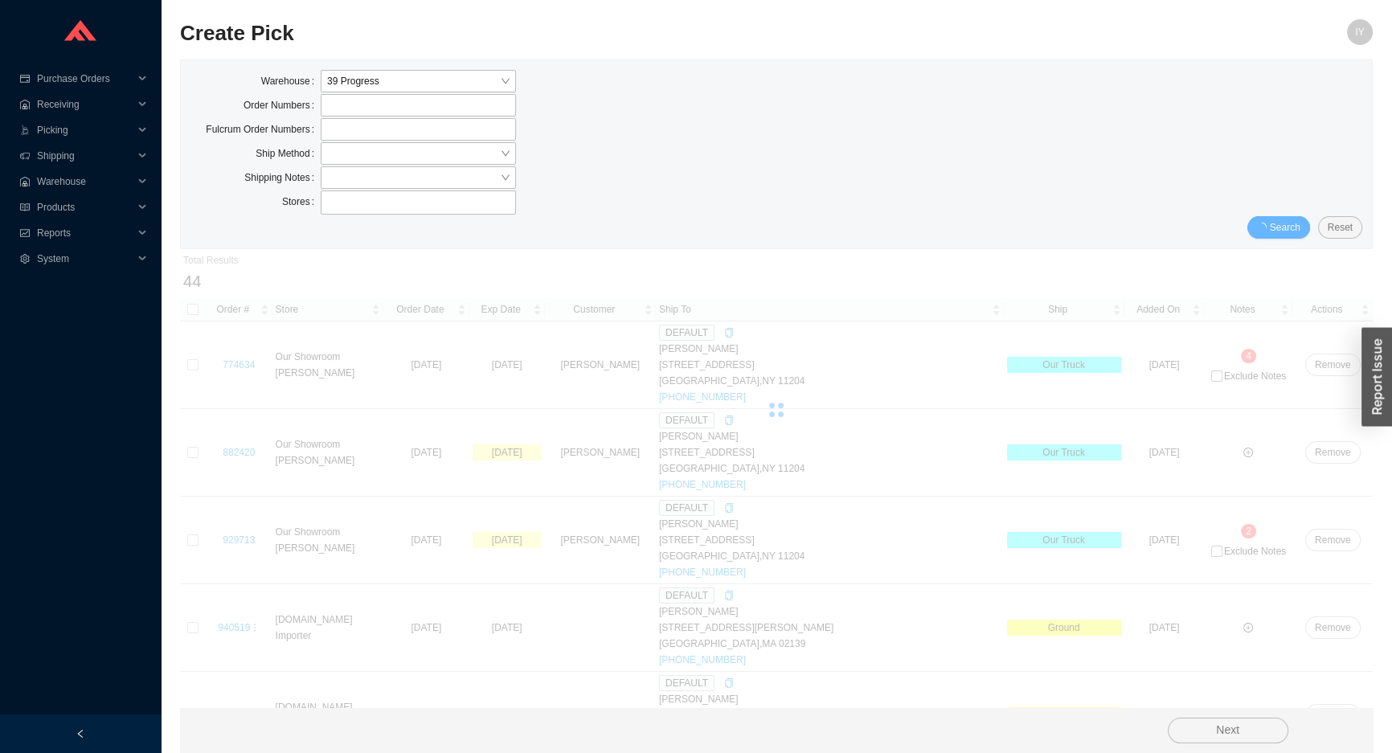
click at [1302, 225] on button "Search" at bounding box center [1278, 227] width 63 height 23
click at [1298, 225] on span "Search" at bounding box center [1285, 227] width 31 height 16
click at [1288, 225] on span "Search" at bounding box center [1285, 227] width 31 height 16
click at [1287, 225] on span "Search" at bounding box center [1285, 227] width 31 height 16
click at [1286, 225] on span "Search" at bounding box center [1285, 227] width 31 height 16
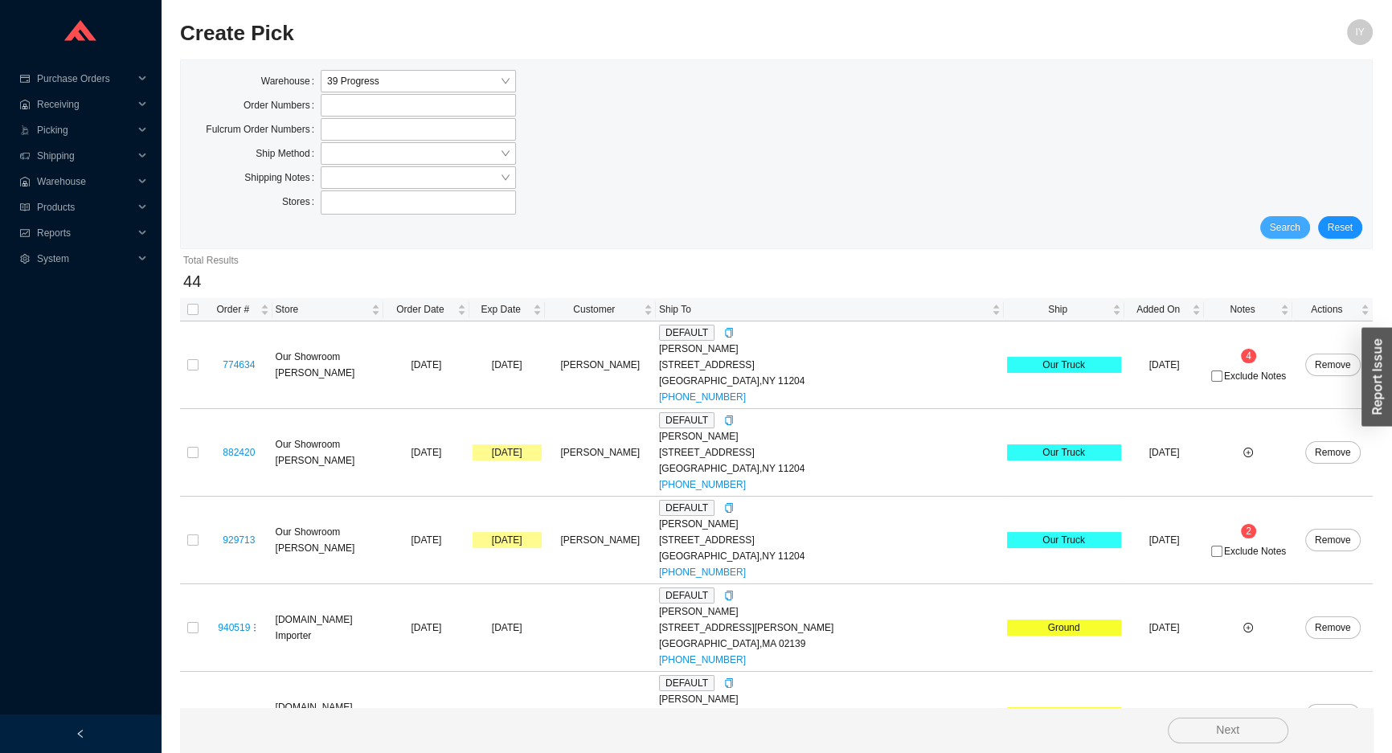
click at [1286, 225] on span "Search" at bounding box center [1285, 227] width 31 height 16
click at [367, 148] on input "search" at bounding box center [413, 153] width 173 height 21
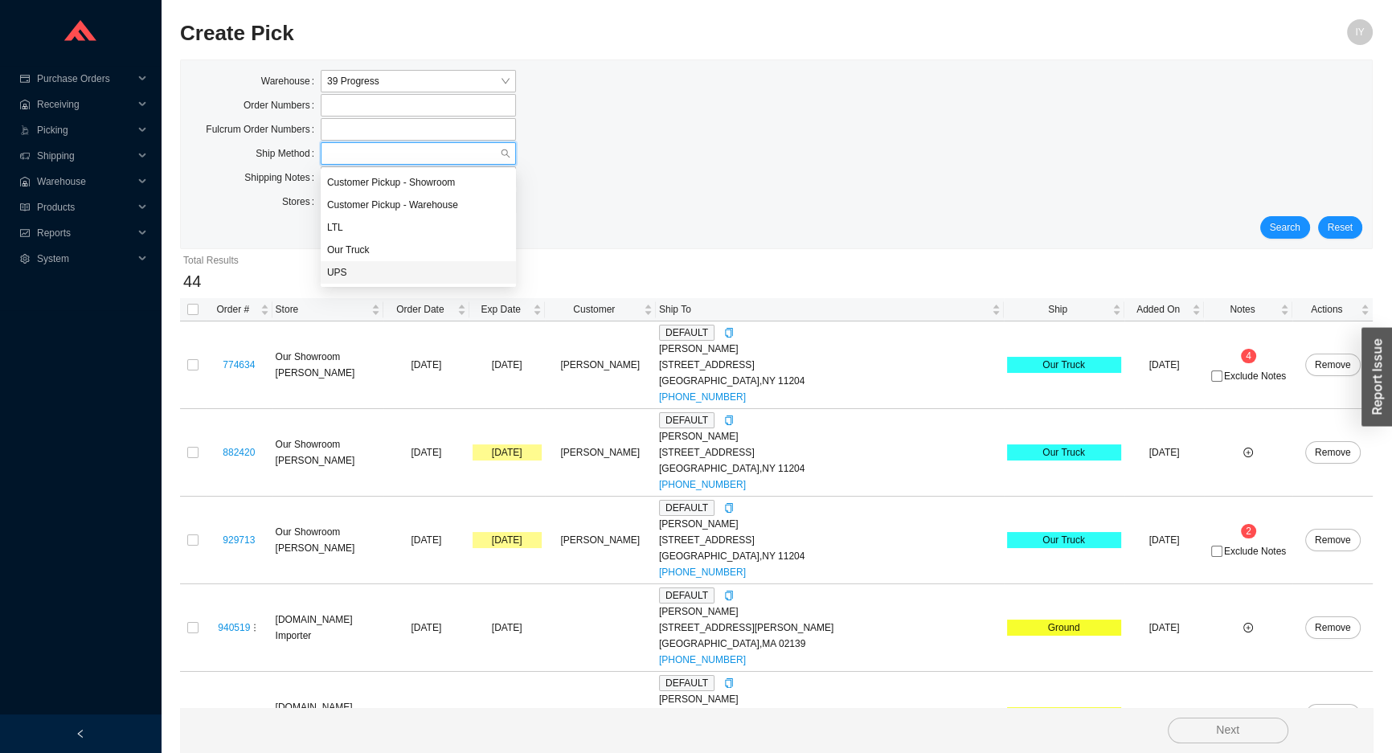
click at [418, 272] on div "UPS" at bounding box center [418, 272] width 182 height 14
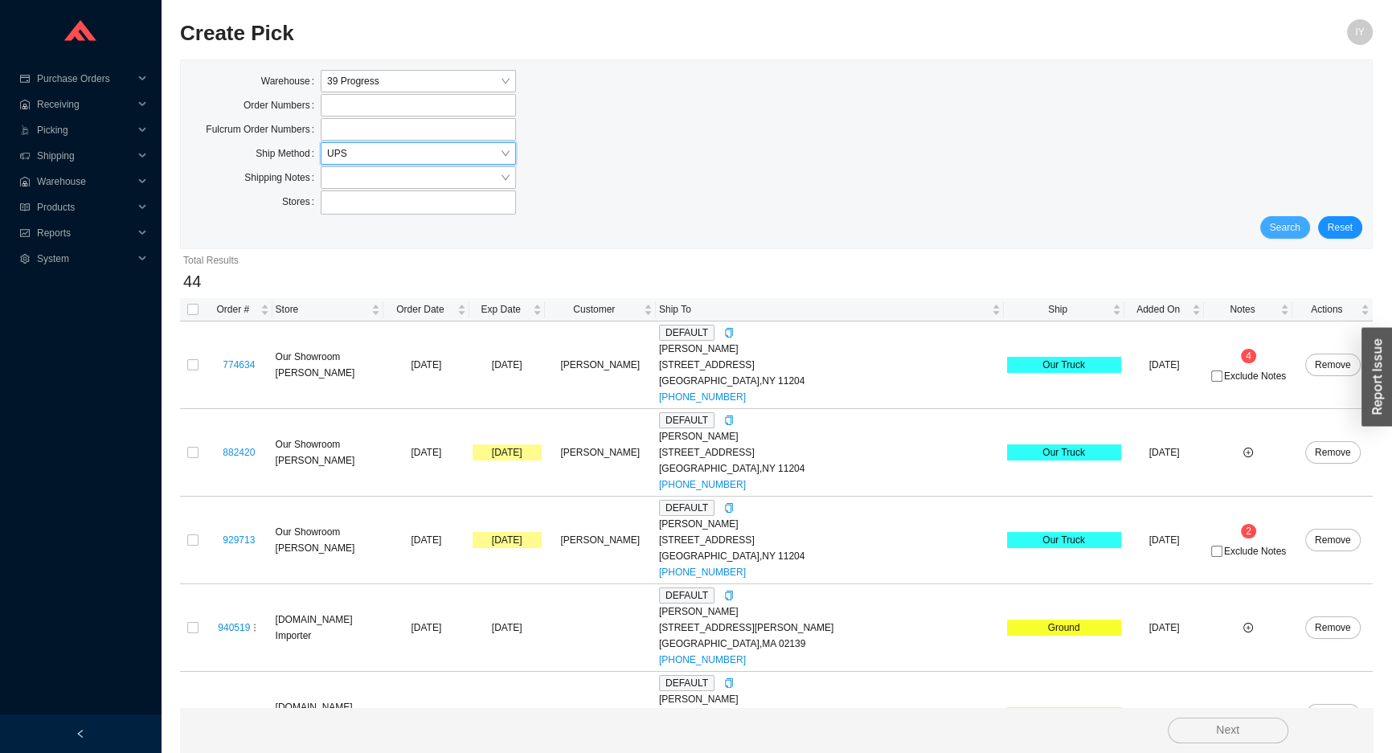
click at [1294, 227] on span "Search" at bounding box center [1285, 227] width 31 height 16
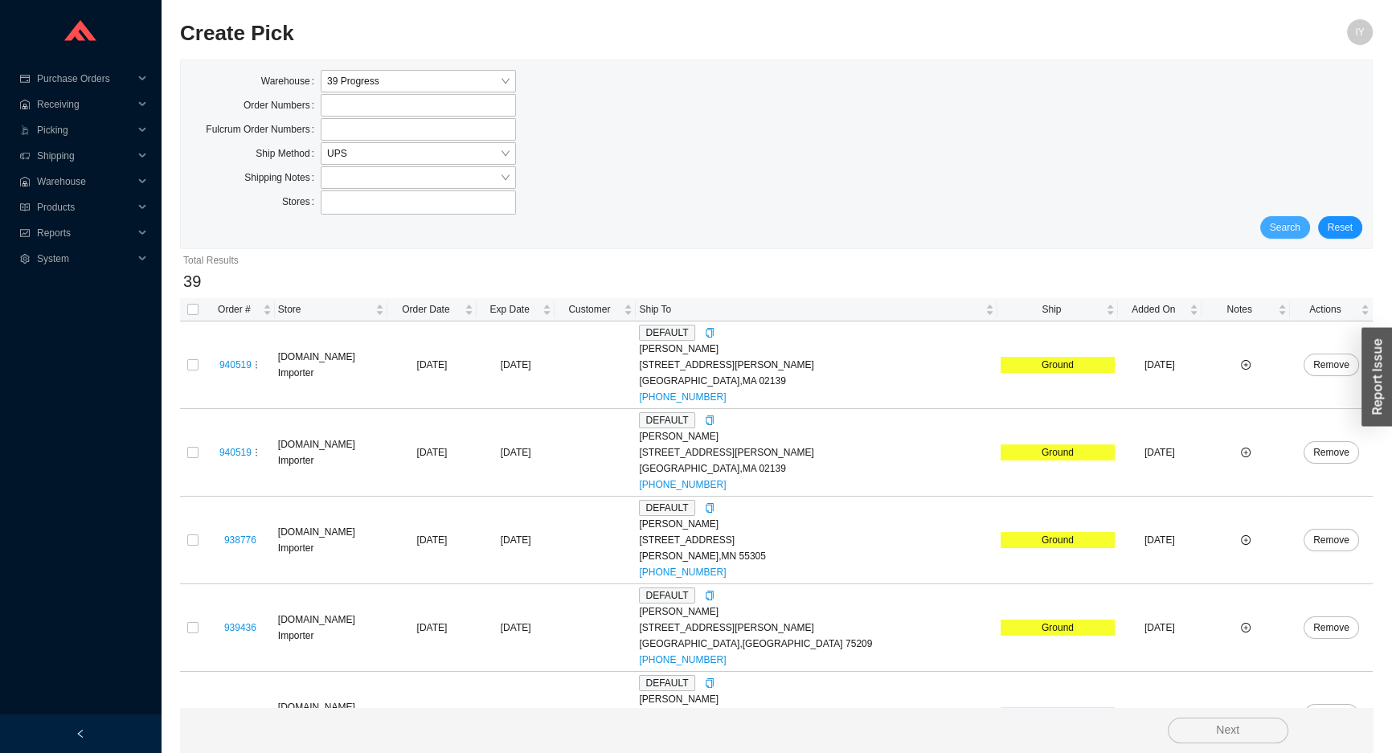
click at [1292, 229] on span "Search" at bounding box center [1285, 227] width 31 height 16
click at [189, 309] on input "checkbox" at bounding box center [192, 309] width 11 height 11
checkbox input "true"
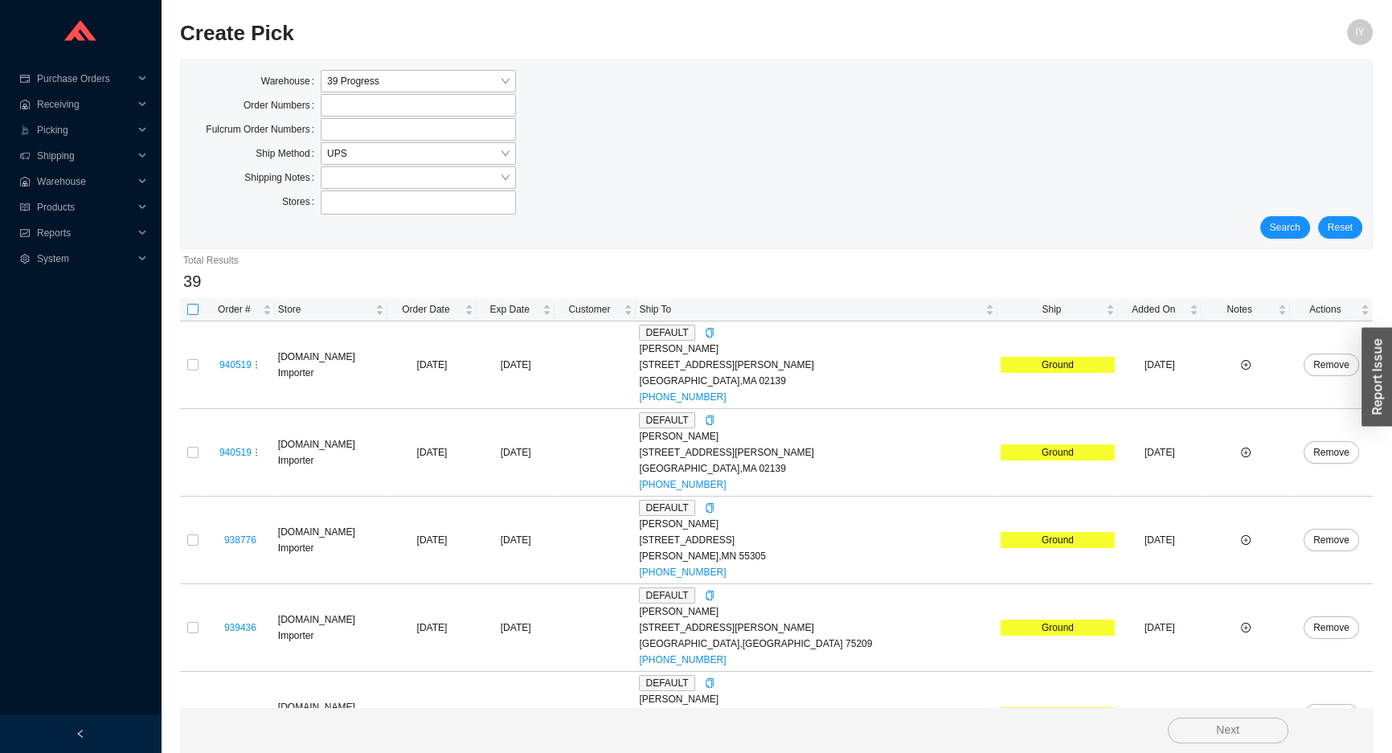
checkbox input "true"
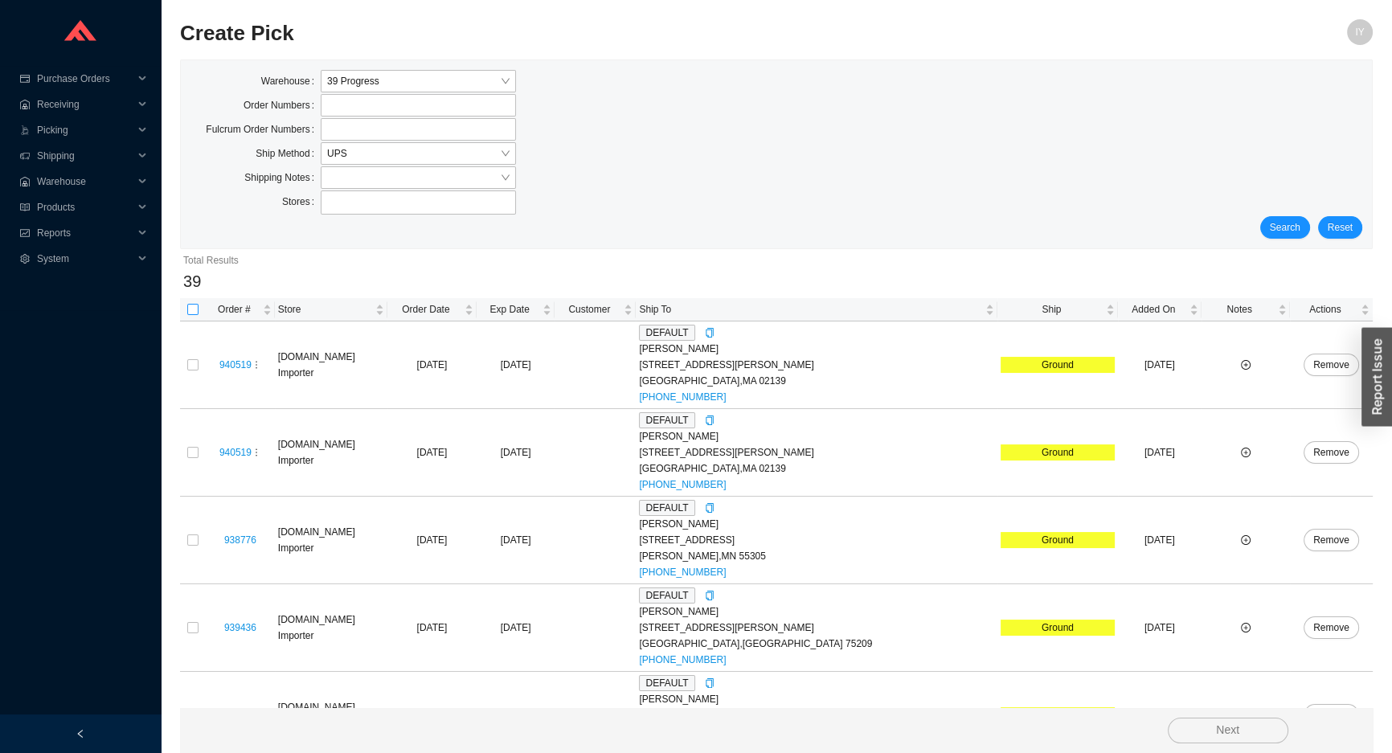
checkbox input "true"
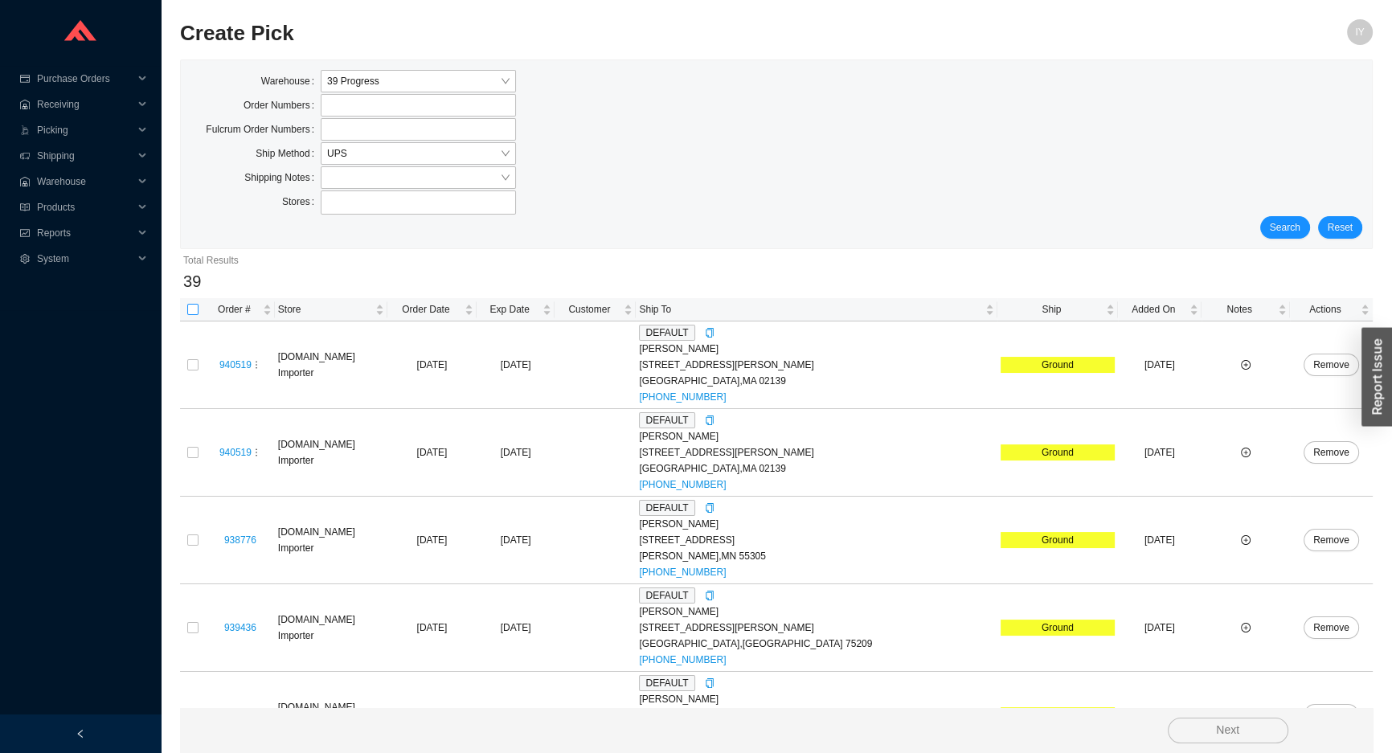
checkbox input "true"
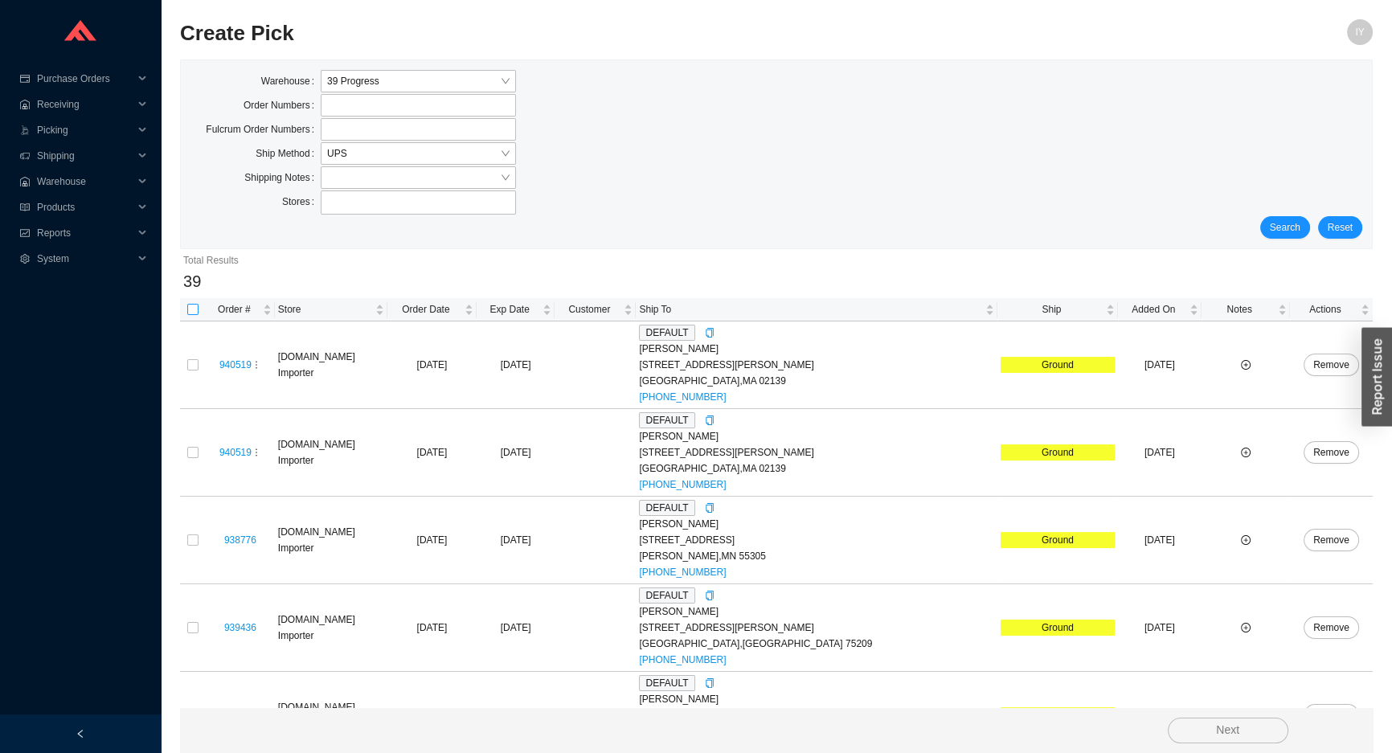
checkbox input "true"
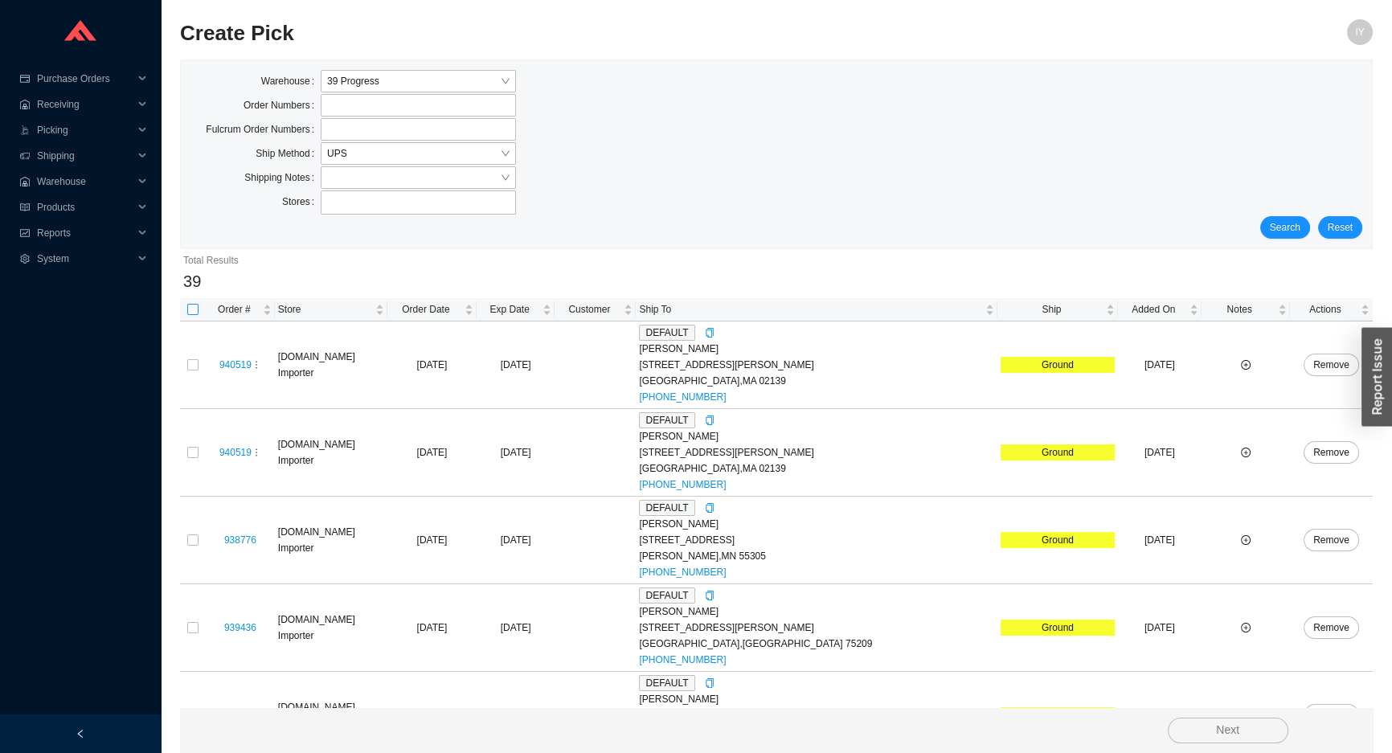
checkbox input "true"
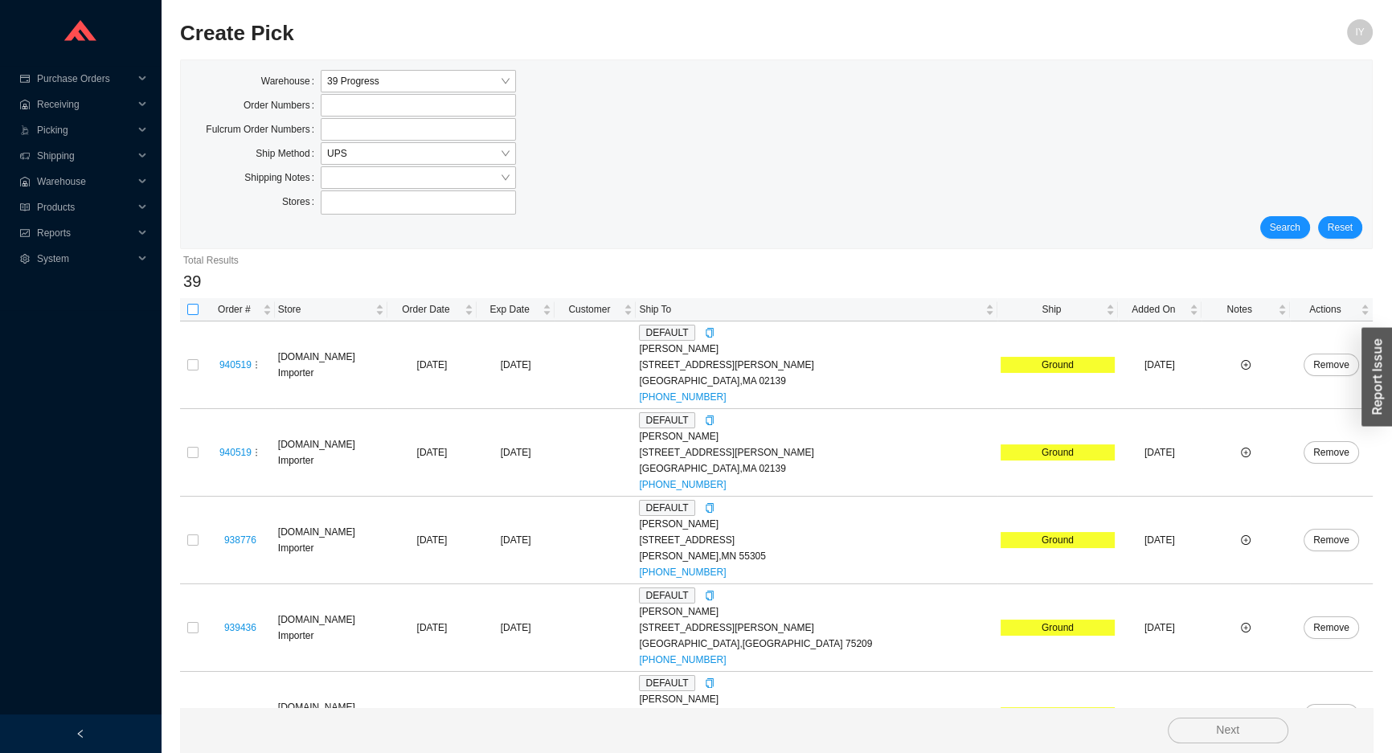
checkbox input "true"
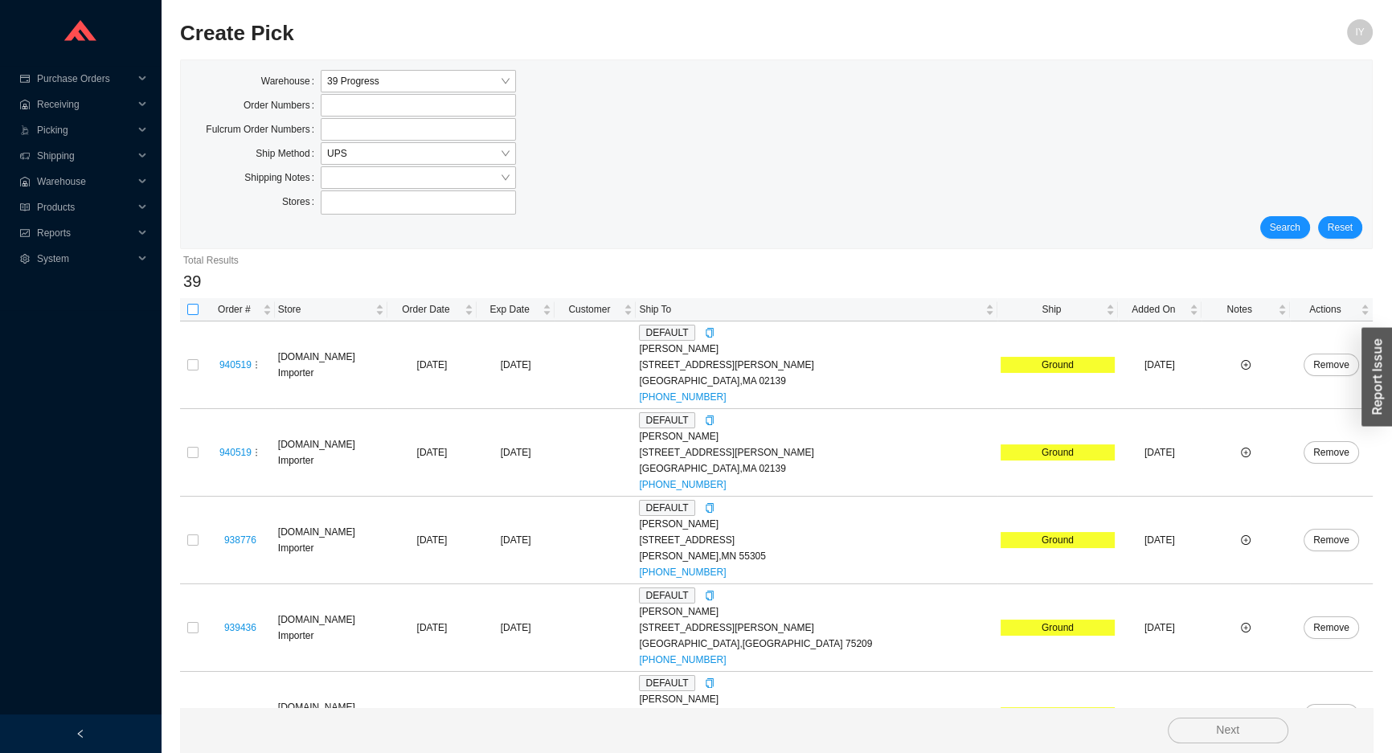
checkbox input "true"
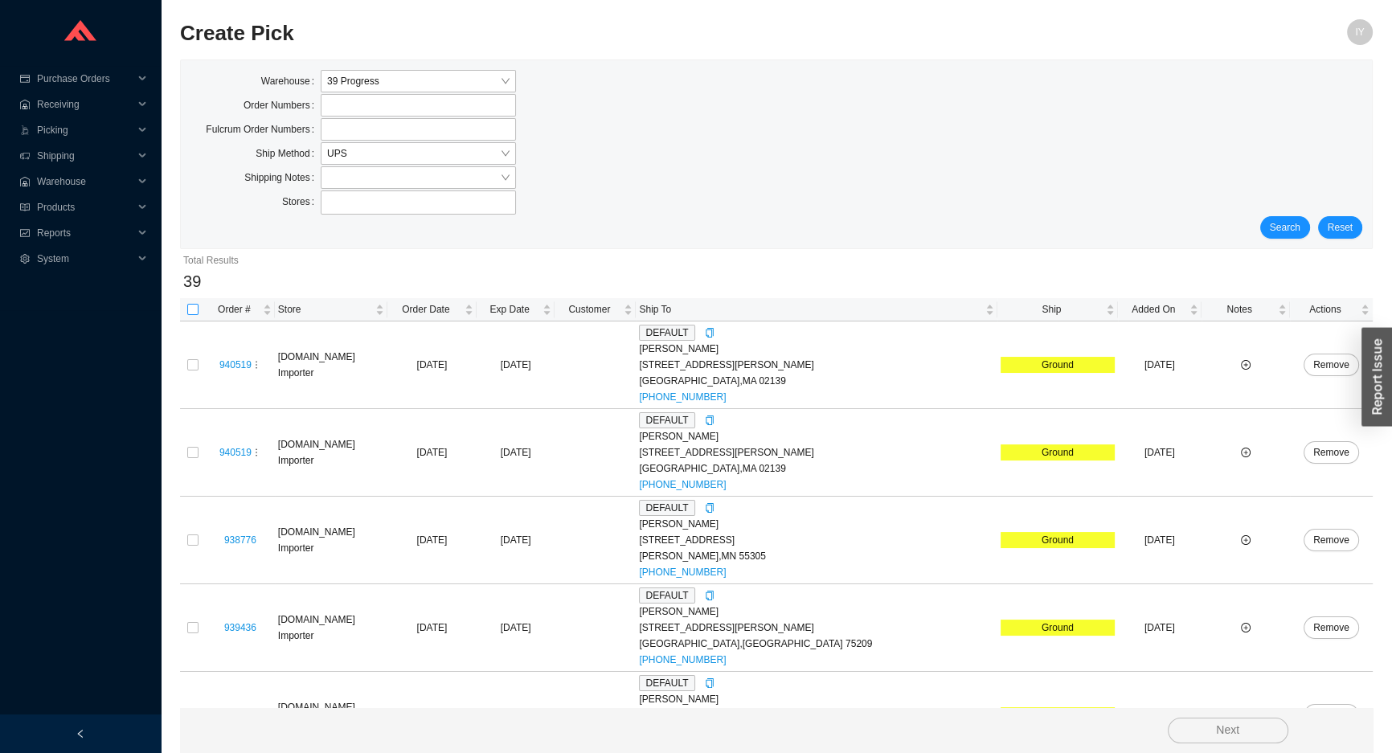
checkbox input "true"
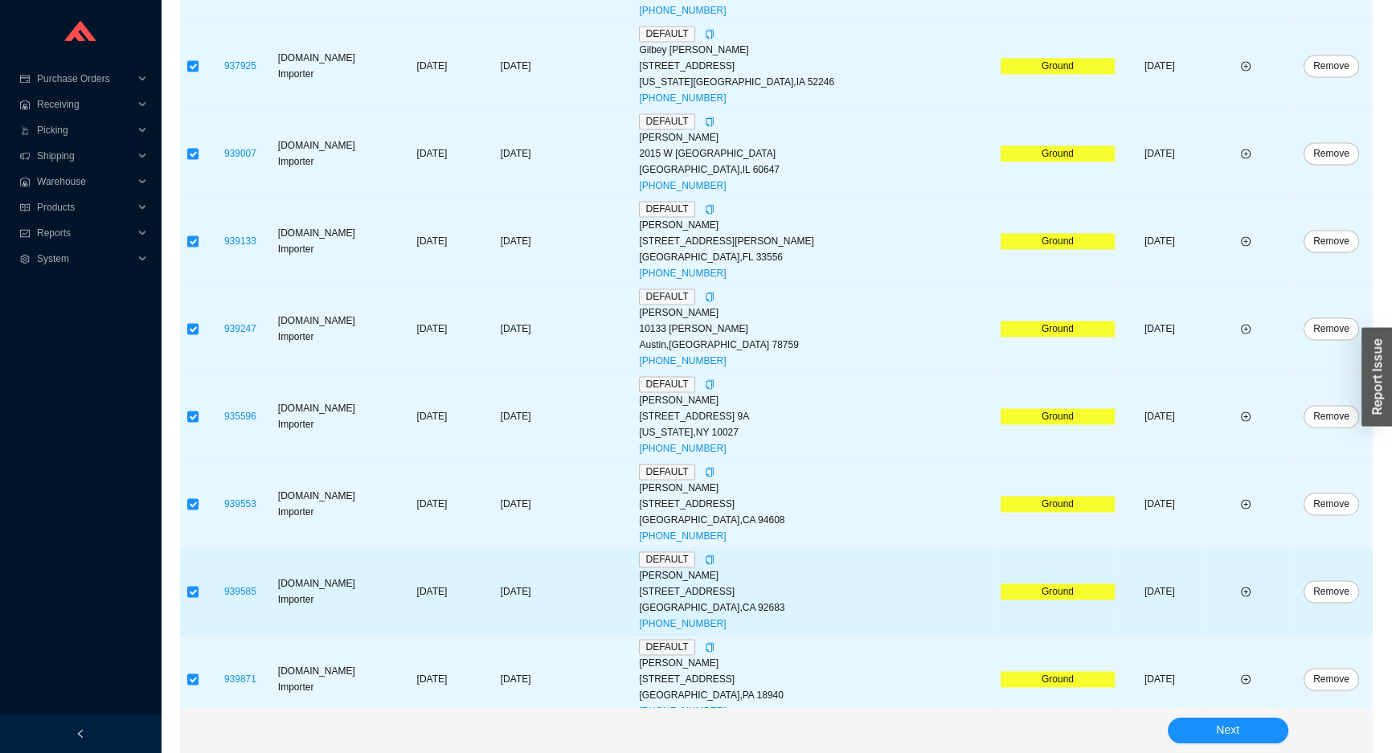
scroll to position [3026, 0]
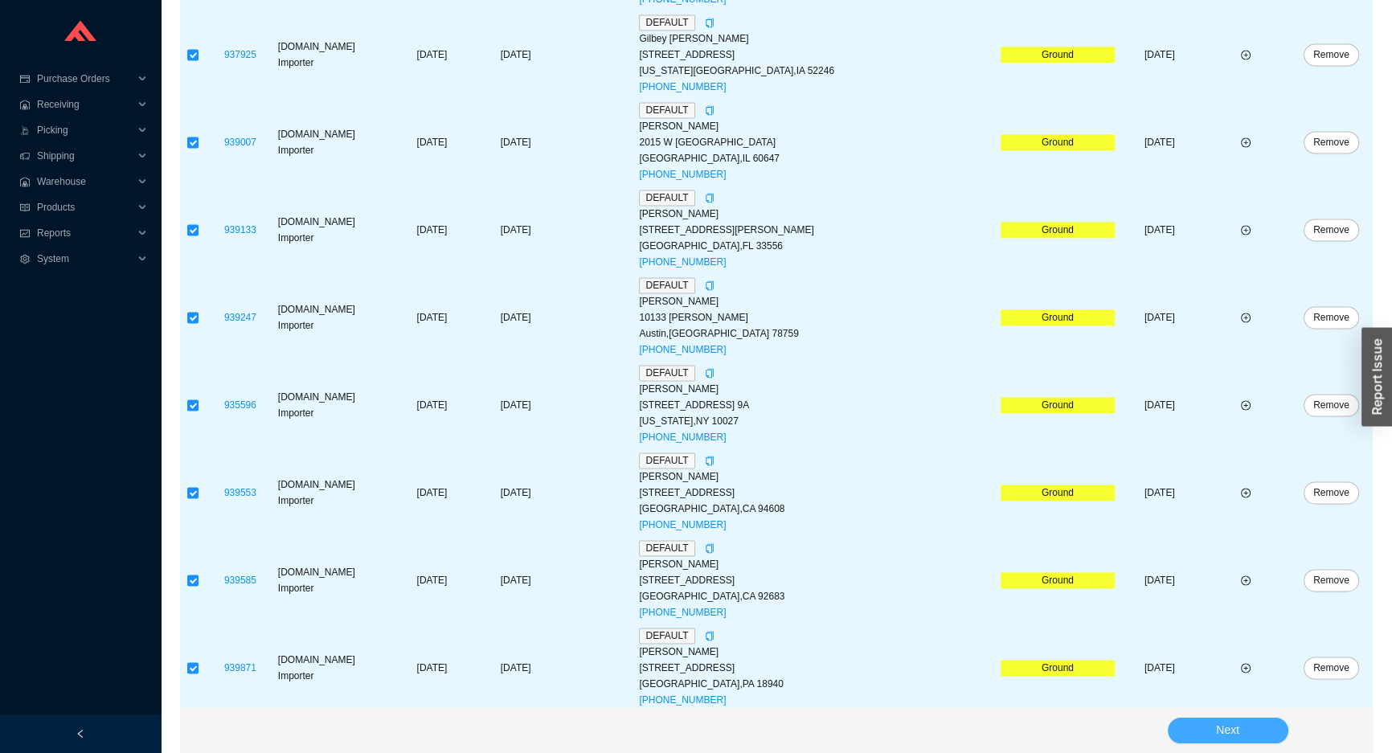
click at [1261, 725] on button "Next" at bounding box center [1228, 731] width 121 height 26
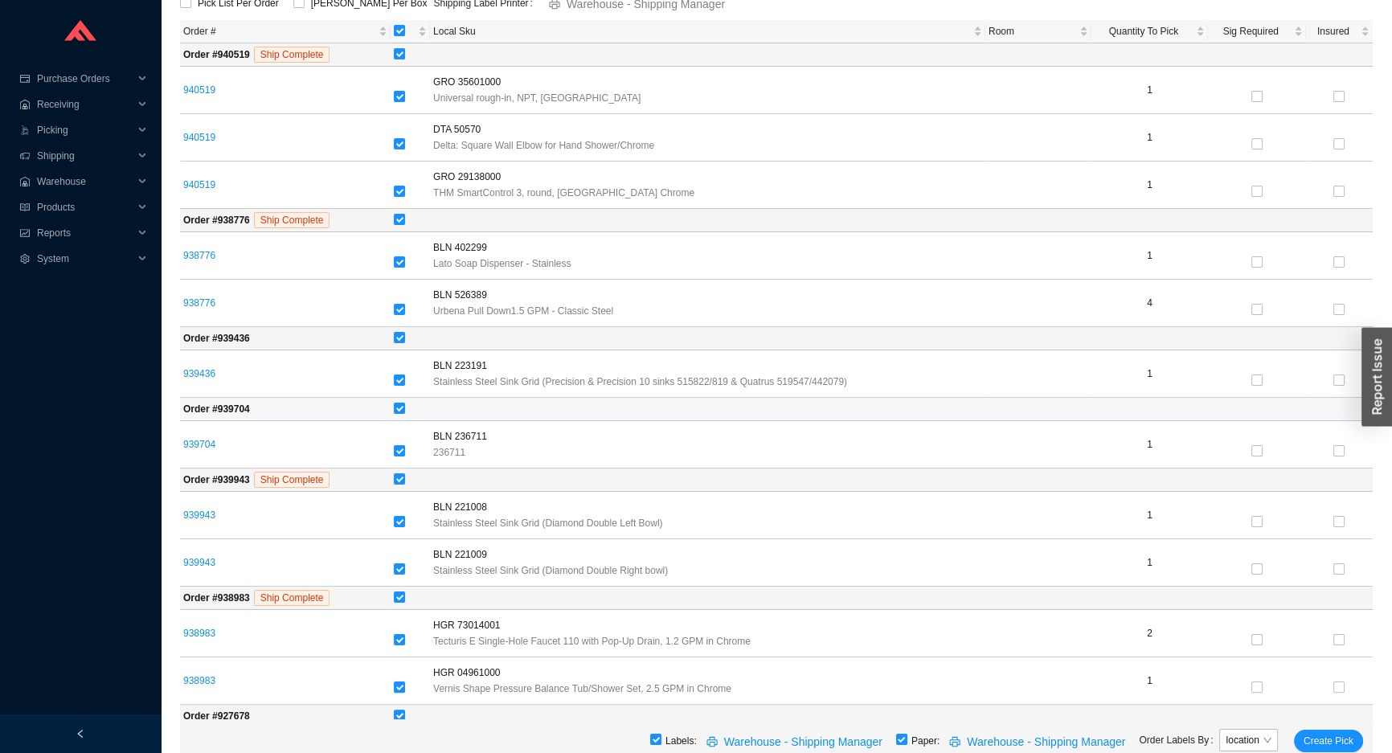
scroll to position [292, 0]
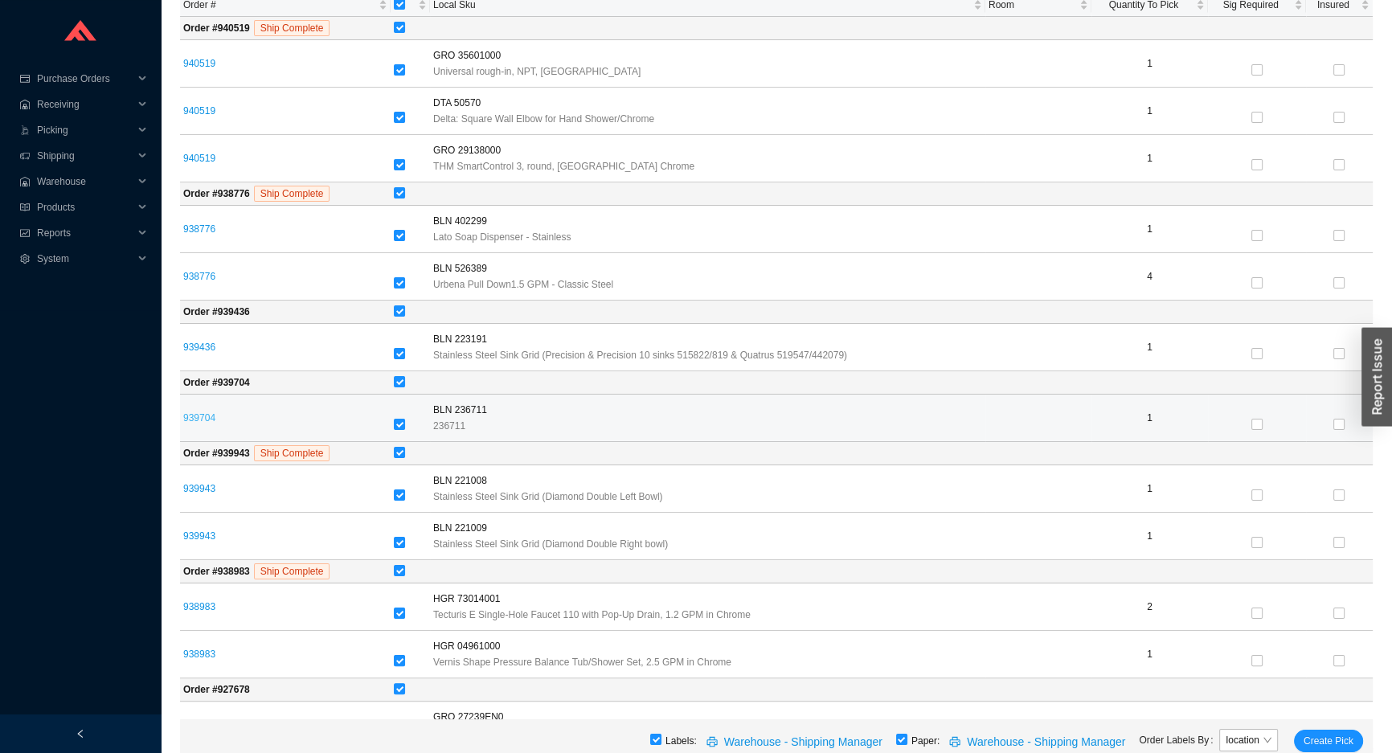
click at [189, 420] on link "939704" at bounding box center [199, 417] width 32 height 11
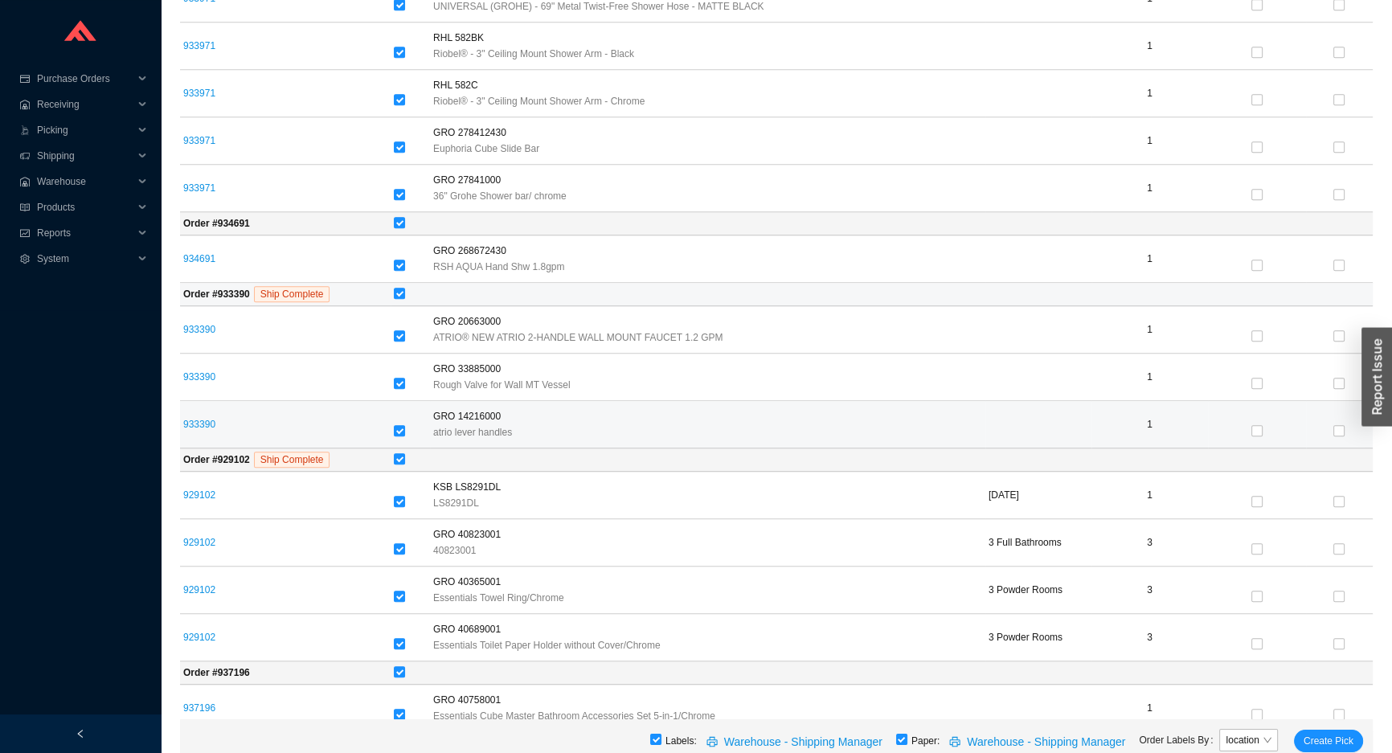
scroll to position [1388, 0]
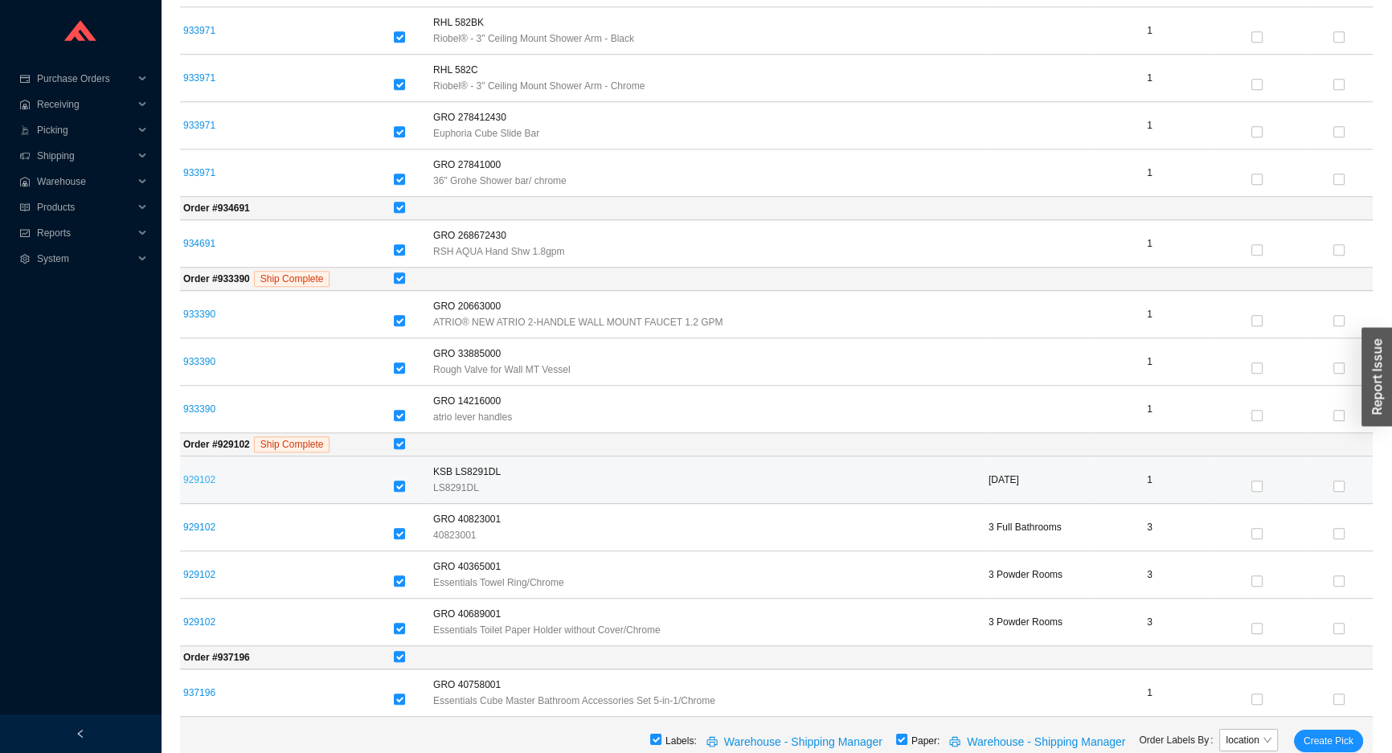
click at [200, 474] on link "929102" at bounding box center [199, 479] width 32 height 11
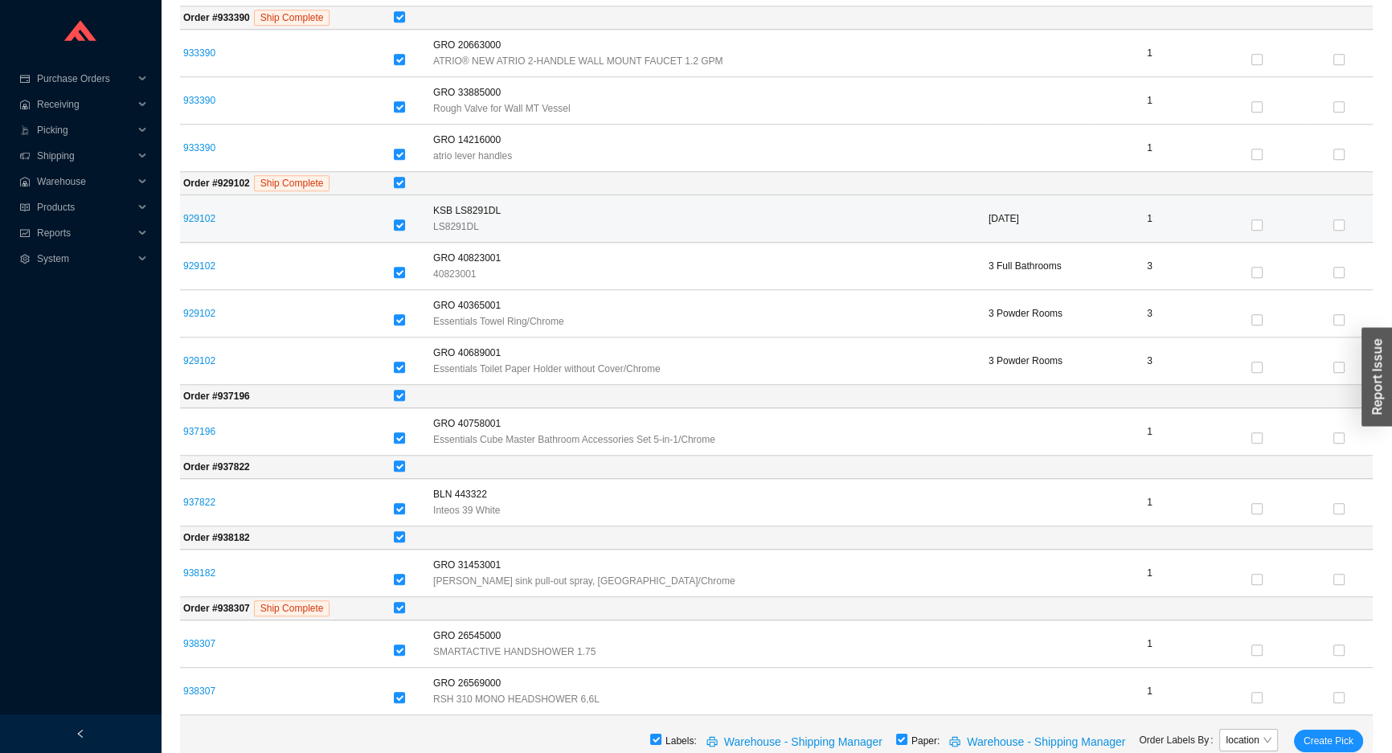
scroll to position [1753, 0]
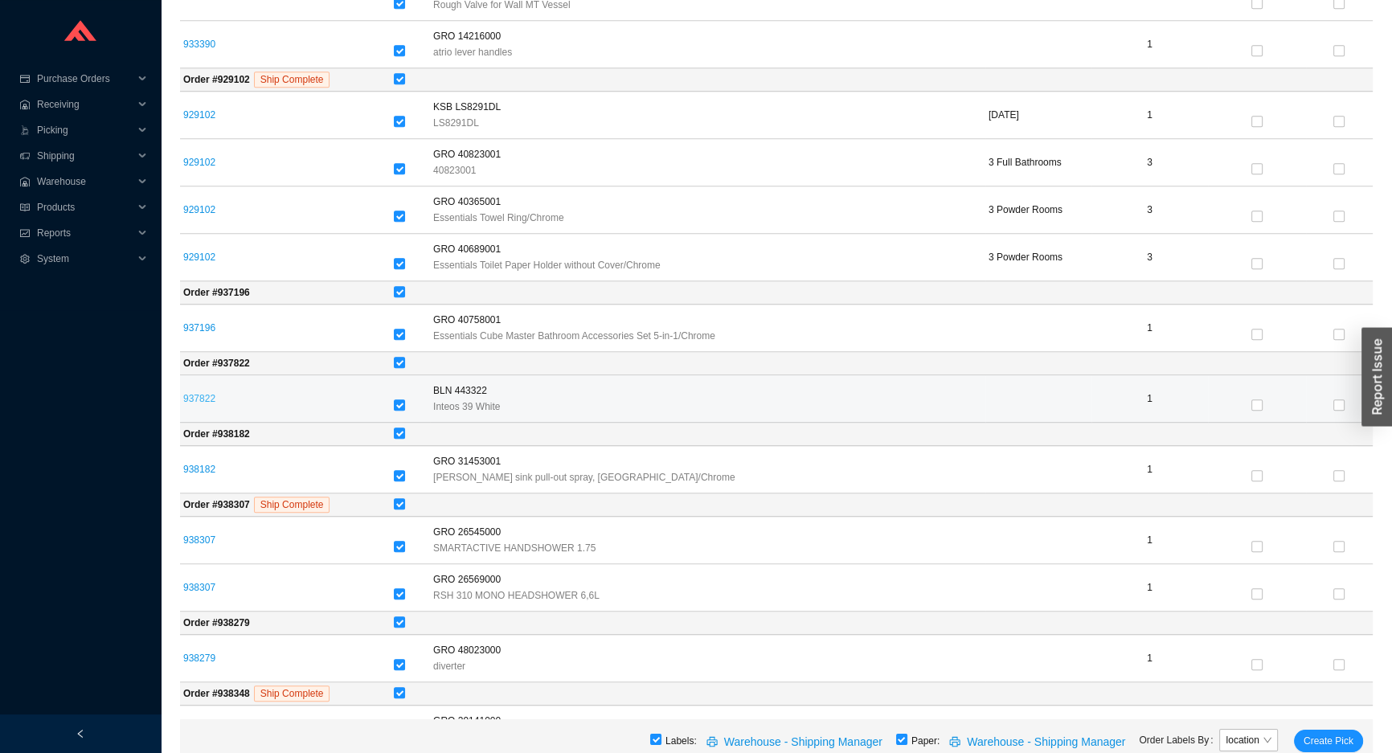
click at [194, 393] on link "937822" at bounding box center [199, 398] width 32 height 11
click at [403, 398] on label at bounding box center [399, 406] width 11 height 16
click at [403, 399] on input "checkbox" at bounding box center [399, 404] width 11 height 11
checkbox input "false"
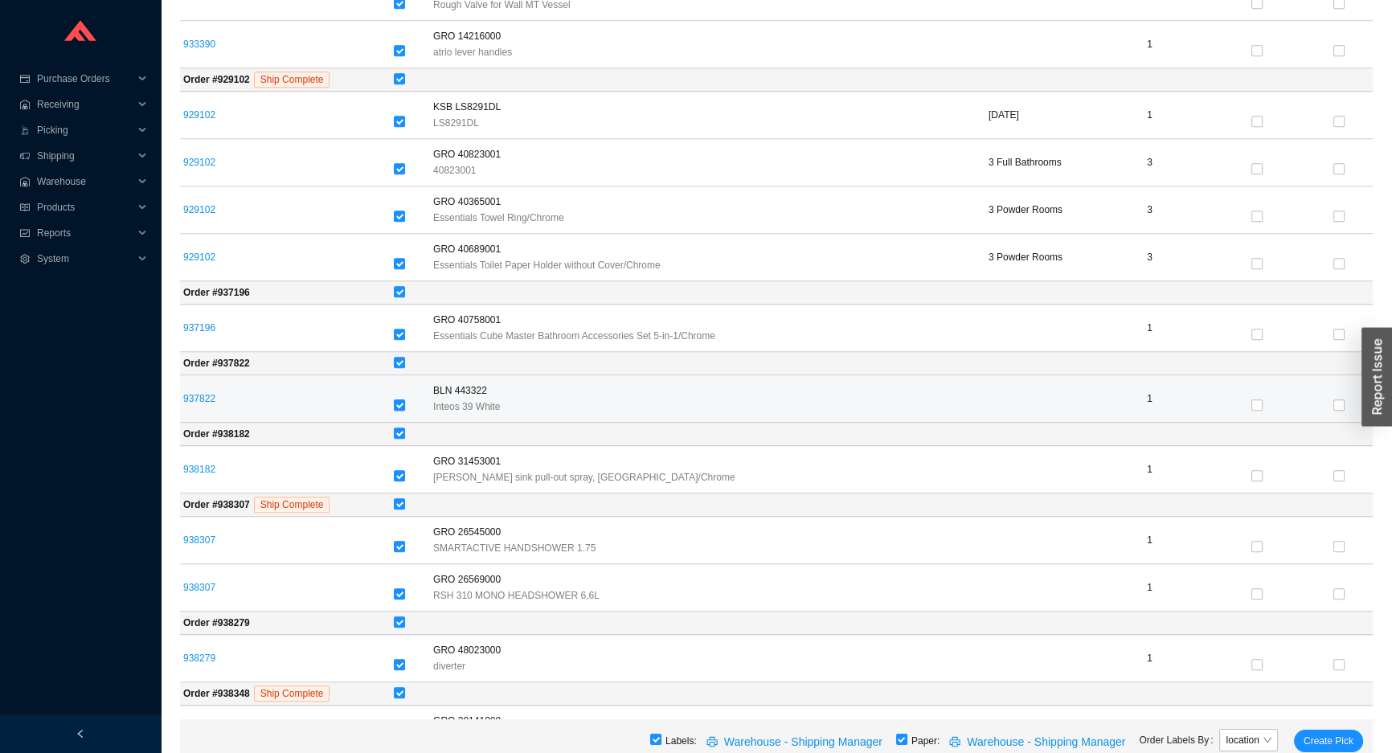
checkbox input "false"
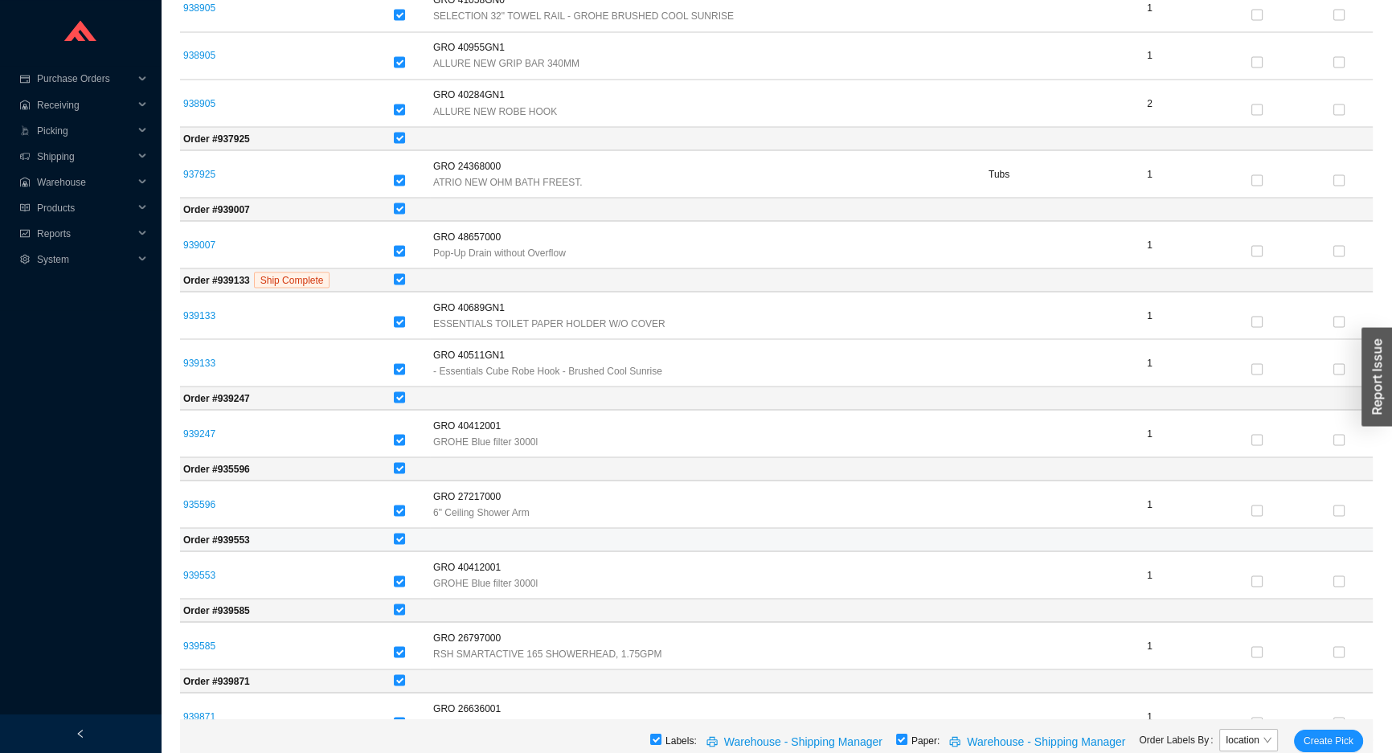
scroll to position [3745, 0]
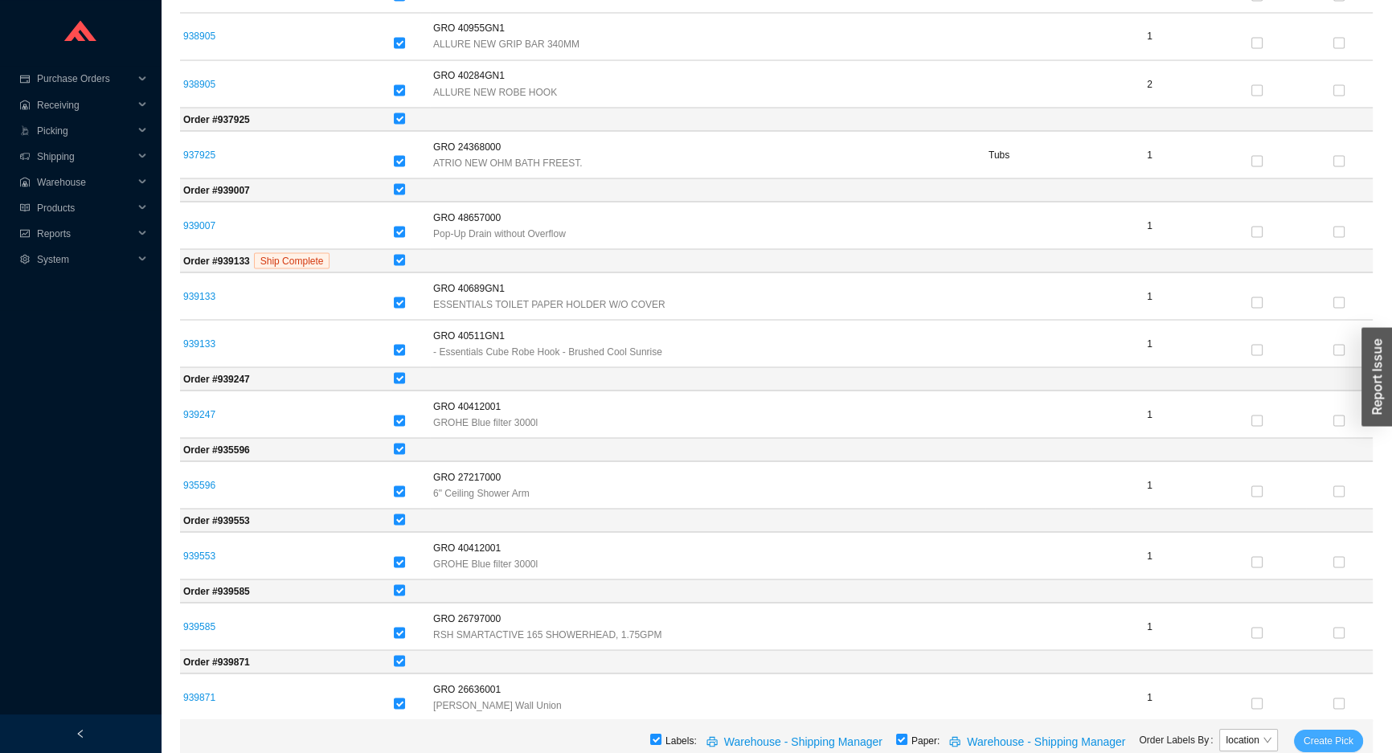
click at [1327, 743] on span "Create Pick" at bounding box center [1329, 741] width 50 height 16
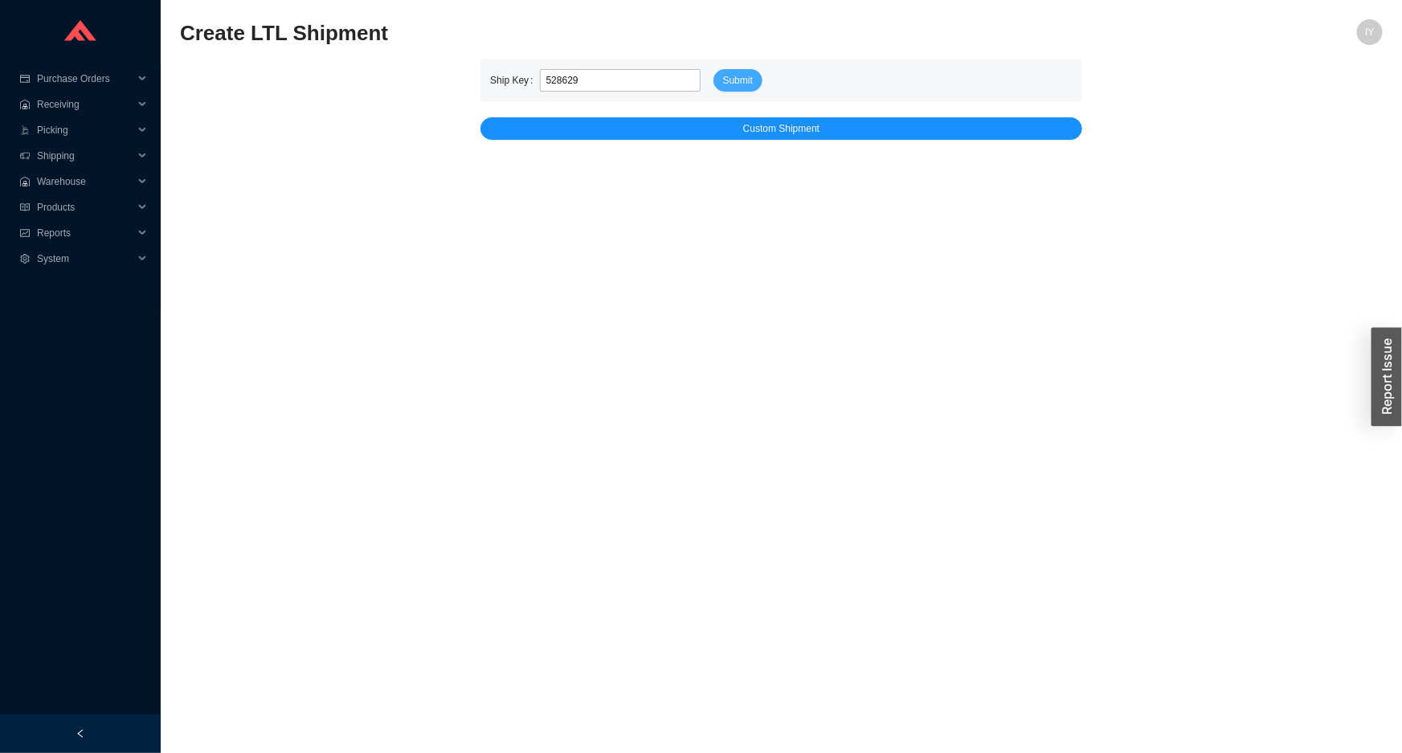
type input "528629"
click at [741, 80] on span "Submit" at bounding box center [738, 80] width 30 height 16
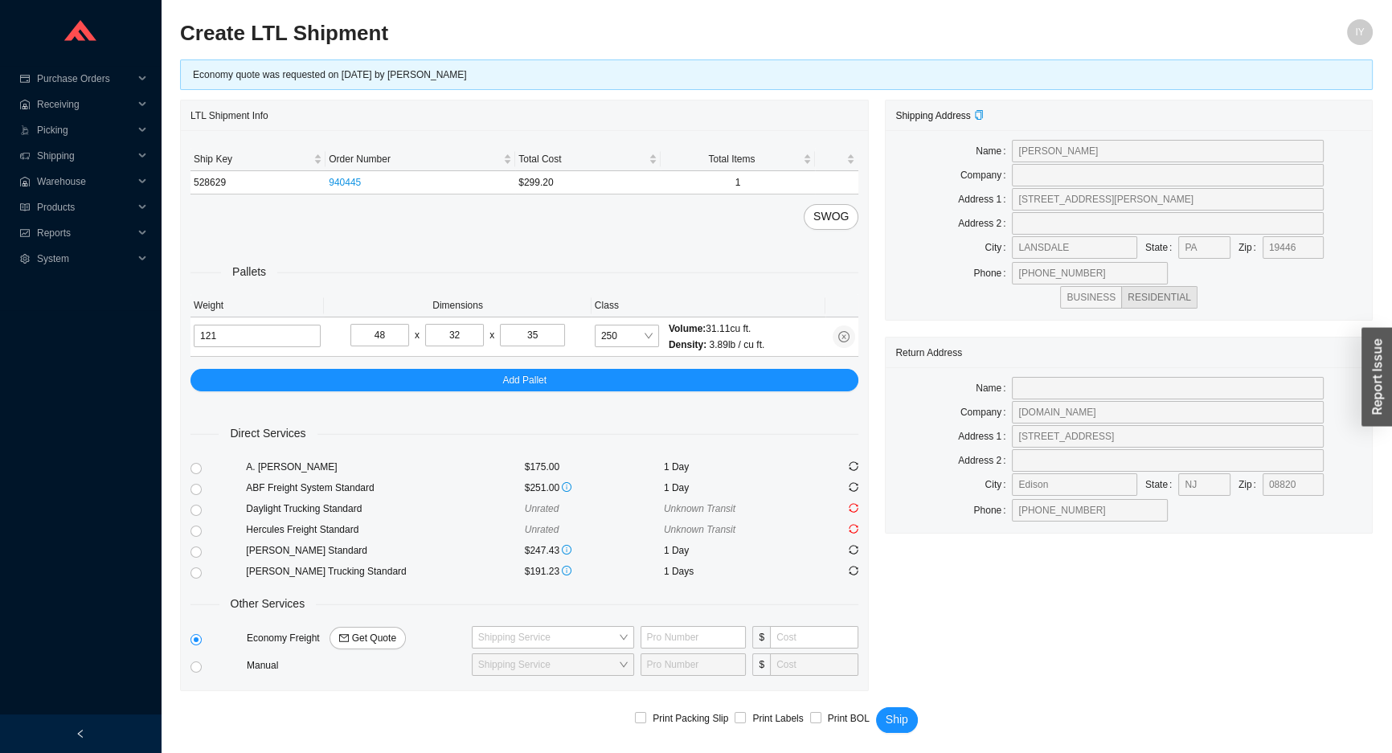
click at [349, 181] on link "940445" at bounding box center [345, 182] width 32 height 11
click at [852, 522] on div at bounding box center [830, 530] width 55 height 16
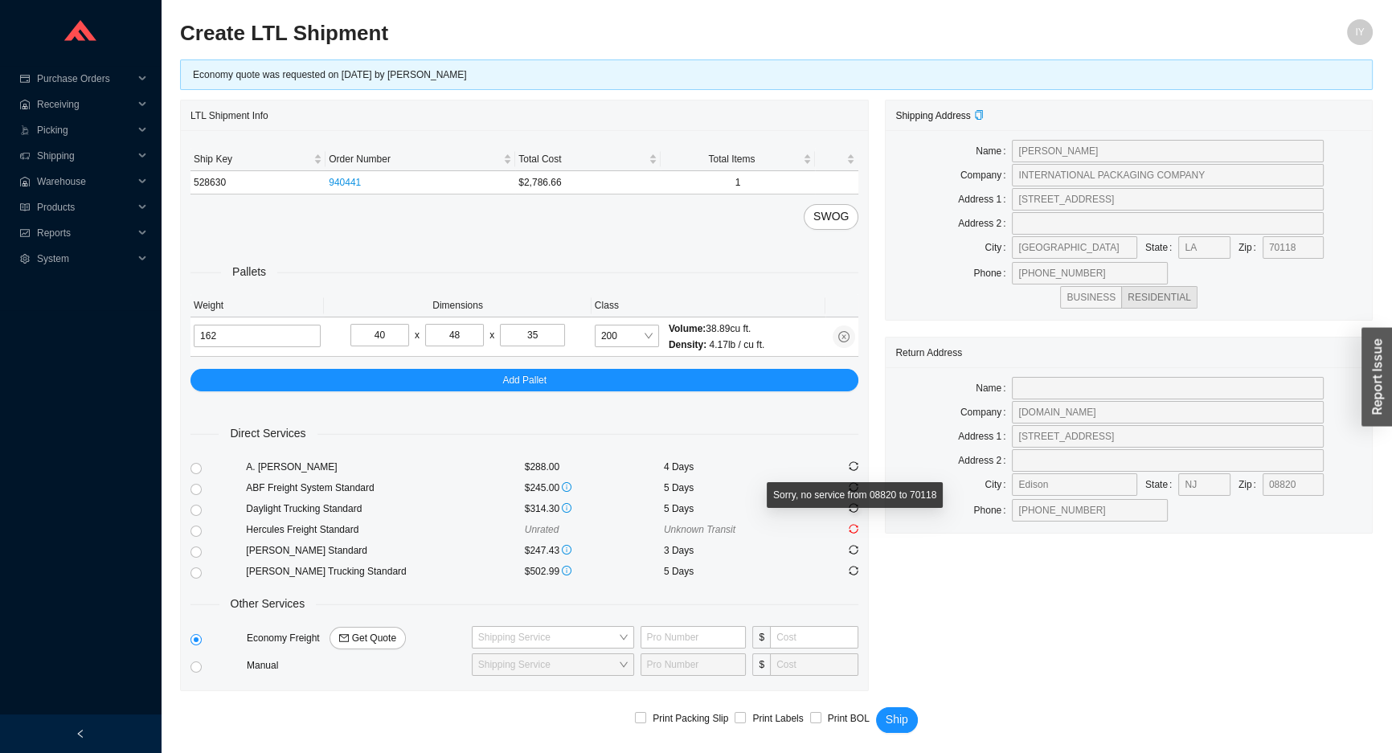
click at [855, 530] on icon "sync" at bounding box center [854, 529] width 10 height 10
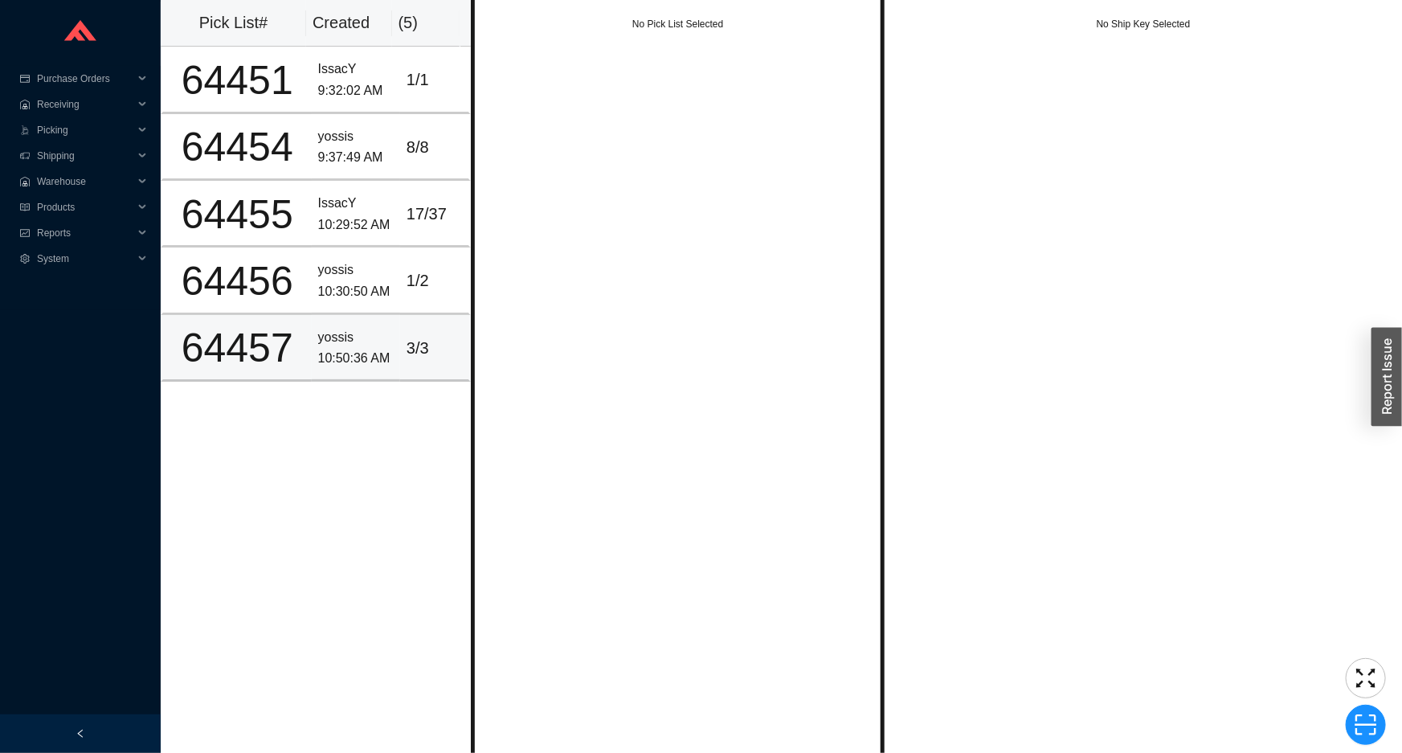
drag, startPoint x: 387, startPoint y: 372, endPoint x: 446, endPoint y: 323, distance: 76.5
click at [389, 369] on td "yossis 10:50:36 AM" at bounding box center [356, 348] width 88 height 67
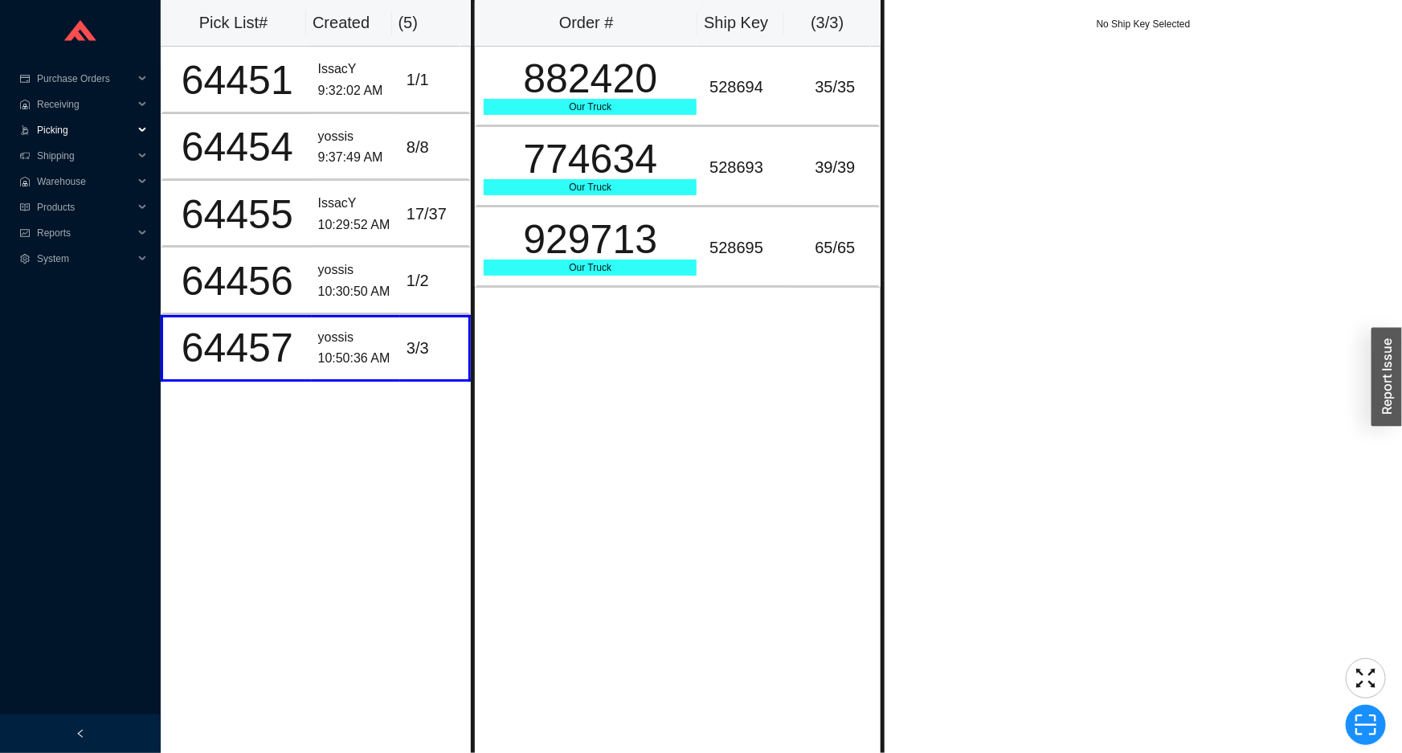
click at [102, 131] on span "Picking" at bounding box center [85, 130] width 96 height 26
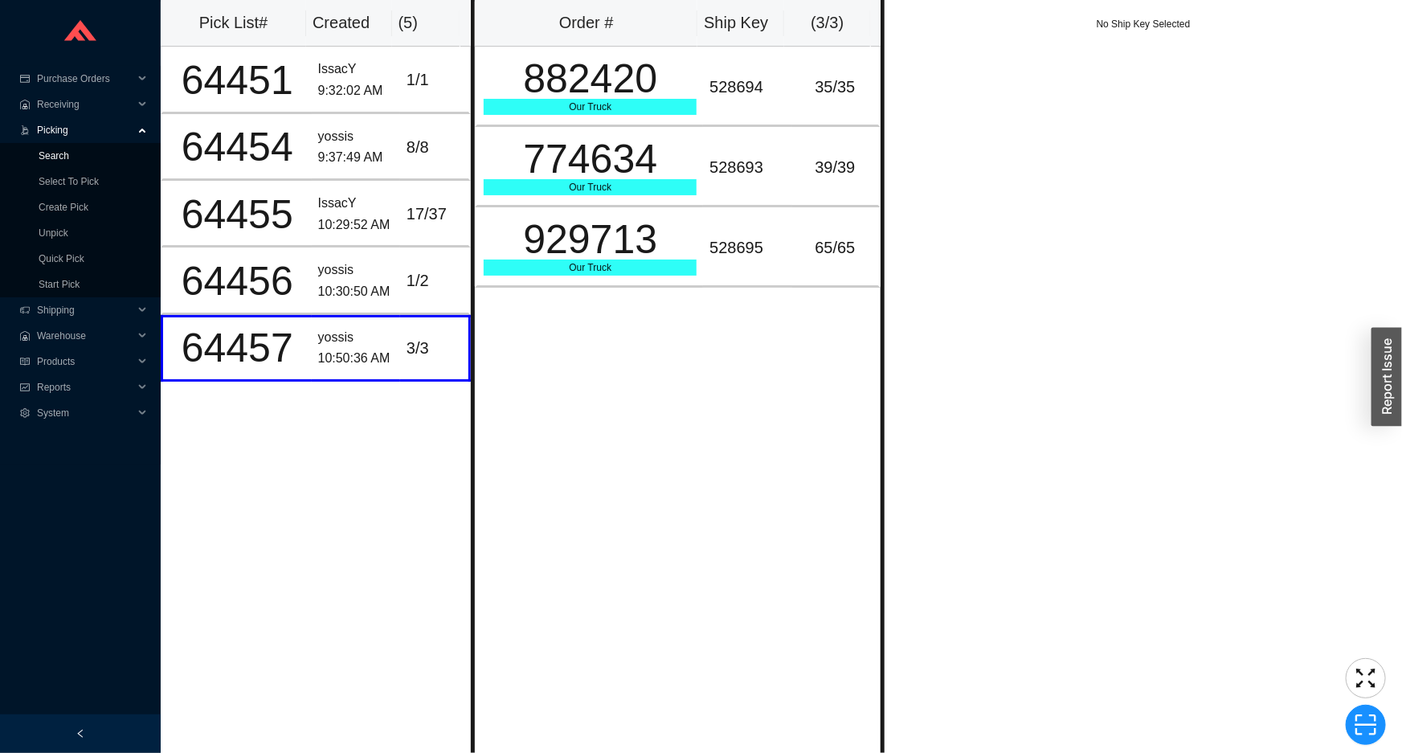
click at [69, 157] on link "Search" at bounding box center [54, 155] width 31 height 11
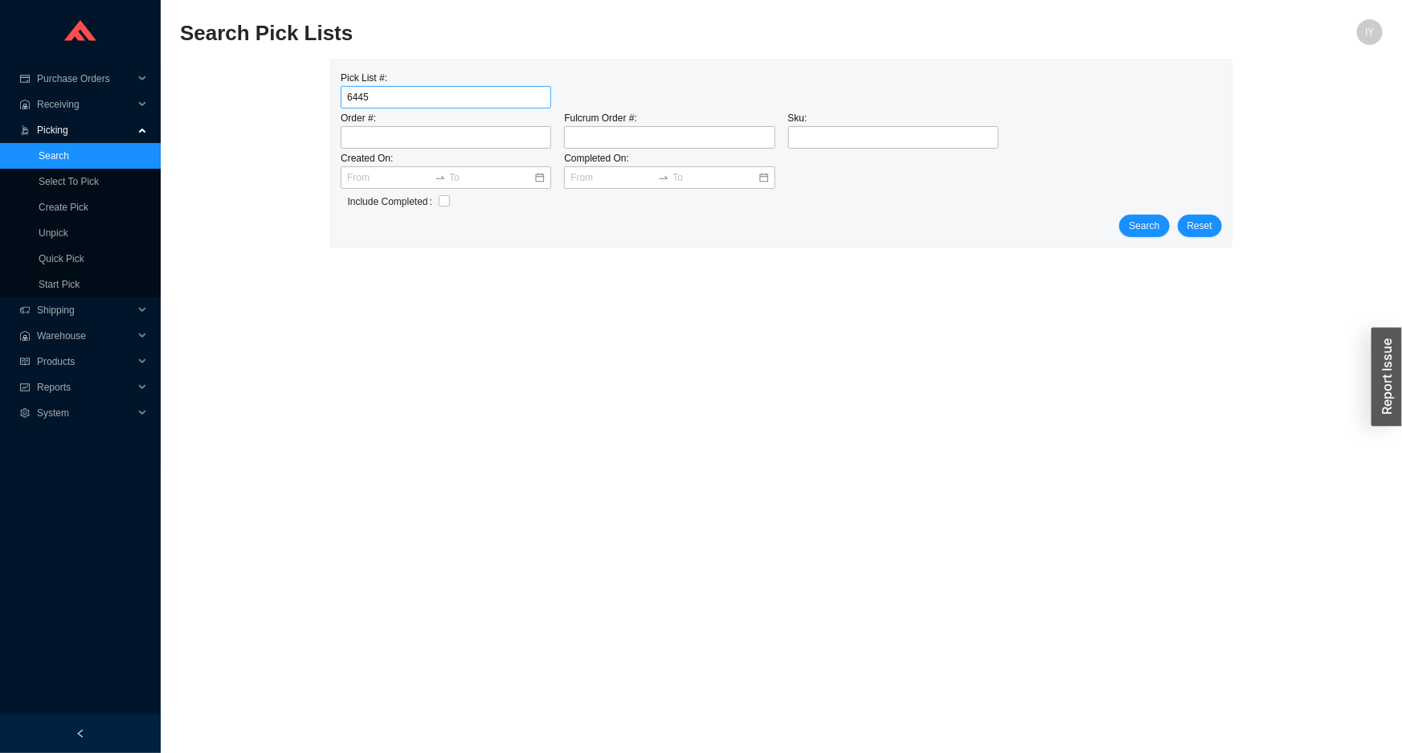
type input "64455"
click button "Search" at bounding box center [1144, 226] width 50 height 23
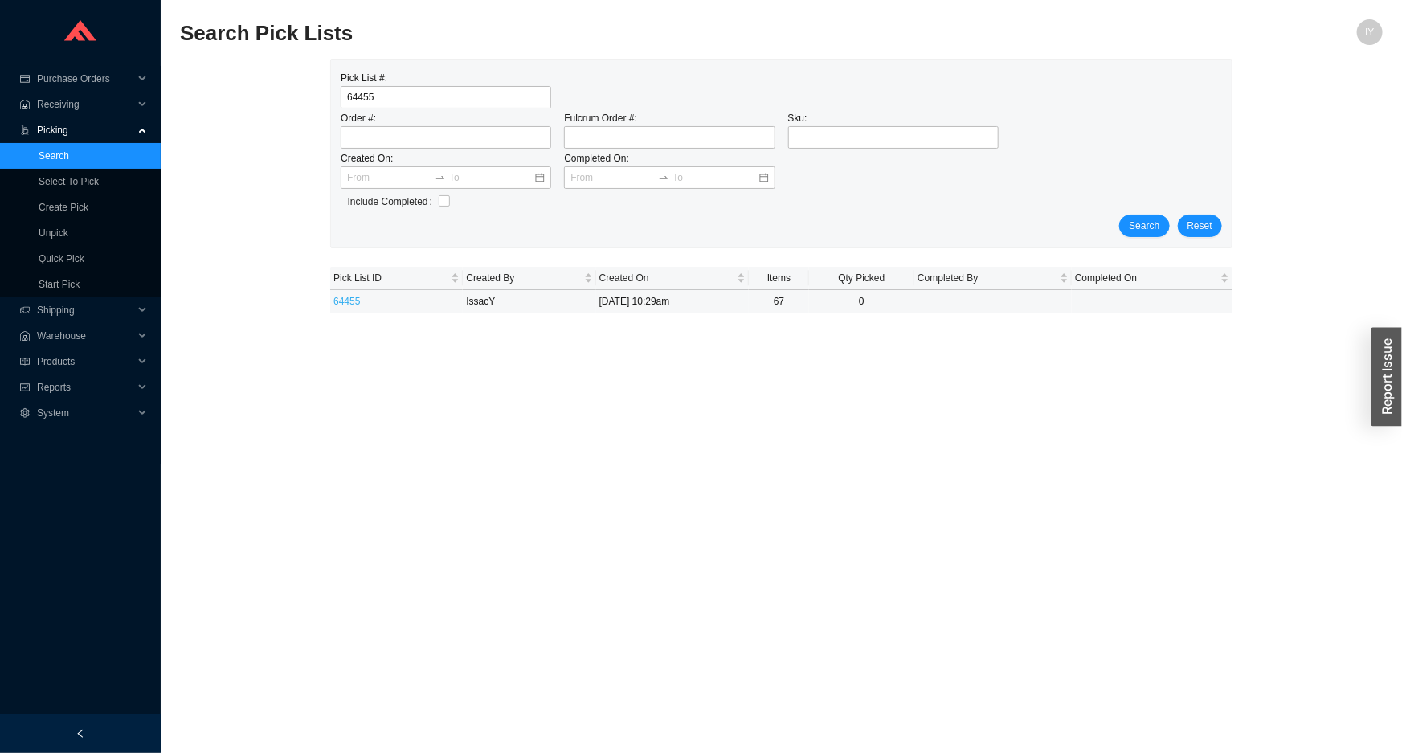
click at [334, 302] on link "64455" at bounding box center [347, 301] width 27 height 11
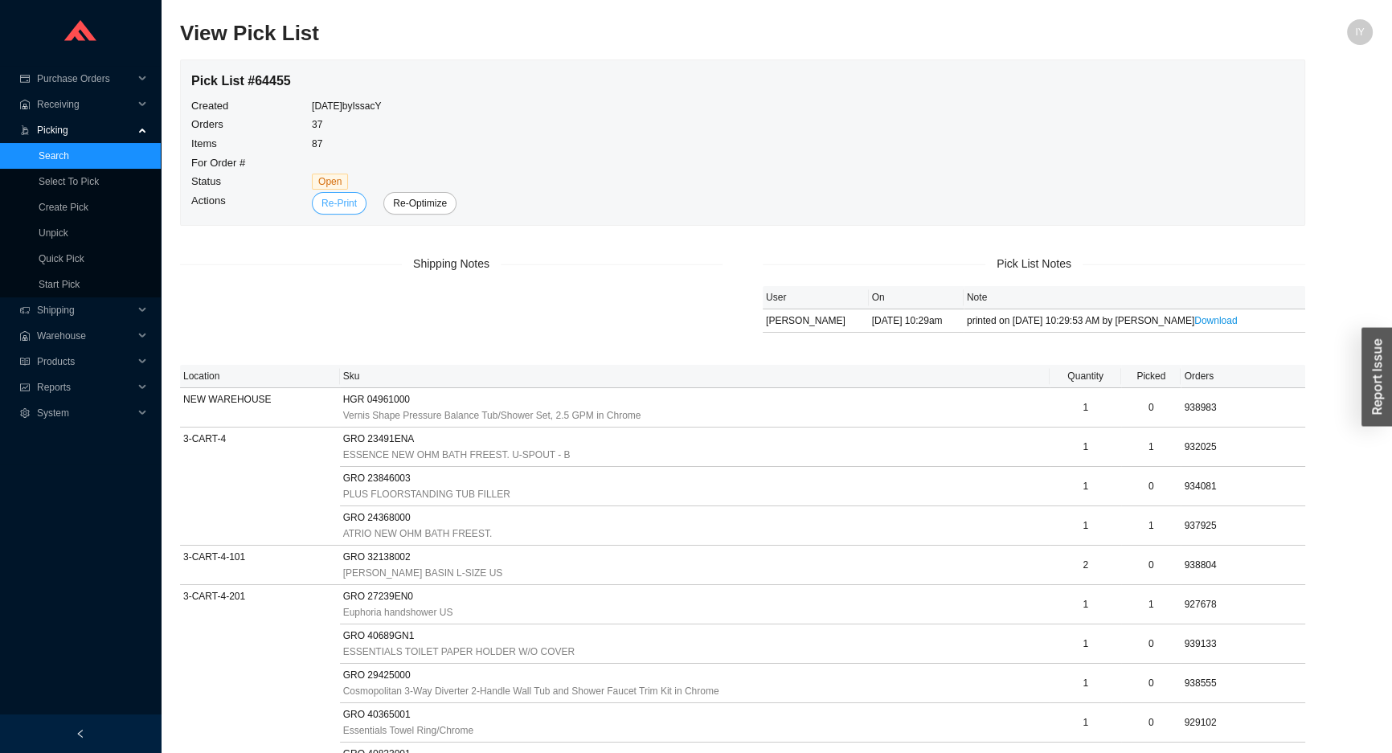
click at [325, 206] on span "Re-Print" at bounding box center [338, 203] width 35 height 16
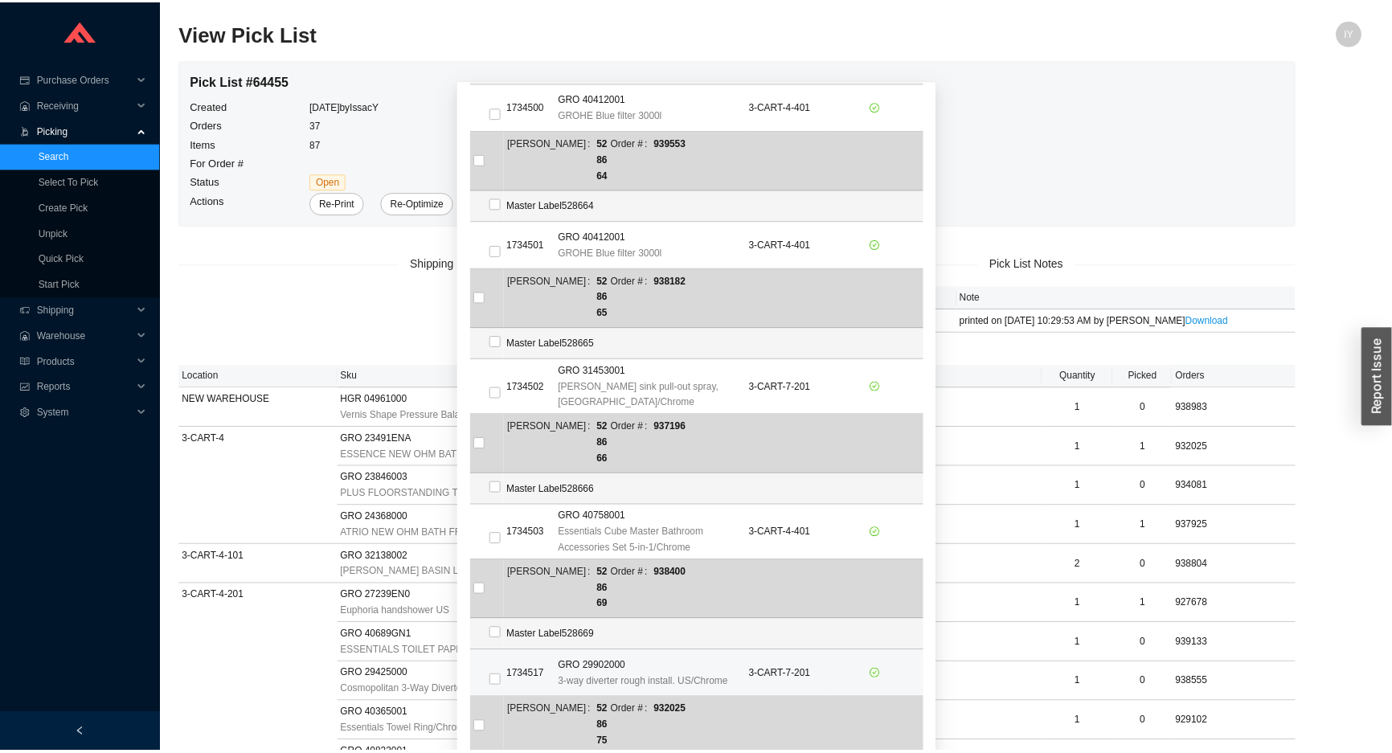
scroll to position [1169, 0]
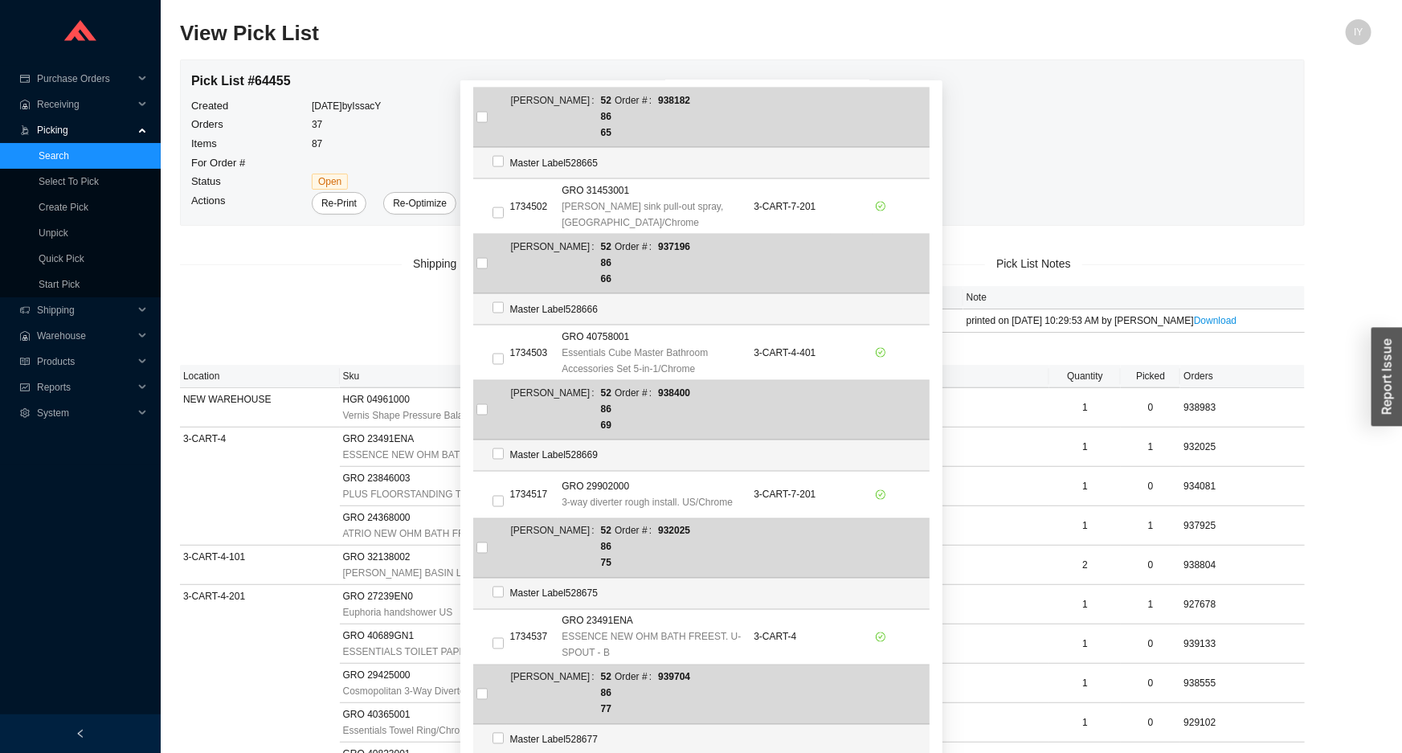
checkbox input "true"
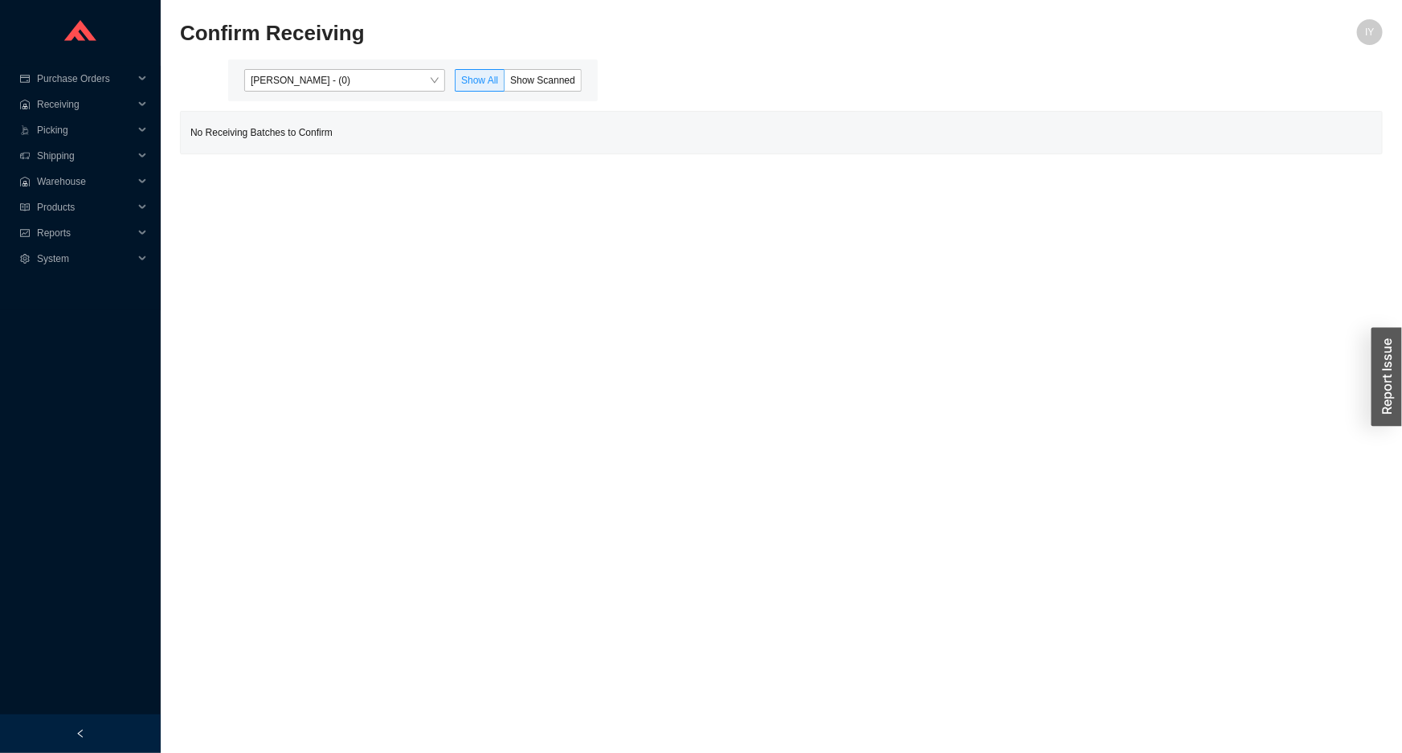
click at [447, 84] on div "[PERSON_NAME] - (0) Show All Show Scanned" at bounding box center [413, 80] width 350 height 23
drag, startPoint x: 436, startPoint y: 88, endPoint x: 429, endPoint y: 108, distance: 21.9
click at [436, 88] on span "[PERSON_NAME] - (0)" at bounding box center [345, 80] width 188 height 21
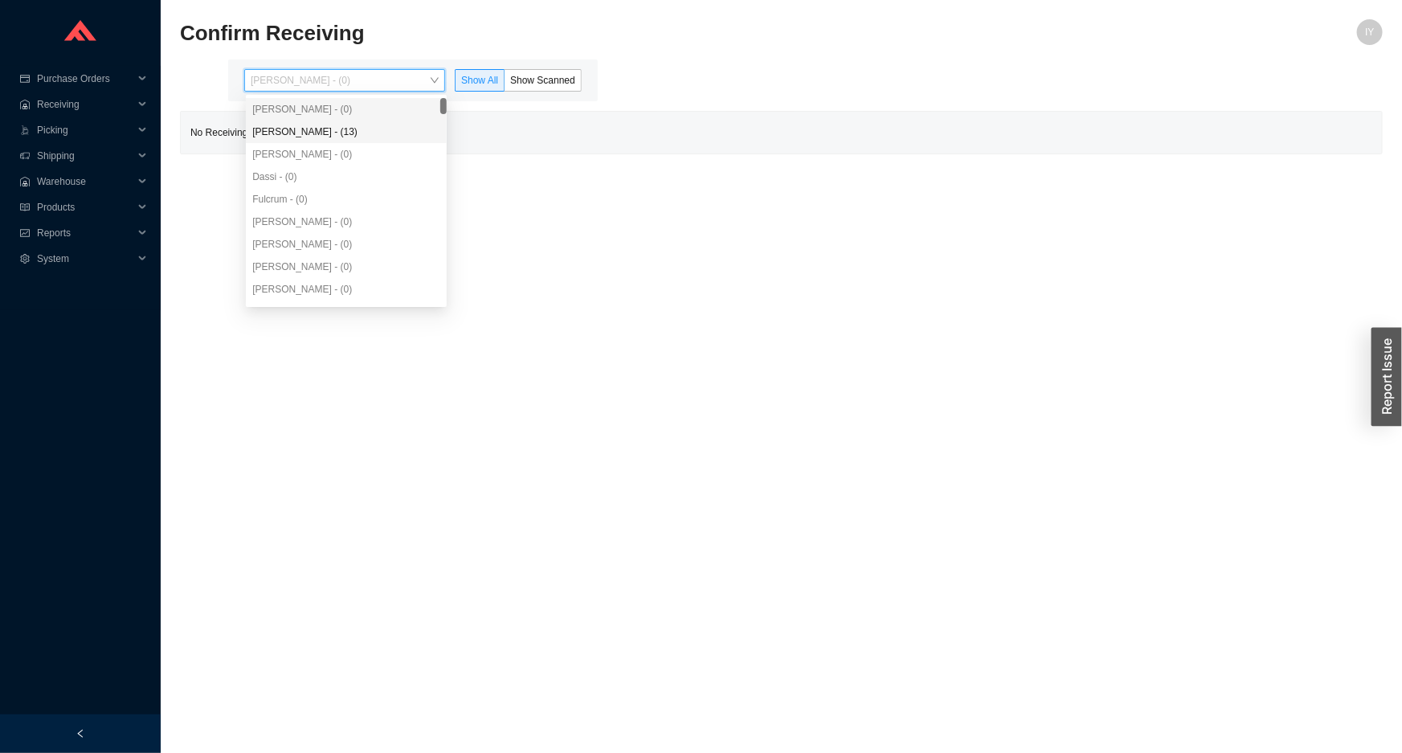
drag, startPoint x: 411, startPoint y: 133, endPoint x: 490, endPoint y: 96, distance: 87.3
click at [418, 129] on div "[PERSON_NAME] - (13)" at bounding box center [346, 132] width 188 height 14
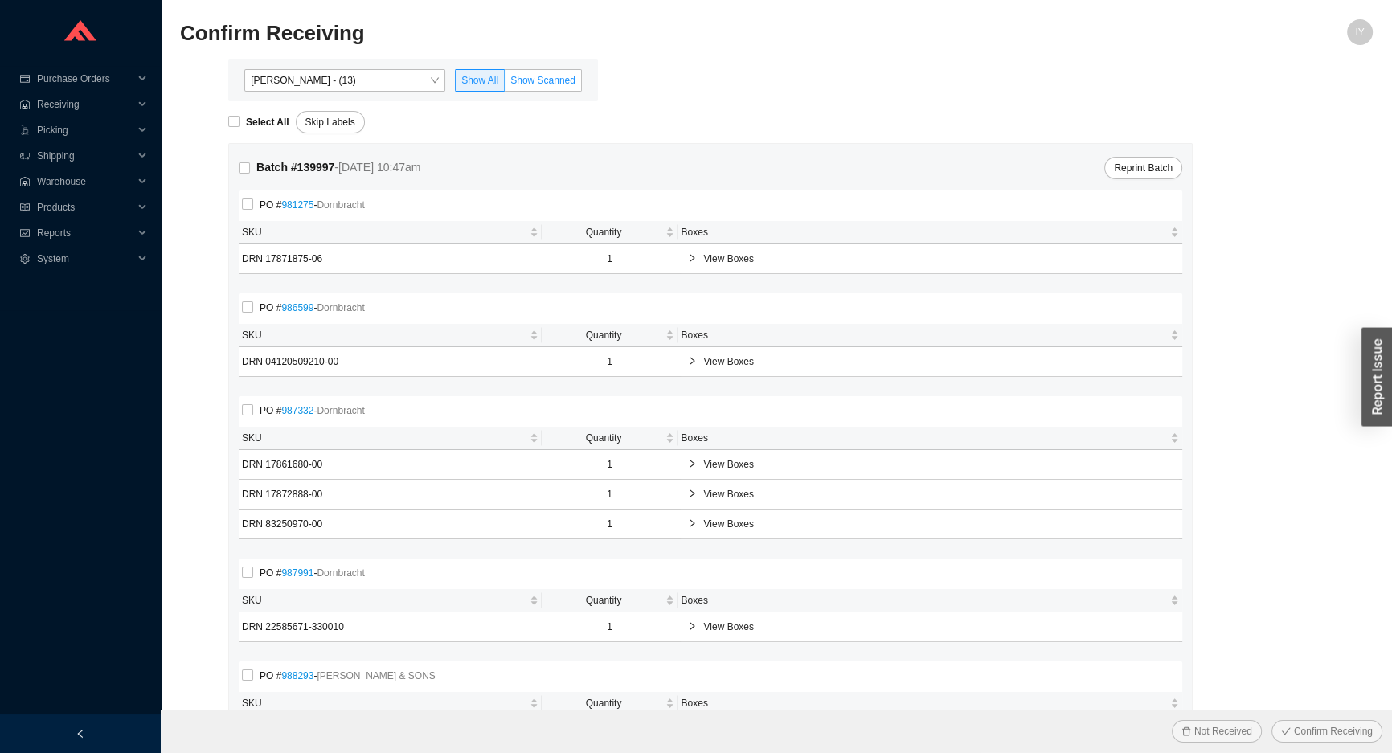
click at [534, 76] on span "Show Scanned" at bounding box center [542, 80] width 65 height 11
click at [505, 84] on input "Show Scanned" at bounding box center [505, 84] width 0 height 0
click at [234, 116] on input "Select All" at bounding box center [233, 121] width 11 height 11
checkbox input "true"
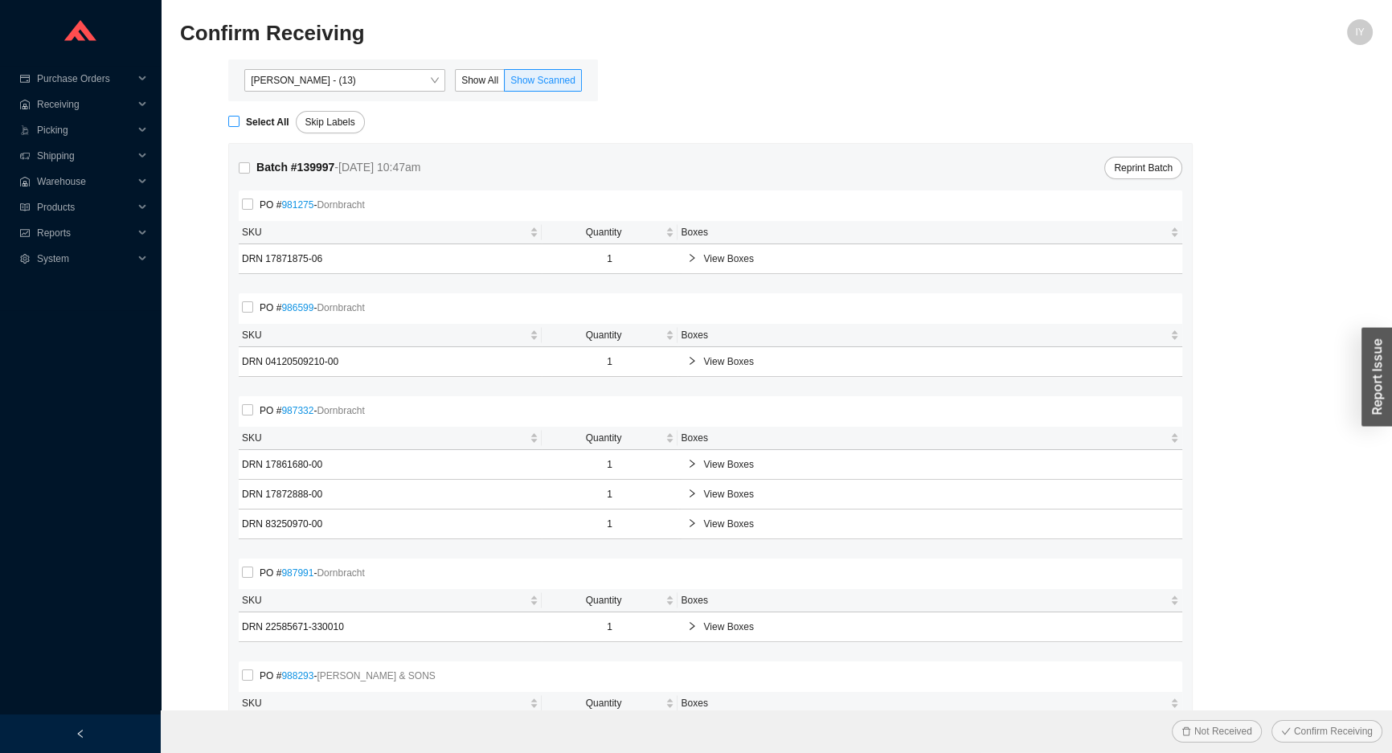
checkbox input "true"
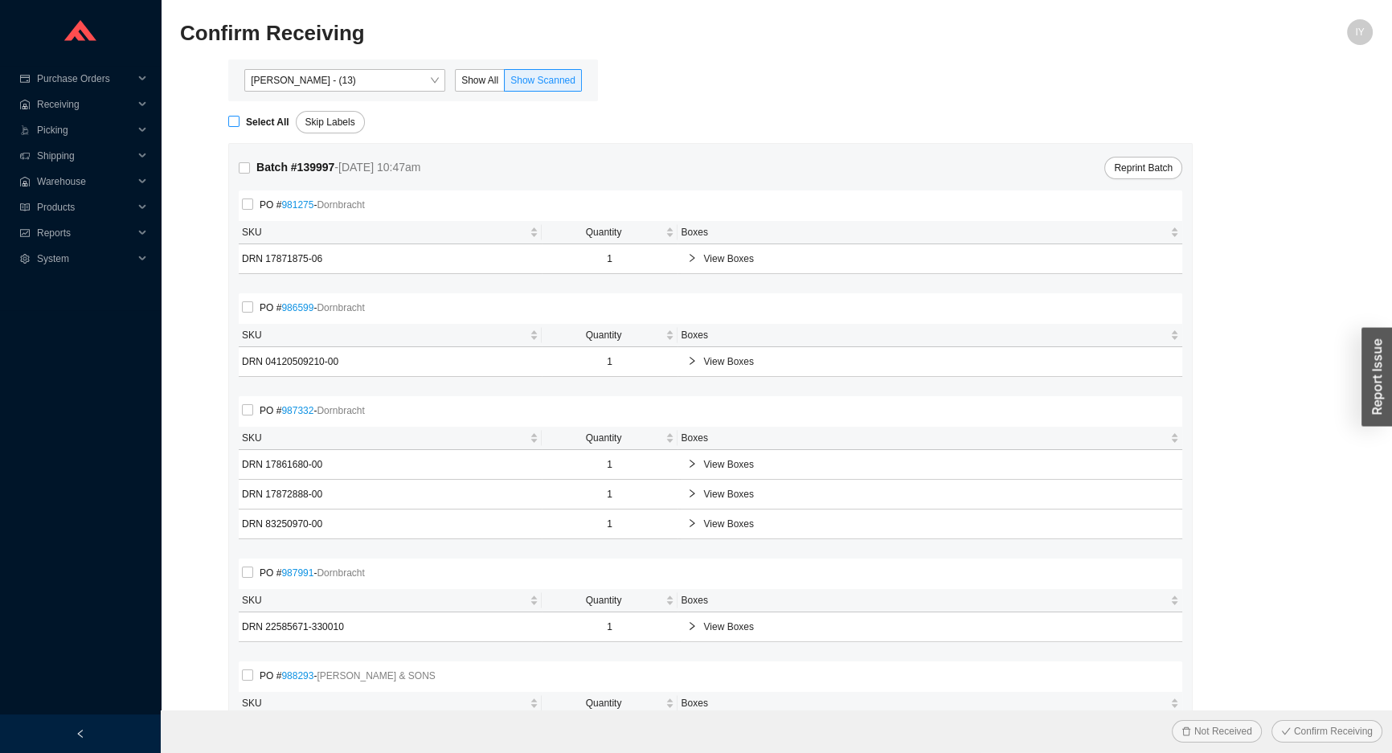
checkbox input "true"
click at [1271, 720] on button "Confirm Receiving" at bounding box center [1326, 731] width 111 height 23
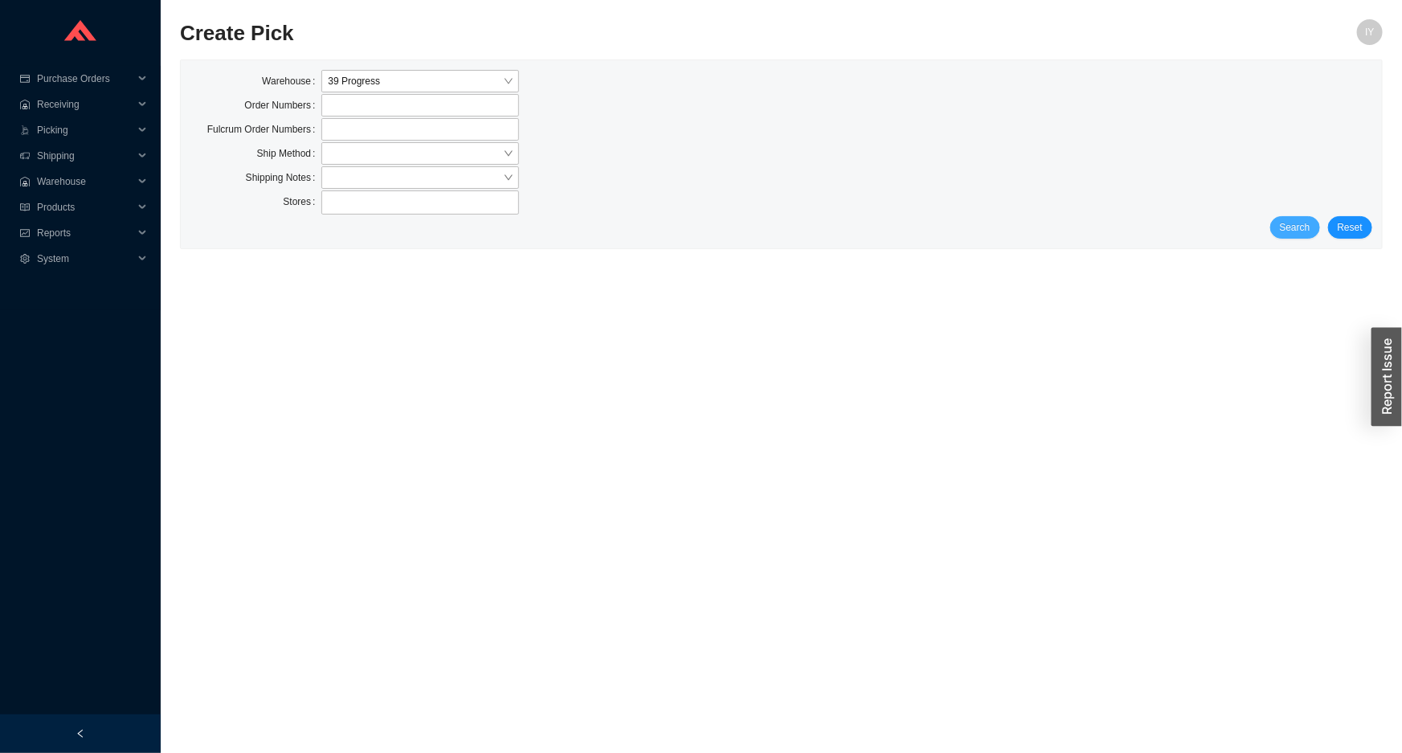
click at [1309, 231] on span "Search" at bounding box center [1295, 227] width 31 height 16
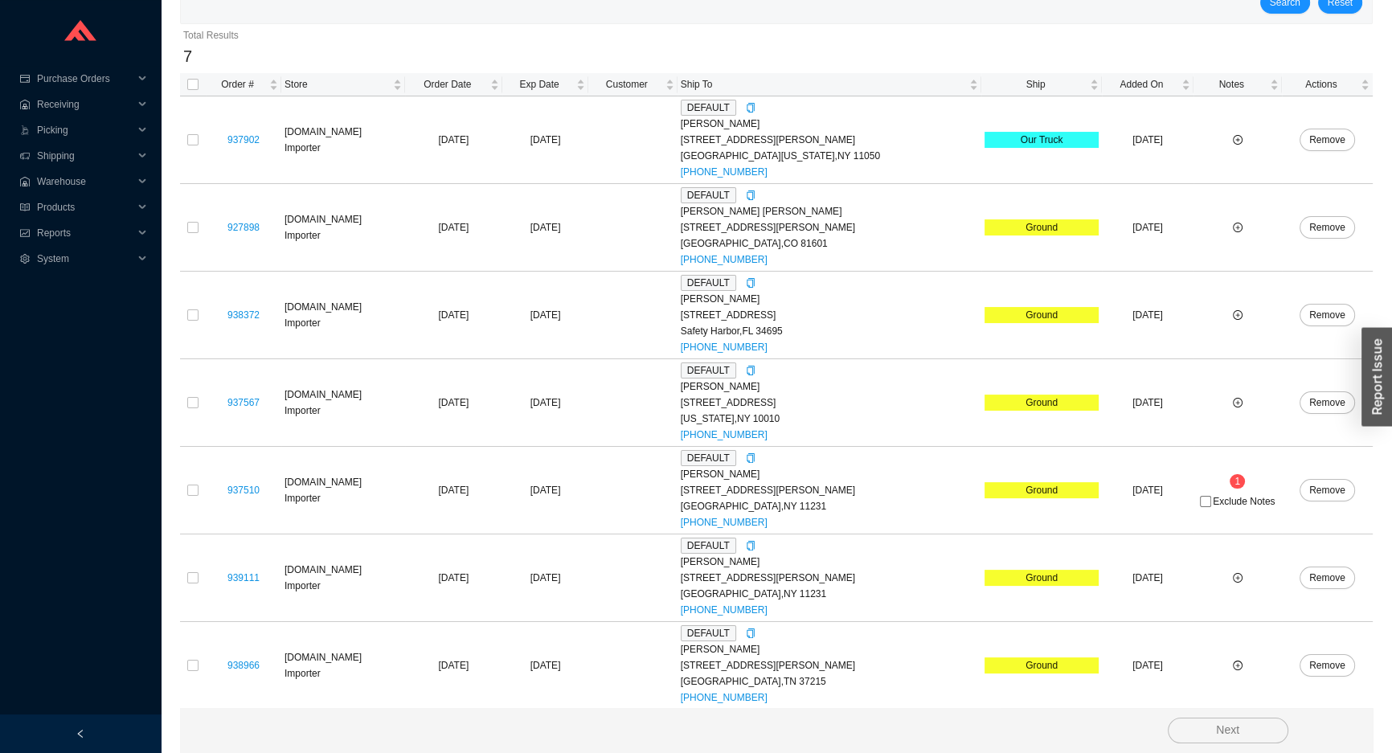
scroll to position [225, 0]
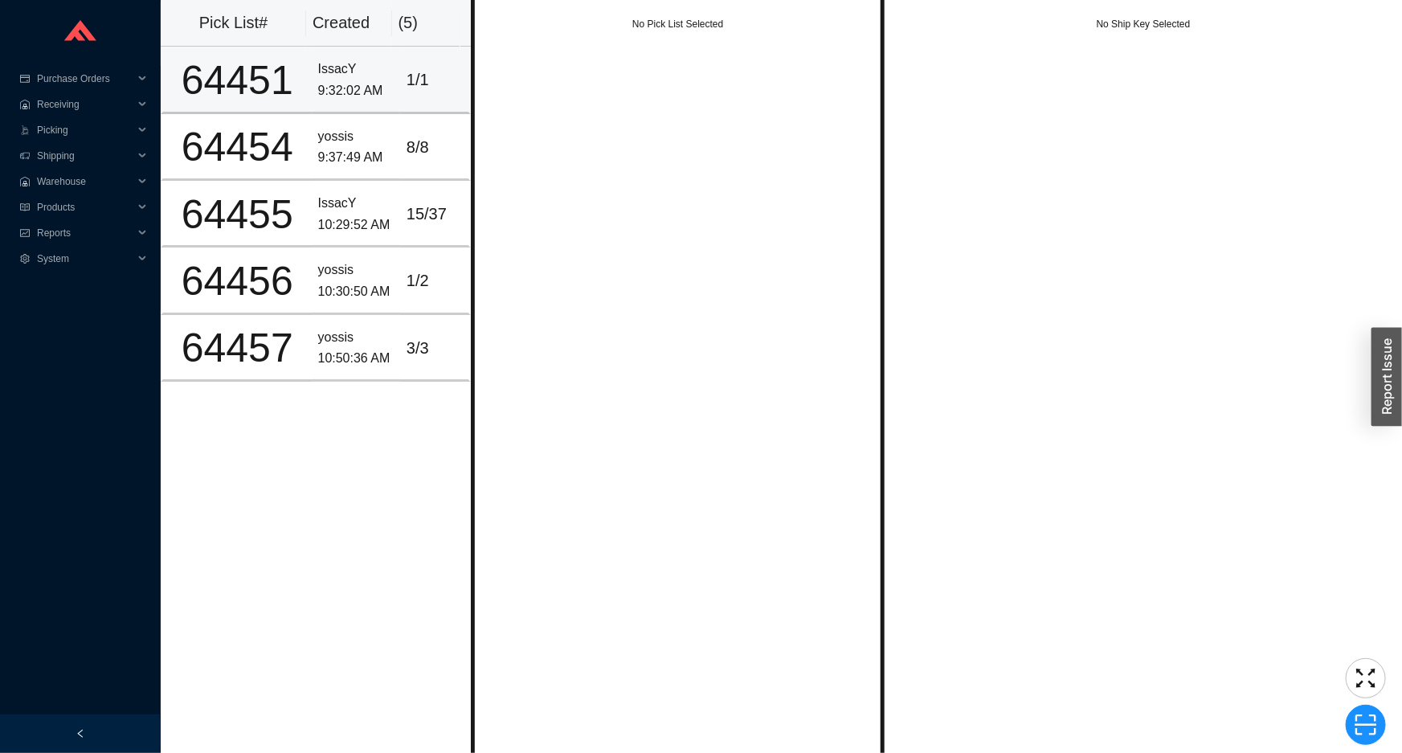
click at [353, 95] on div "9:32:02 AM" at bounding box center [356, 91] width 76 height 22
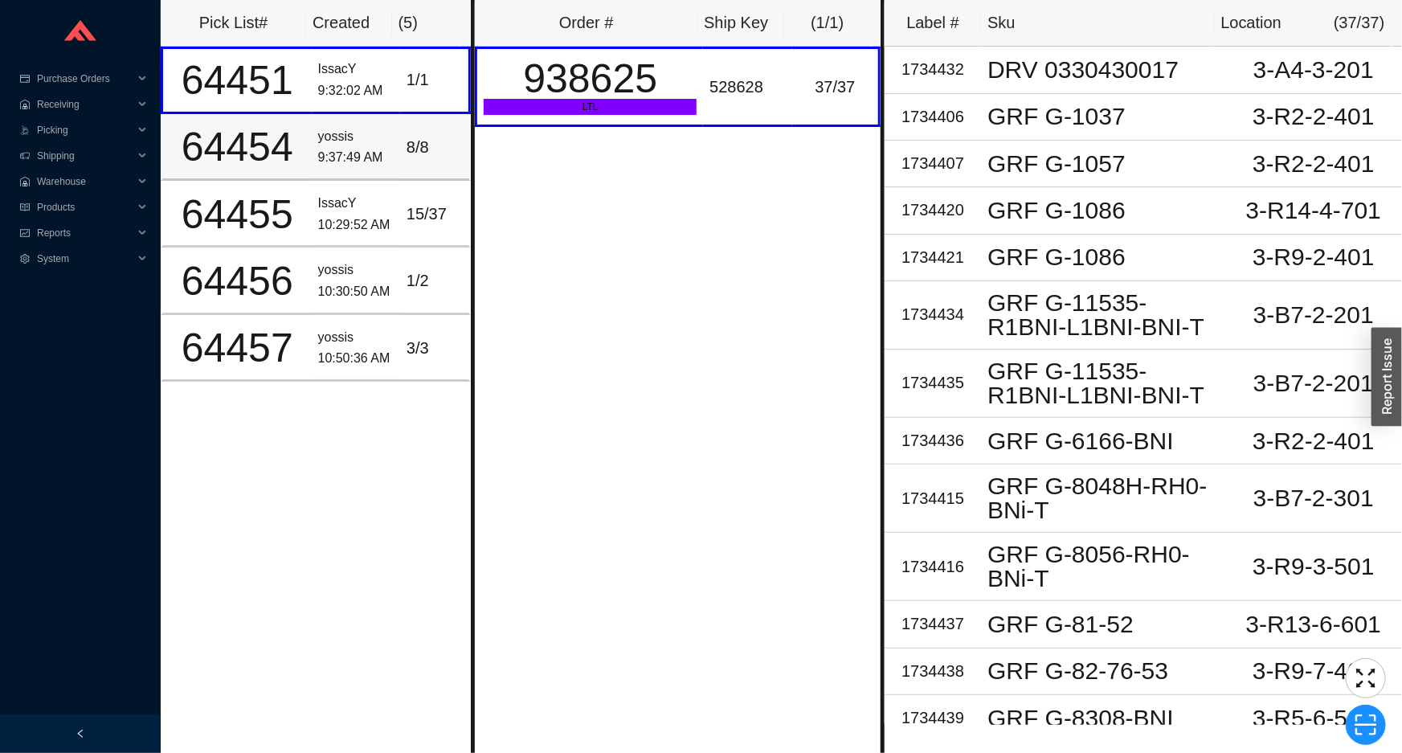
click at [400, 143] on td "8 / 8" at bounding box center [435, 147] width 71 height 67
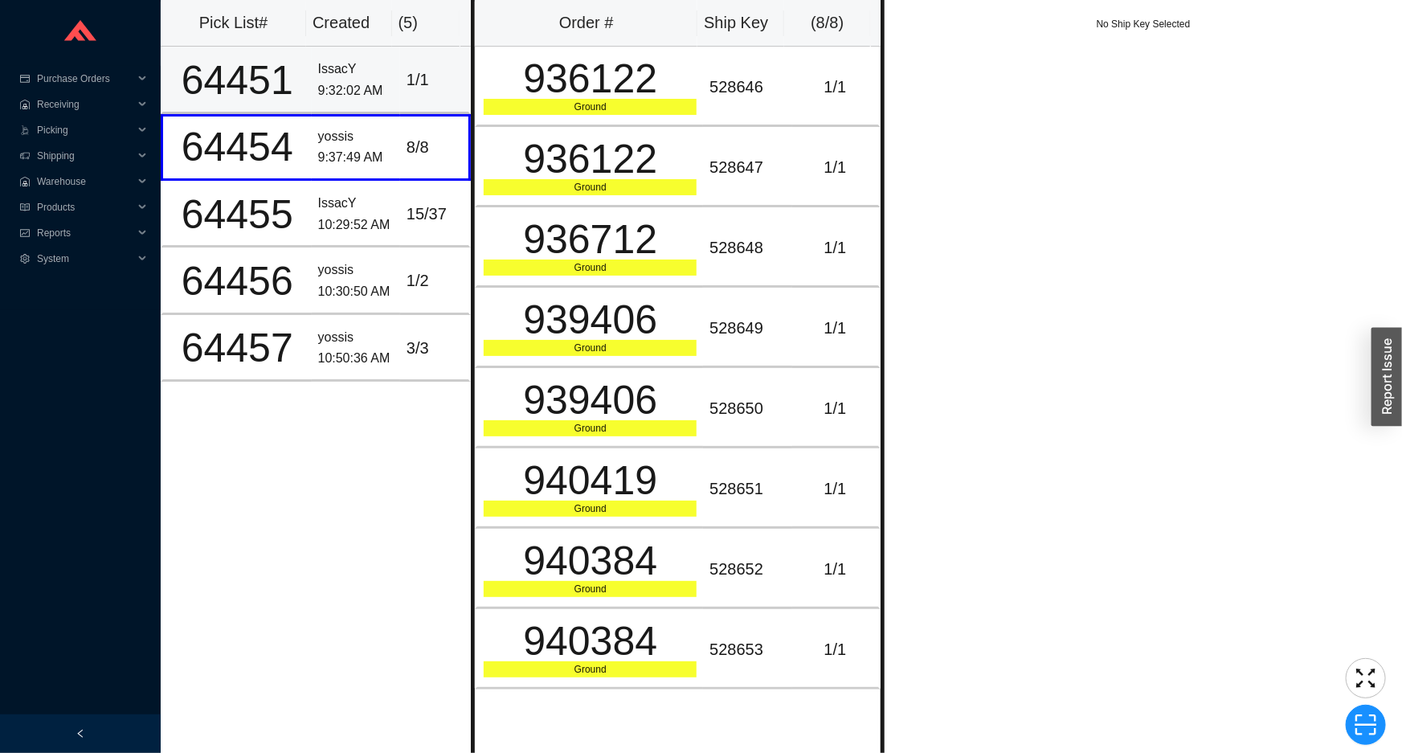
click at [407, 79] on div "1 / 1" at bounding box center [434, 80] width 55 height 27
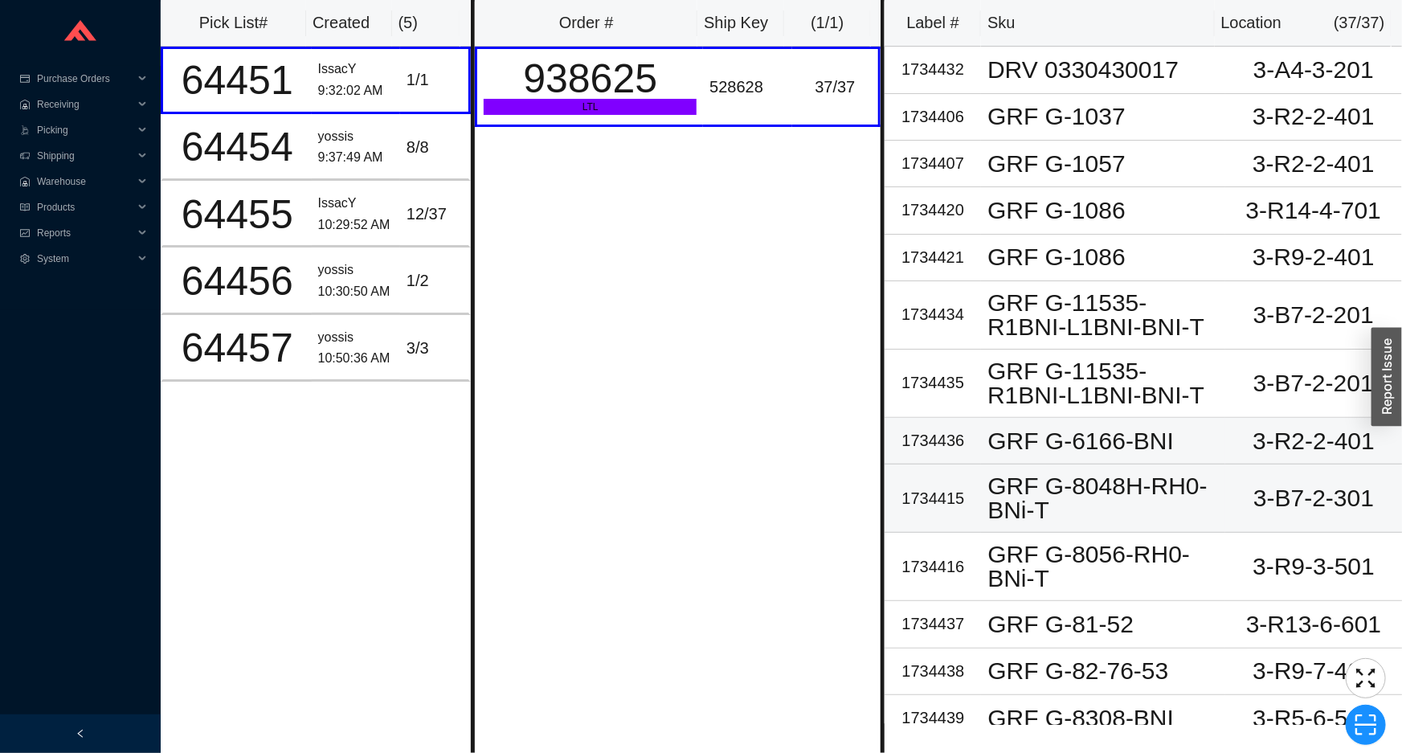
click at [1099, 440] on div "GRF G-6166-BNI" at bounding box center [1103, 441] width 231 height 24
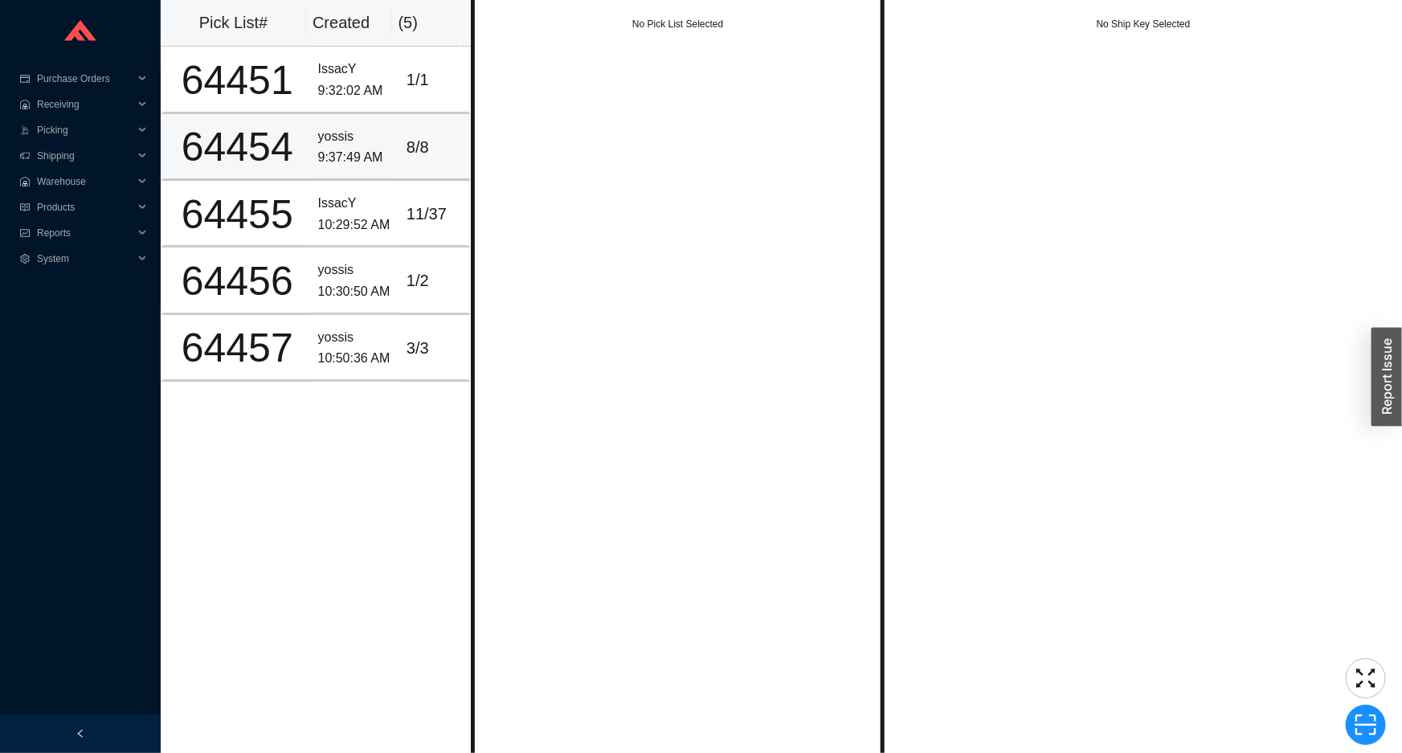
click at [401, 121] on td "8 / 8" at bounding box center [435, 147] width 71 height 67
click at [329, 346] on div "yossis 10:50:36 AM" at bounding box center [356, 348] width 76 height 43
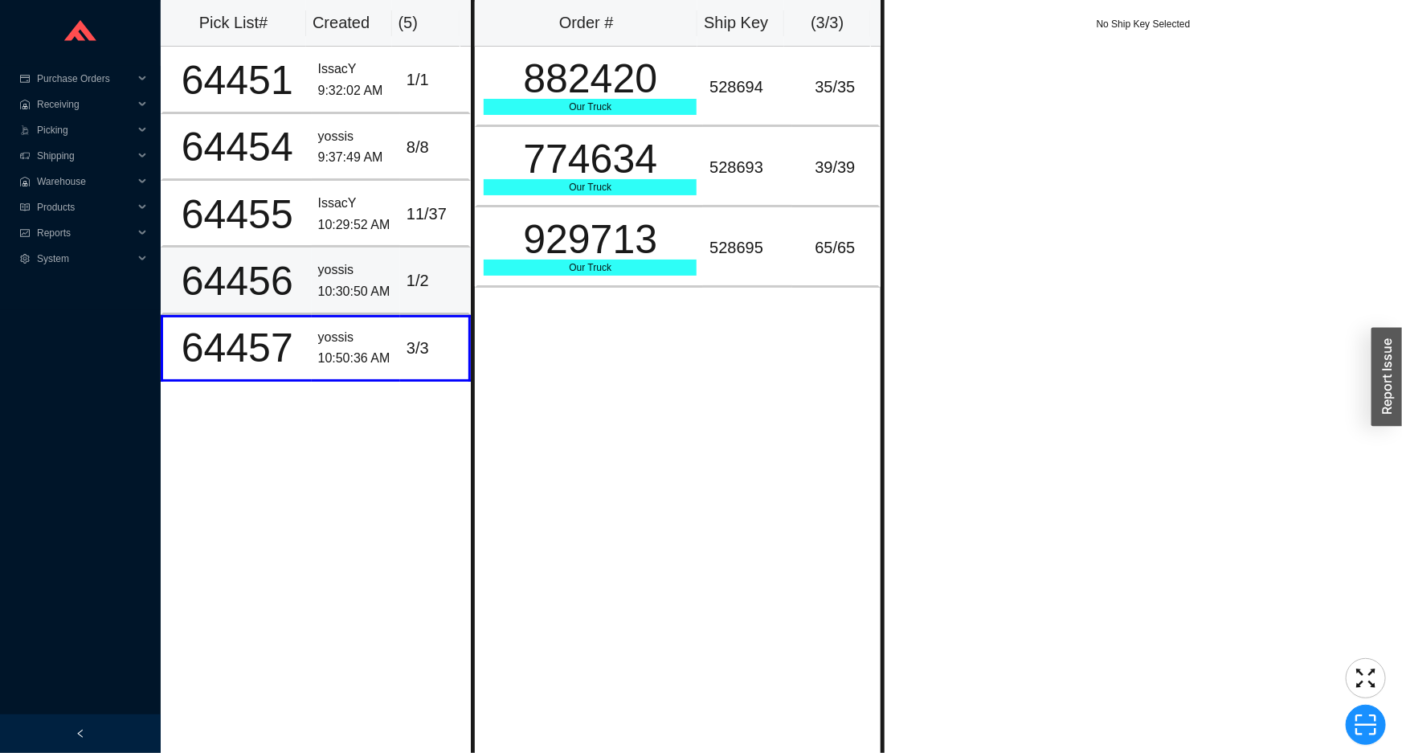
click at [379, 274] on div "yossis" at bounding box center [356, 271] width 76 height 22
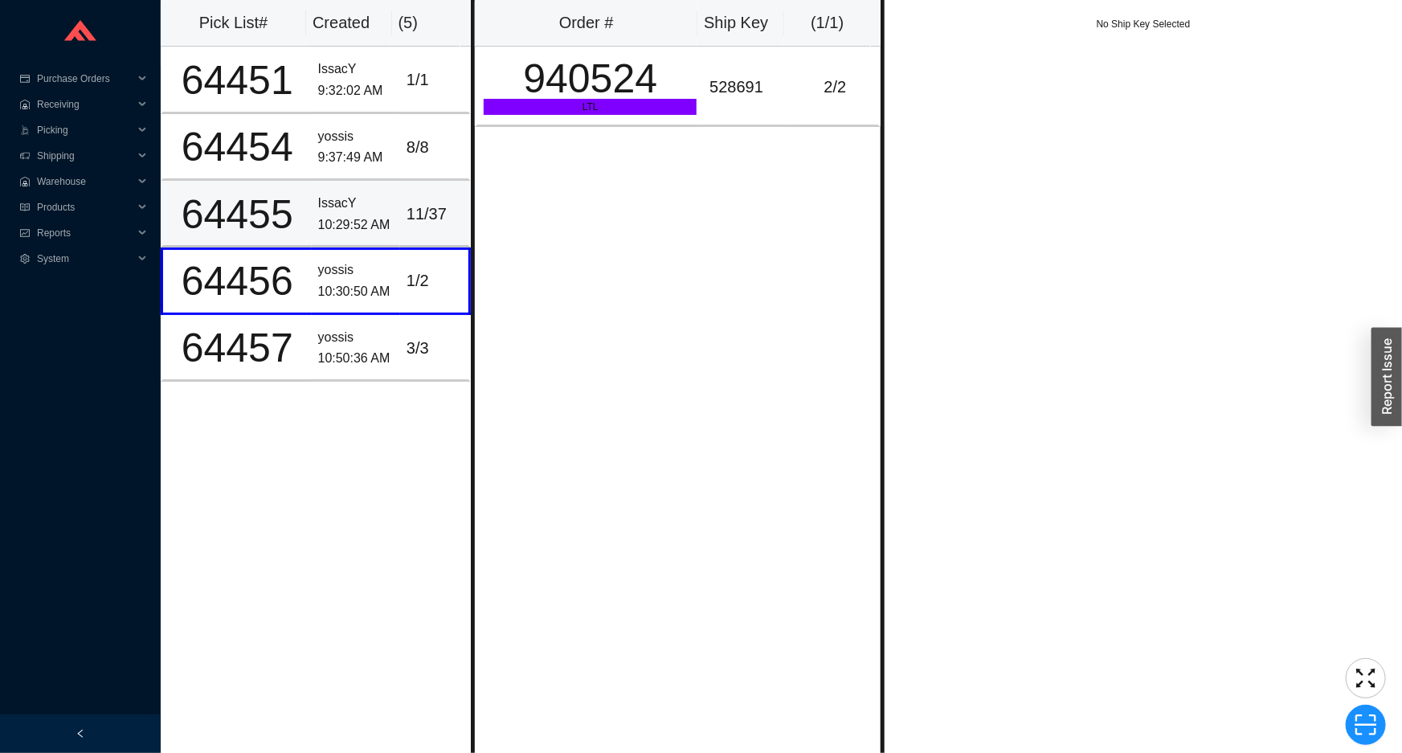
click at [366, 230] on div "10:29:52 AM" at bounding box center [356, 226] width 76 height 22
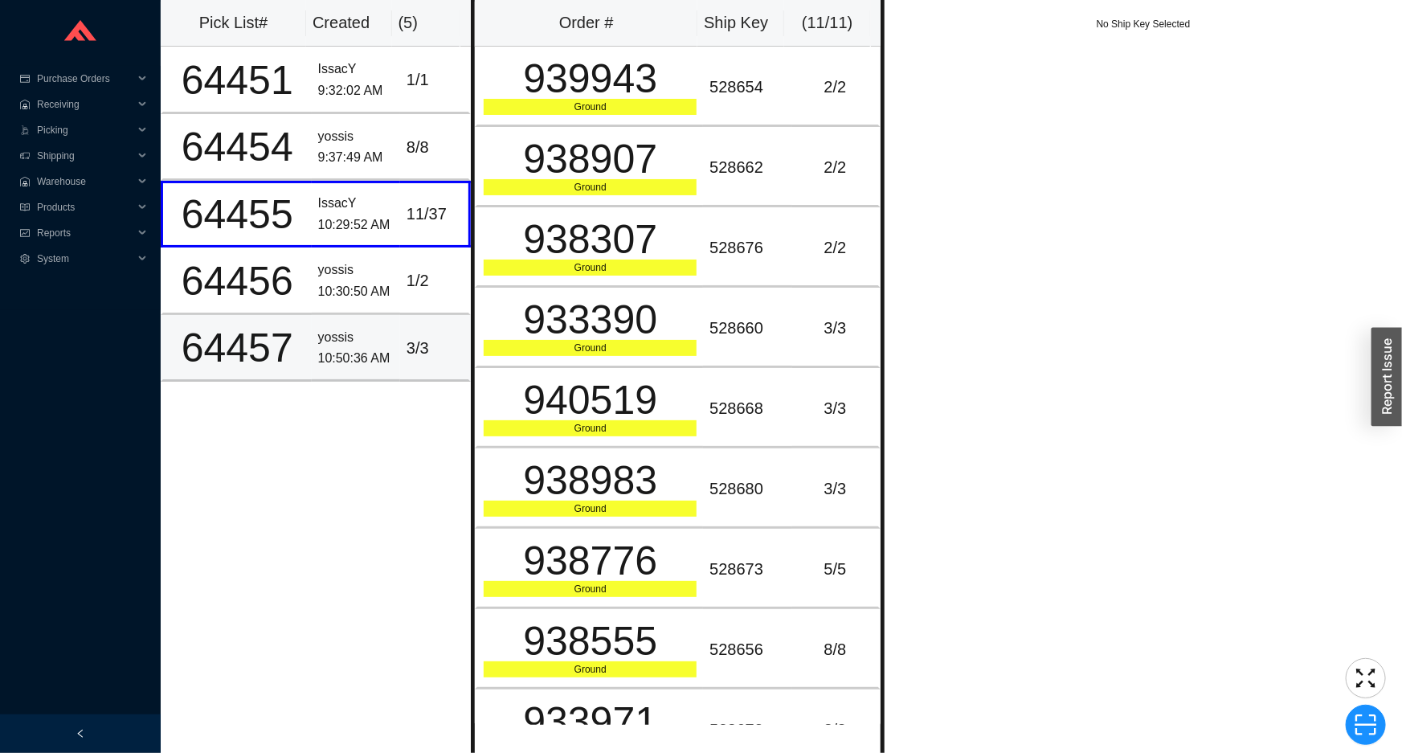
click at [407, 356] on div "3 / 3" at bounding box center [434, 348] width 55 height 27
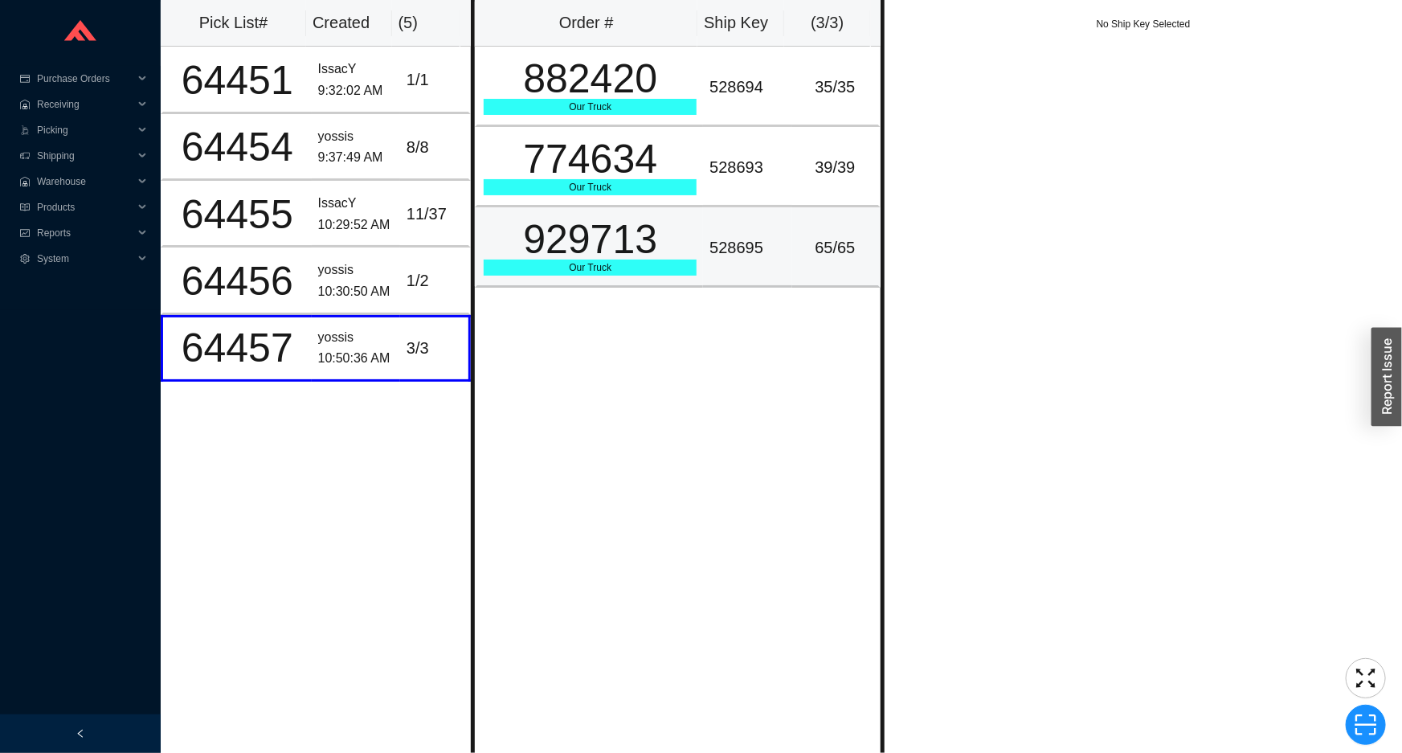
click at [710, 235] on div "528695" at bounding box center [748, 248] width 76 height 27
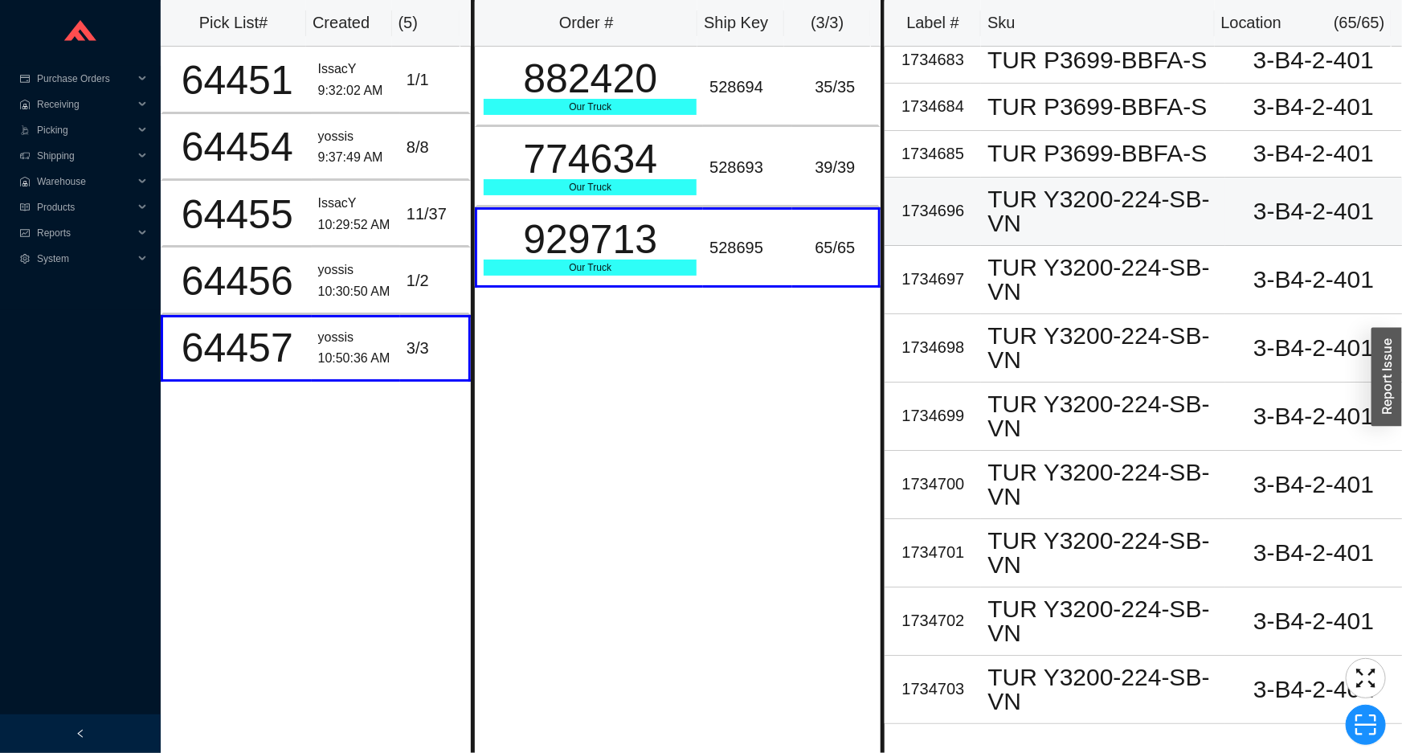
scroll to position [3070, 0]
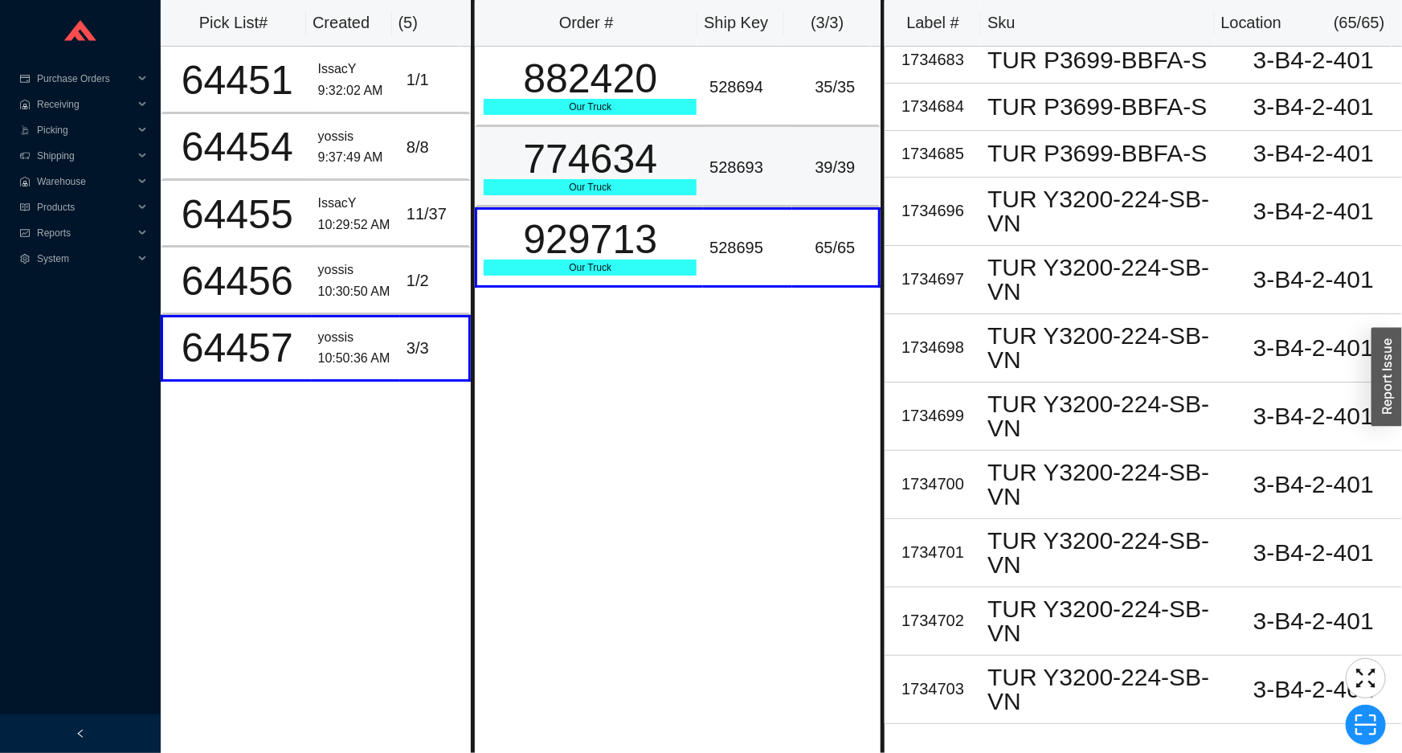
click at [783, 158] on td "528693" at bounding box center [747, 167] width 88 height 80
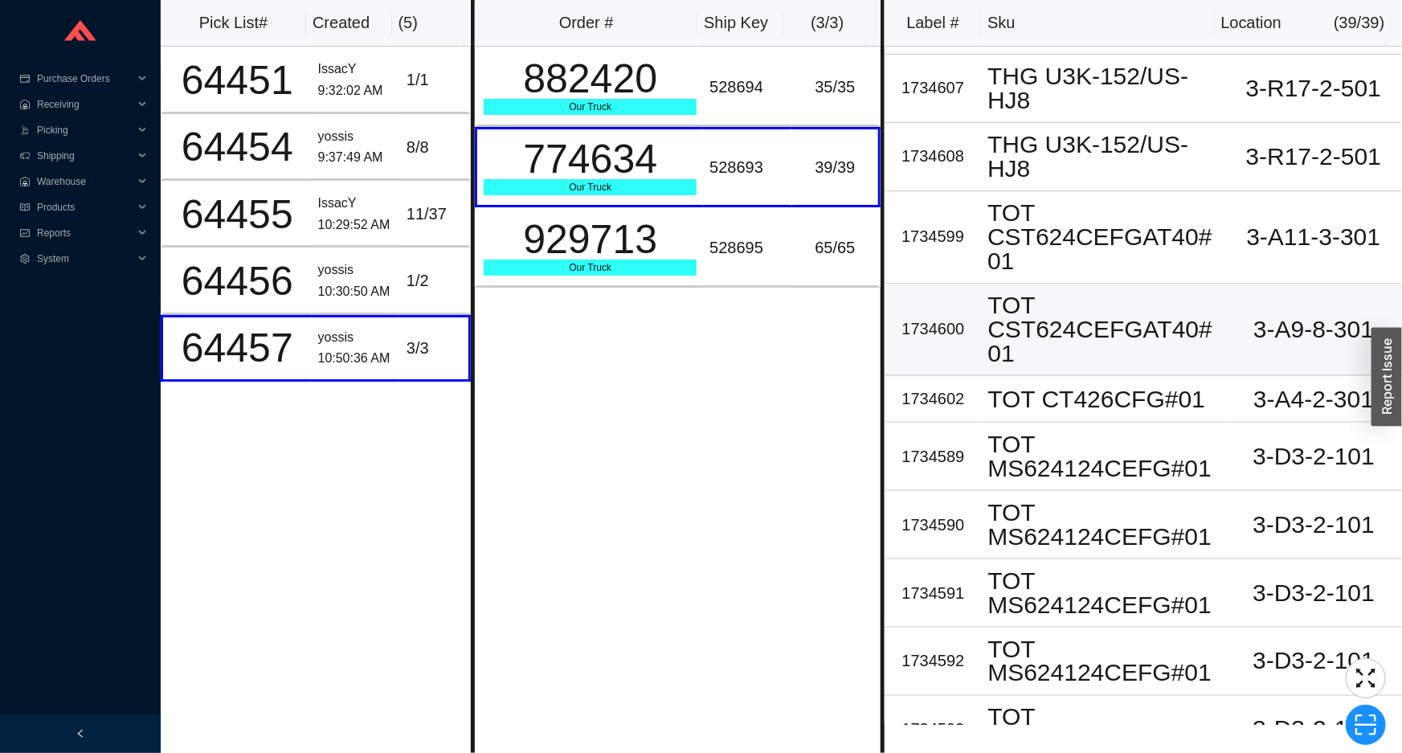
scroll to position [776, 0]
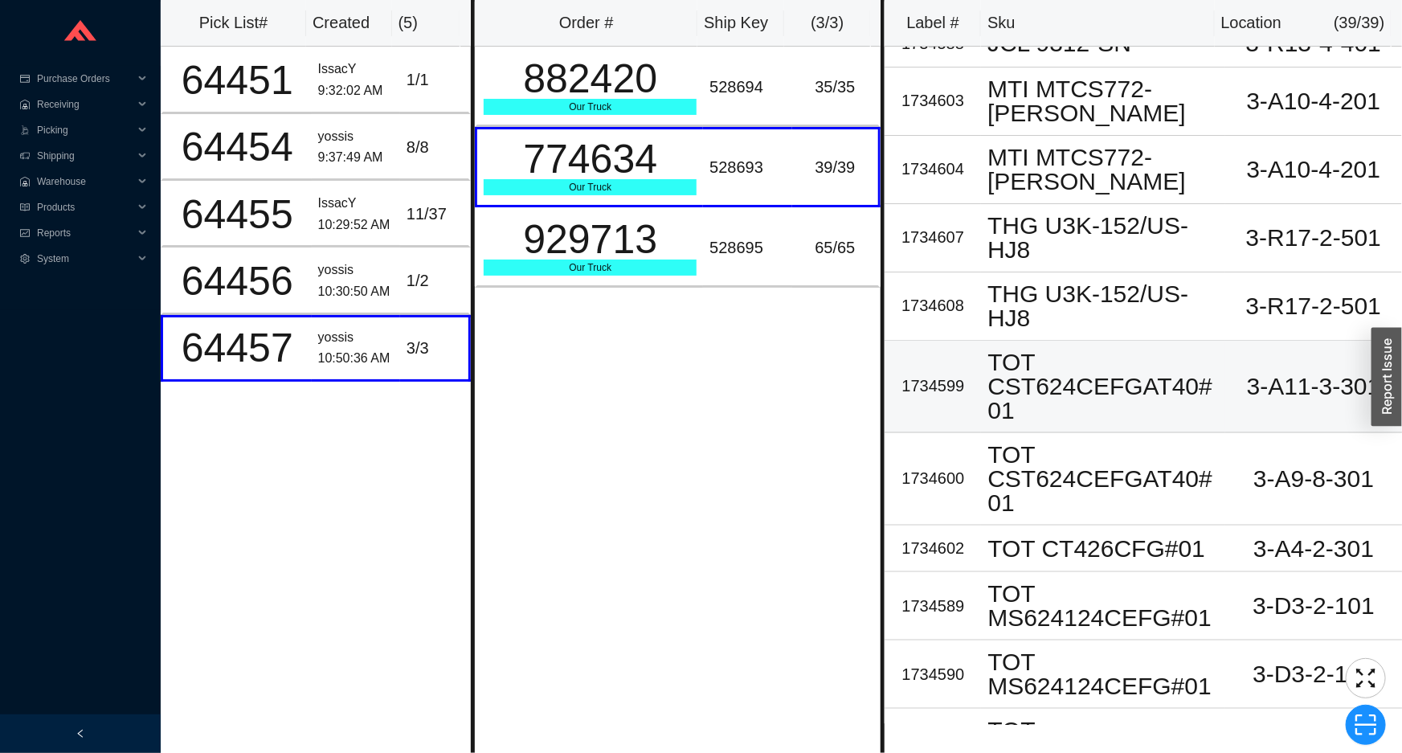
click at [1025, 419] on div "TOT CST624CEFGAT40#01" at bounding box center [1103, 386] width 231 height 72
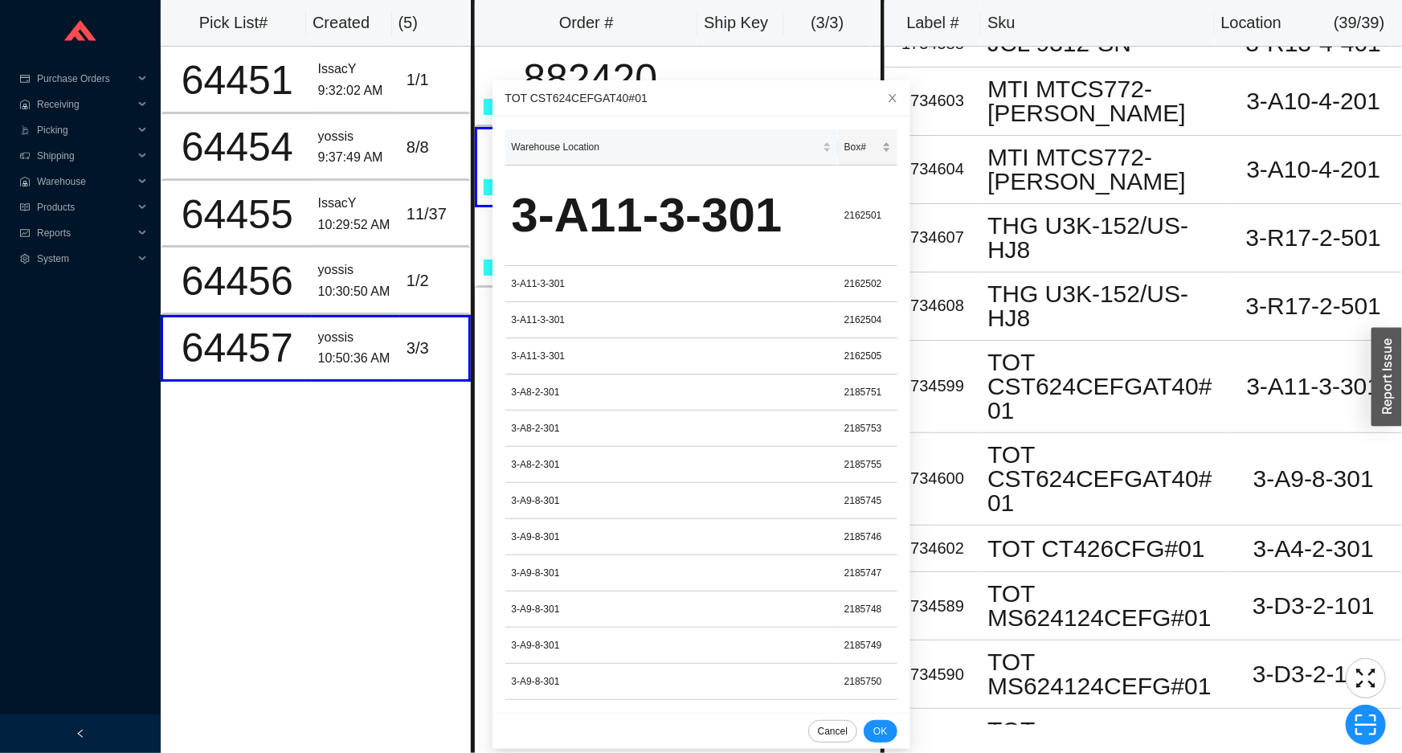
click at [845, 153] on span "Box#" at bounding box center [862, 147] width 35 height 16
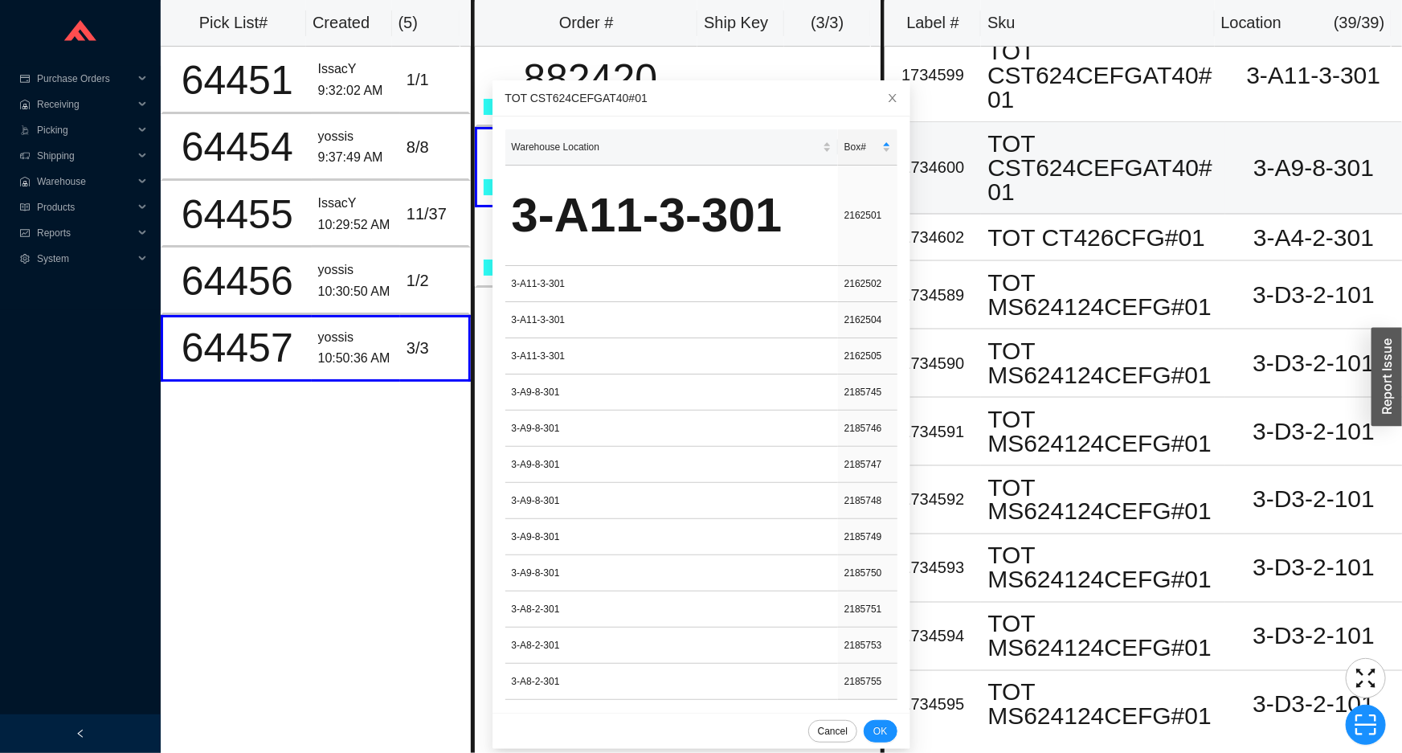
scroll to position [1095, 0]
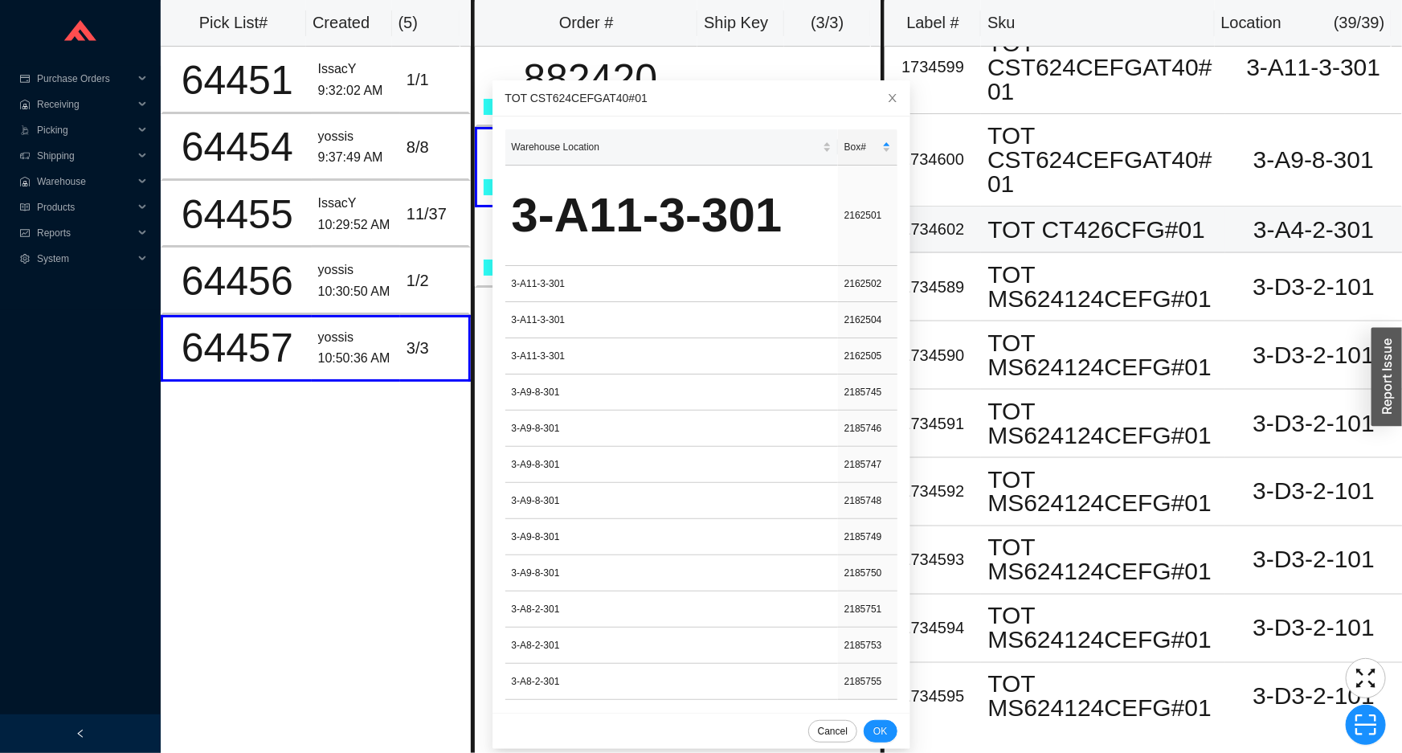
click at [1070, 236] on div "TOT CT426CFG#01" at bounding box center [1103, 230] width 231 height 24
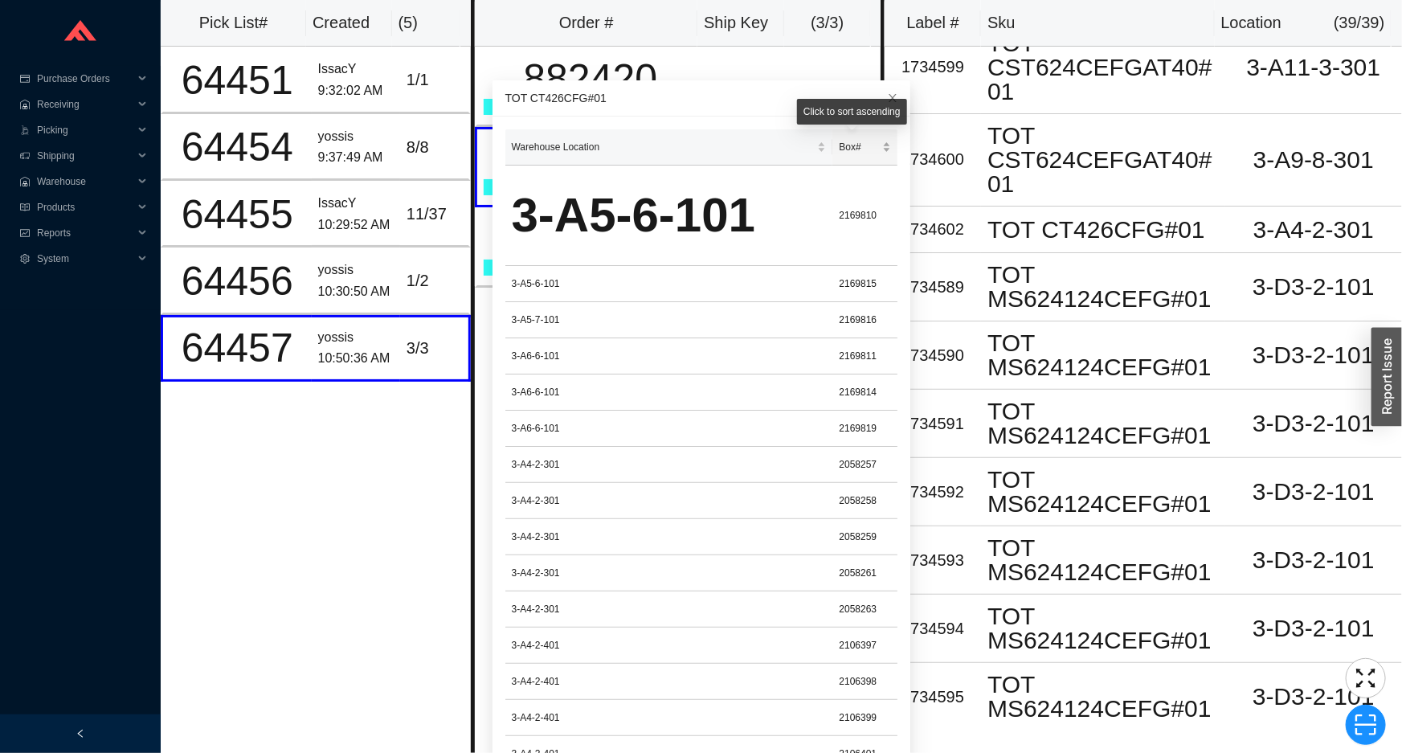
click at [849, 141] on span "Box#" at bounding box center [858, 147] width 39 height 16
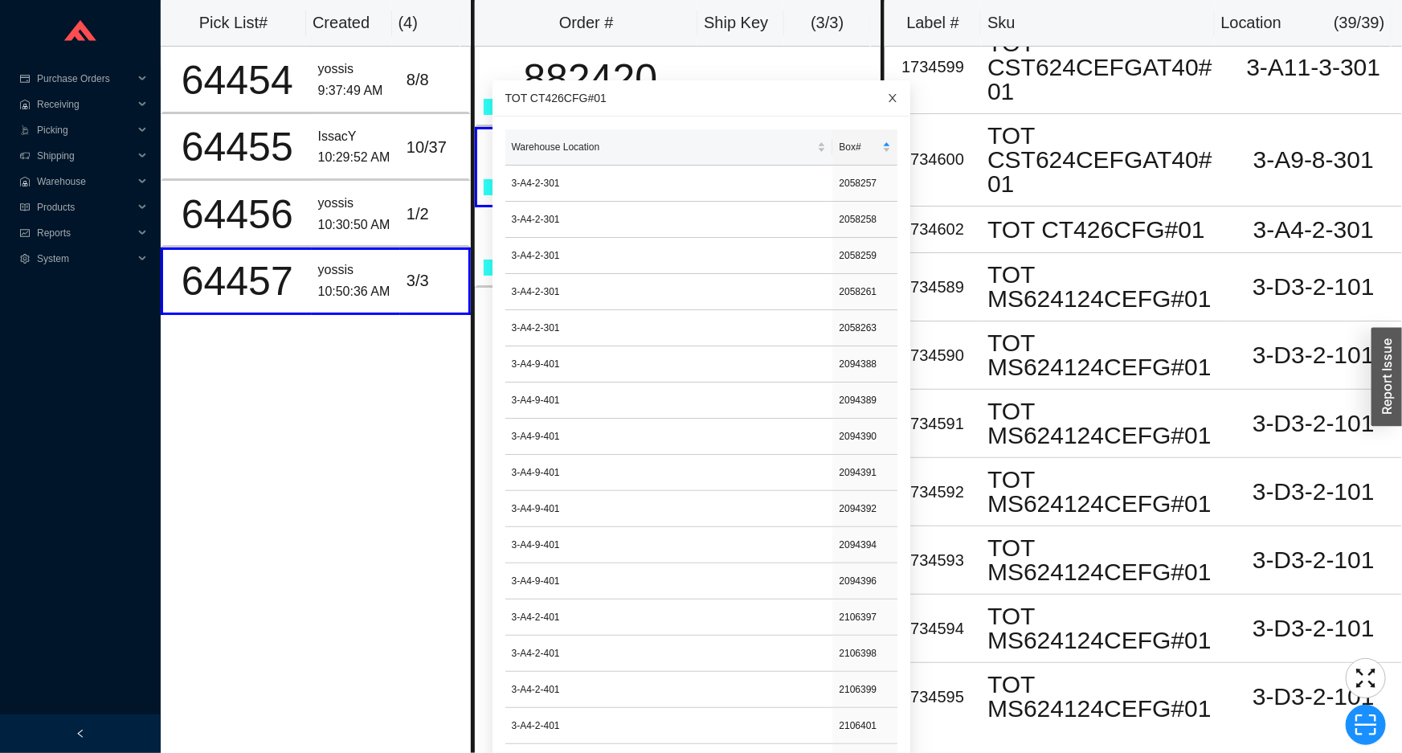
click at [884, 97] on span "Close" at bounding box center [892, 97] width 35 height 35
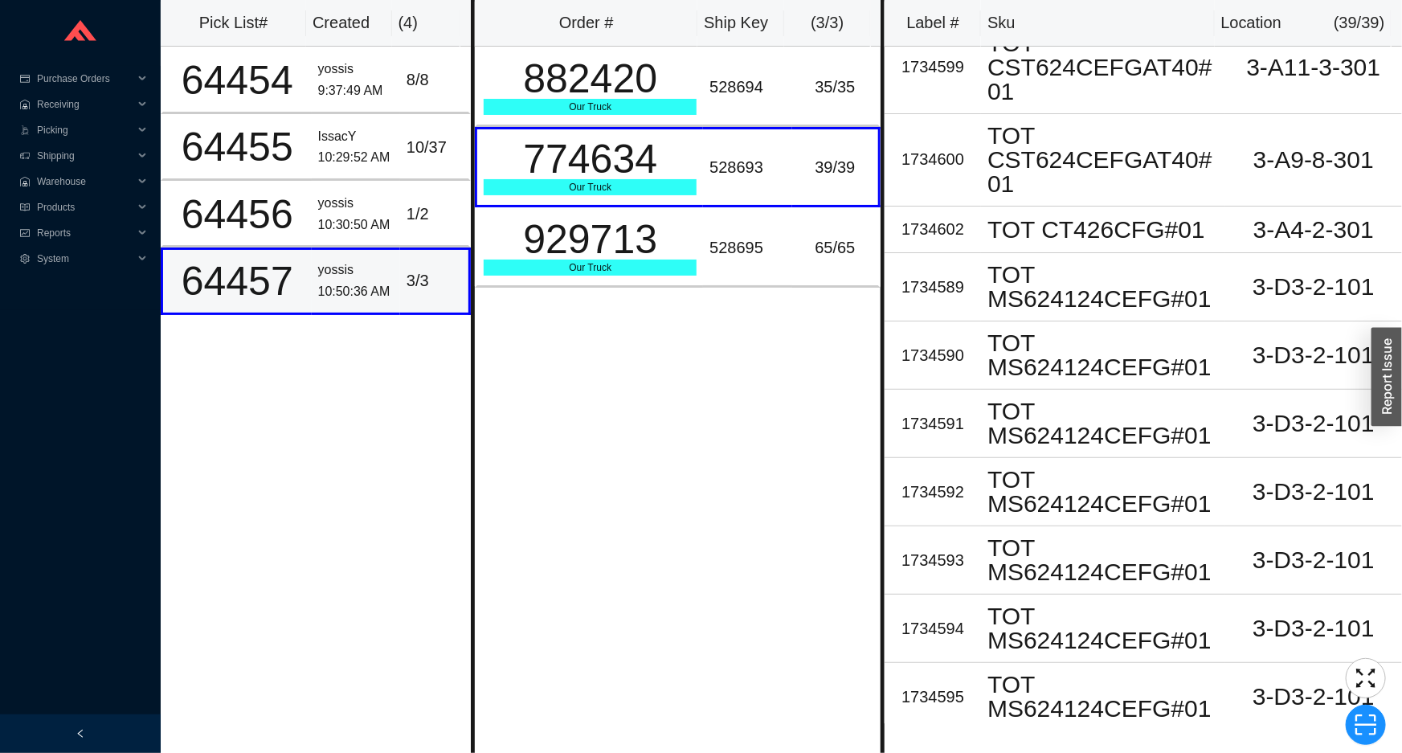
click at [421, 264] on td "3 / 3" at bounding box center [435, 281] width 71 height 67
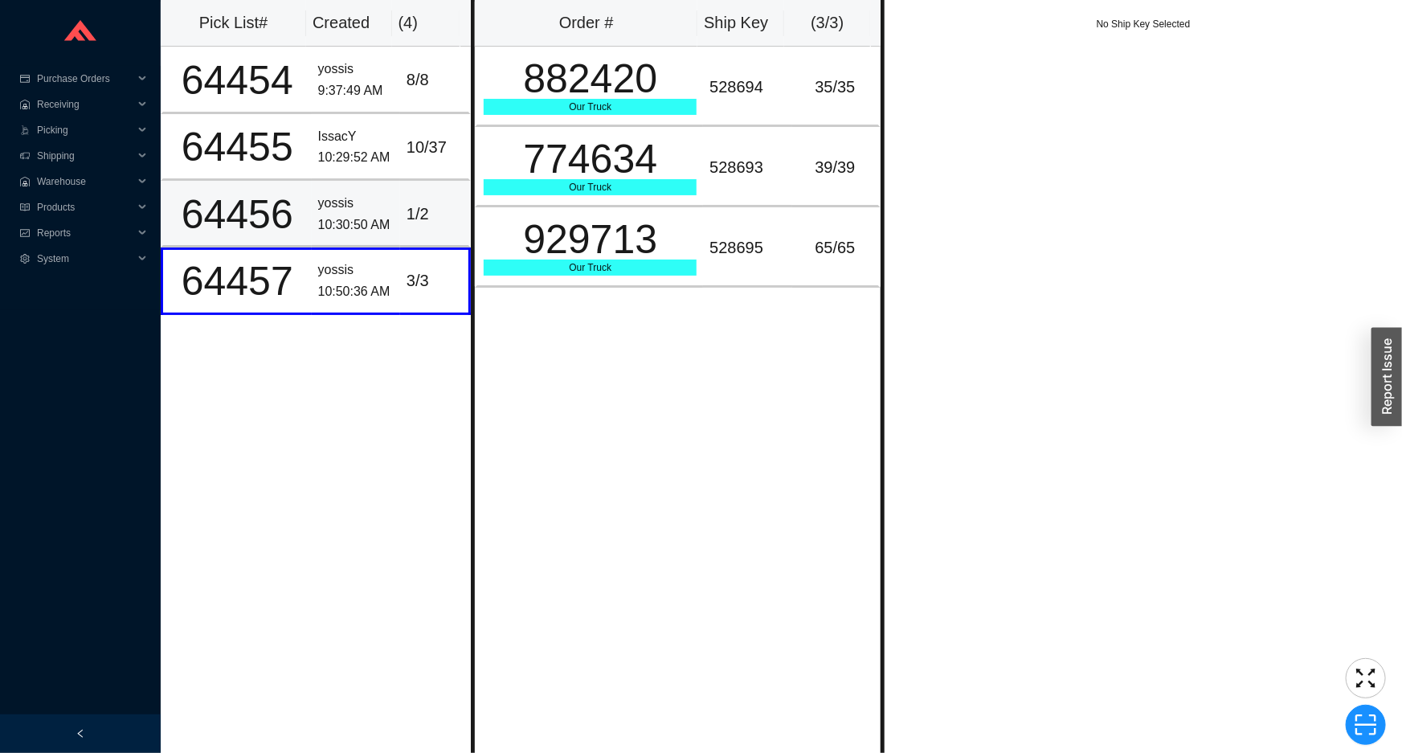
click at [407, 211] on div "1 / 2" at bounding box center [434, 214] width 55 height 27
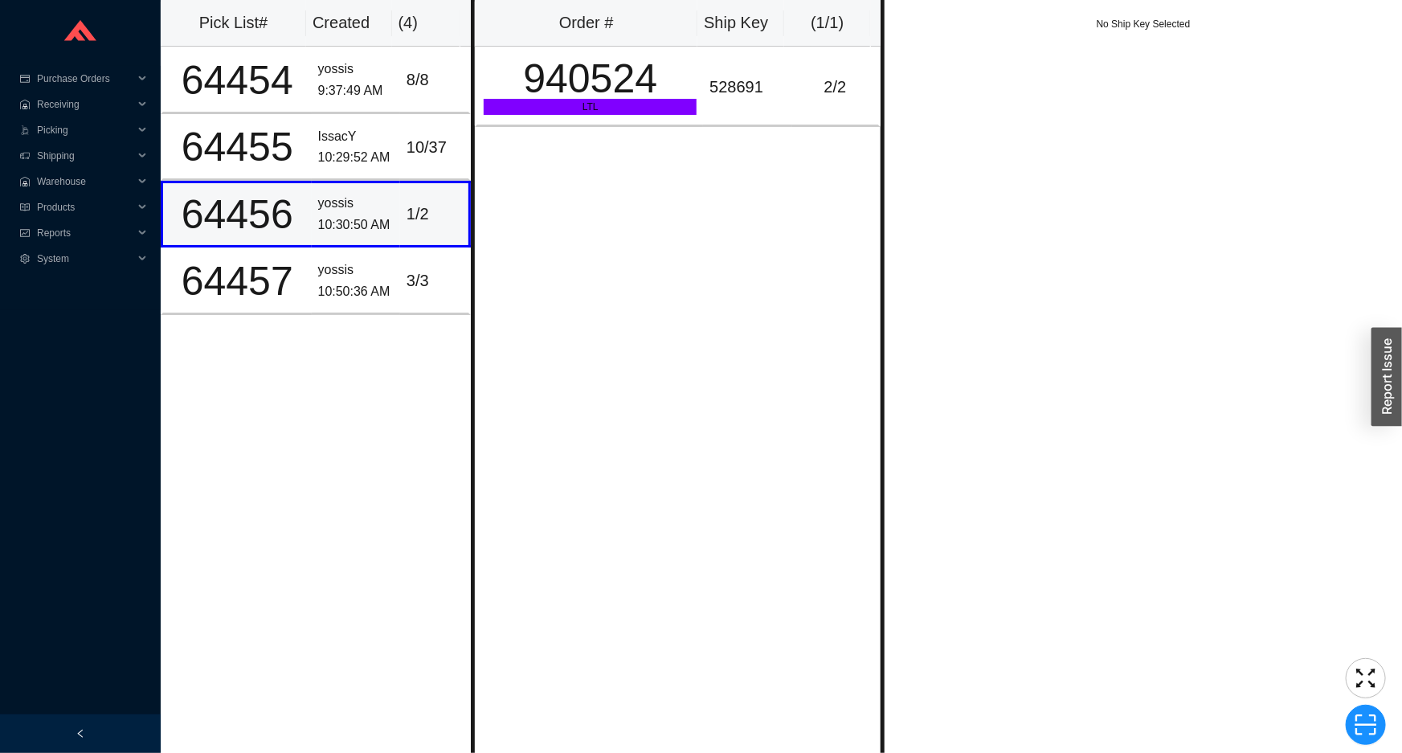
click at [385, 244] on td "yossis 10:30:50 AM" at bounding box center [356, 214] width 88 height 67
click at [407, 158] on div "10 / 37" at bounding box center [434, 147] width 55 height 27
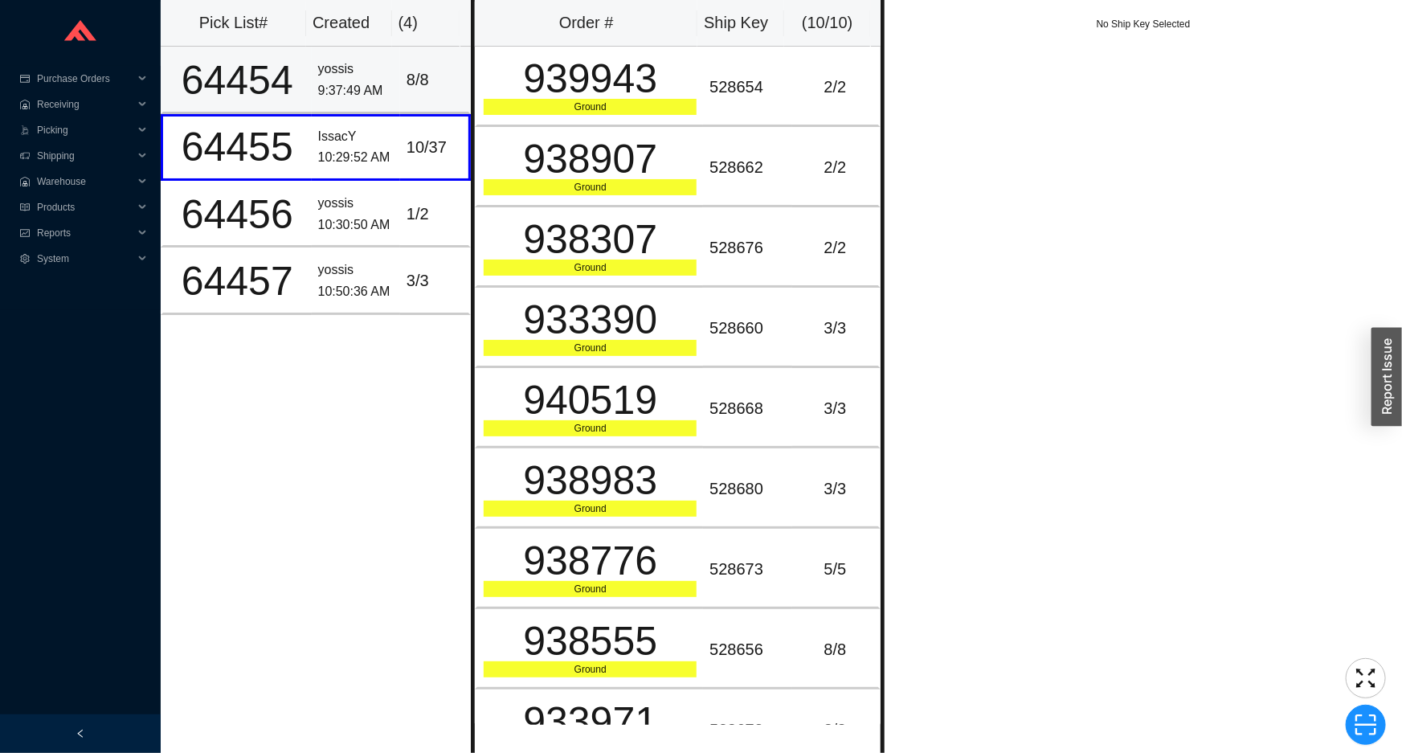
click at [434, 82] on div "8 / 8" at bounding box center [434, 80] width 55 height 27
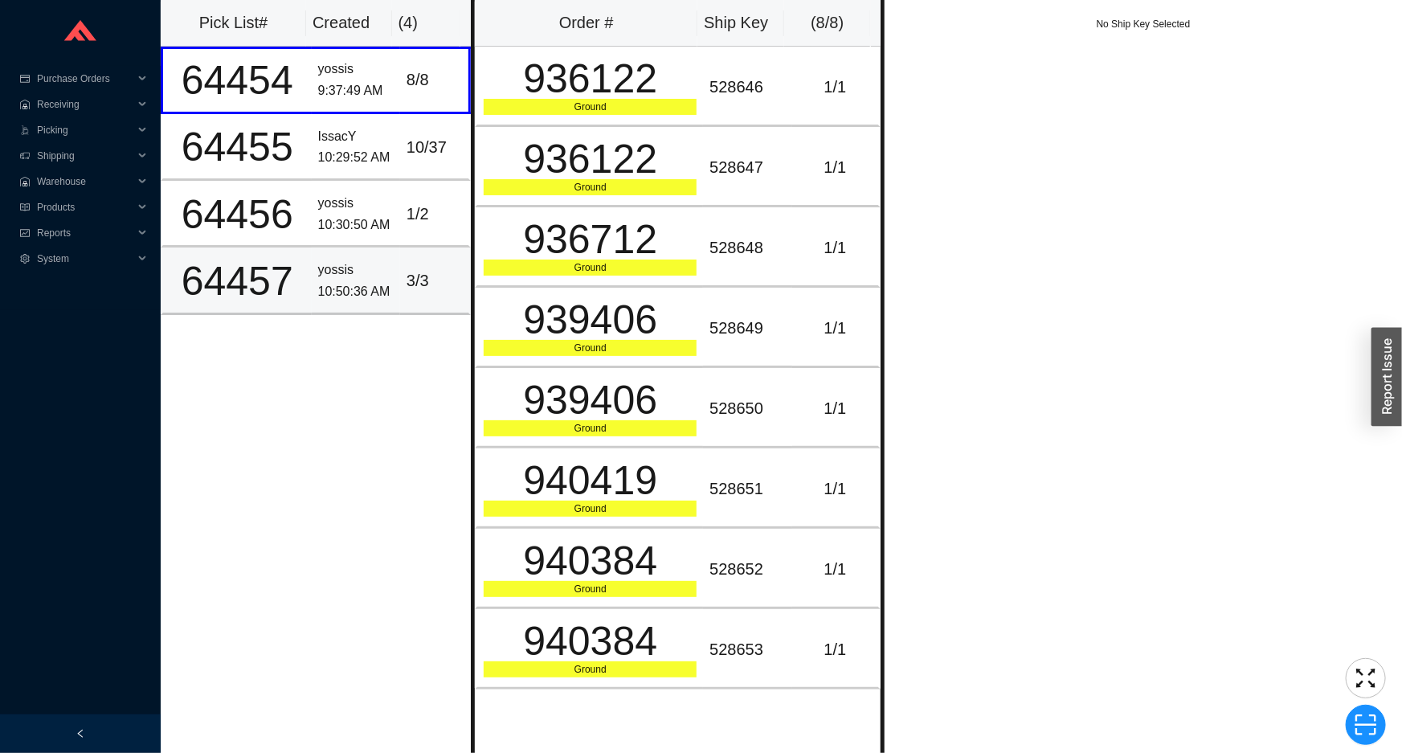
click at [346, 264] on div "yossis" at bounding box center [356, 271] width 76 height 22
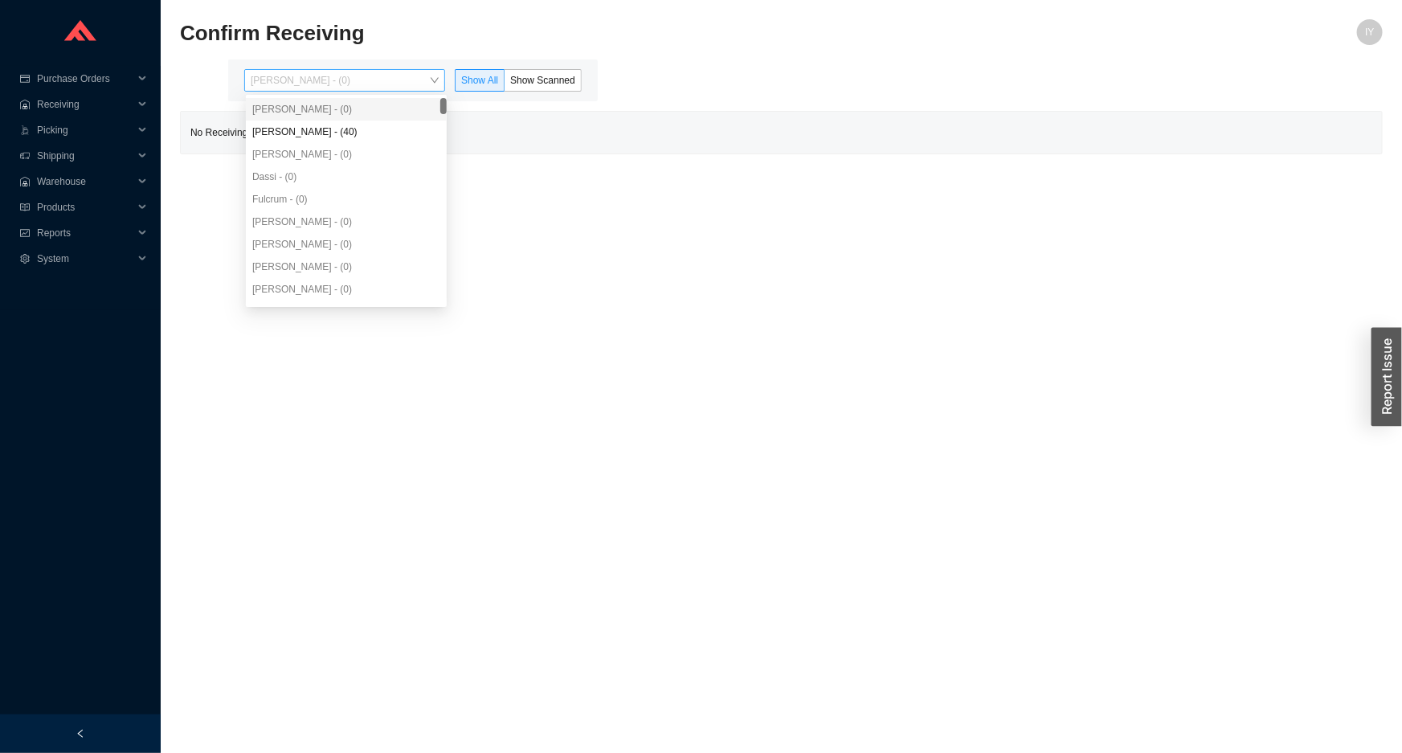
click at [362, 80] on span "[PERSON_NAME] - (0)" at bounding box center [345, 80] width 188 height 21
drag, startPoint x: 357, startPoint y: 129, endPoint x: 385, endPoint y: 123, distance: 28.7
click at [358, 129] on div "[PERSON_NAME] - (40)" at bounding box center [346, 132] width 188 height 14
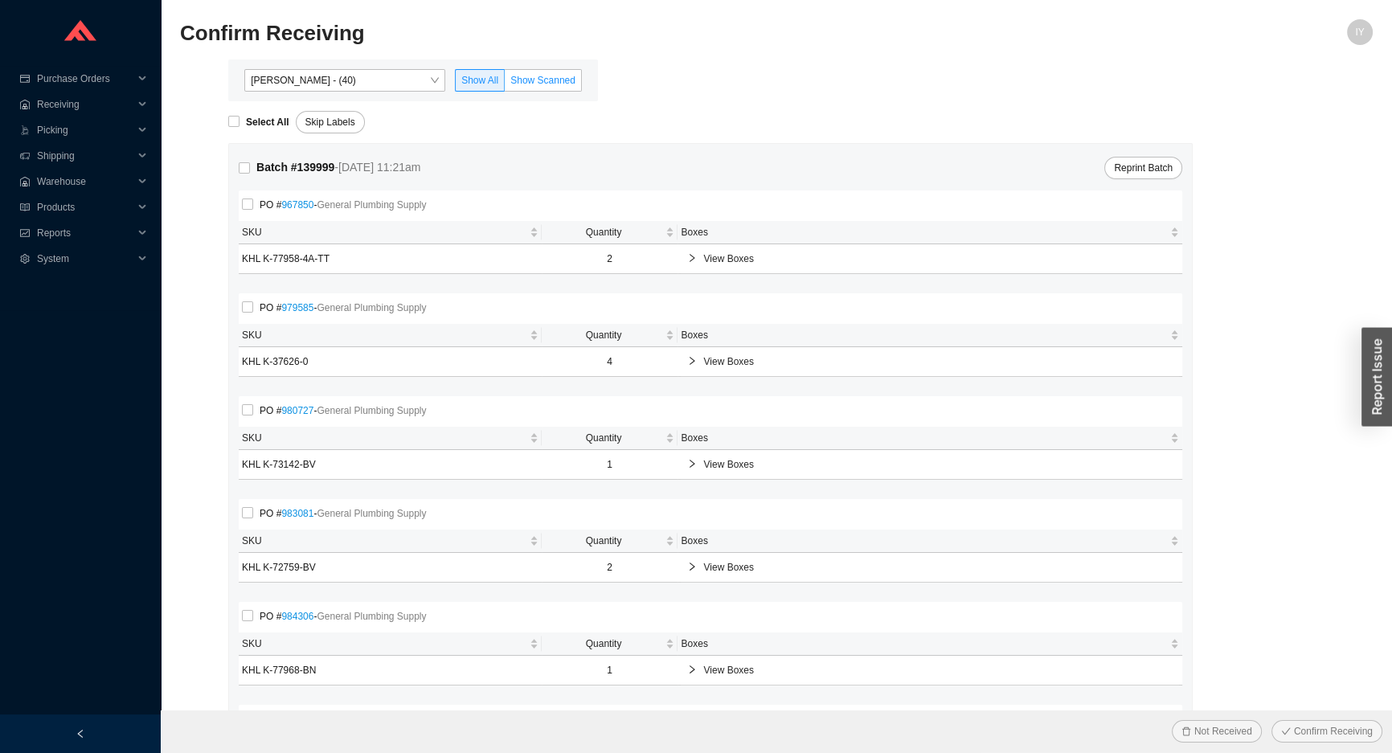
click at [539, 80] on span "Show Scanned" at bounding box center [542, 80] width 65 height 11
click at [505, 84] on input "Show Scanned" at bounding box center [505, 84] width 0 height 0
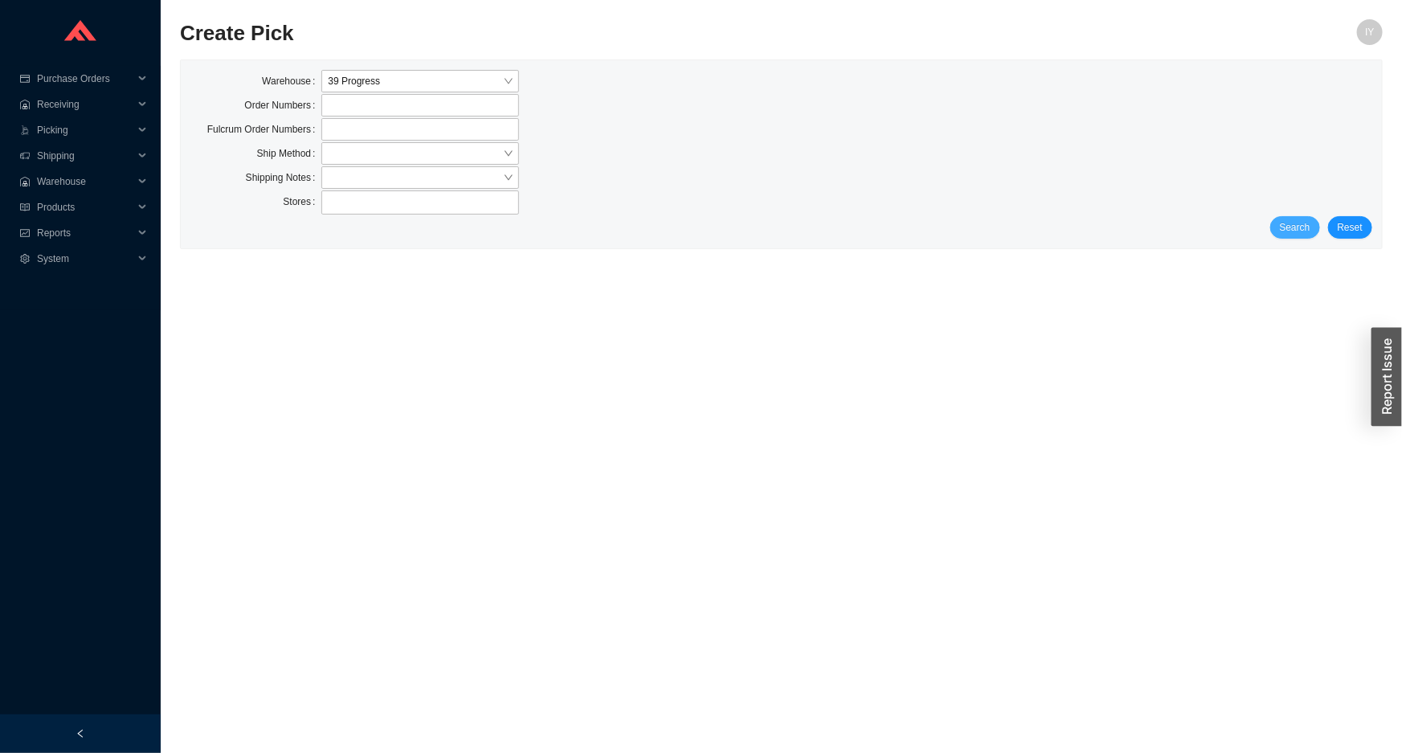
click at [1292, 219] on span "Search" at bounding box center [1295, 227] width 31 height 16
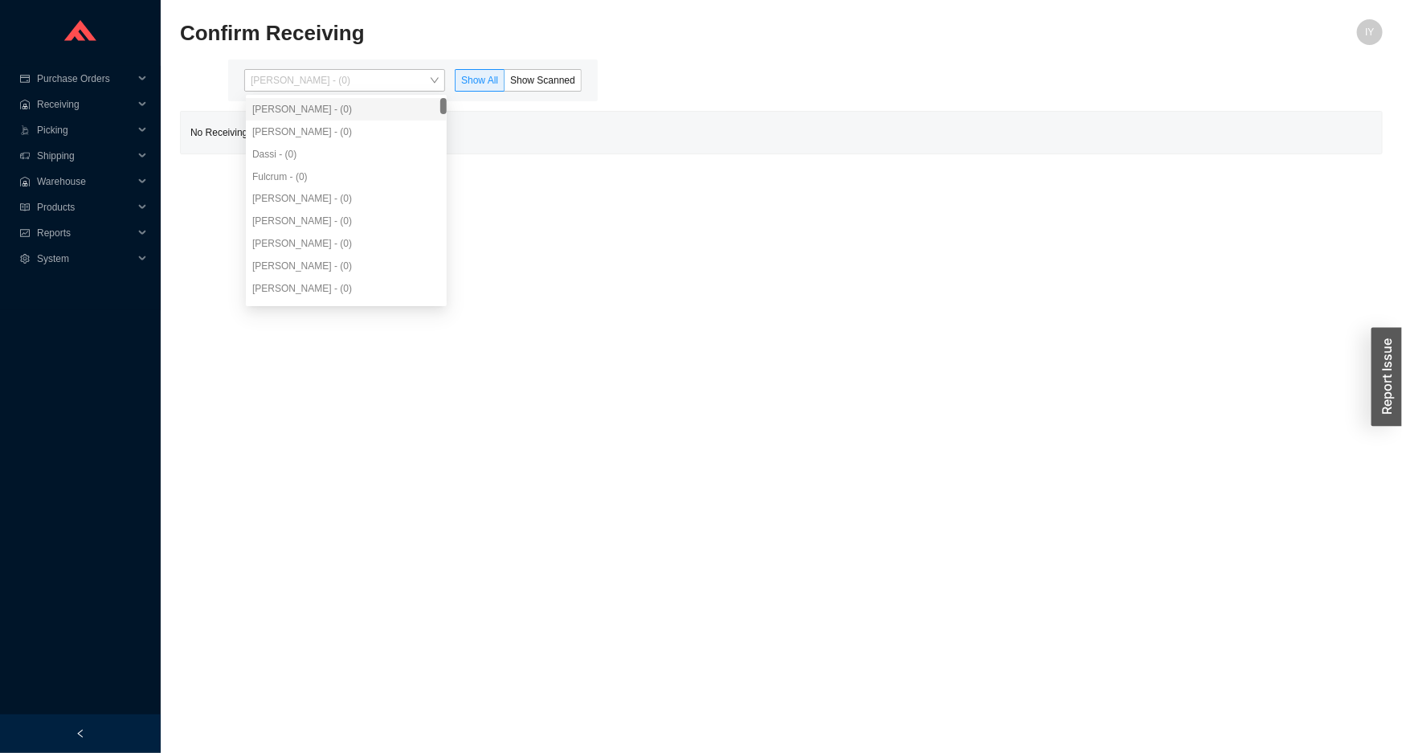
drag, startPoint x: 283, startPoint y: 70, endPoint x: 309, endPoint y: 108, distance: 46.8
click at [283, 72] on span "Issac Yoselovsky - (0)" at bounding box center [345, 80] width 188 height 21
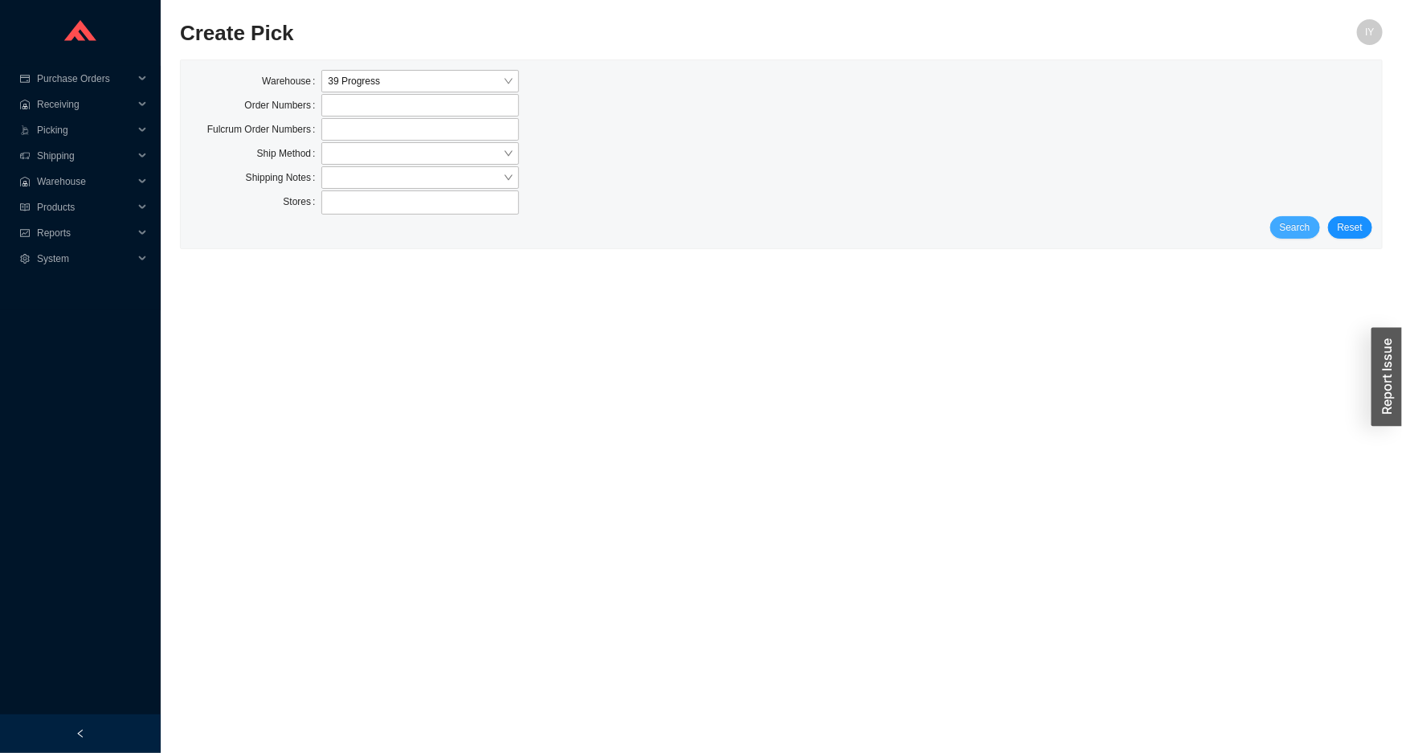
click at [1304, 227] on span "Search" at bounding box center [1295, 227] width 31 height 16
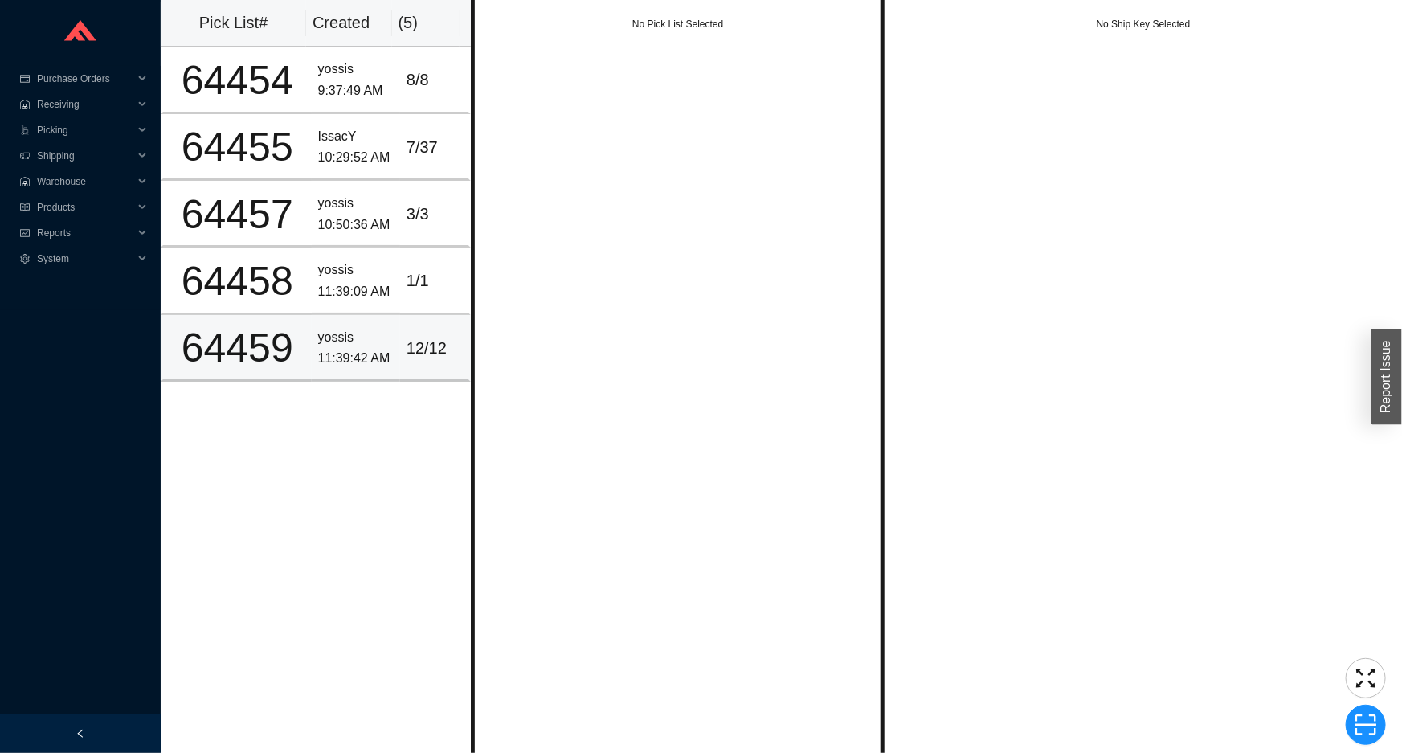
click at [379, 348] on div "11:39:42 AM" at bounding box center [356, 359] width 76 height 22
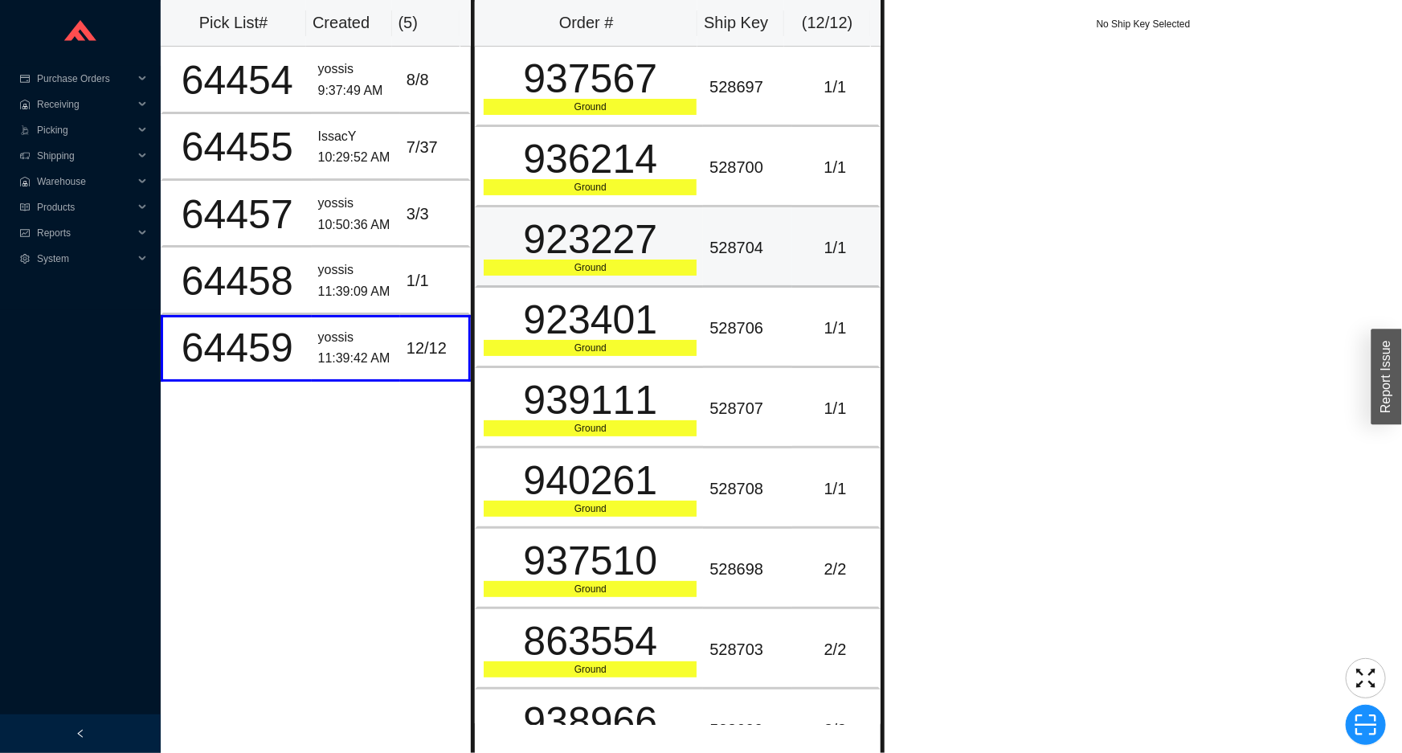
click at [628, 257] on div "923227" at bounding box center [590, 239] width 213 height 40
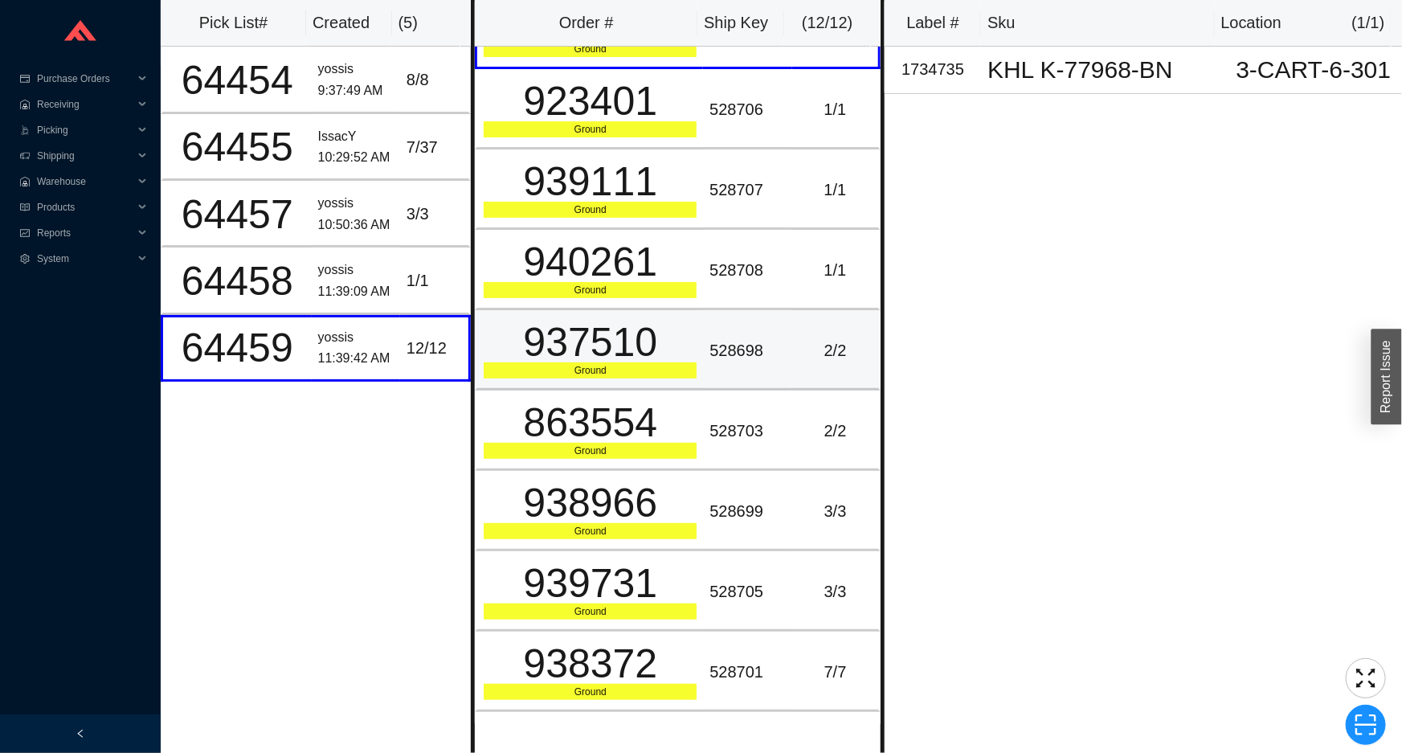
click at [654, 322] on div "937510" at bounding box center [590, 342] width 213 height 40
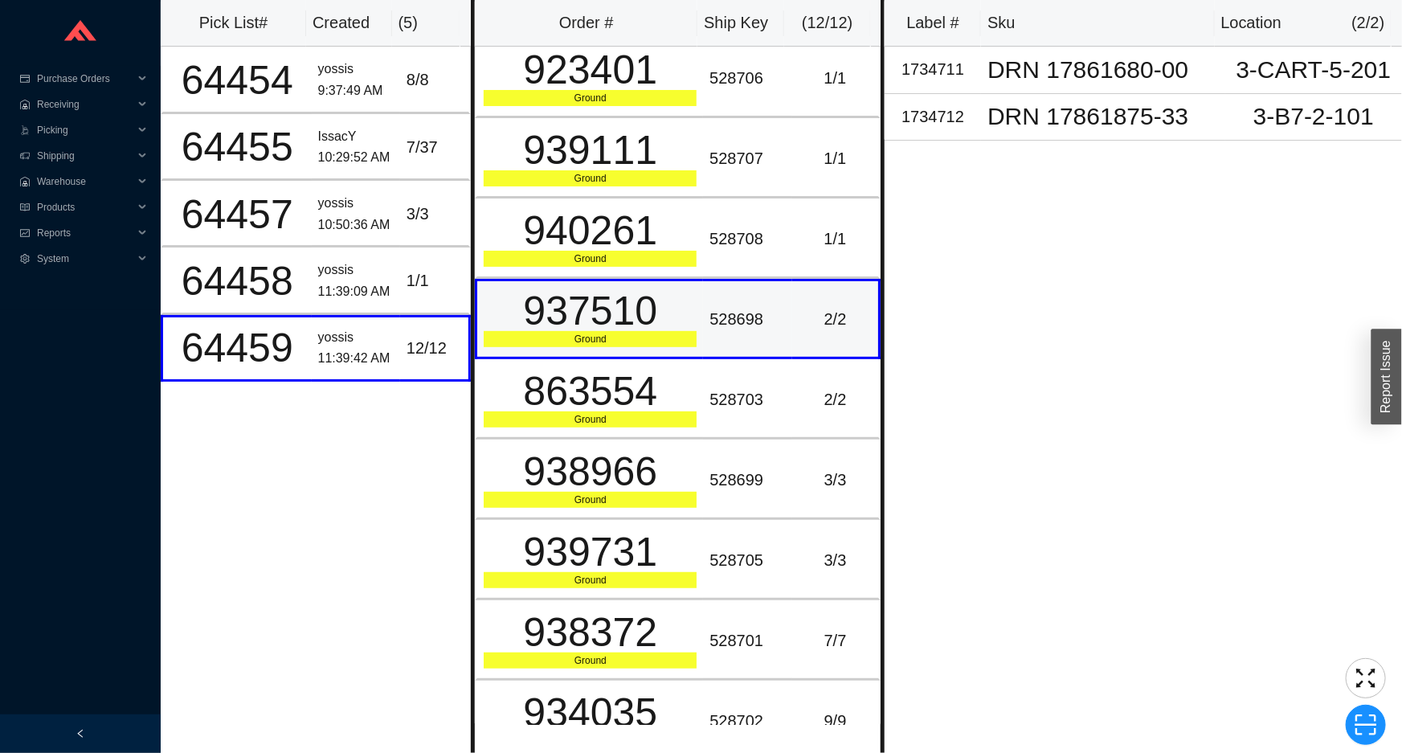
scroll to position [281, 0]
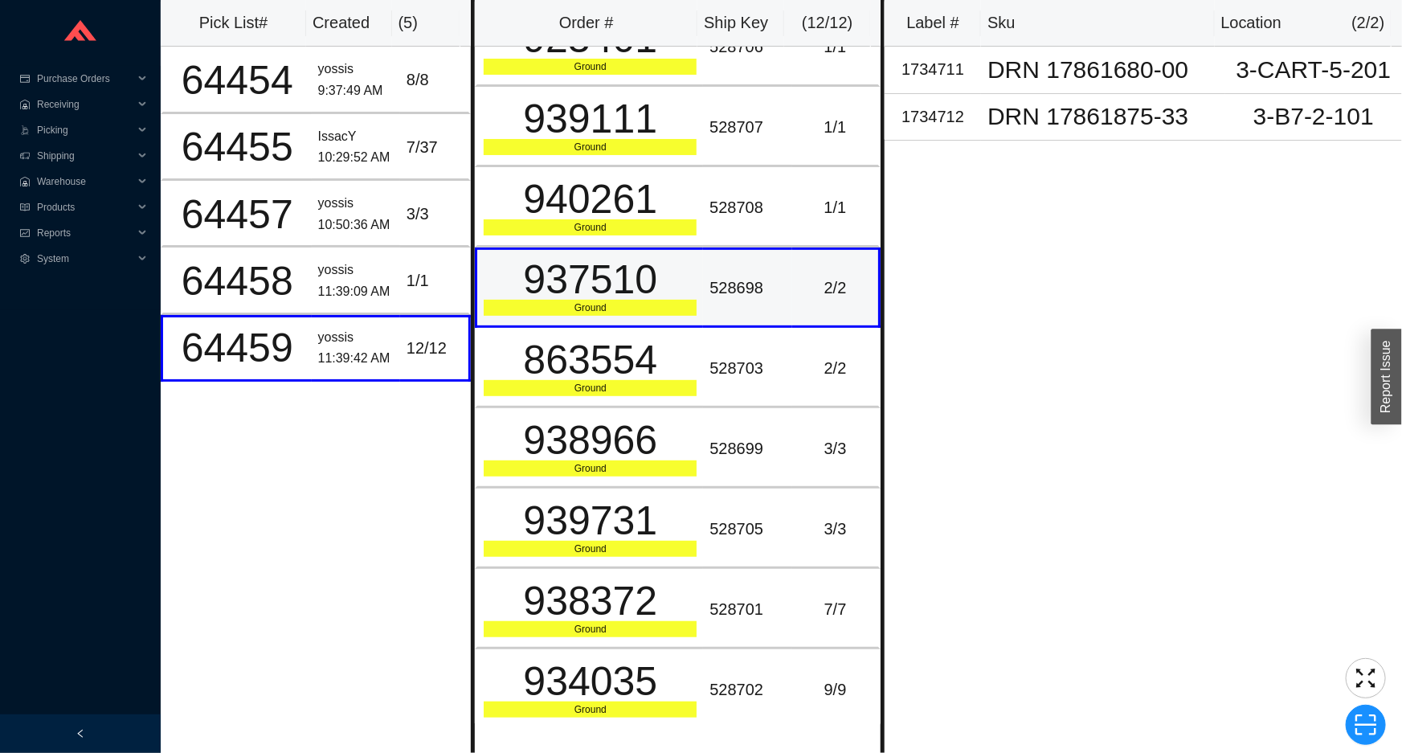
click at [649, 321] on td "937510 Ground" at bounding box center [589, 288] width 228 height 80
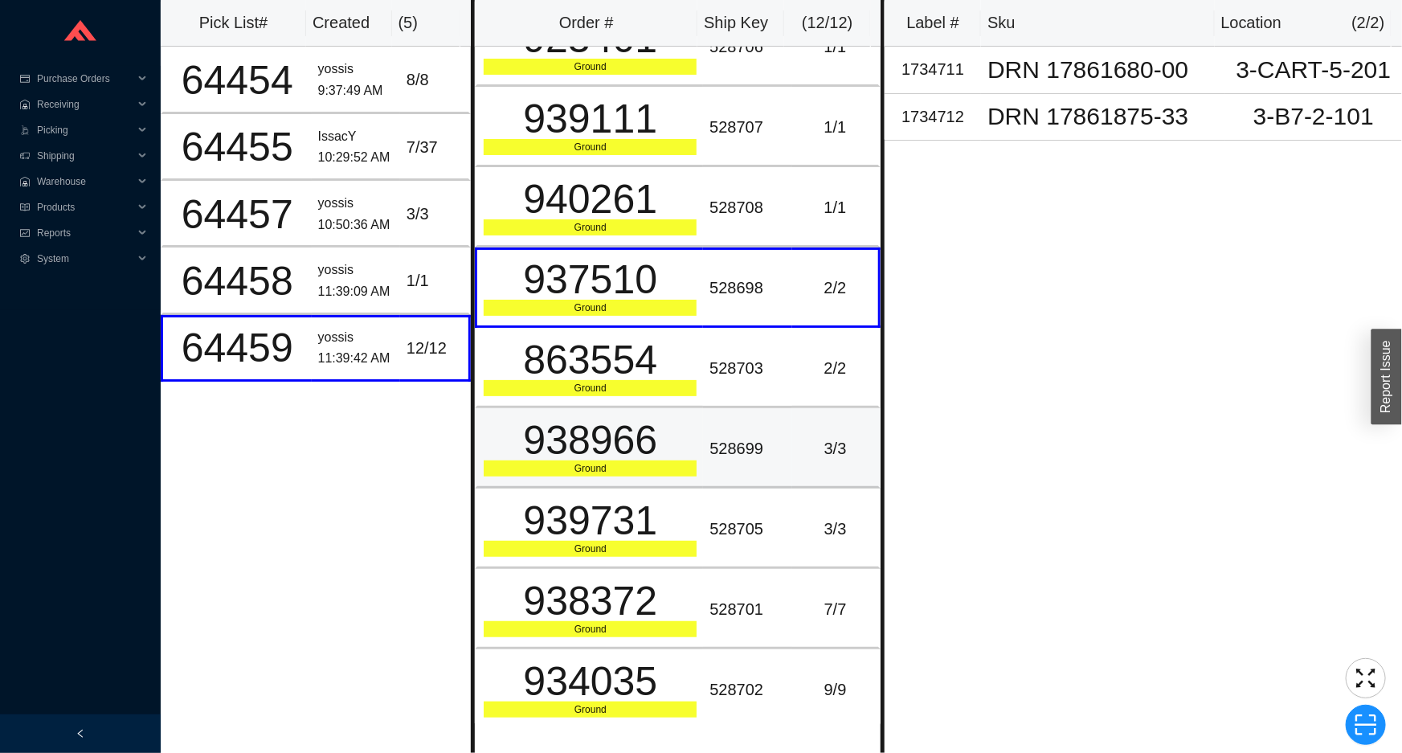
click at [672, 477] on td "938966 Ground" at bounding box center [589, 448] width 228 height 80
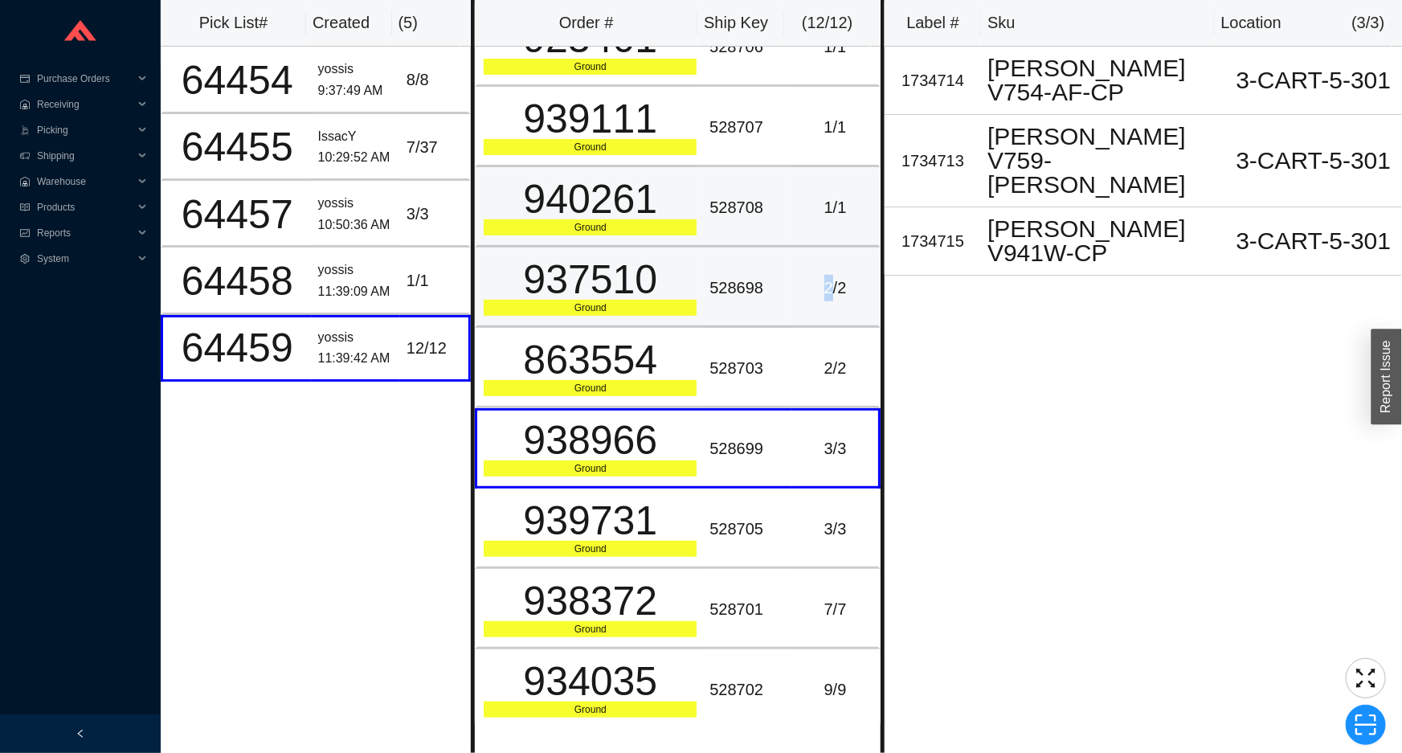
drag, startPoint x: 818, startPoint y: 305, endPoint x: 795, endPoint y: 223, distance: 85.2
click at [817, 304] on td "2 / 2" at bounding box center [836, 288] width 88 height 80
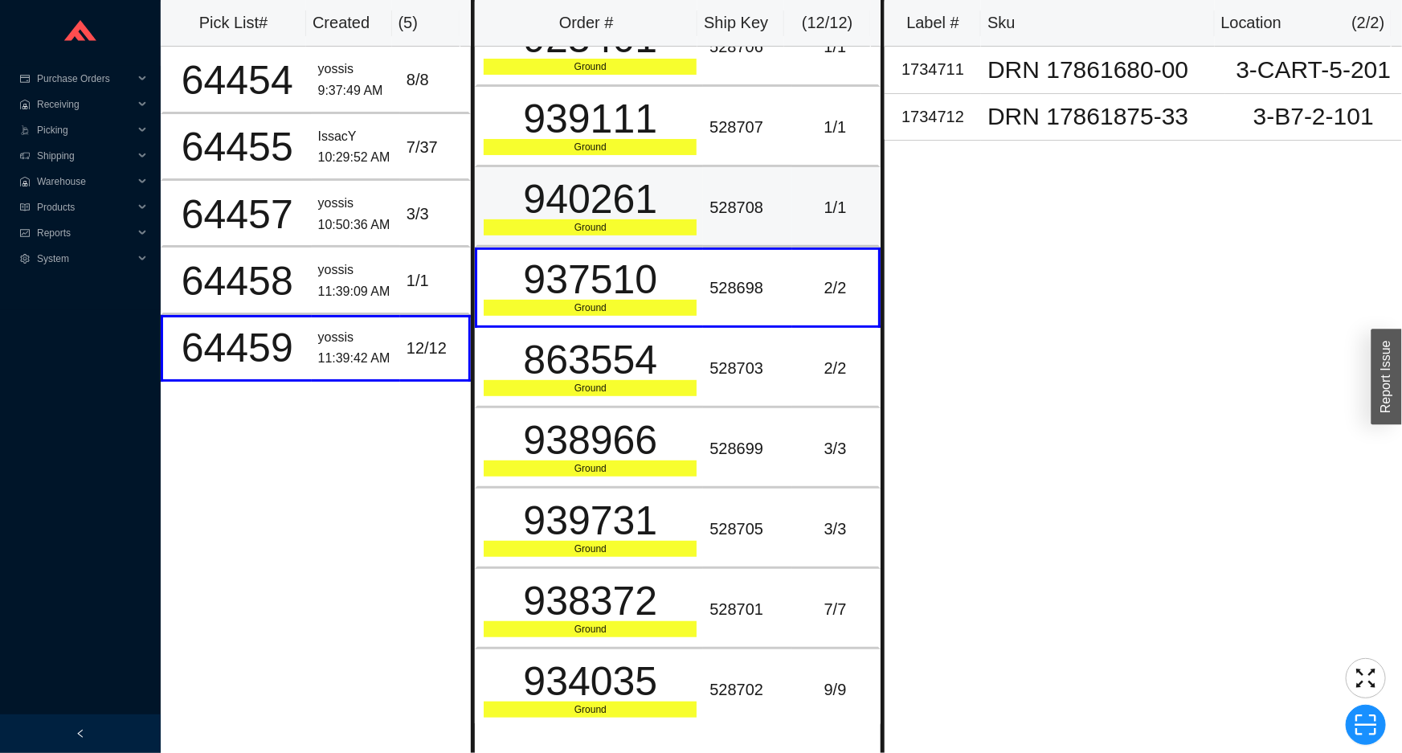
click at [792, 219] on td "1 / 1" at bounding box center [836, 207] width 88 height 80
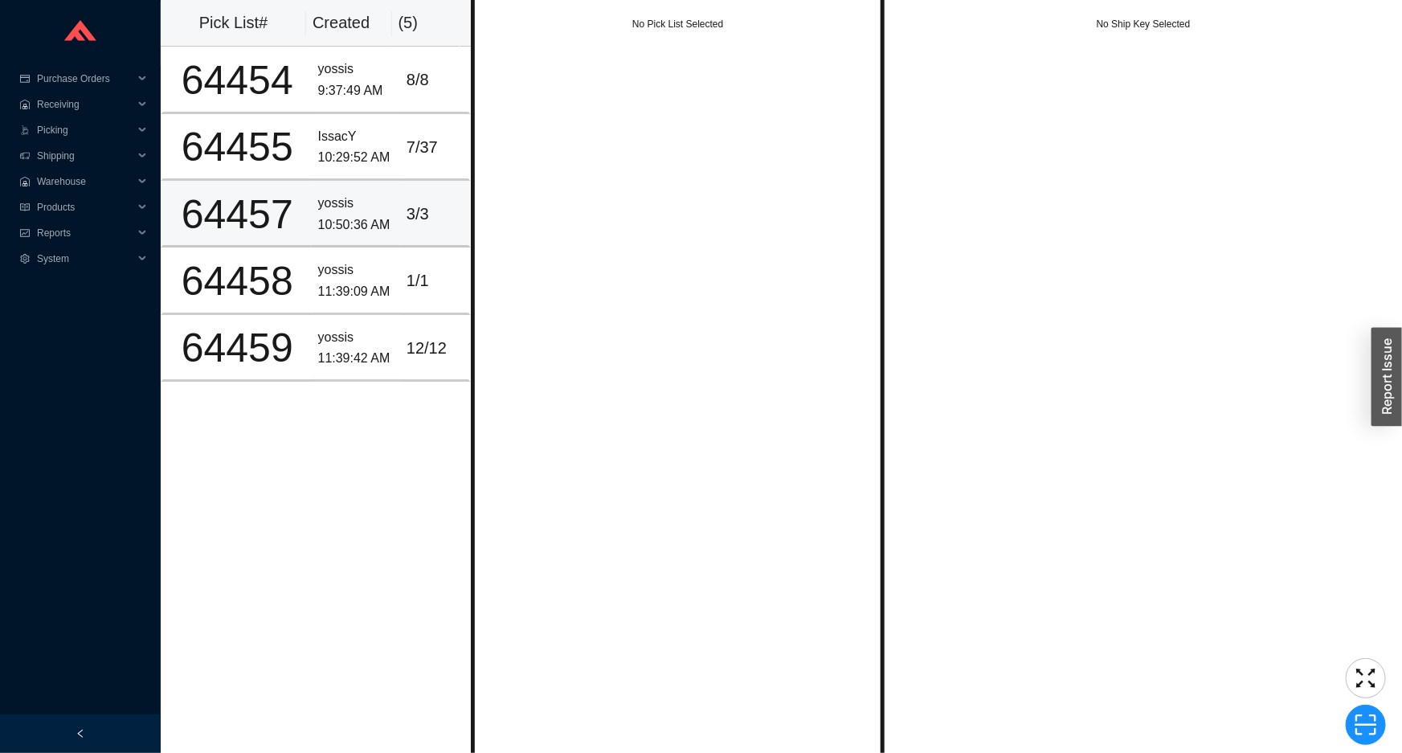
click at [318, 193] on div "yossis" at bounding box center [356, 204] width 76 height 22
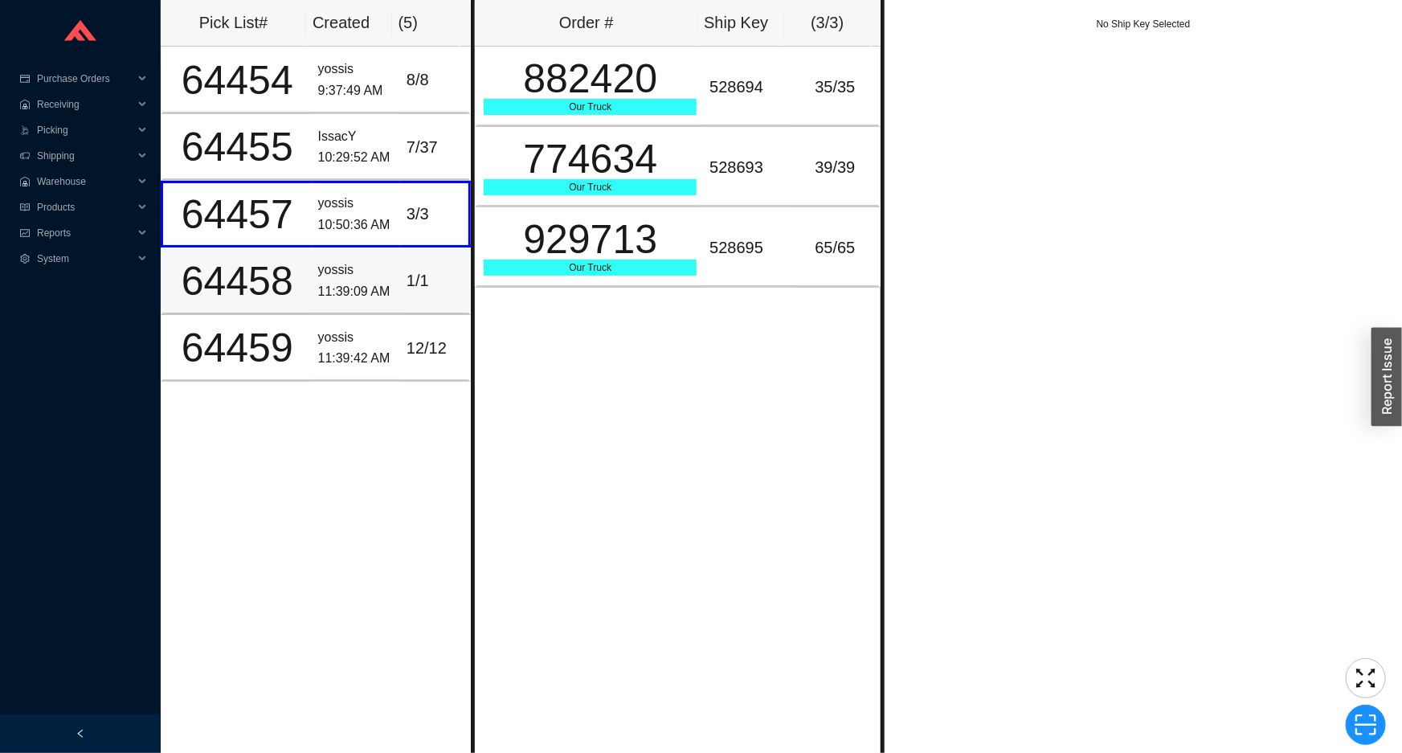
click at [330, 277] on div "yossis" at bounding box center [356, 271] width 76 height 22
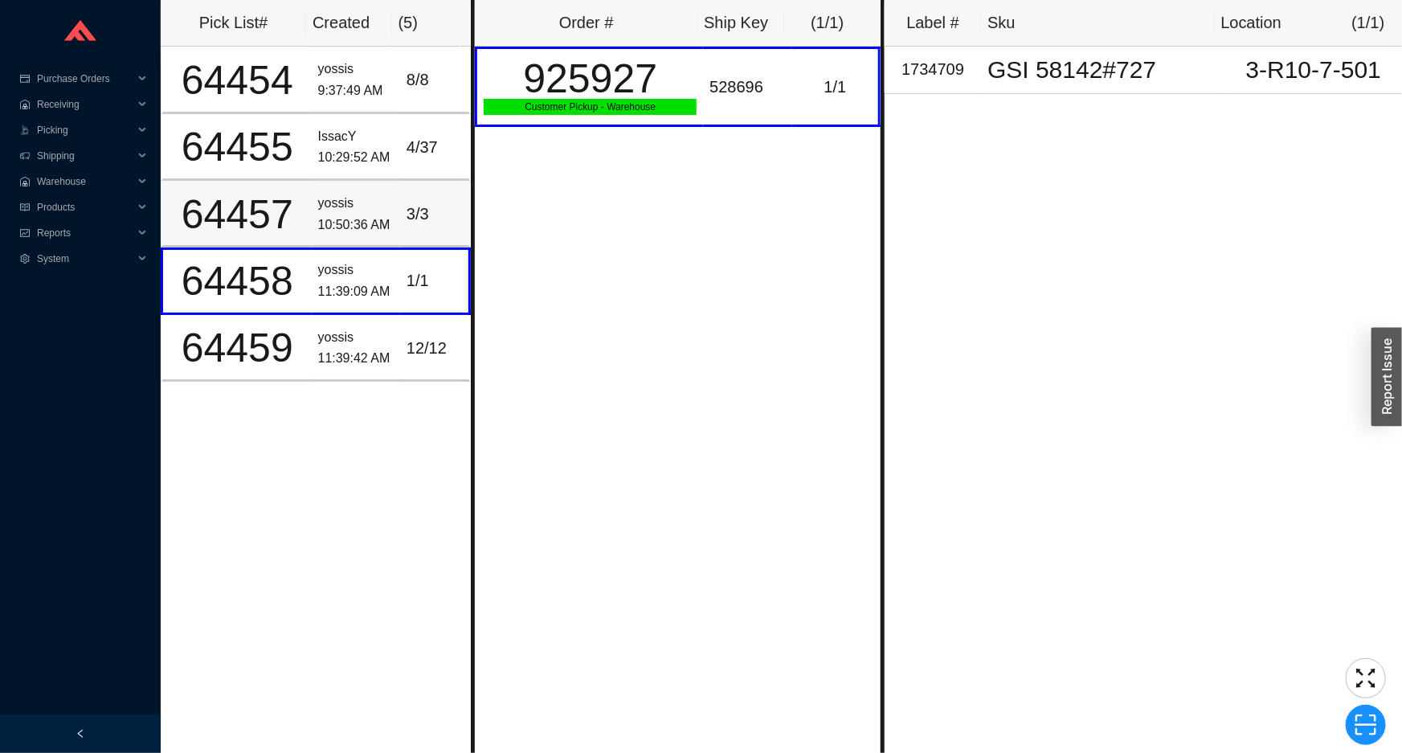
click at [342, 190] on td "yossis 10:50:36 AM" at bounding box center [356, 214] width 88 height 67
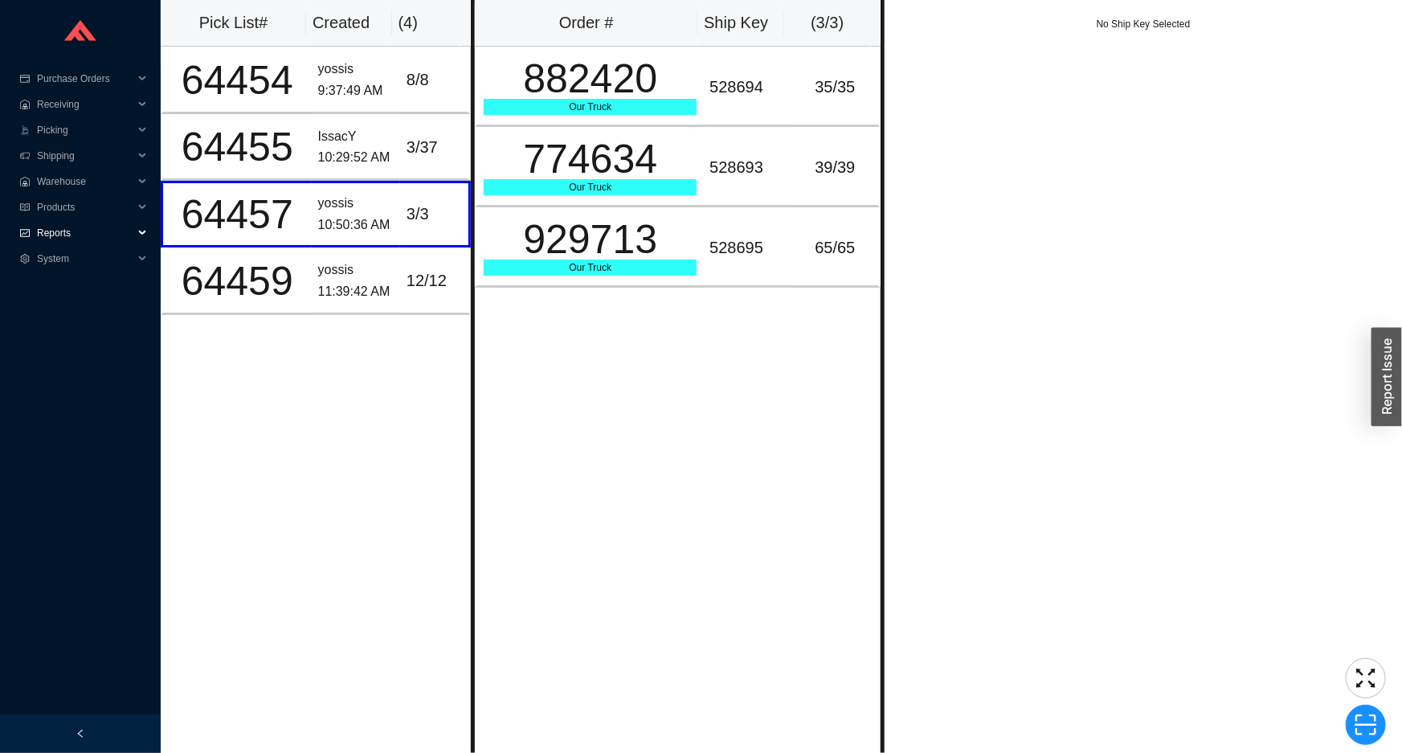
drag, startPoint x: 92, startPoint y: 222, endPoint x: 86, endPoint y: 241, distance: 20.1
click at [90, 223] on span "Reports" at bounding box center [85, 233] width 96 height 26
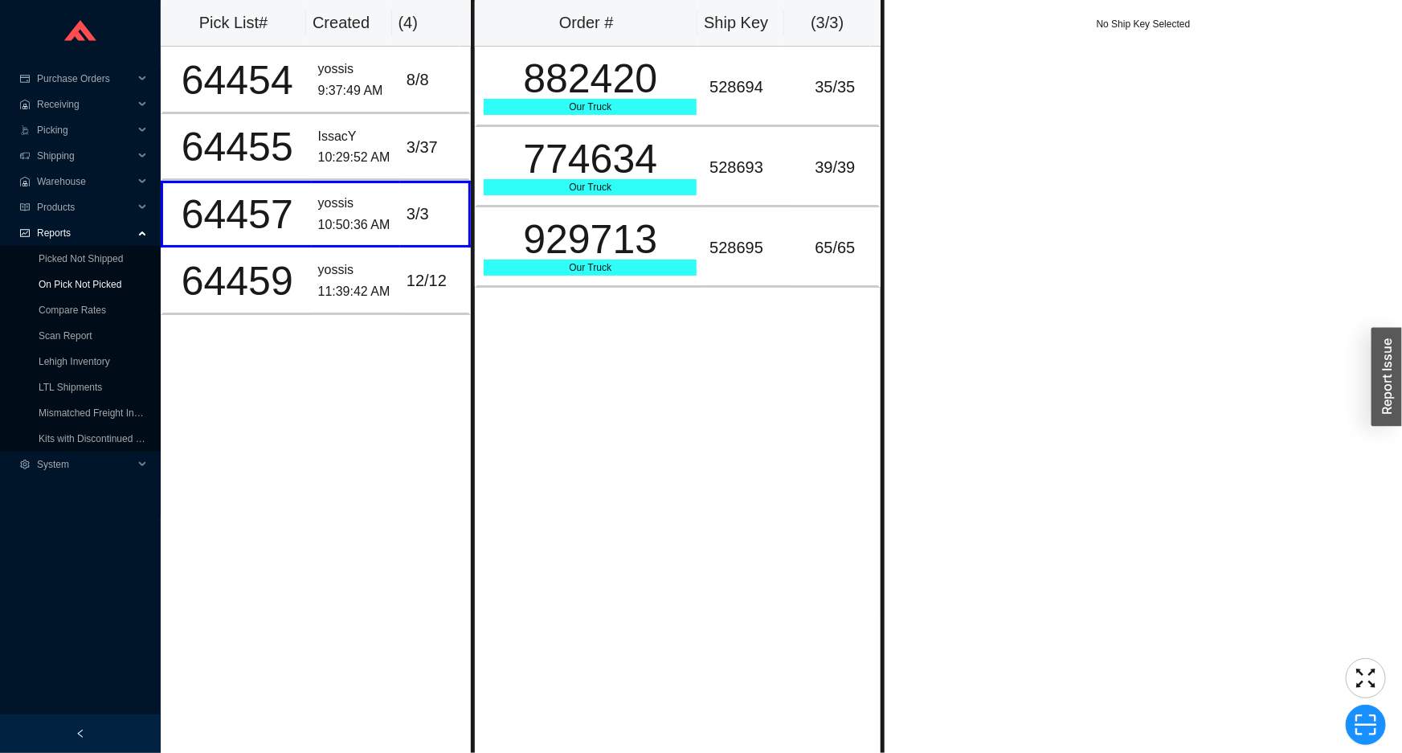
click at [92, 279] on link "On Pick Not Picked" at bounding box center [80, 284] width 83 height 11
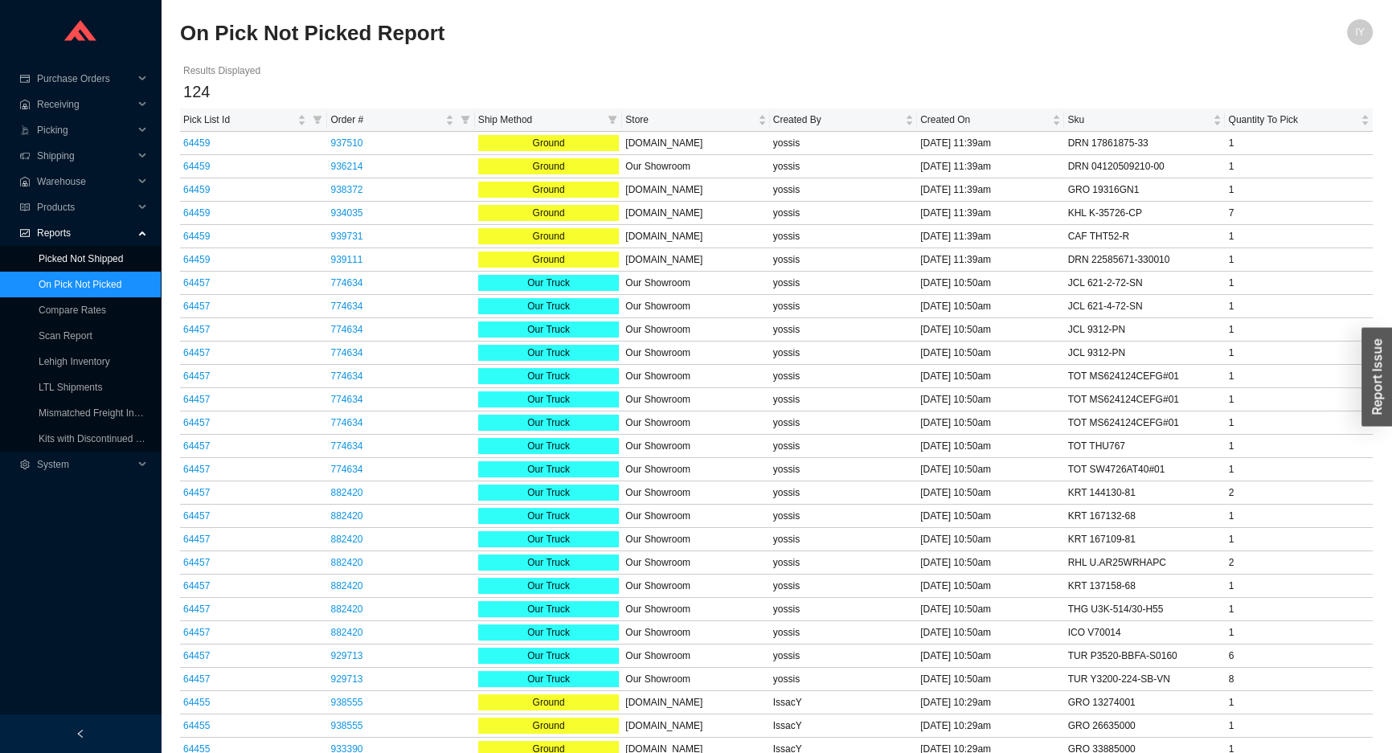
click at [117, 253] on link "Picked Not Shipped" at bounding box center [81, 258] width 84 height 11
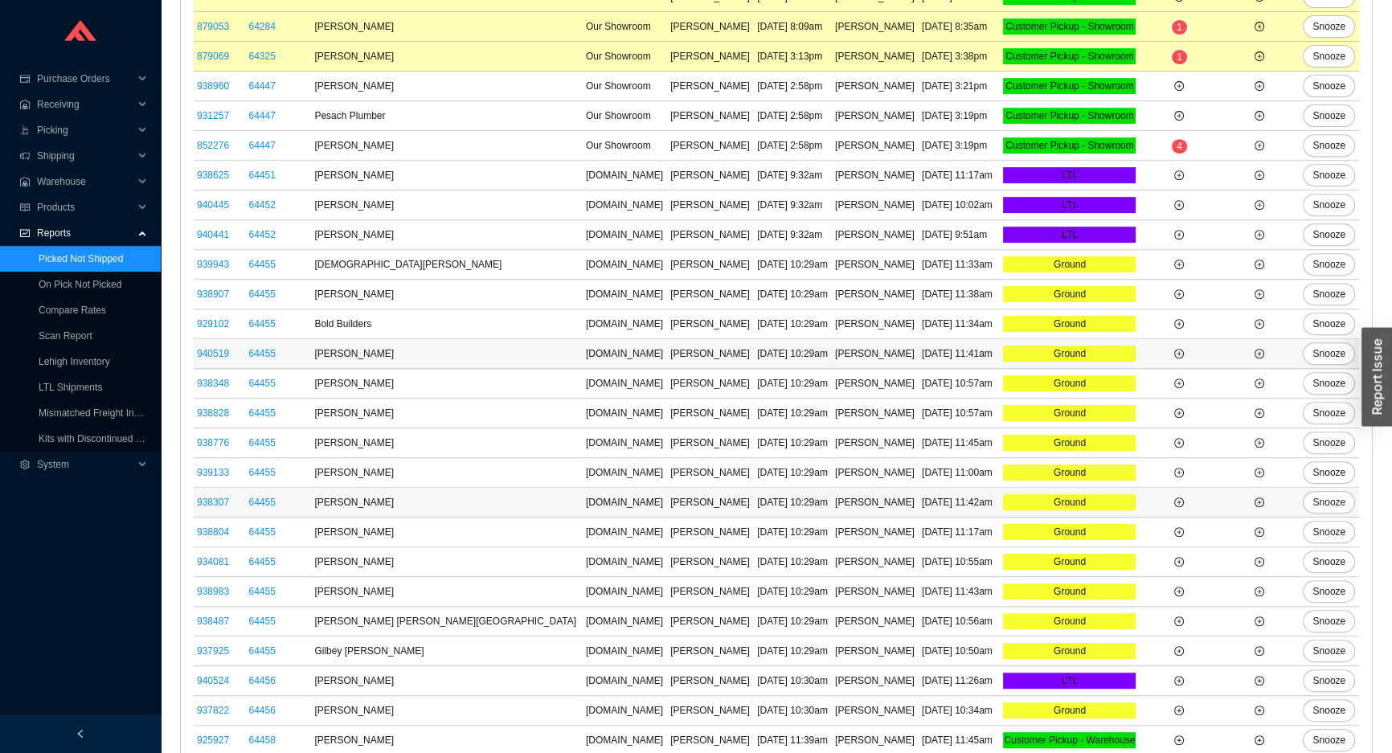
scroll to position [858, 0]
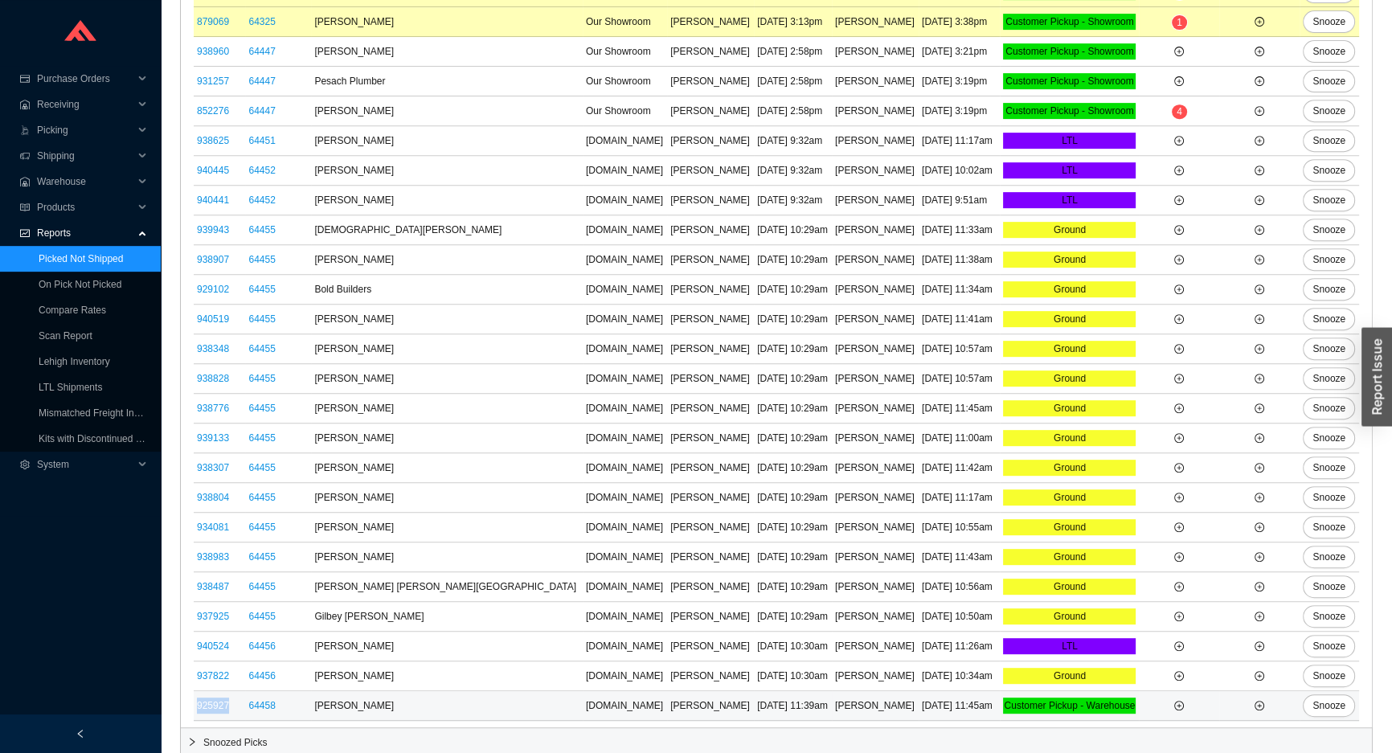
drag, startPoint x: 234, startPoint y: 706, endPoint x: 196, endPoint y: 710, distance: 38.0
click at [196, 710] on td "925927" at bounding box center [219, 706] width 51 height 30
copy link "925927"
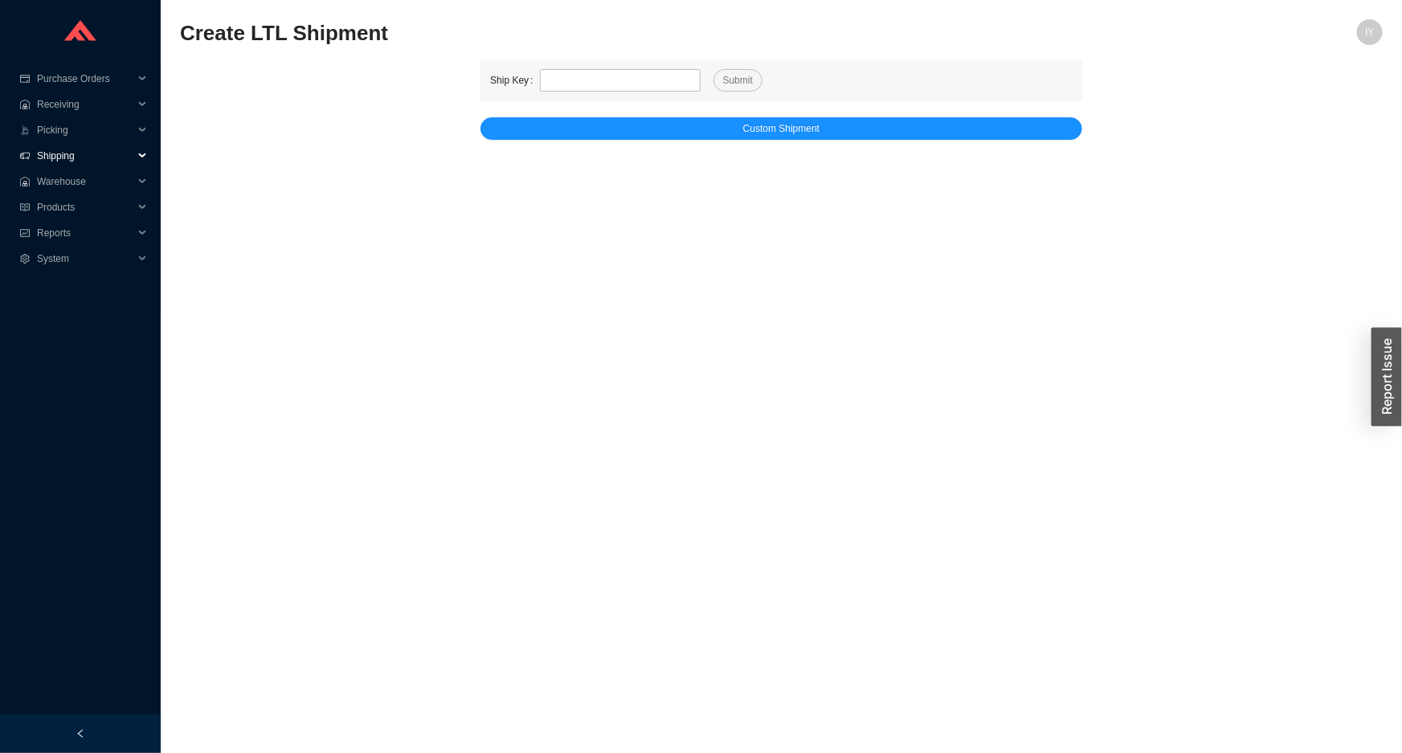
click at [74, 157] on span "Shipping" at bounding box center [85, 156] width 96 height 26
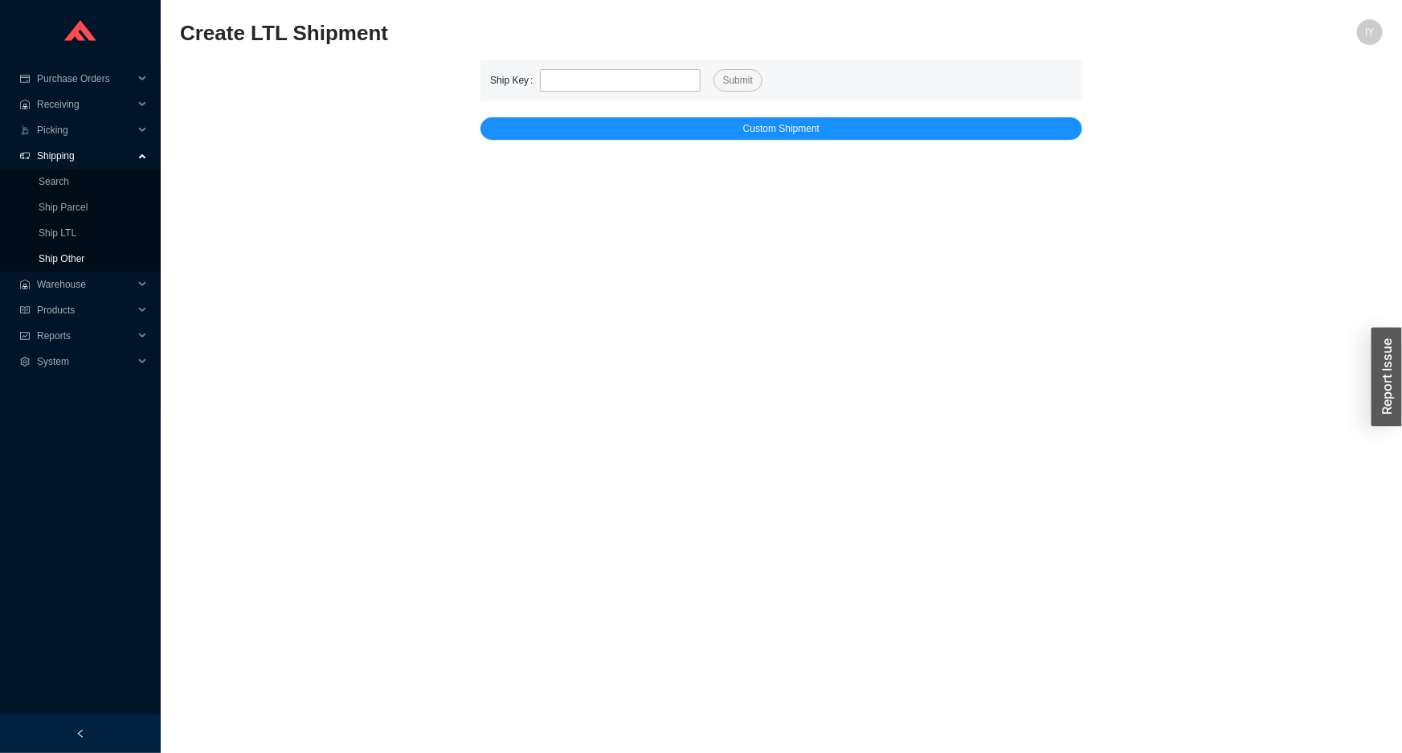
click at [39, 258] on link "Ship Other" at bounding box center [62, 258] width 46 height 11
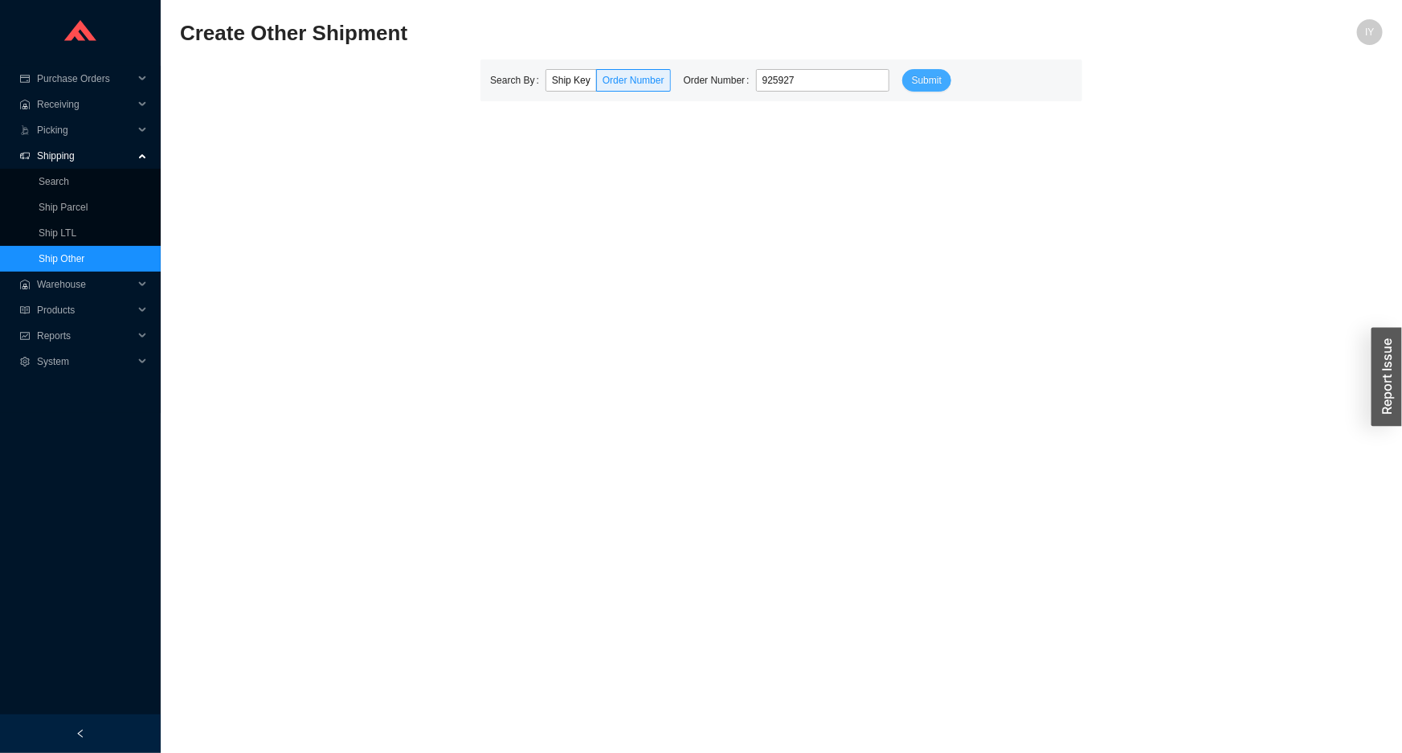
type input "925927"
click at [902, 75] on button "Submit" at bounding box center [926, 80] width 49 height 23
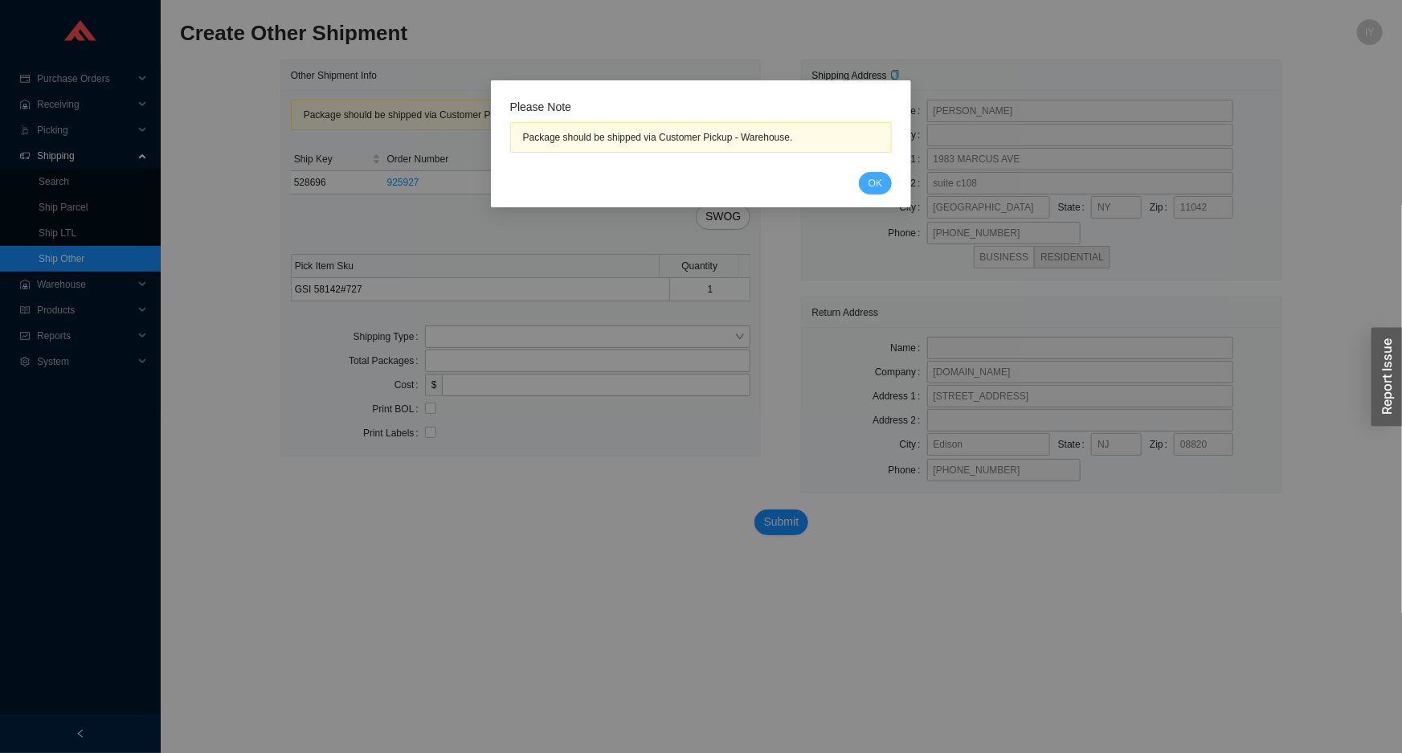
click at [874, 172] on button "OK" at bounding box center [875, 183] width 33 height 23
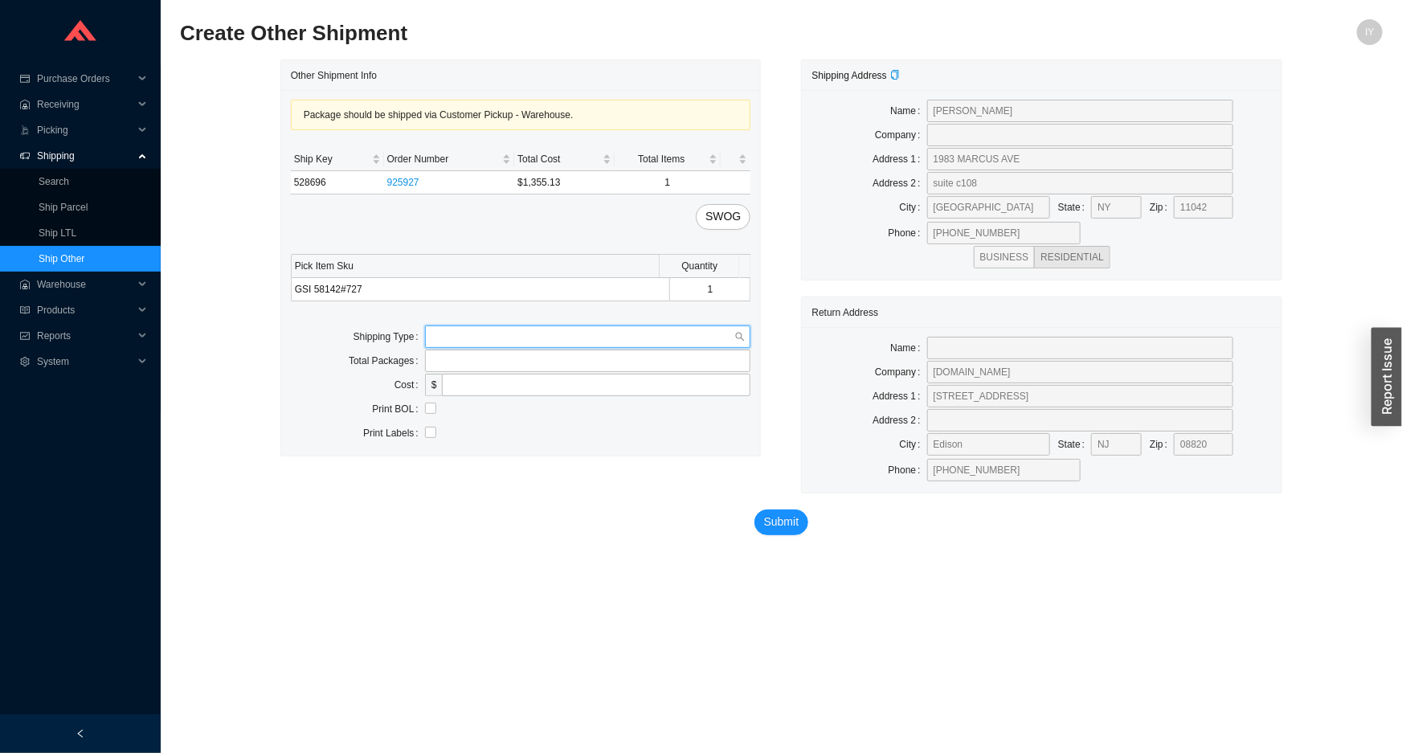
click at [451, 336] on input "search" at bounding box center [584, 336] width 304 height 21
click at [443, 364] on div "Our Truck" at bounding box center [588, 365] width 313 height 14
click at [451, 381] on input "text" at bounding box center [588, 385] width 326 height 23
type input "UBER"
click at [430, 435] on input "checkbox" at bounding box center [430, 432] width 11 height 11
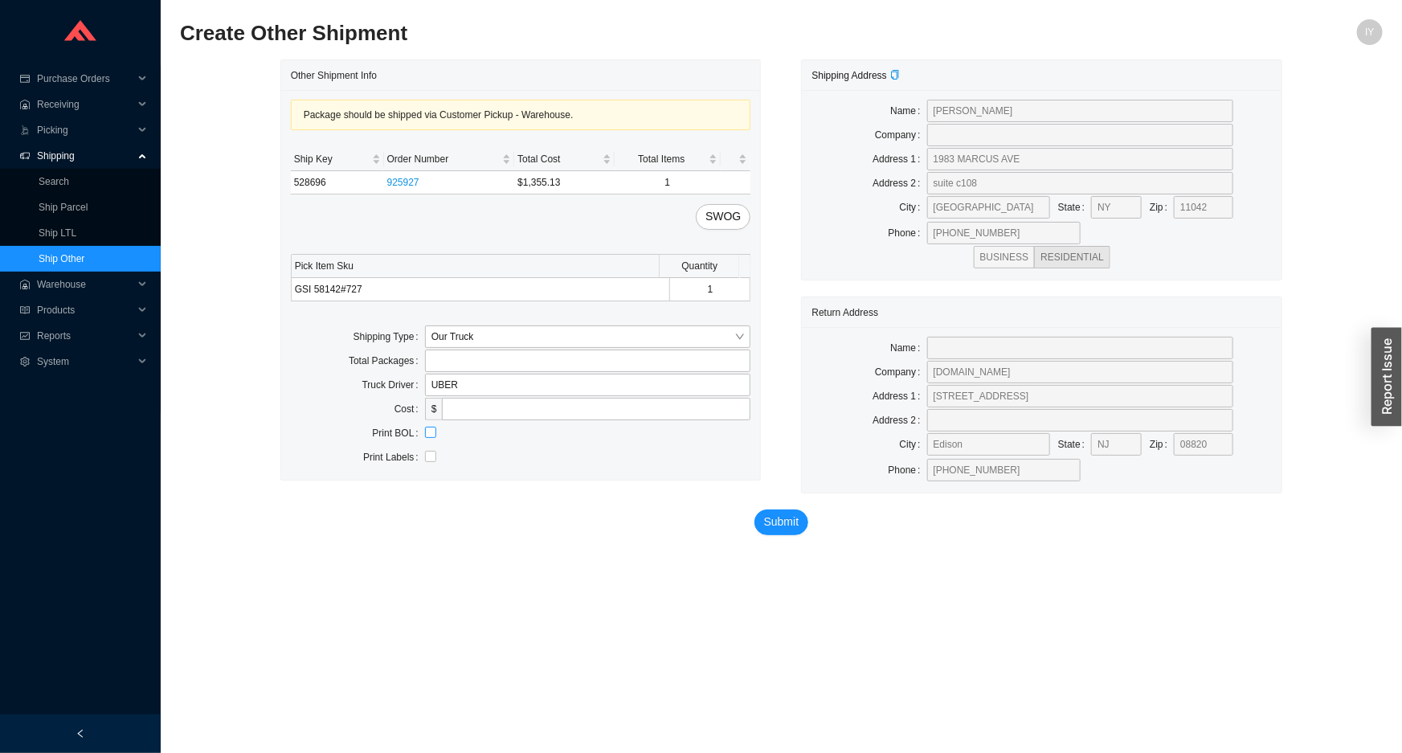
checkbox input "true"
click at [791, 528] on span "Submit" at bounding box center [781, 522] width 35 height 18
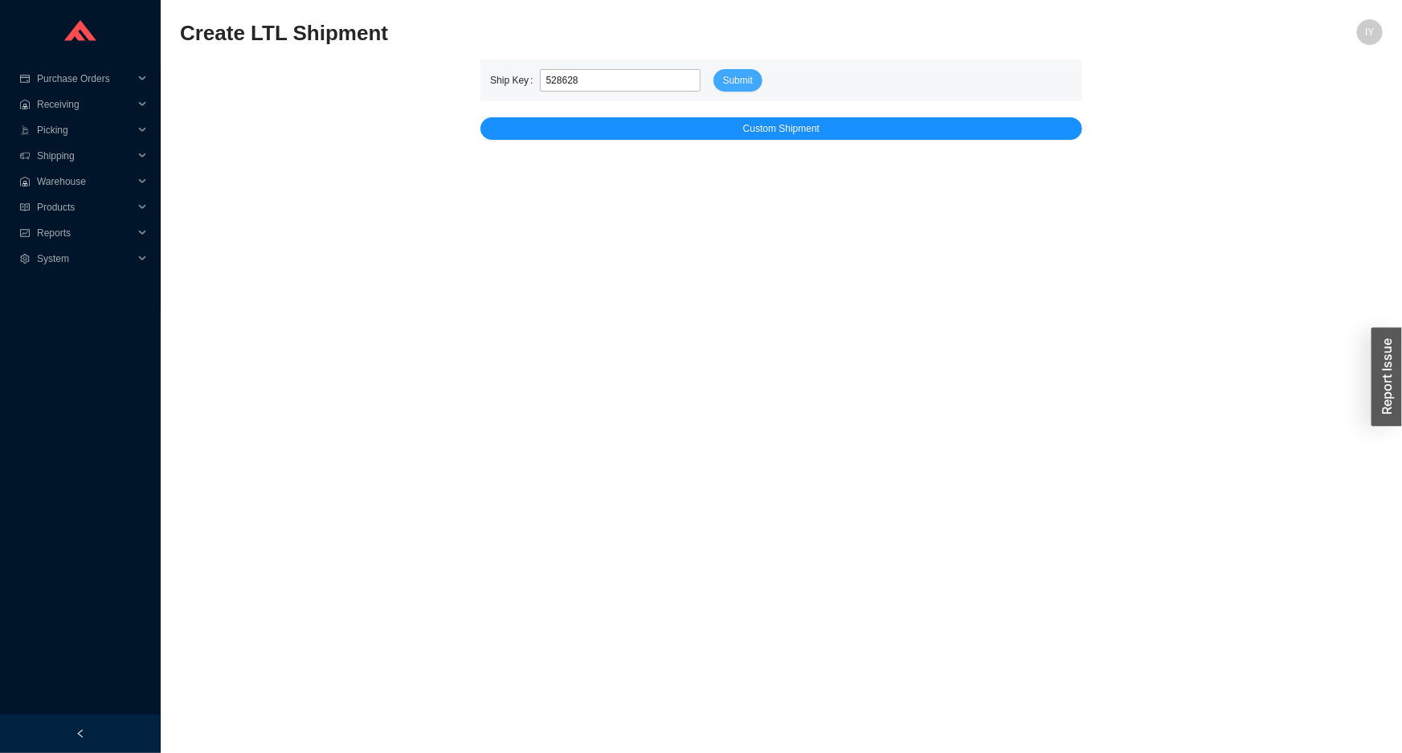
type input "528628"
click at [739, 80] on span "Submit" at bounding box center [738, 80] width 30 height 16
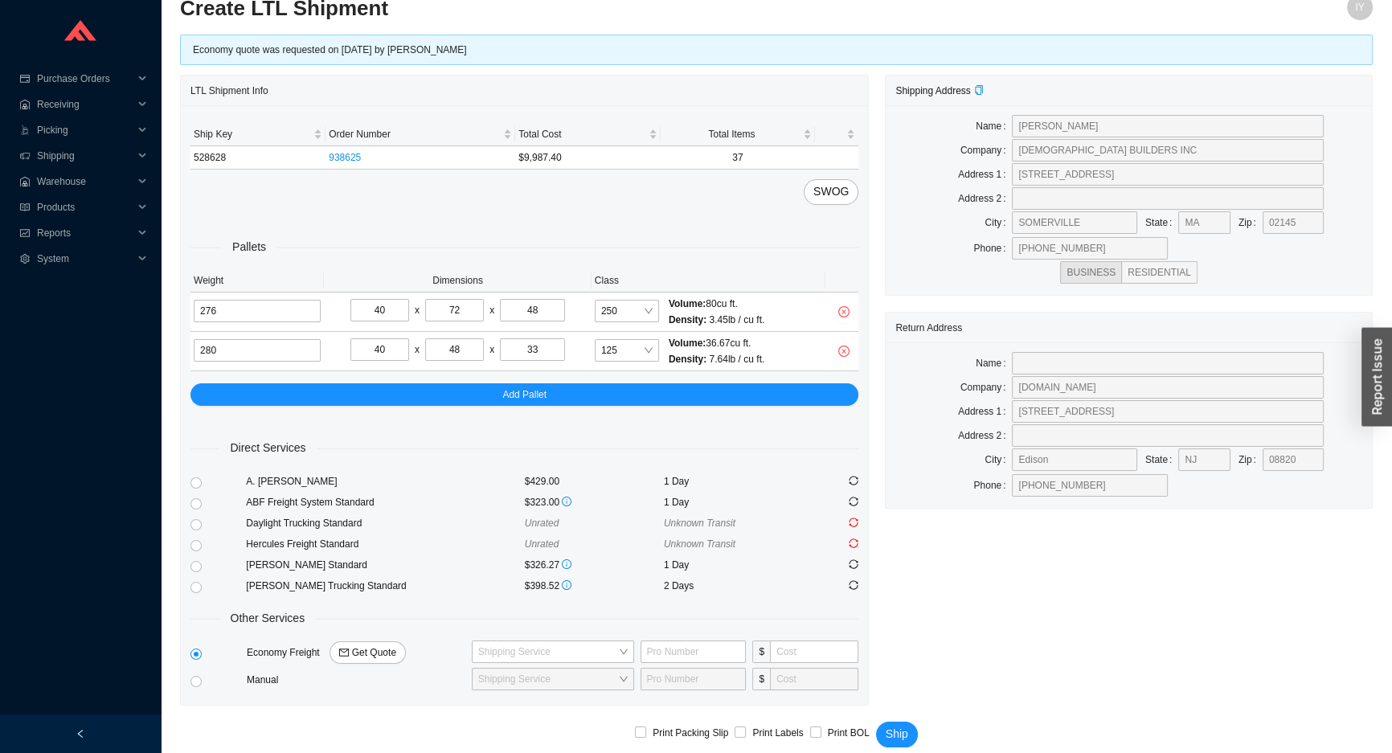
scroll to position [39, 0]
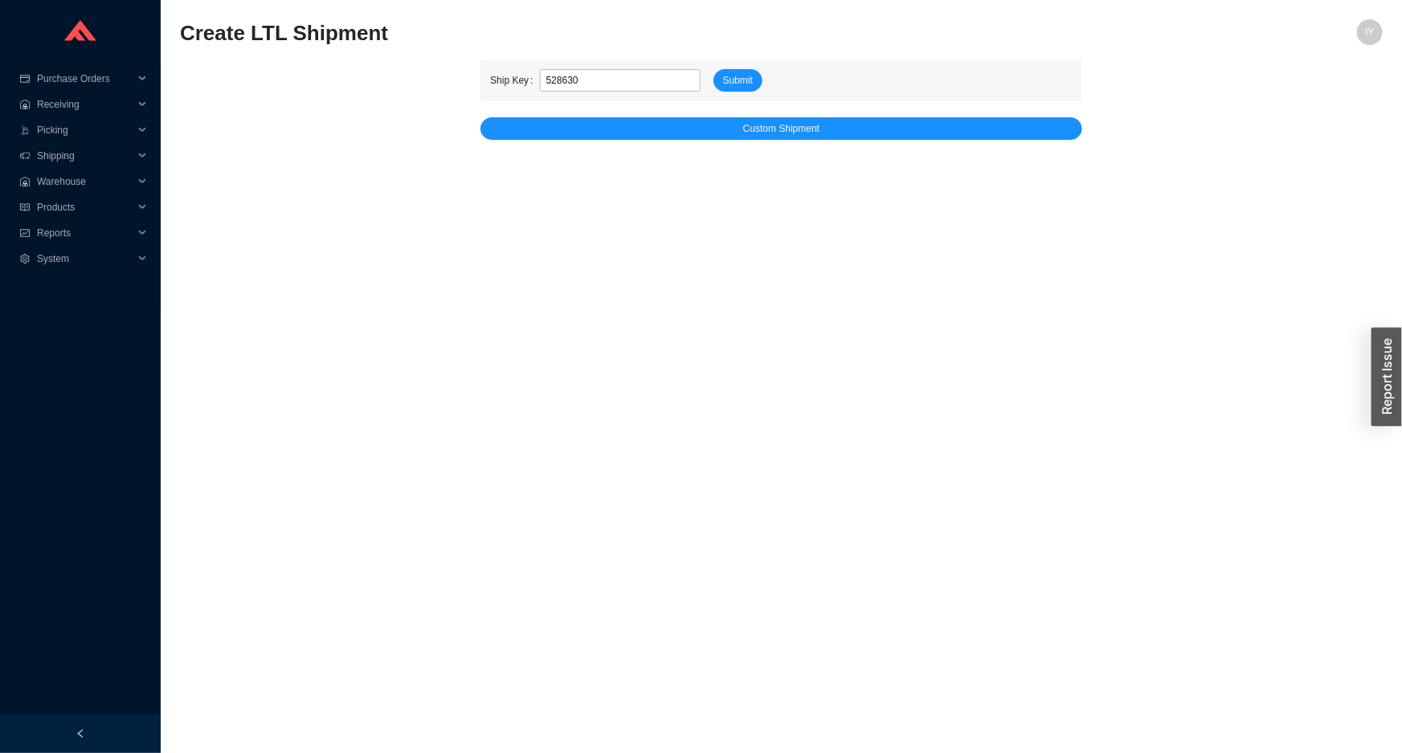
type input "528630"
click at [708, 74] on form "Ship Key 528630 Submit" at bounding box center [781, 80] width 583 height 23
click at [718, 79] on button "Submit" at bounding box center [738, 80] width 49 height 23
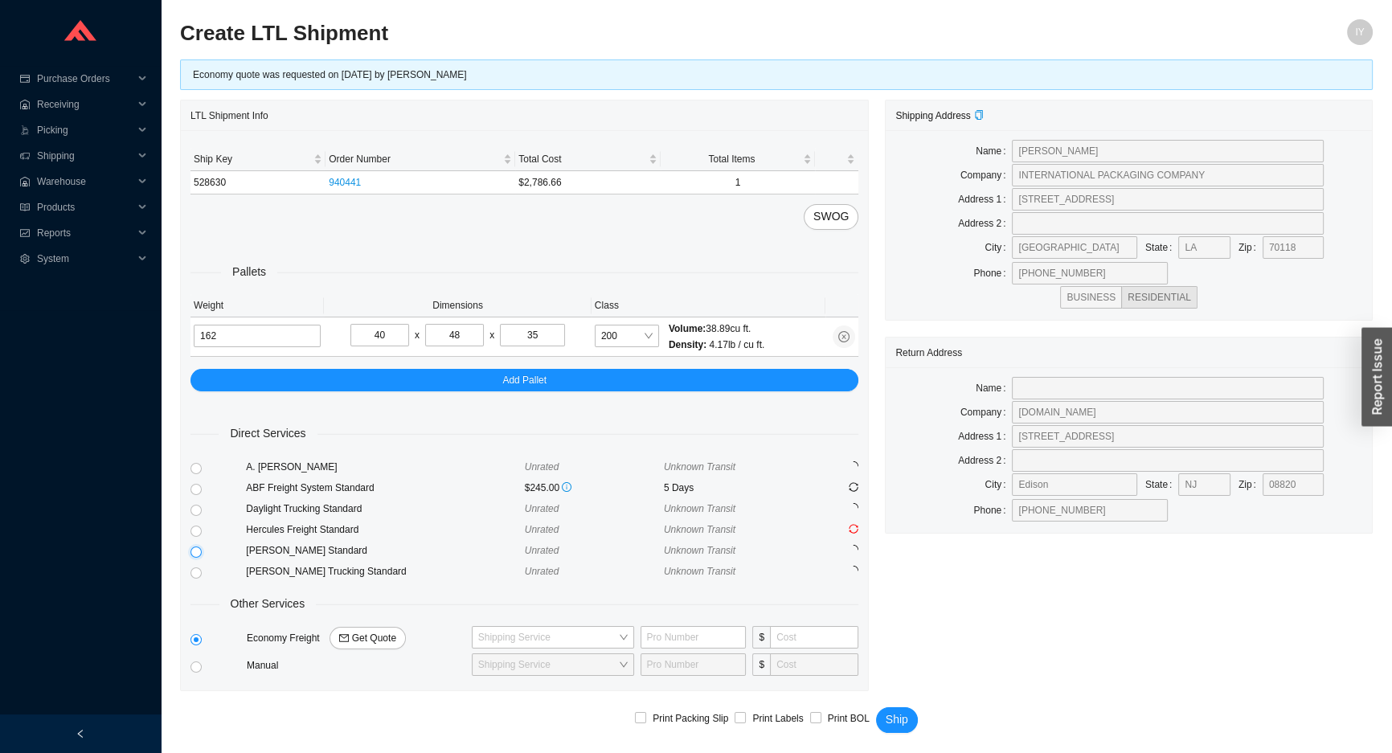
click at [198, 549] on input "radio" at bounding box center [195, 551] width 11 height 11
radio input "true"
checkbox input "true"
click at [888, 712] on span "Ship" at bounding box center [897, 719] width 23 height 18
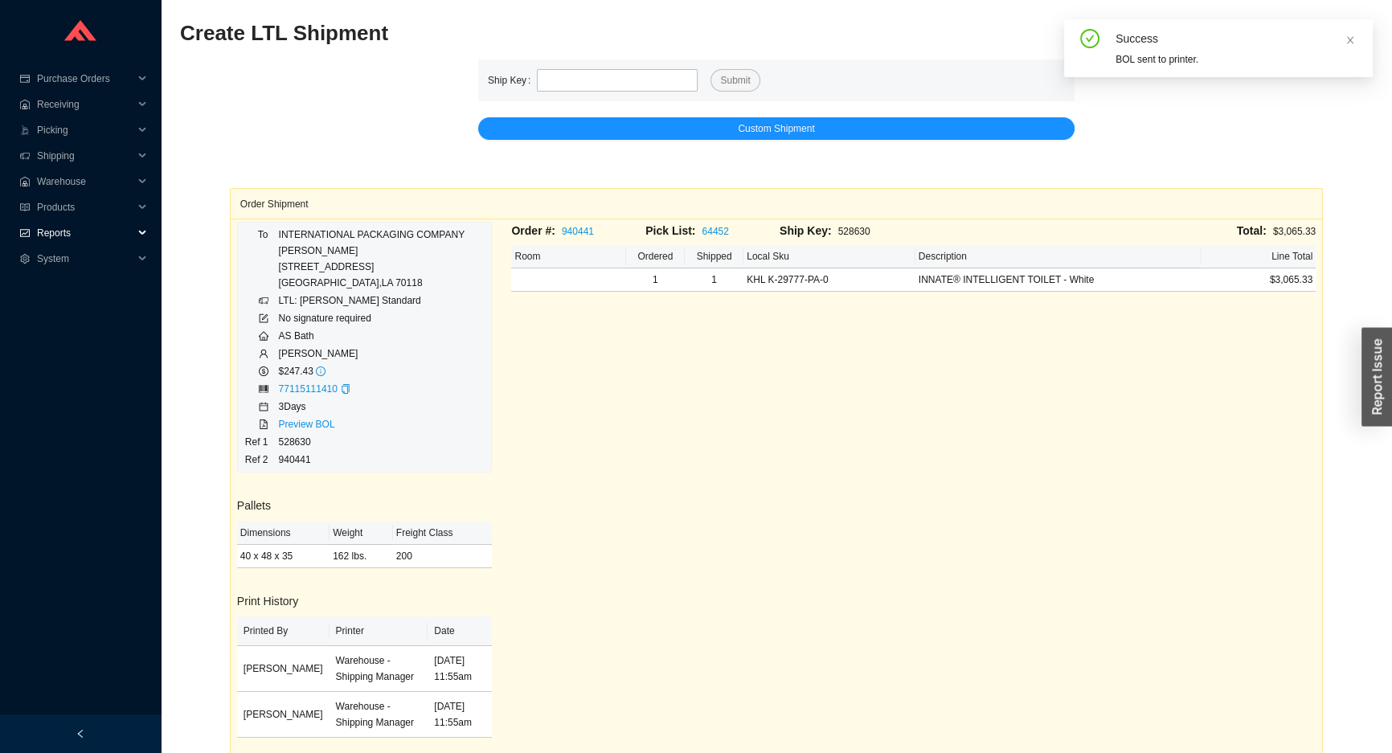
click at [29, 241] on div "Reports" at bounding box center [80, 233] width 161 height 26
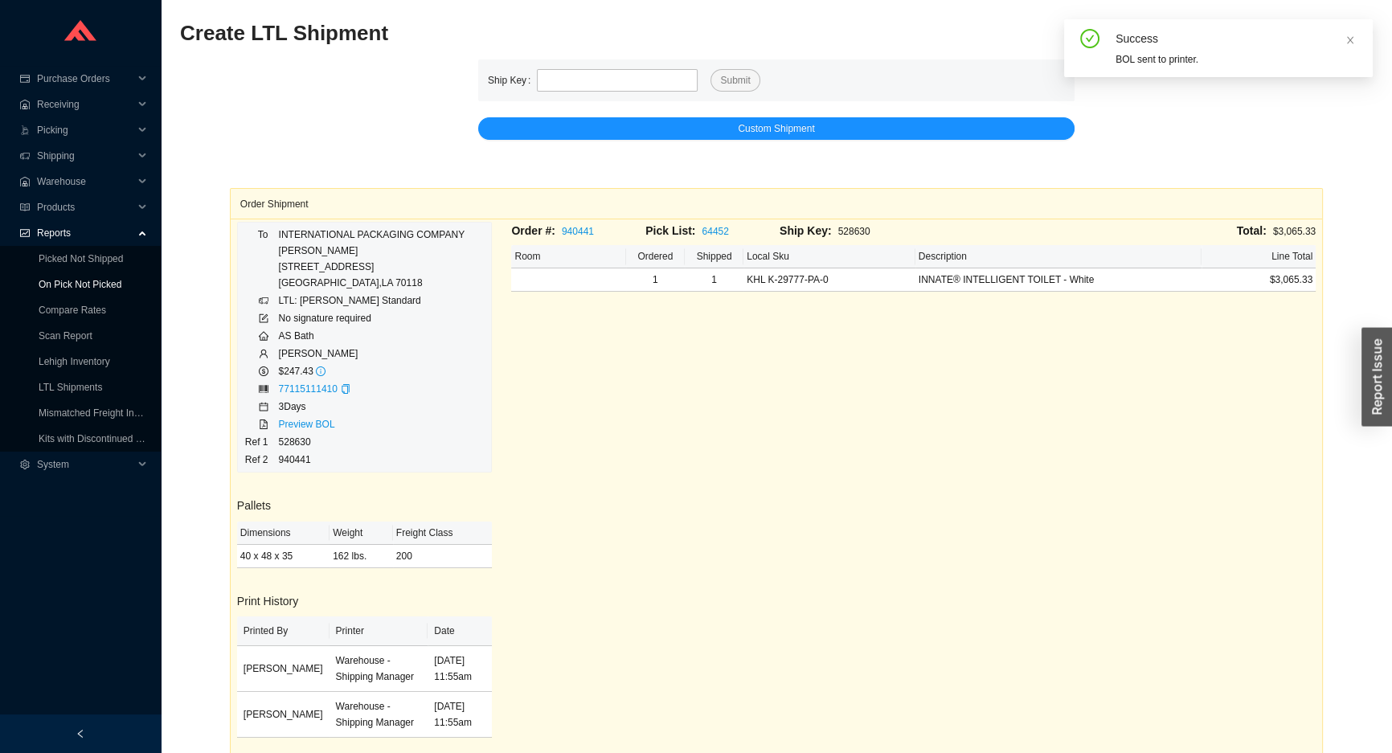
click at [51, 288] on link "On Pick Not Picked" at bounding box center [80, 284] width 83 height 11
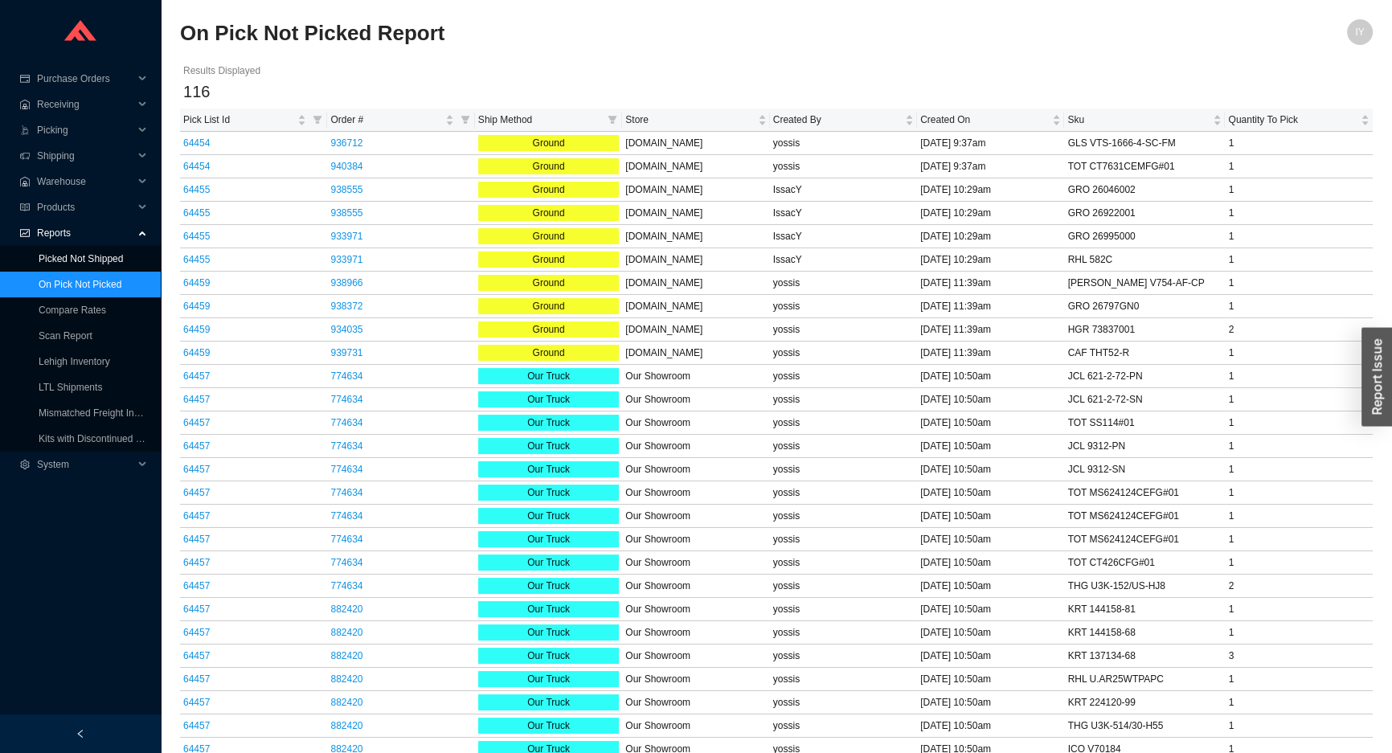
click at [56, 261] on link "Picked Not Shipped" at bounding box center [81, 258] width 84 height 11
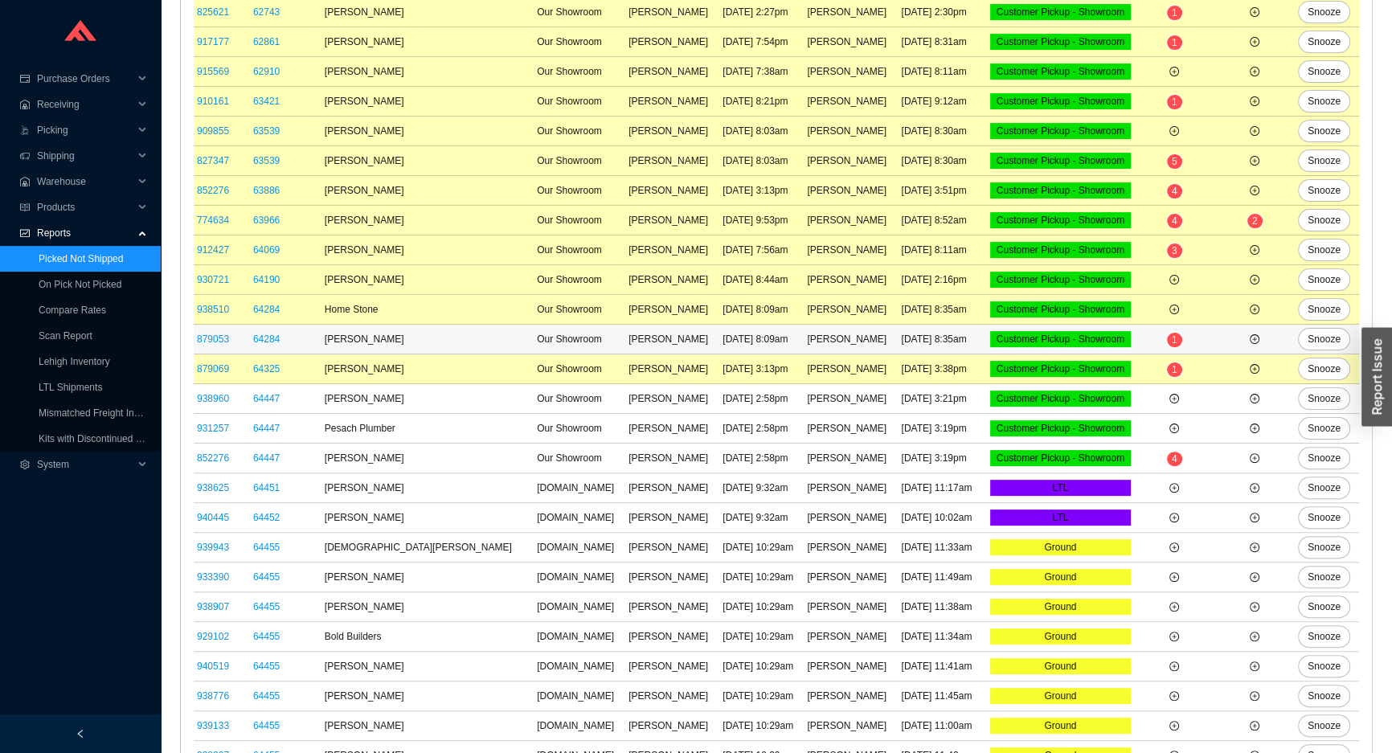
scroll to position [828, 0]
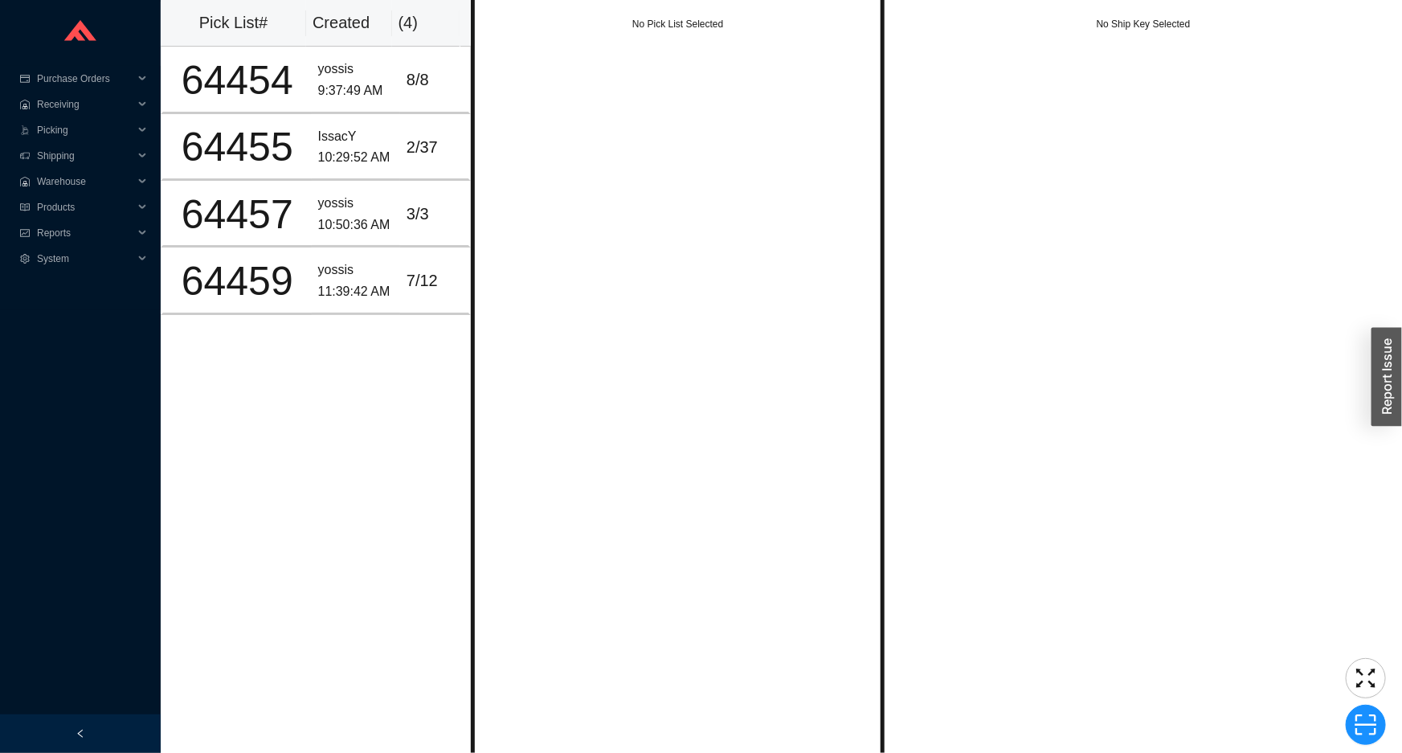
click at [604, 211] on div "No Pick List Selected" at bounding box center [678, 376] width 414 height 753
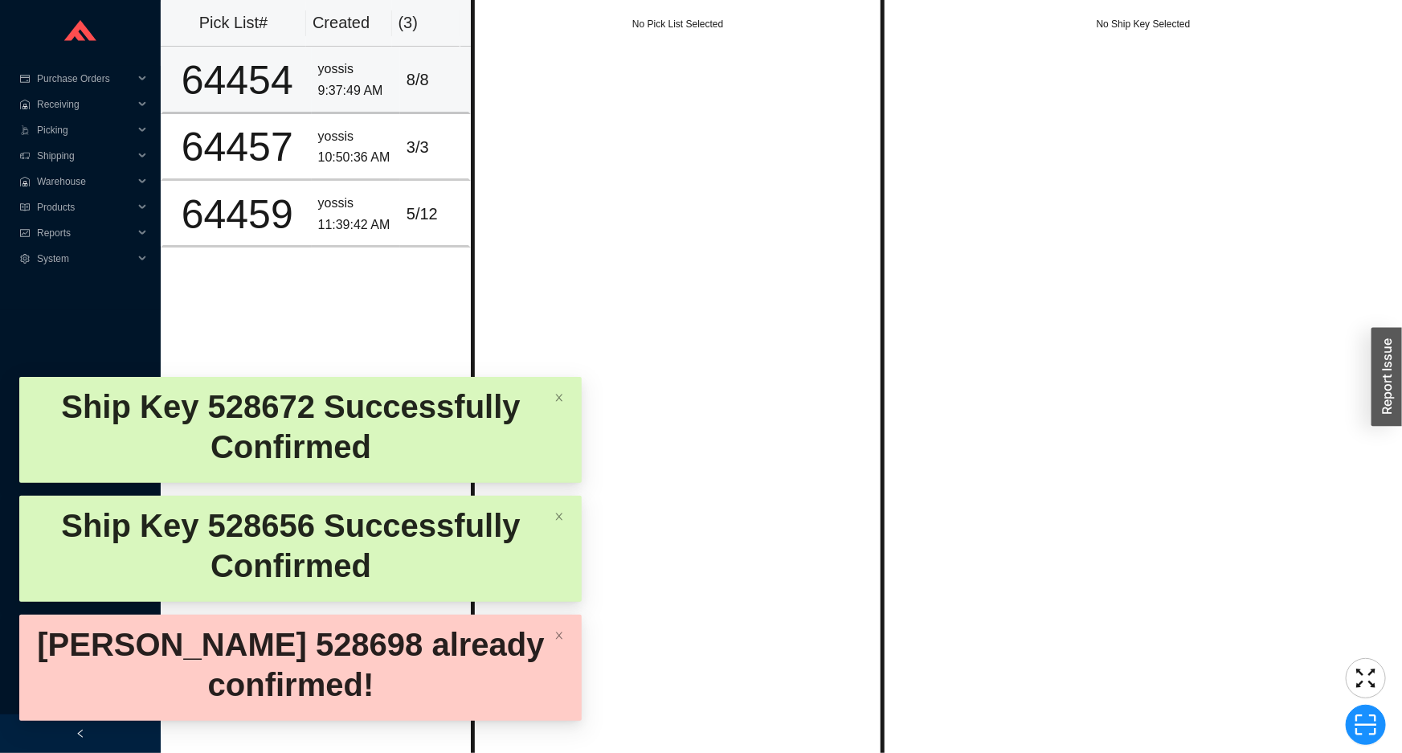
click at [312, 96] on td "yossis 9:37:49 AM" at bounding box center [356, 80] width 88 height 67
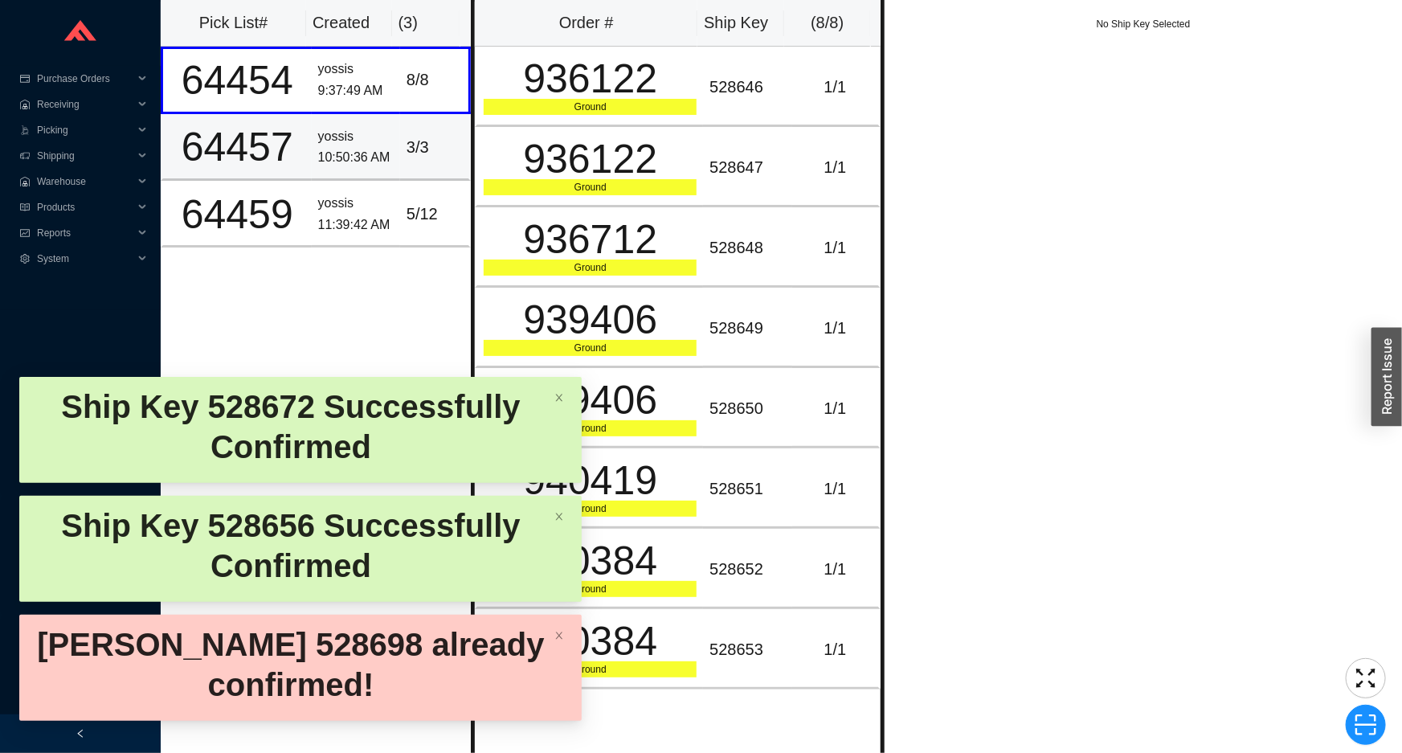
click at [416, 145] on div "3 / 3" at bounding box center [434, 147] width 55 height 27
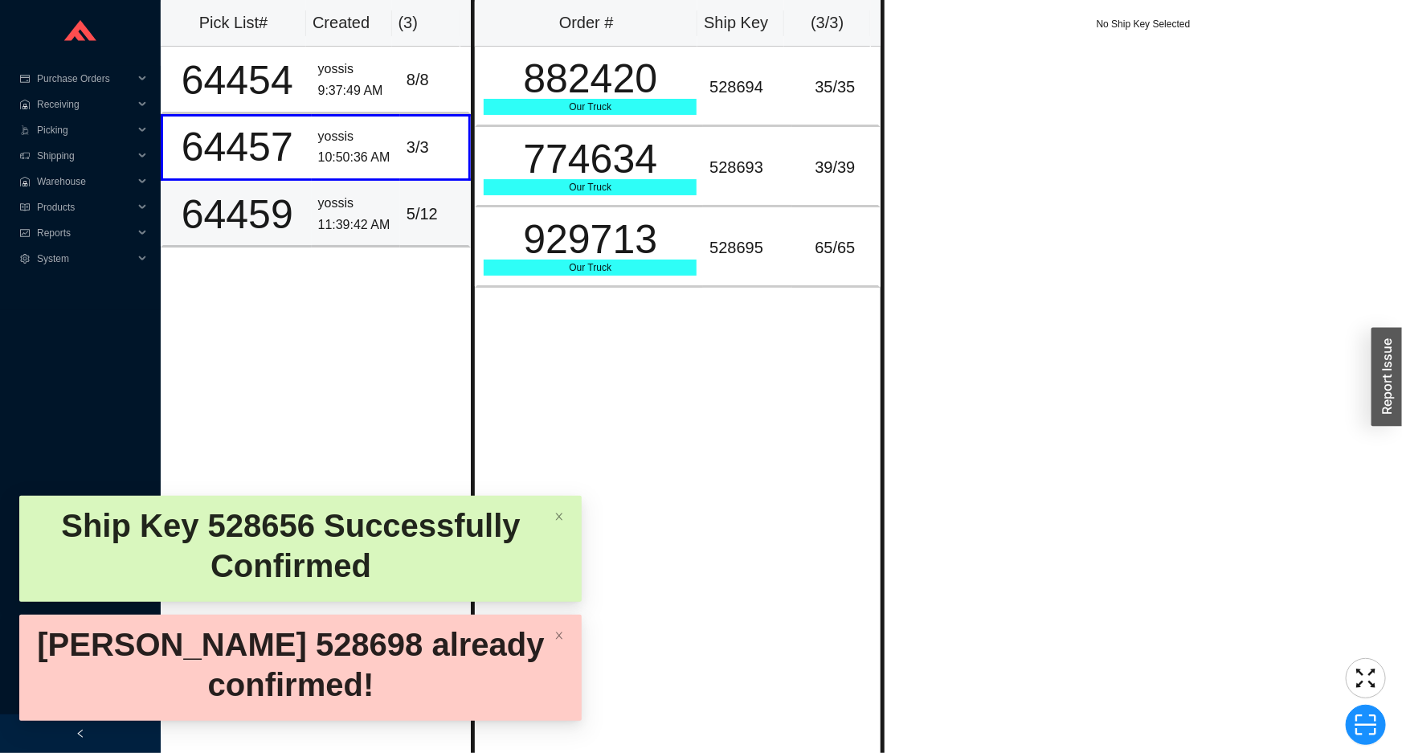
click at [434, 207] on div "5 / 12" at bounding box center [434, 214] width 55 height 27
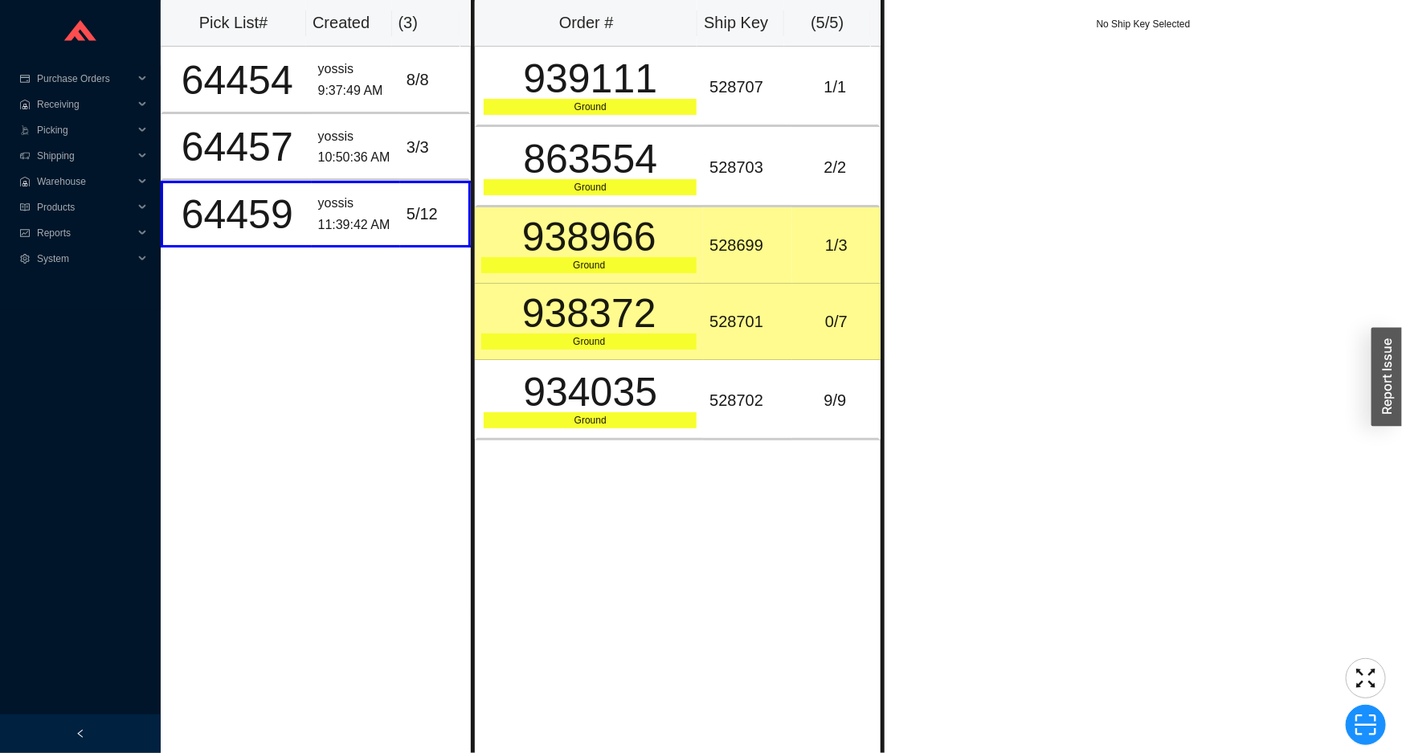
click at [696, 309] on td "938372 Ground" at bounding box center [589, 322] width 228 height 76
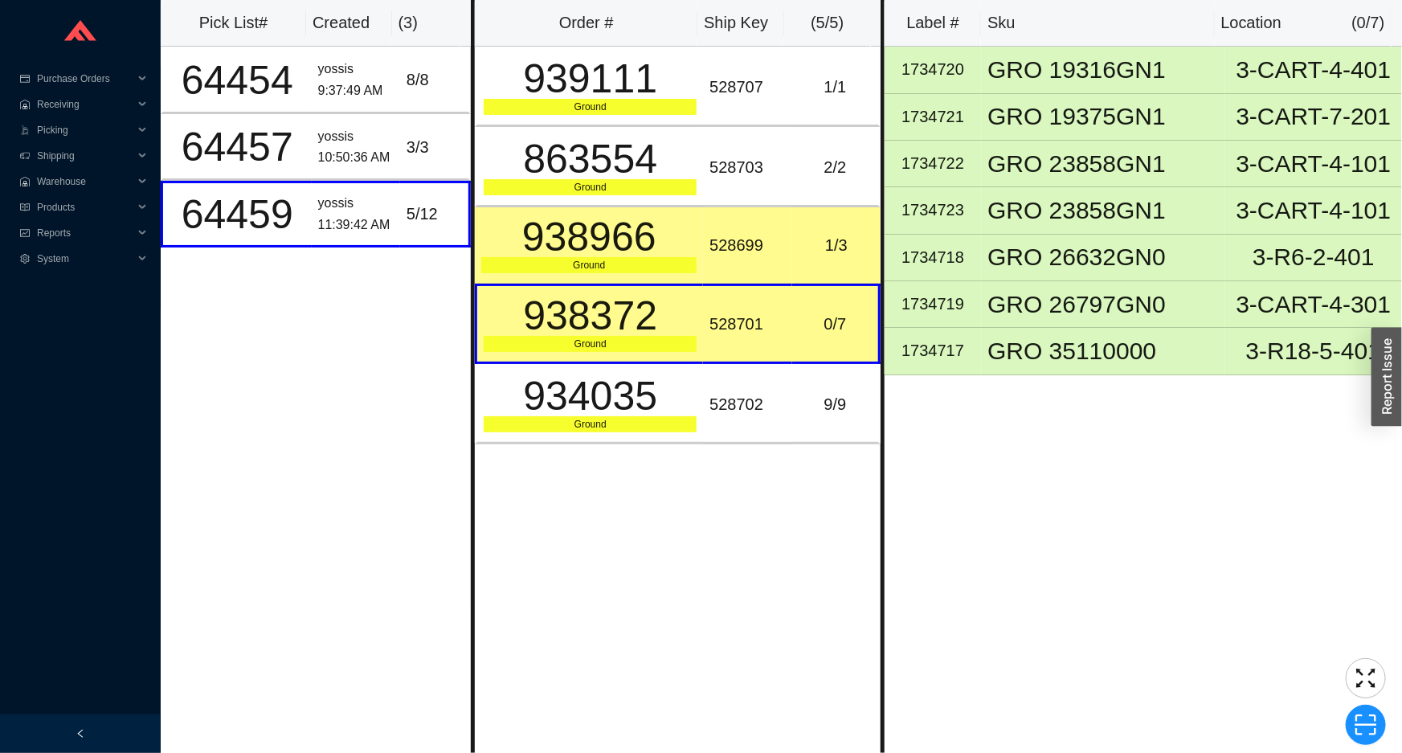
click at [728, 320] on div "528701" at bounding box center [748, 324] width 76 height 27
copy div "528701"
click at [1365, 735] on icon "scan" at bounding box center [1366, 725] width 24 height 24
type input "sk528701"
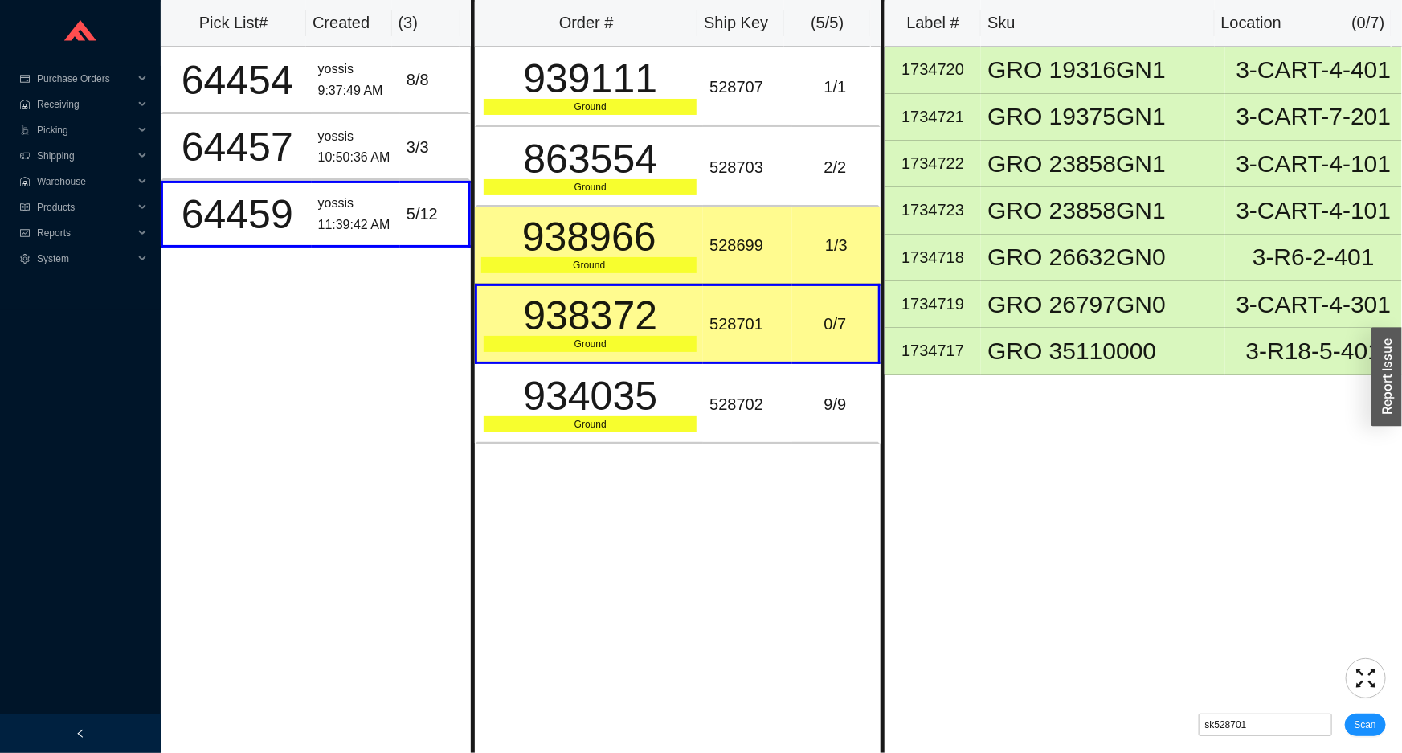
click button "Scan" at bounding box center [1365, 725] width 41 height 23
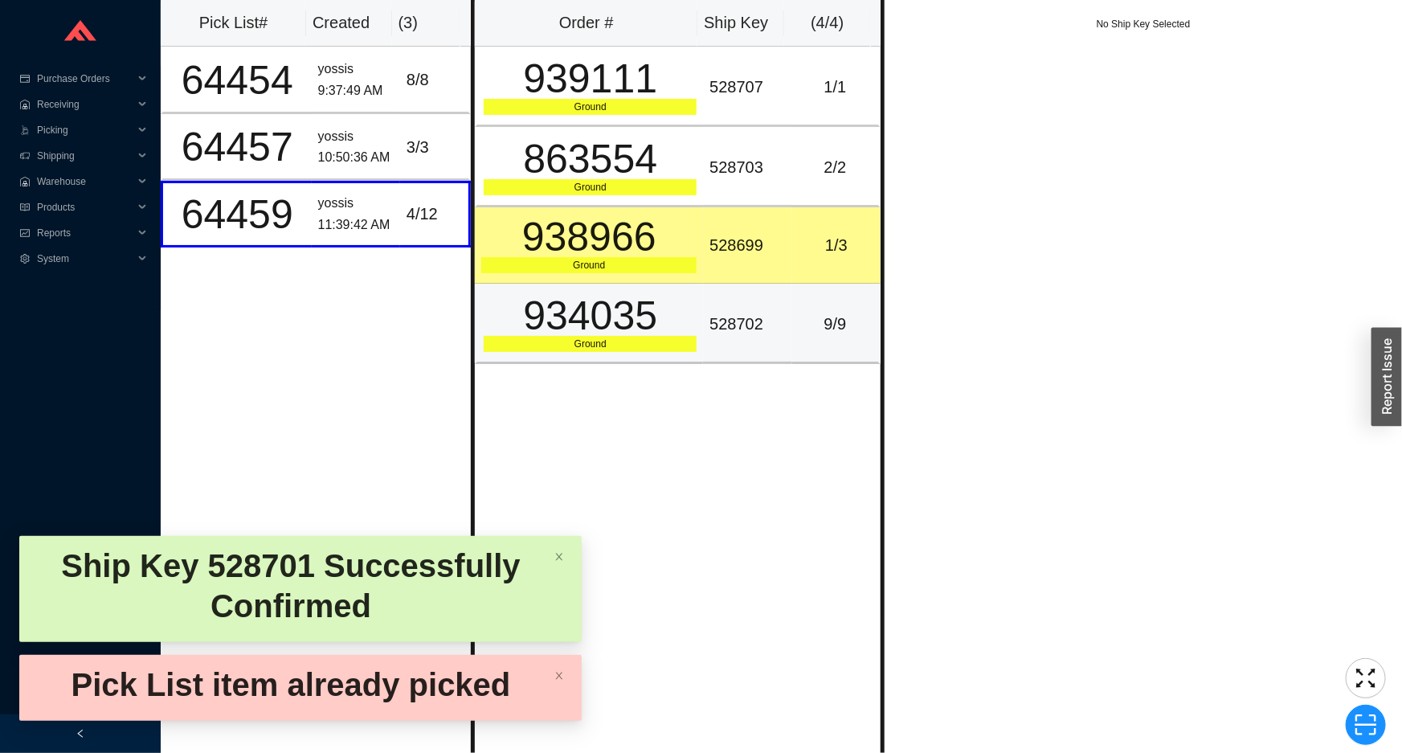
click at [560, 296] on div "934035" at bounding box center [590, 316] width 213 height 40
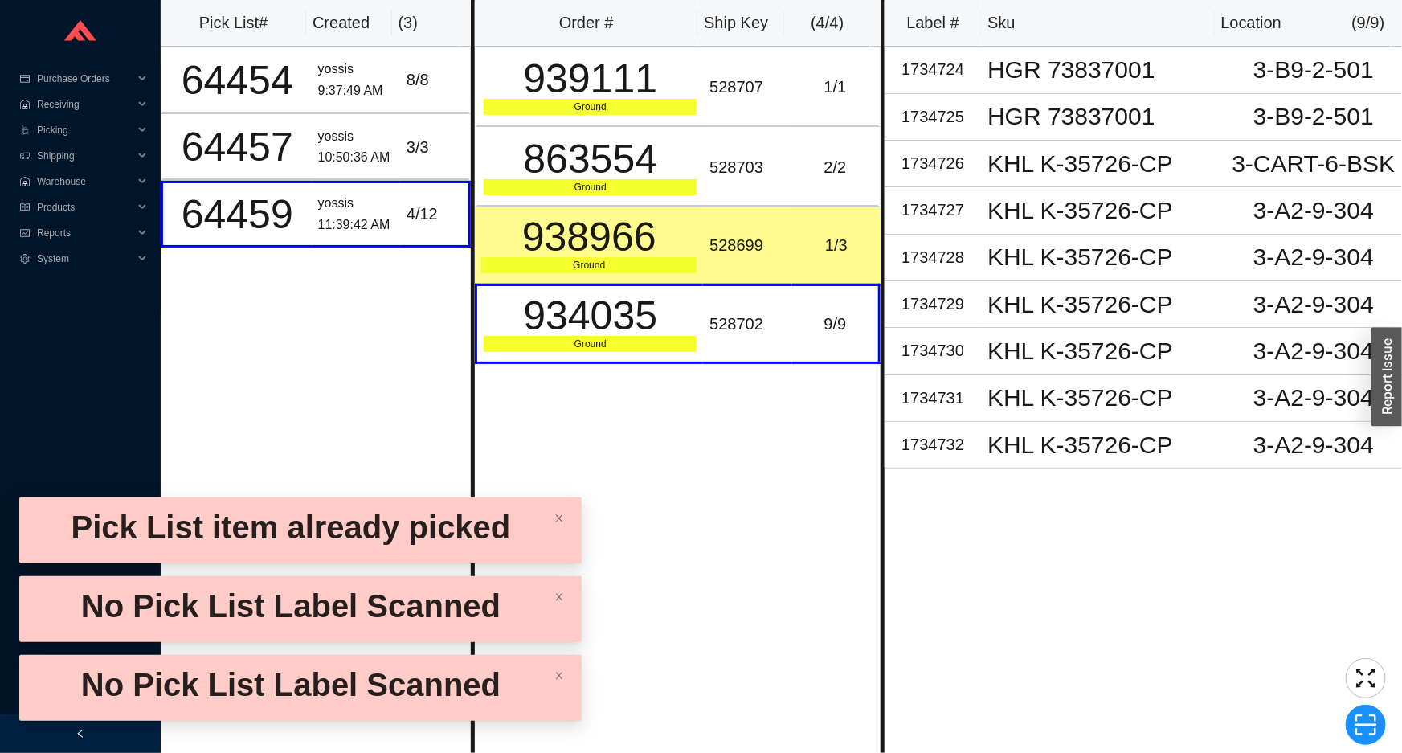
click at [713, 270] on td "528699" at bounding box center [747, 245] width 88 height 76
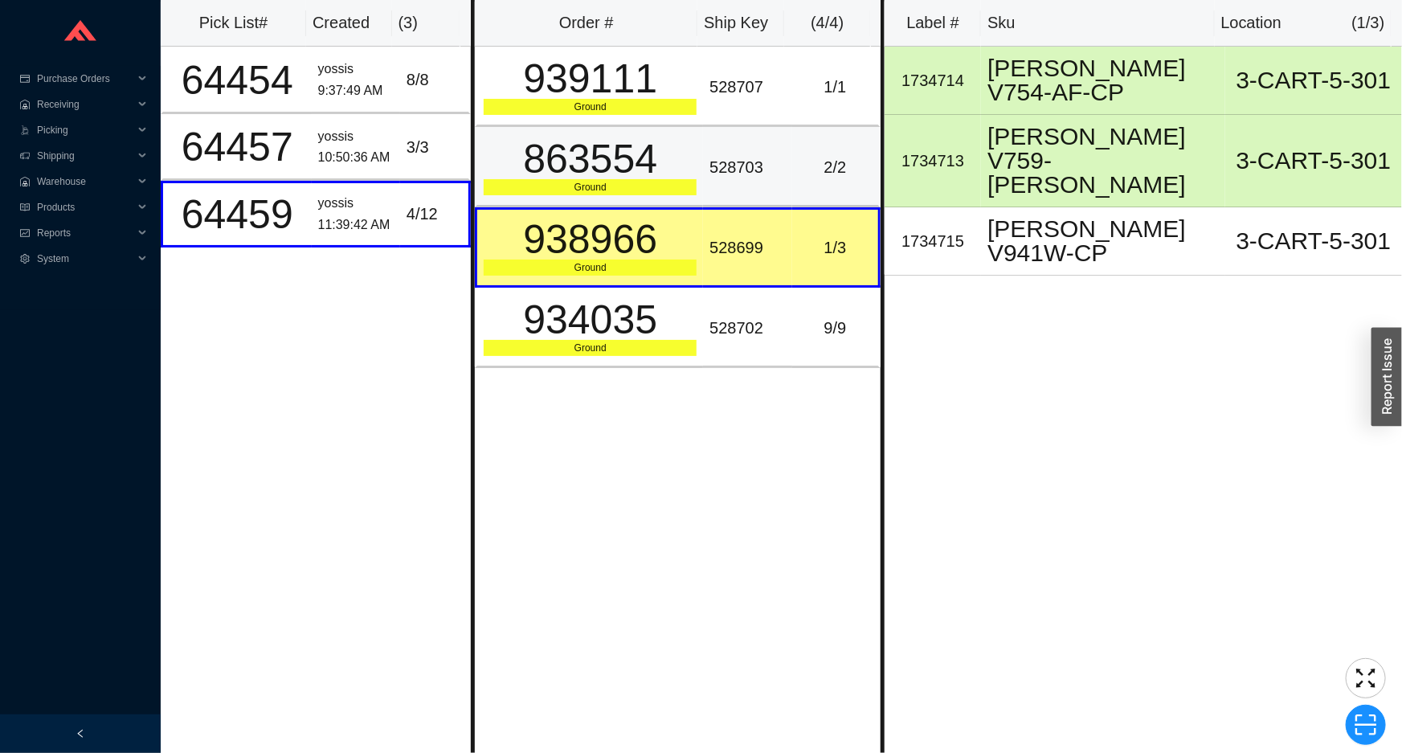
click at [684, 171] on div "863554" at bounding box center [590, 159] width 213 height 40
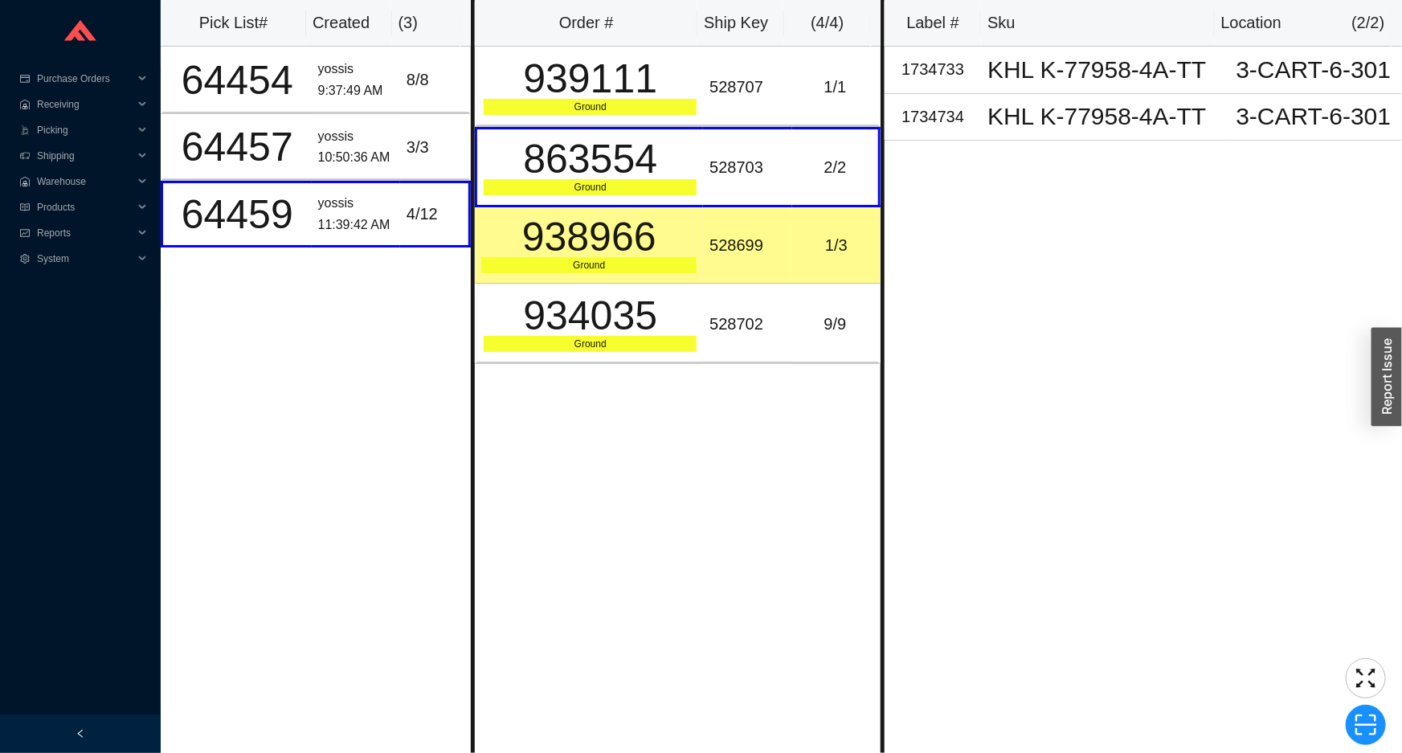
click at [1020, 426] on div "Label # Sku Location ( 2 / 2 ) 1734733 KHL K-77958-4A-TT 3-CART-6-301 1734734 K…" at bounding box center [1144, 376] width 518 height 753
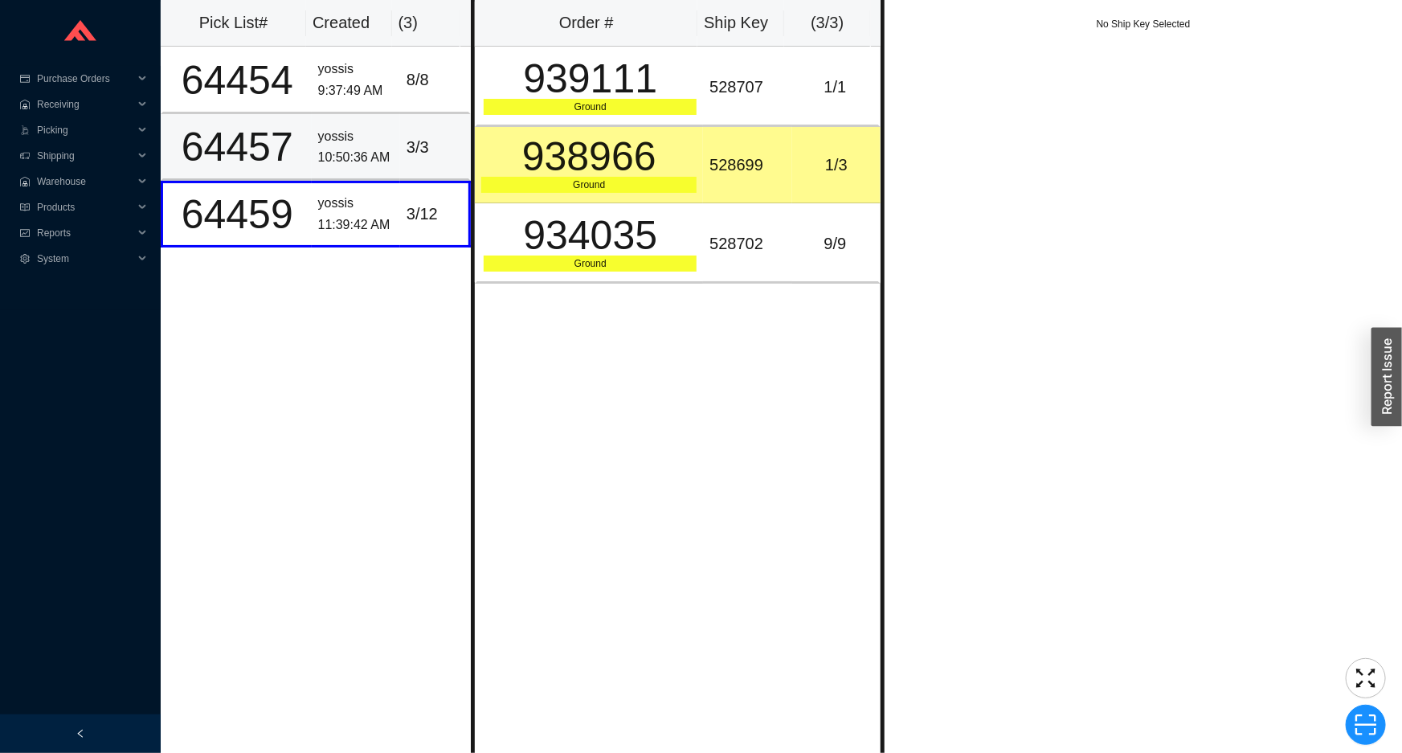
click at [449, 145] on div "3 / 3" at bounding box center [434, 147] width 55 height 27
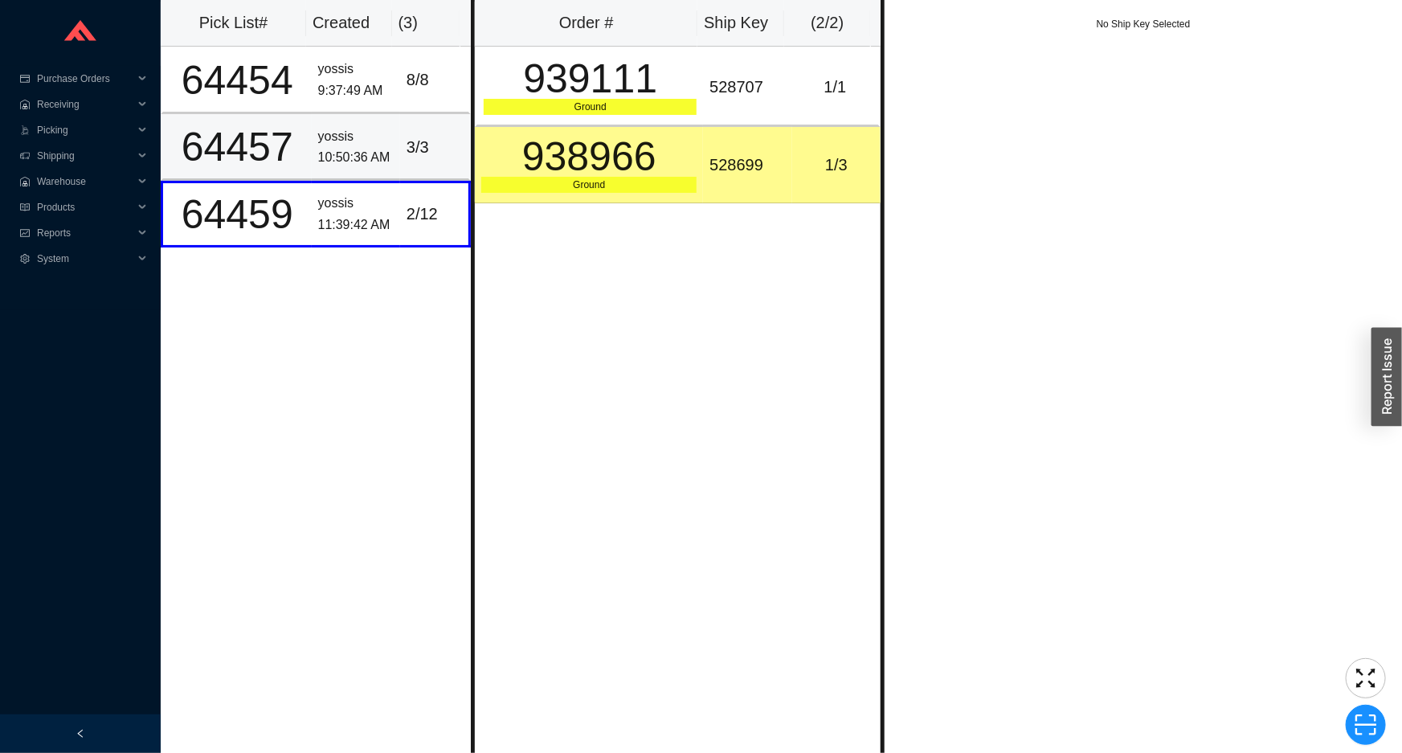
click at [449, 125] on td "3 / 3" at bounding box center [435, 147] width 71 height 67
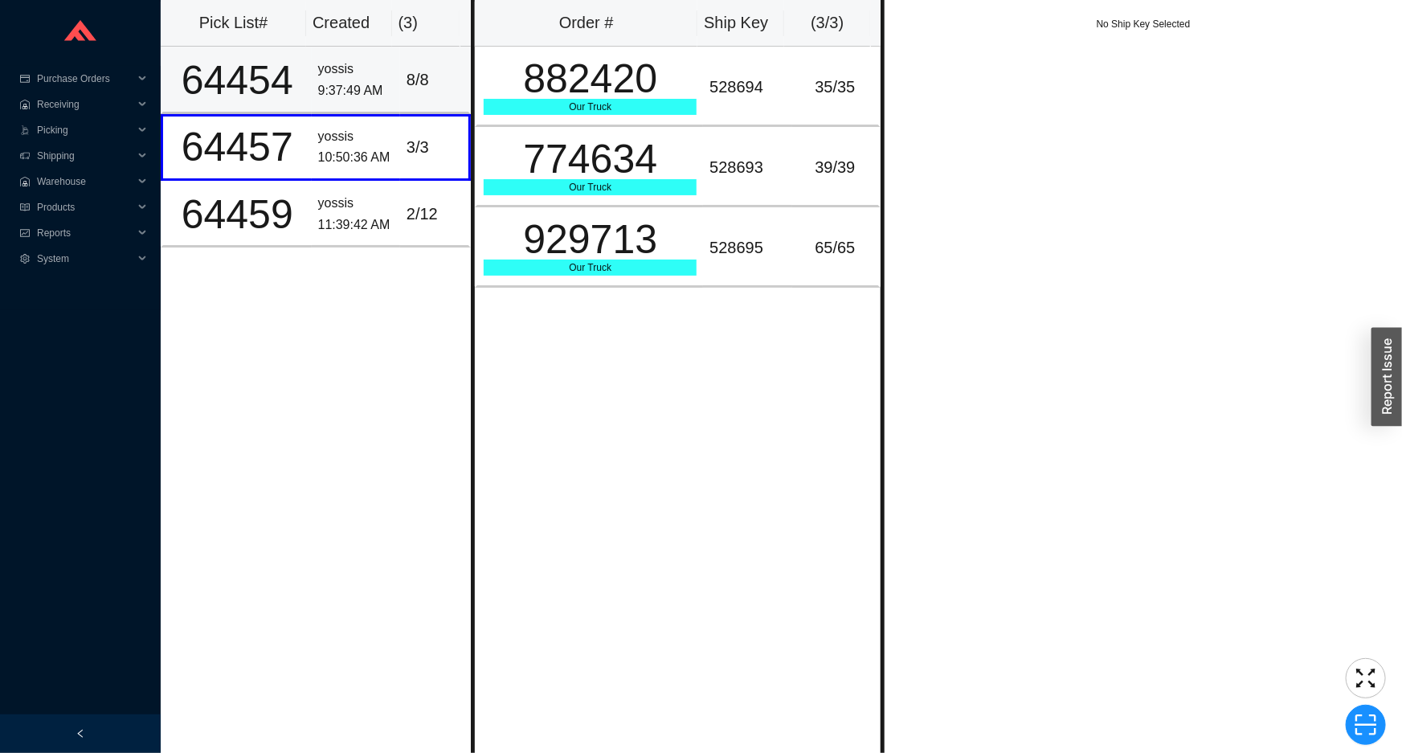
click at [430, 96] on td "8 / 8" at bounding box center [435, 80] width 71 height 67
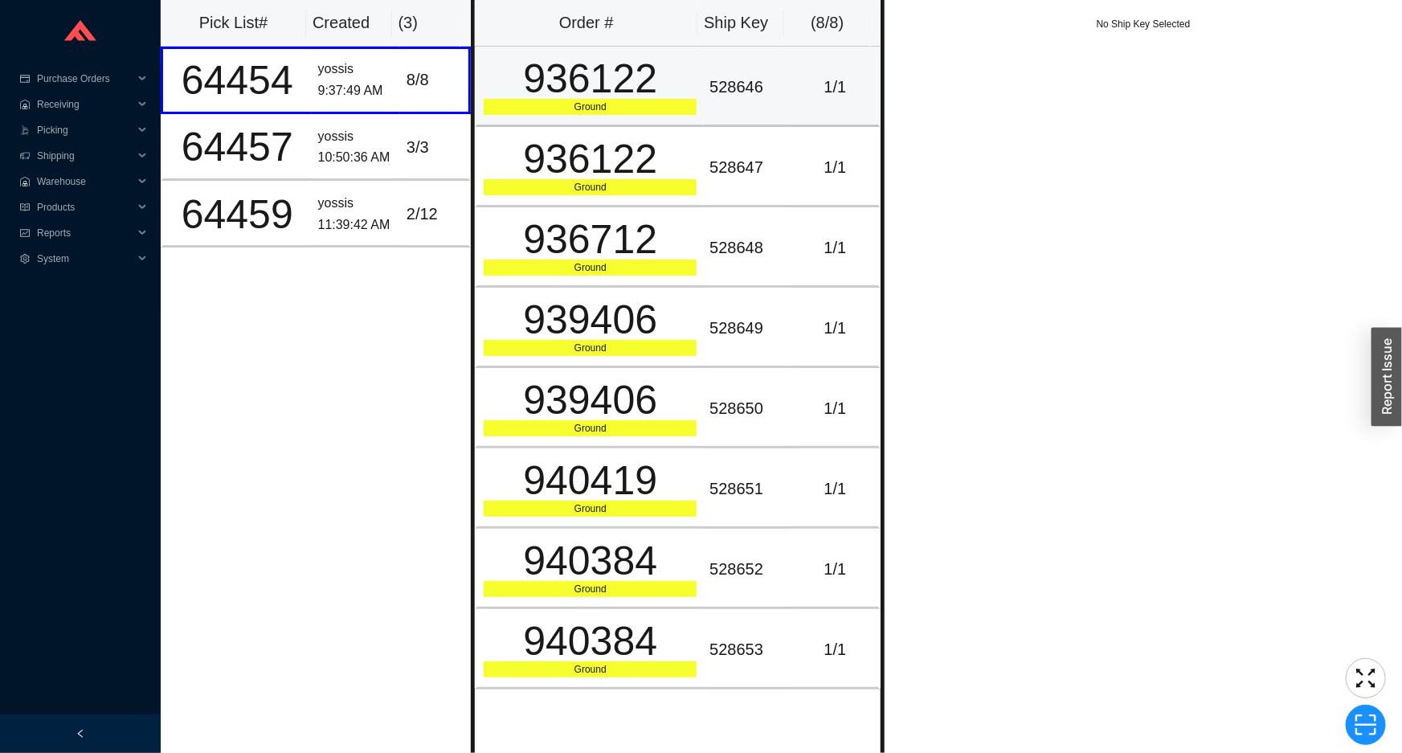
click at [549, 88] on div "936122" at bounding box center [590, 79] width 213 height 40
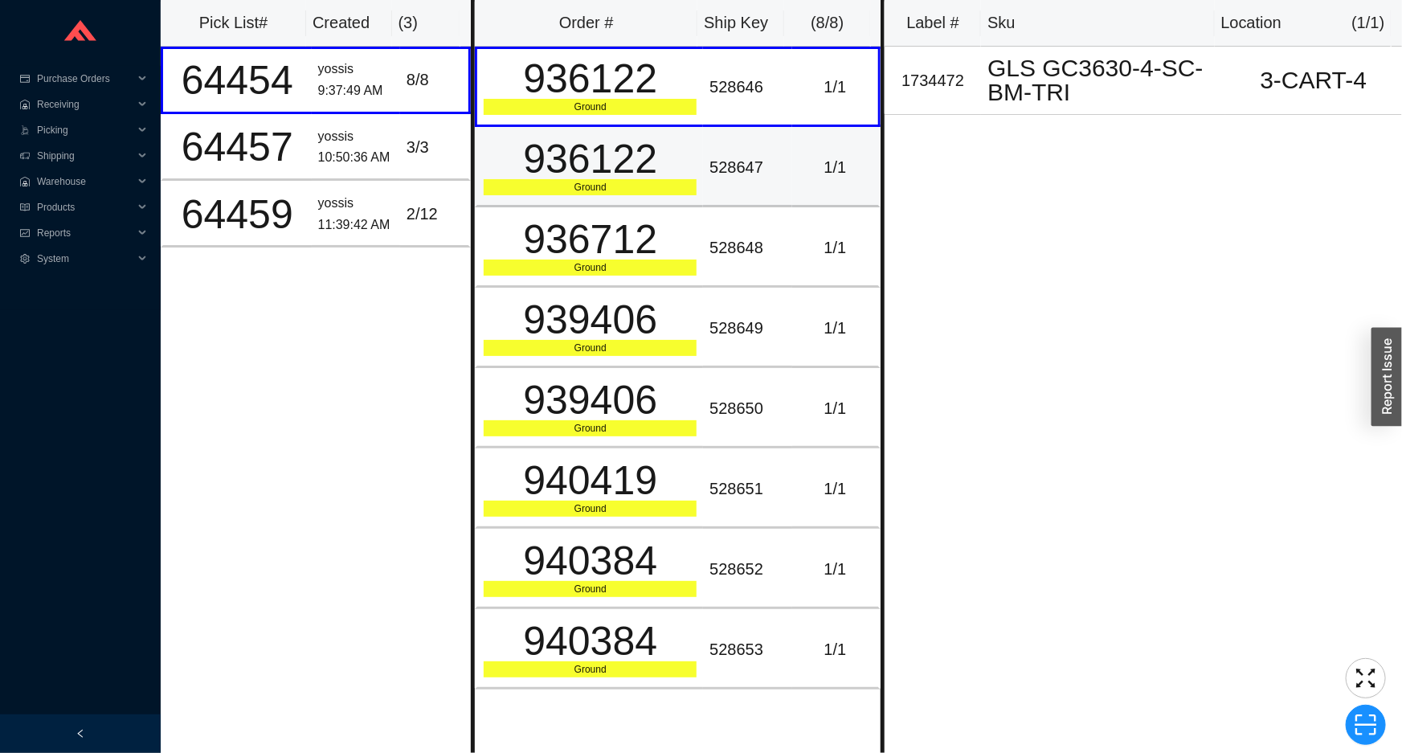
click at [568, 139] on div "936122" at bounding box center [590, 159] width 213 height 40
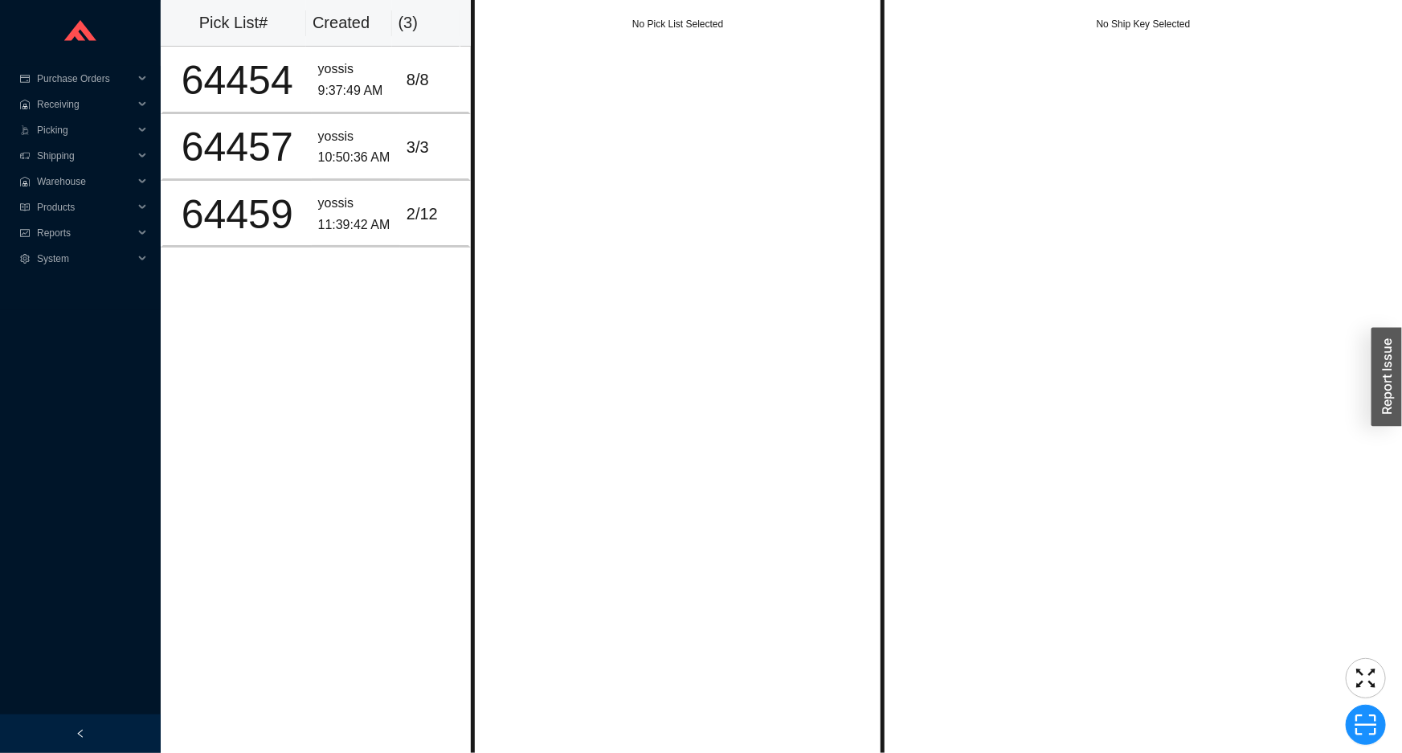
click at [320, 329] on div "Pick List# Created ( 3 ) 64454 yossis 9:37:49 AM [DATE] 64457 yossis 10:50:36 A…" at bounding box center [316, 376] width 310 height 753
click at [110, 182] on span "Warehouse" at bounding box center [85, 182] width 96 height 26
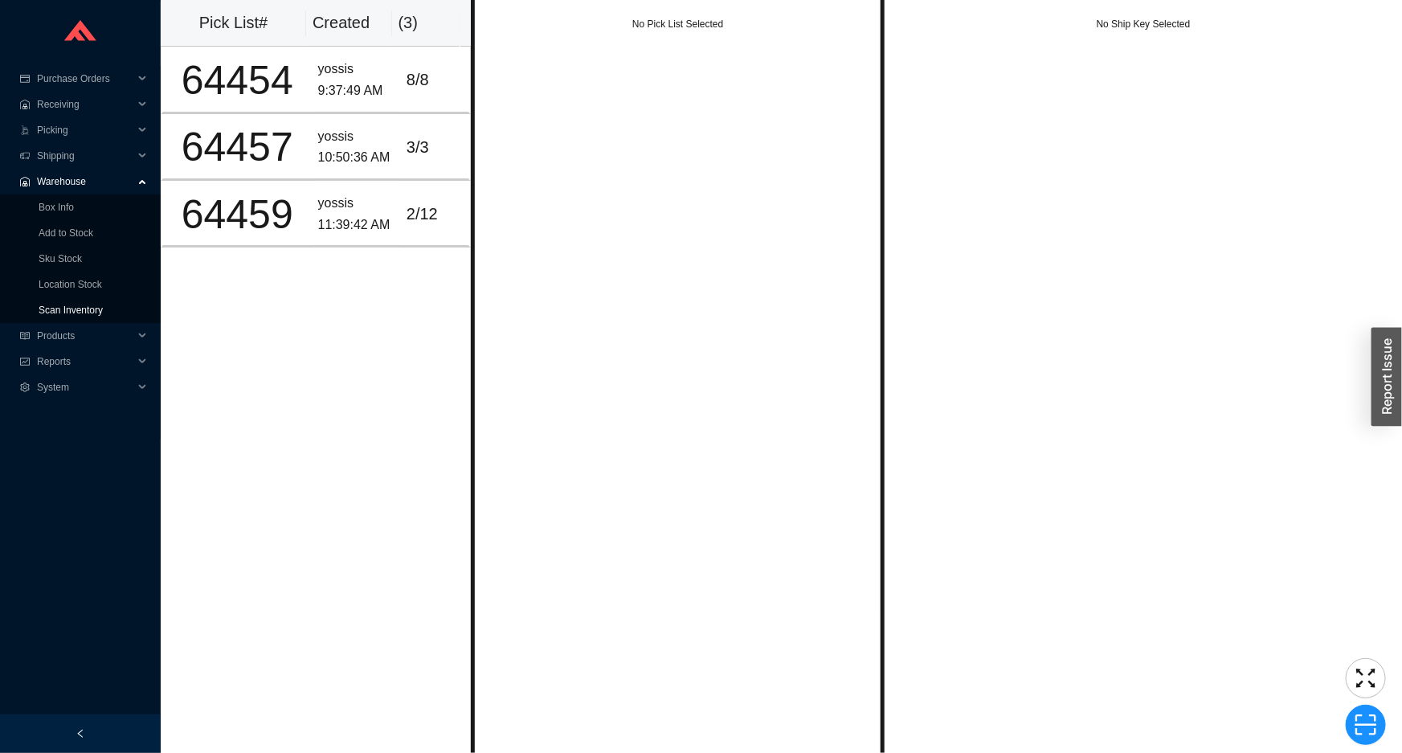
drag, startPoint x: 84, startPoint y: 298, endPoint x: 82, endPoint y: 311, distance: 13.1
click at [84, 305] on link "Scan Inventory" at bounding box center [71, 310] width 64 height 11
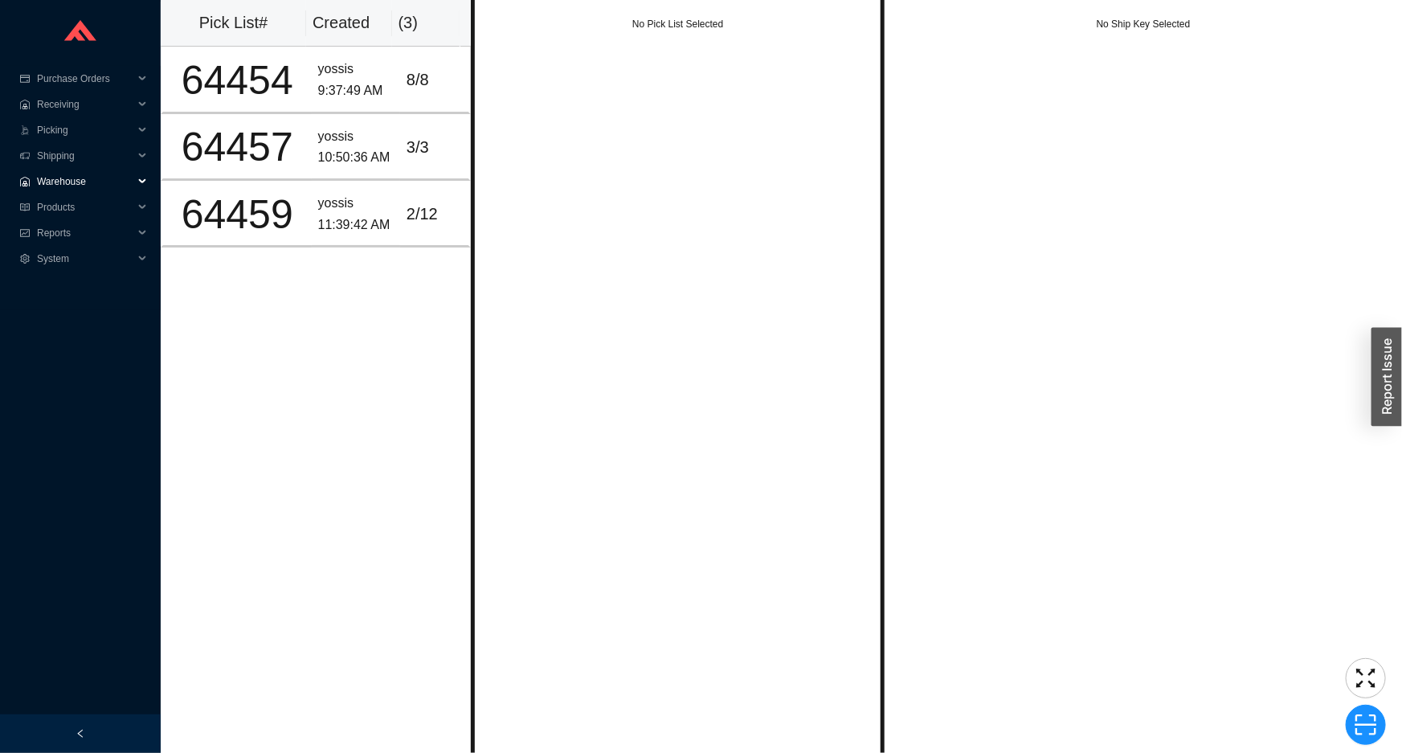
click at [59, 188] on span "Warehouse" at bounding box center [85, 182] width 96 height 26
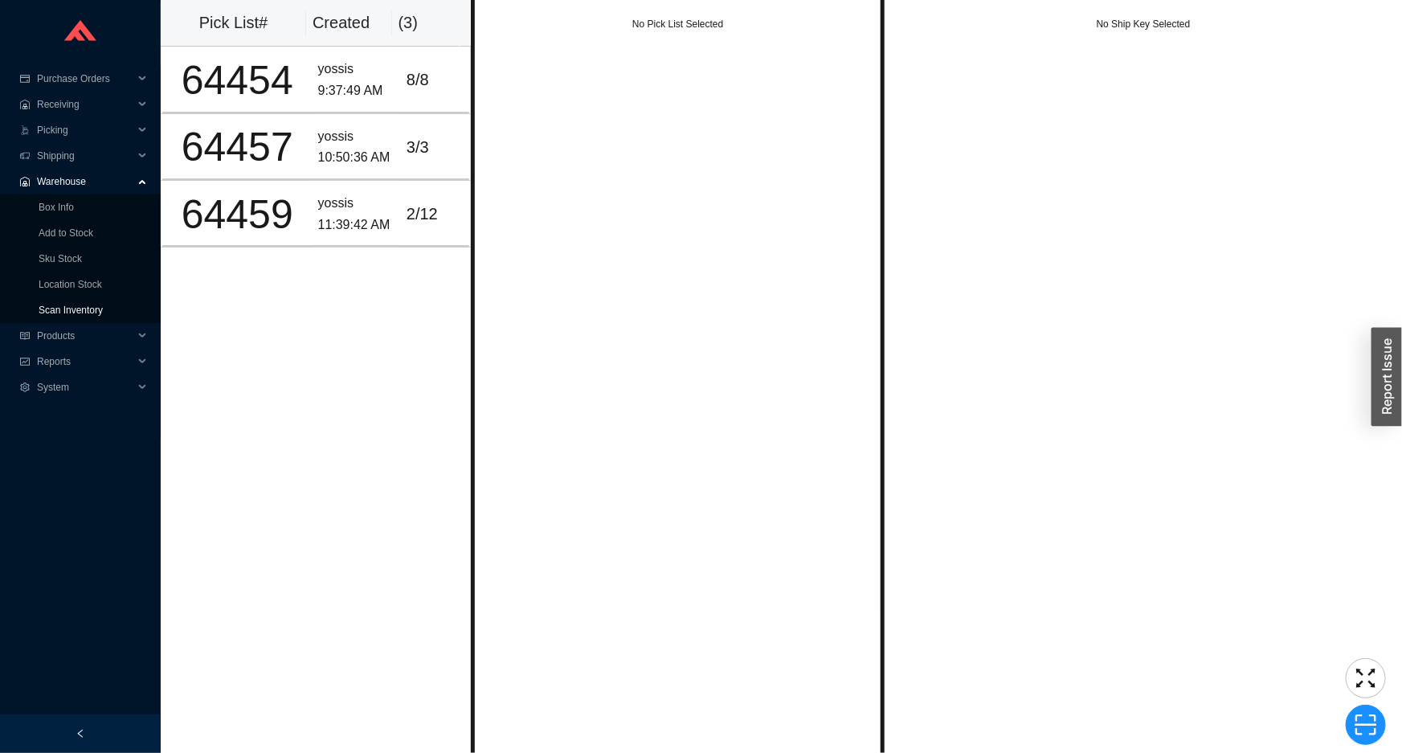
click at [75, 305] on link "Scan Inventory" at bounding box center [71, 310] width 64 height 11
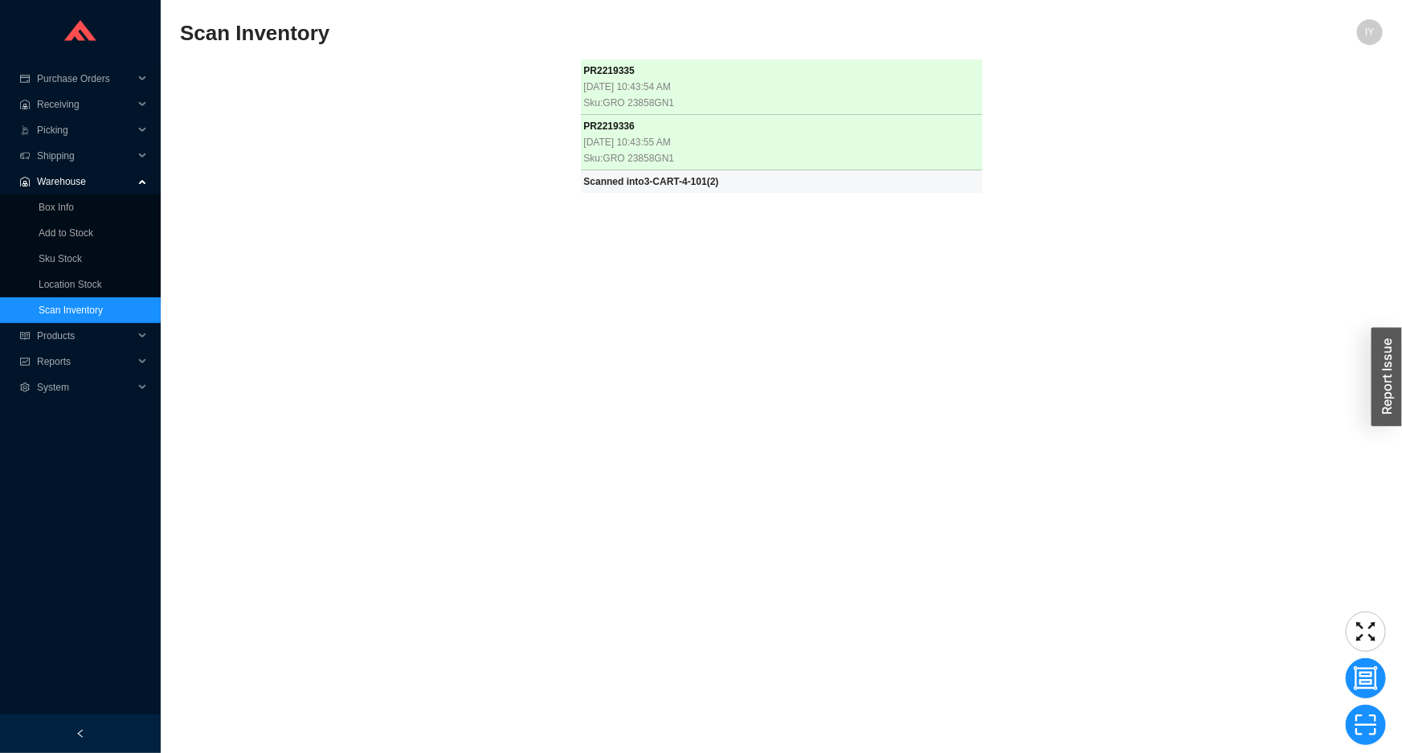
click at [295, 390] on div "PR 2219335 [DATE] 10:43:54 AM Sku: GRO 23858GN1 PR 2219336 [DATE] 10:43:55 AM S…" at bounding box center [781, 397] width 1203 height 677
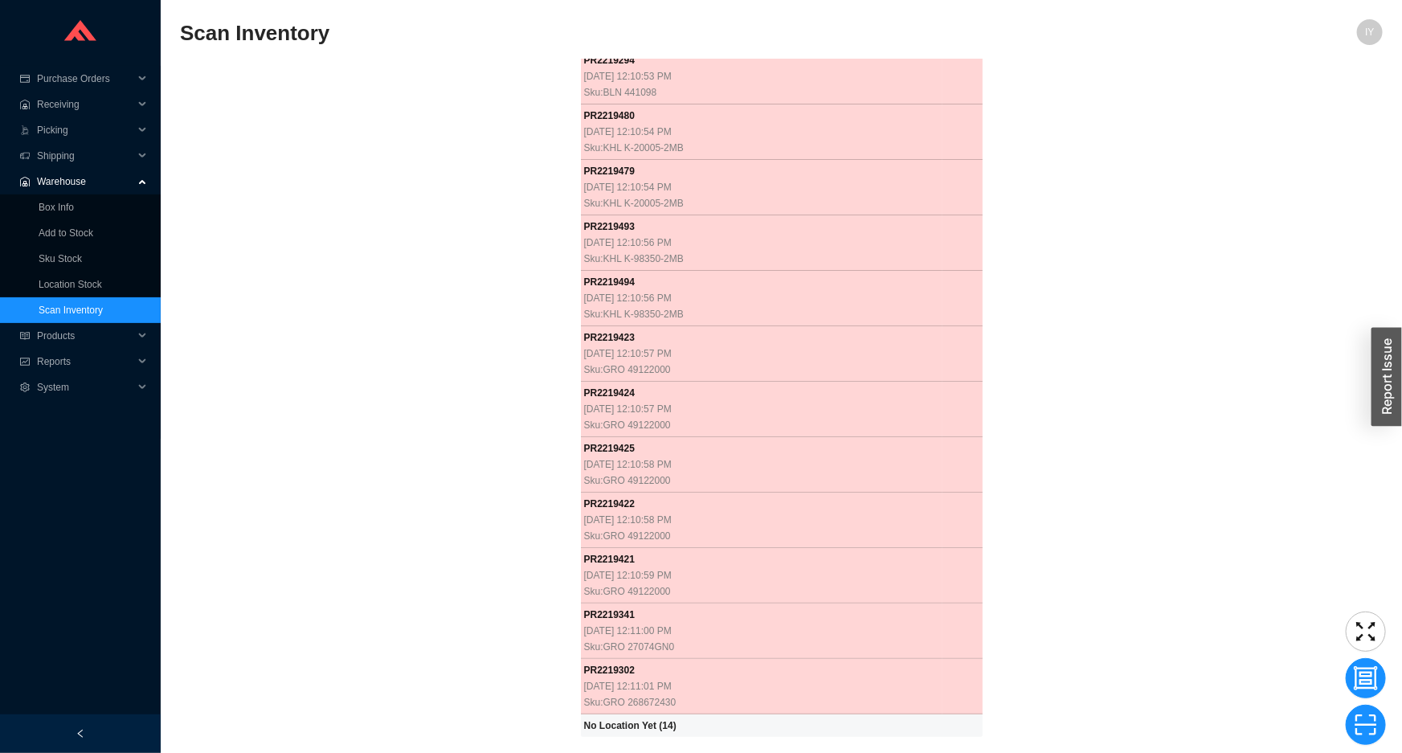
scroll to position [2956, 0]
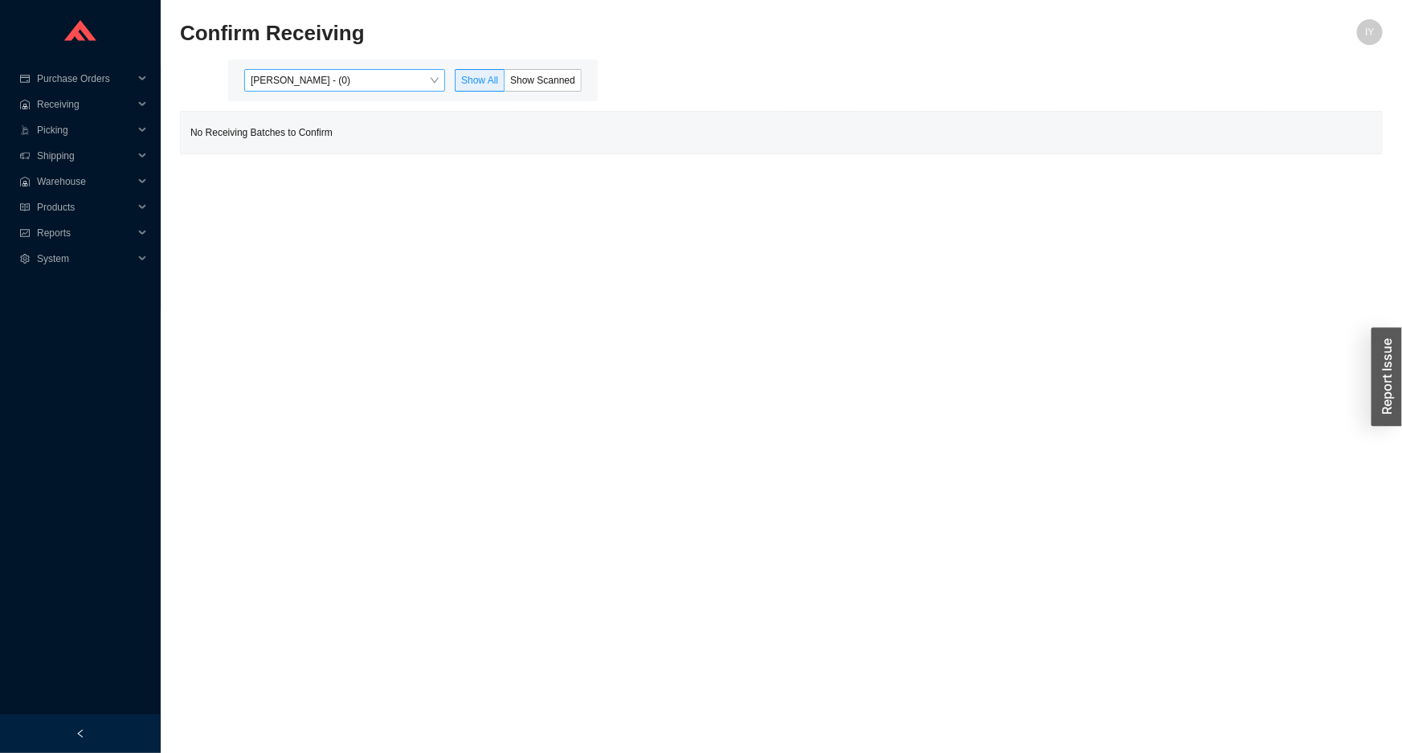
click at [330, 75] on span "[PERSON_NAME] - (0)" at bounding box center [345, 80] width 188 height 21
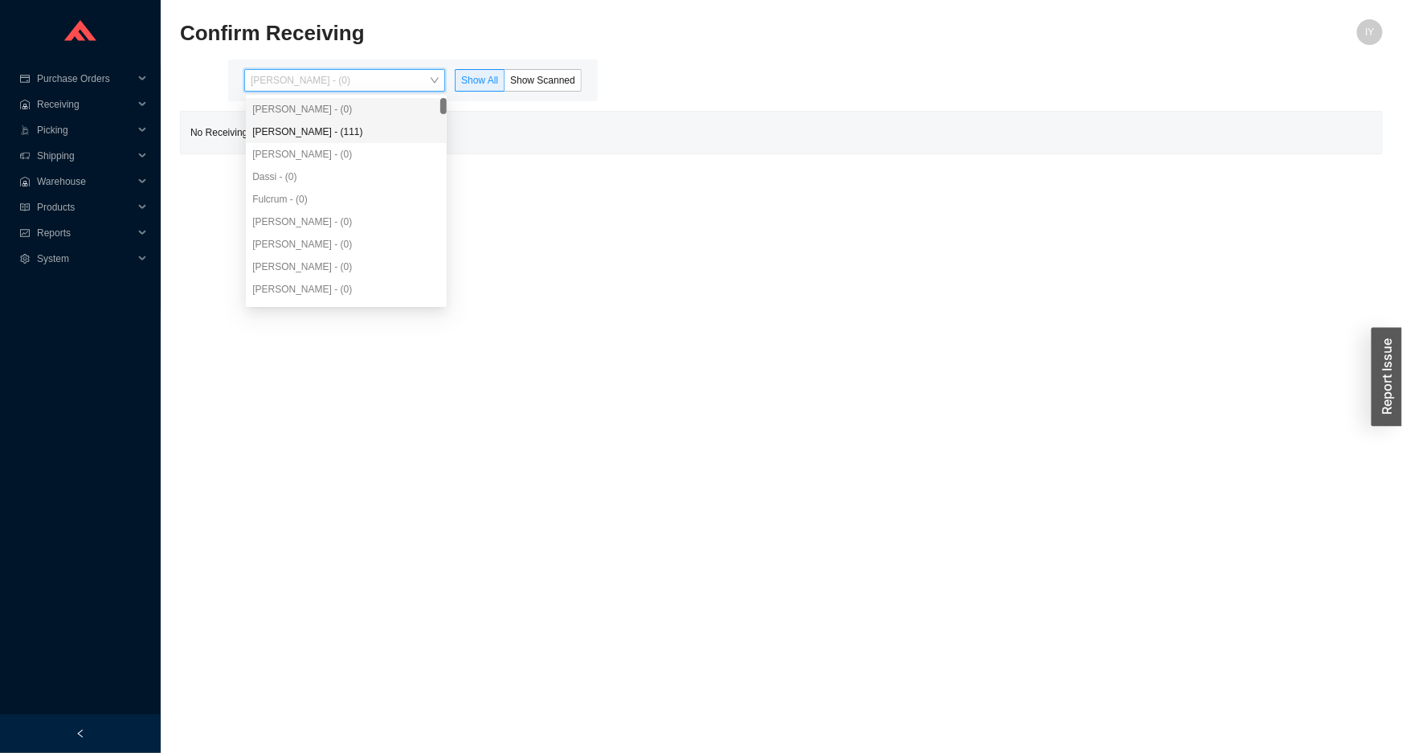
click at [338, 131] on div "[PERSON_NAME] - (111)" at bounding box center [346, 132] width 188 height 14
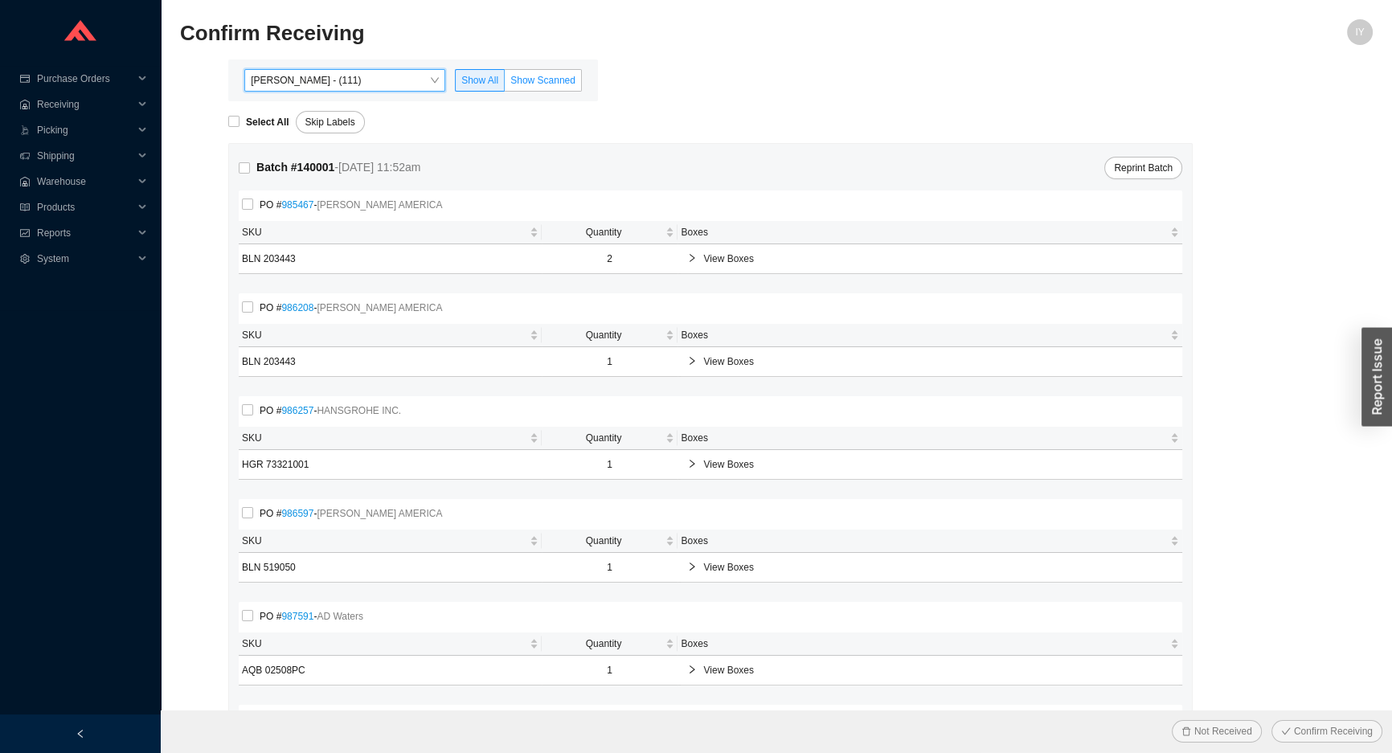
click at [559, 84] on span "Show Scanned" at bounding box center [542, 80] width 65 height 11
click at [505, 84] on input "Show Scanned" at bounding box center [505, 84] width 0 height 0
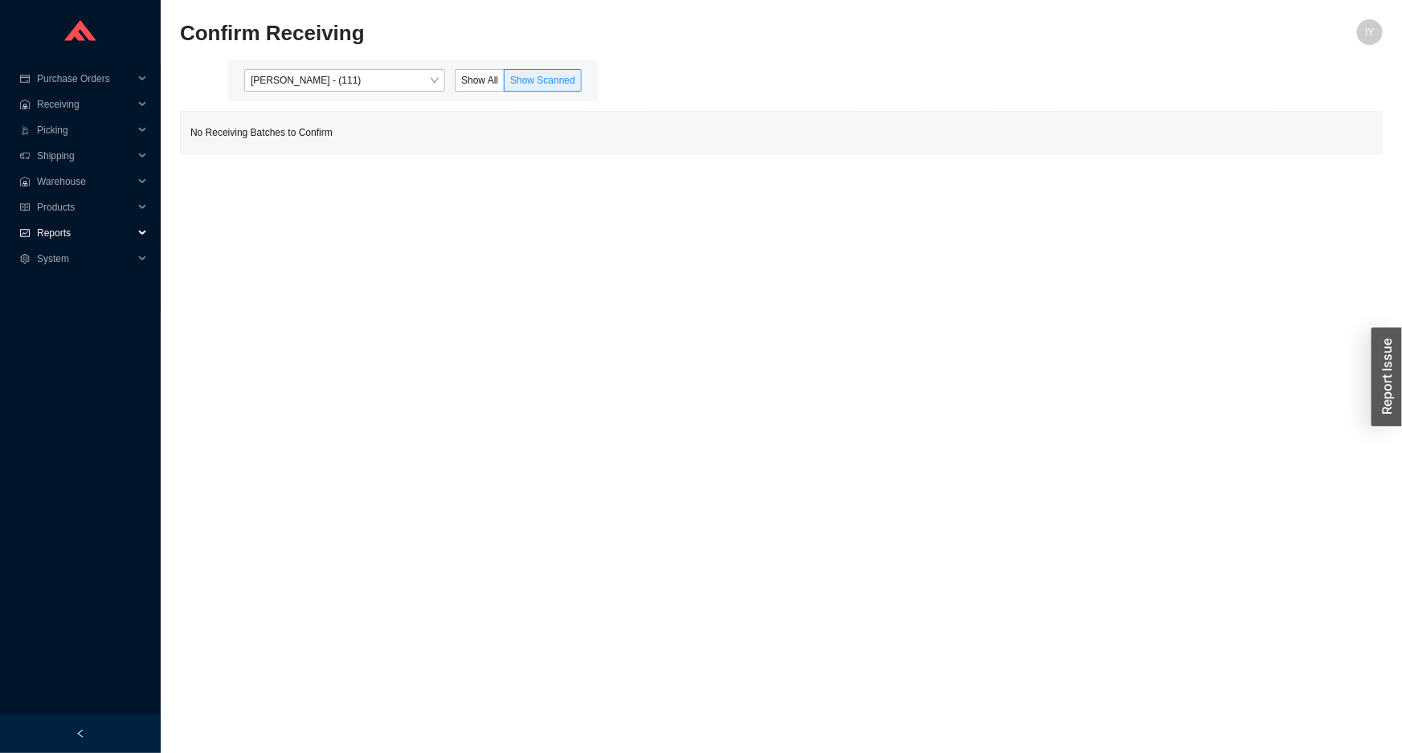
click at [52, 236] on span "Reports" at bounding box center [85, 233] width 96 height 26
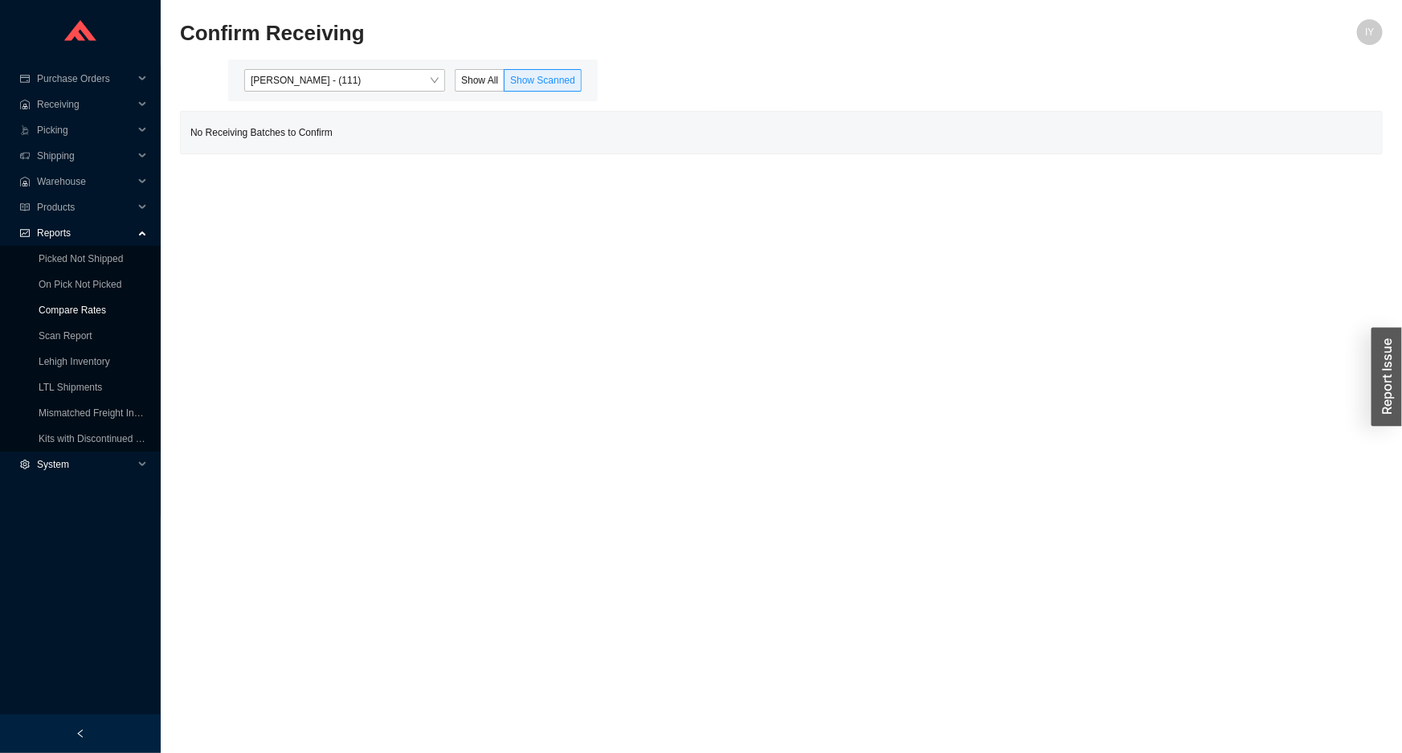
click at [39, 316] on link "Compare Rates" at bounding box center [73, 310] width 68 height 11
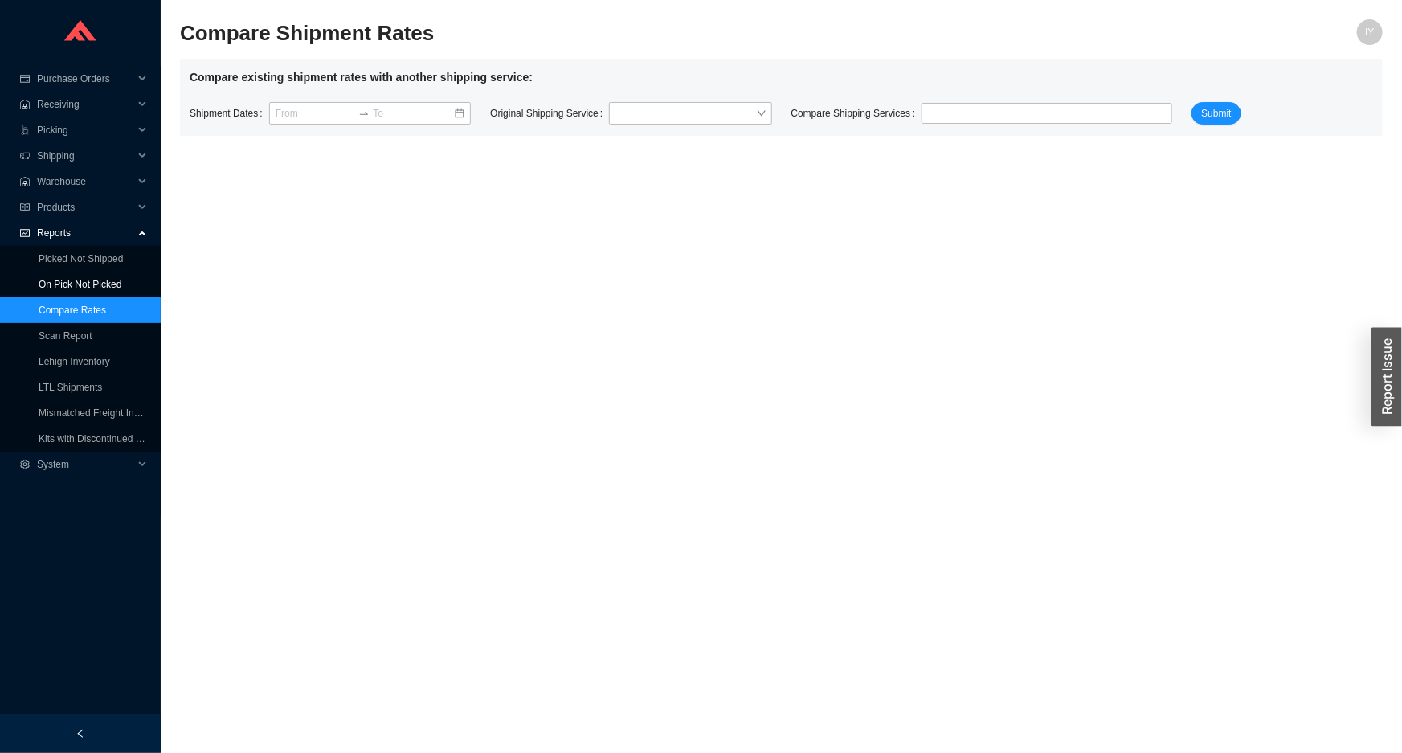
click at [43, 290] on link "On Pick Not Picked" at bounding box center [80, 284] width 83 height 11
